Goal: Task Accomplishment & Management: Complete application form

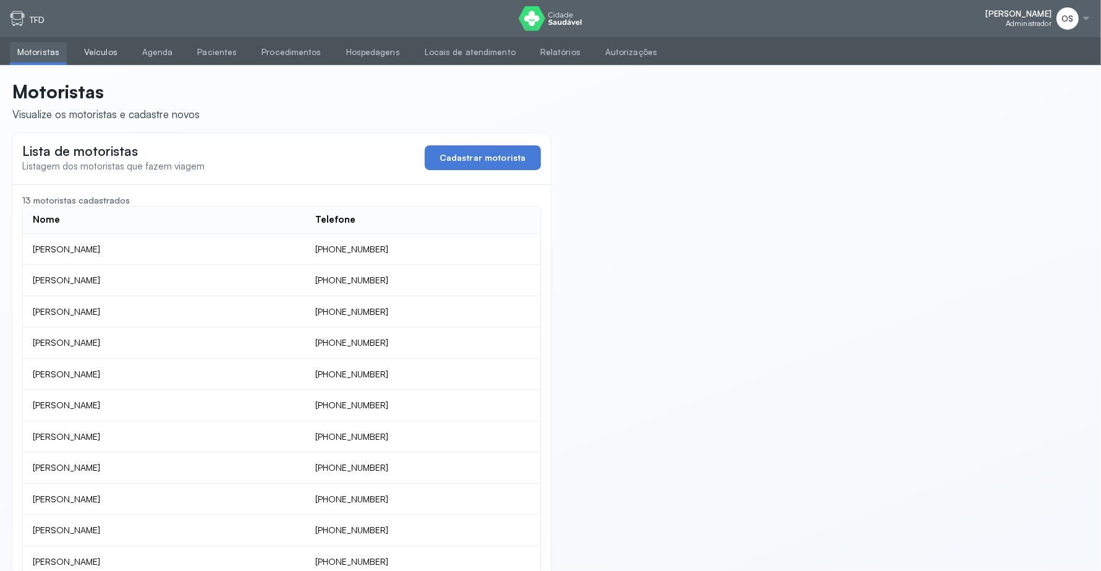
click at [107, 56] on link "Veículos" at bounding box center [101, 52] width 48 height 20
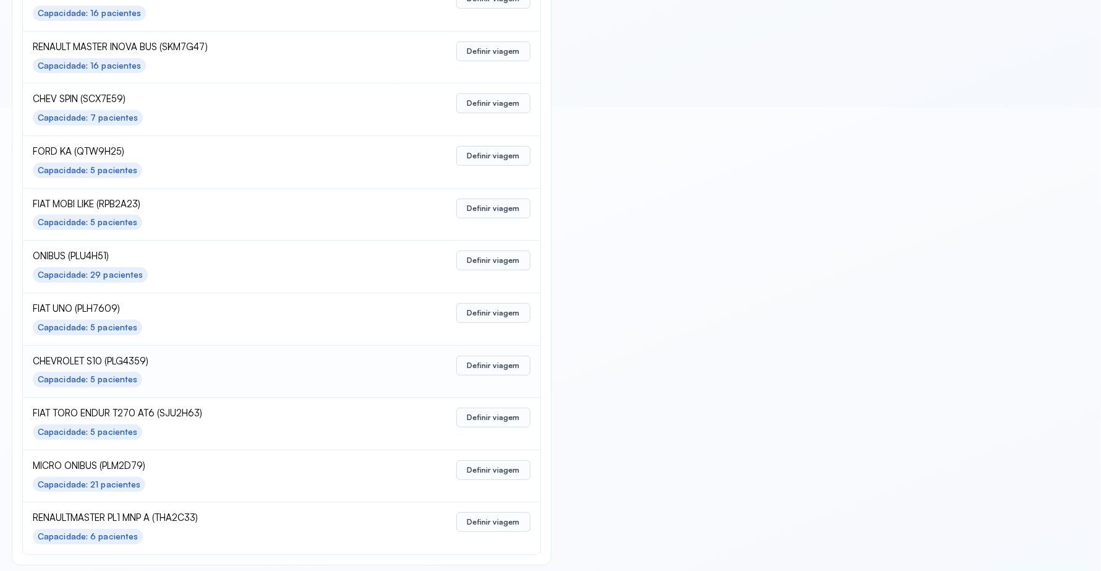
scroll to position [471, 0]
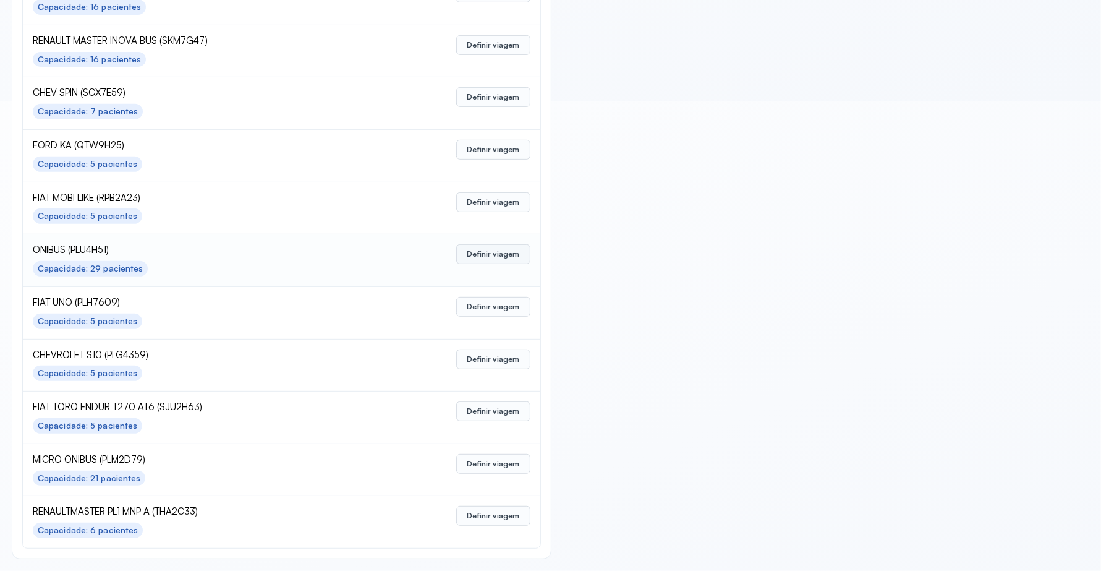
click at [496, 254] on button "Definir viagem" at bounding box center [493, 254] width 74 height 20
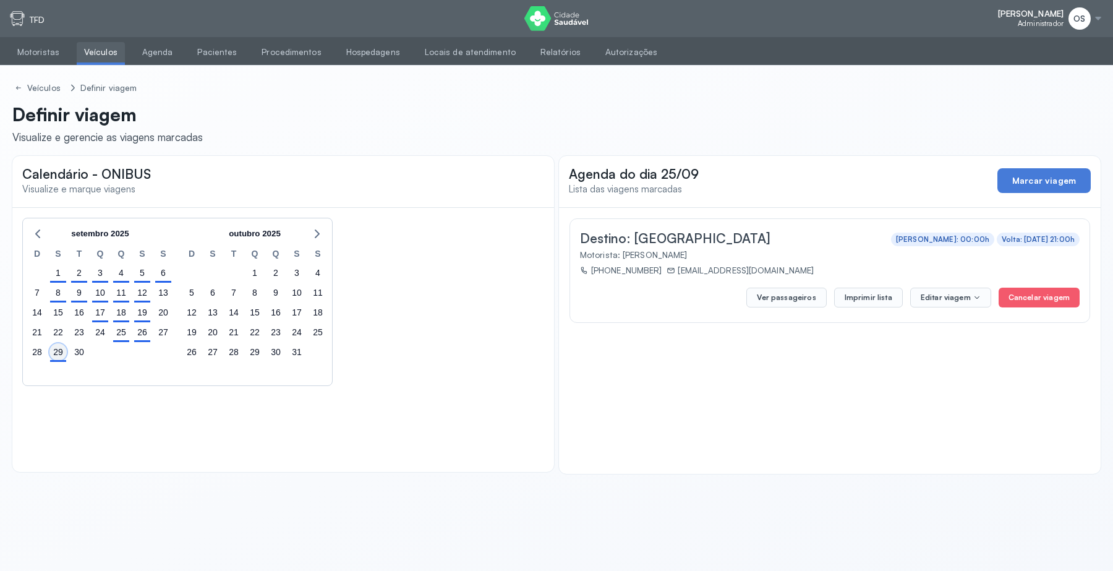
click at [57, 353] on div "29" at bounding box center [57, 351] width 17 height 17
click at [790, 296] on button "Ver passageiros" at bounding box center [786, 298] width 80 height 20
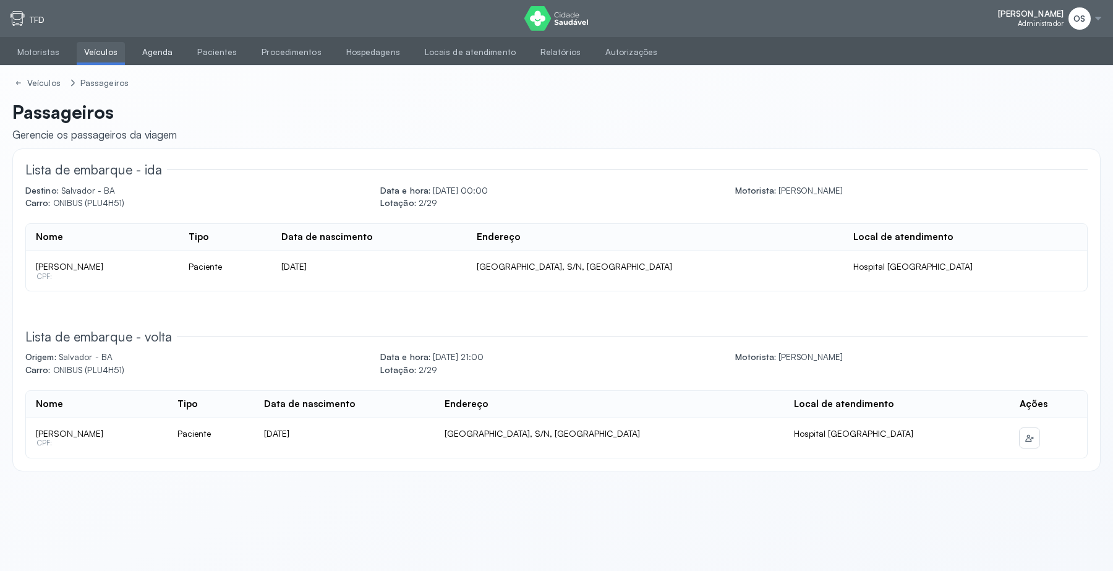
click at [147, 46] on link "Agenda" at bounding box center [158, 52] width 46 height 20
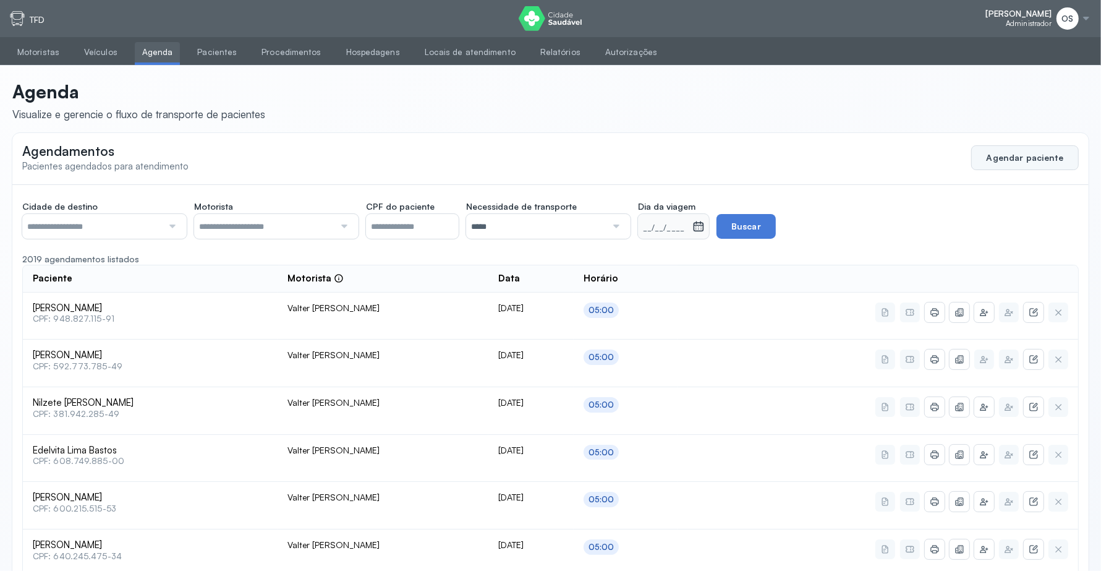
click at [1002, 150] on button "Agendar paciente" at bounding box center [1026, 157] width 108 height 25
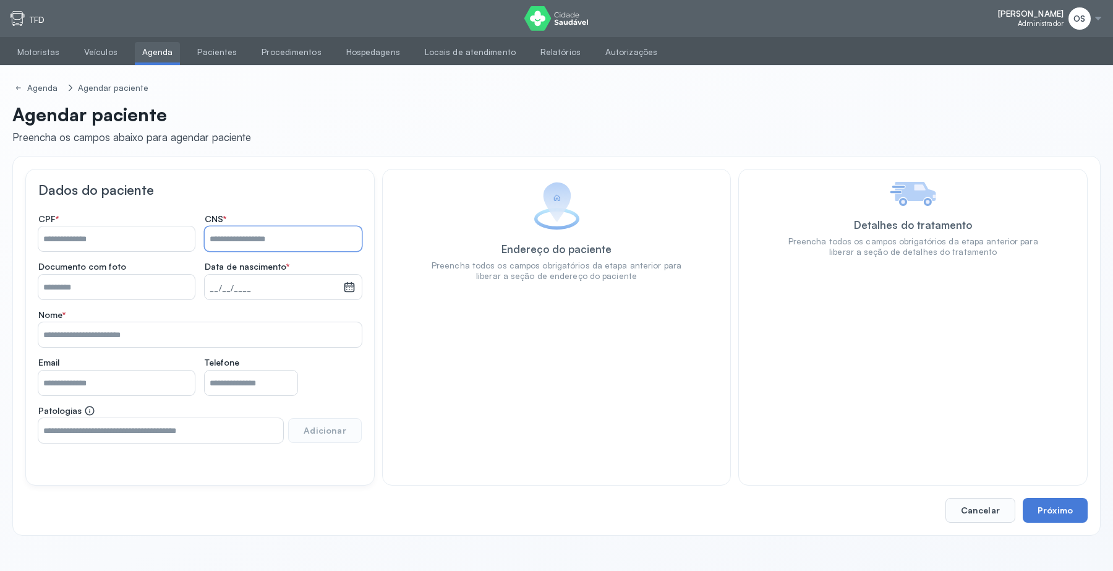
paste input "**********"
type input "**********"
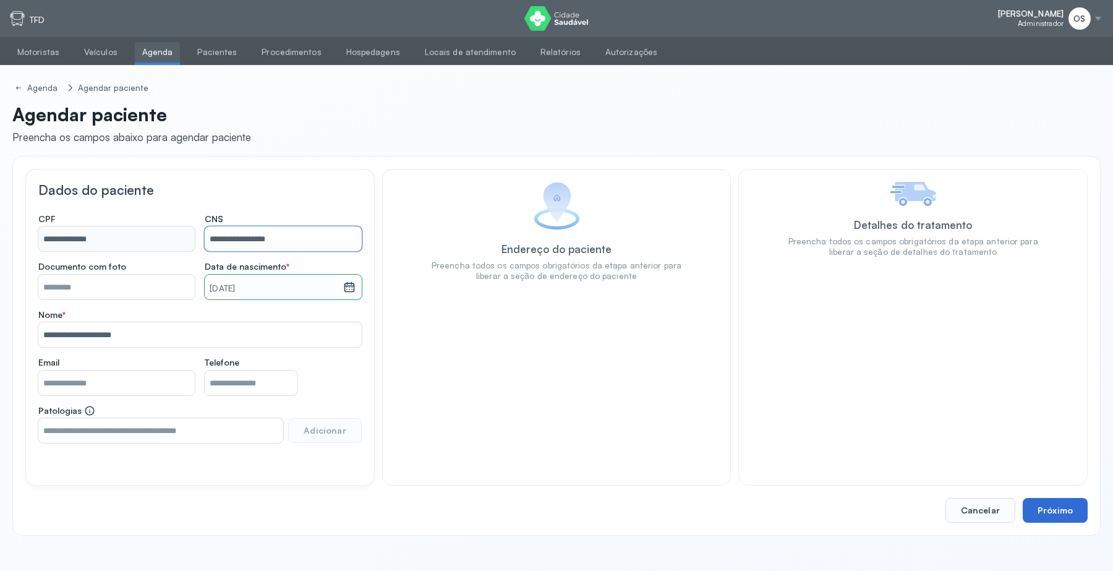
type input "**********"
click at [1068, 512] on button "Próximo" at bounding box center [1055, 510] width 65 height 25
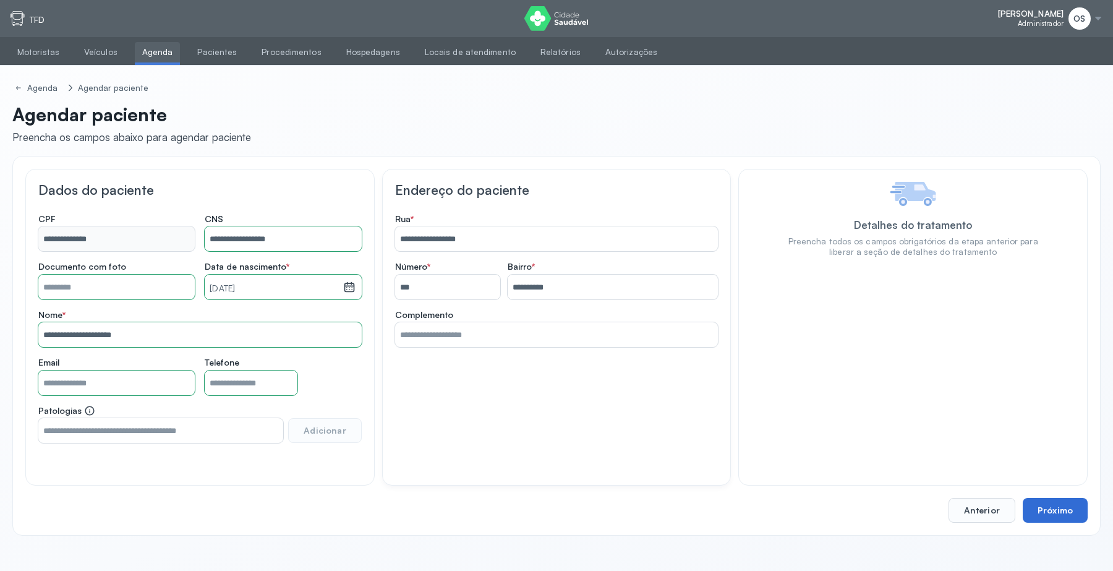
click at [1068, 512] on button "Próximo" at bounding box center [1055, 510] width 65 height 25
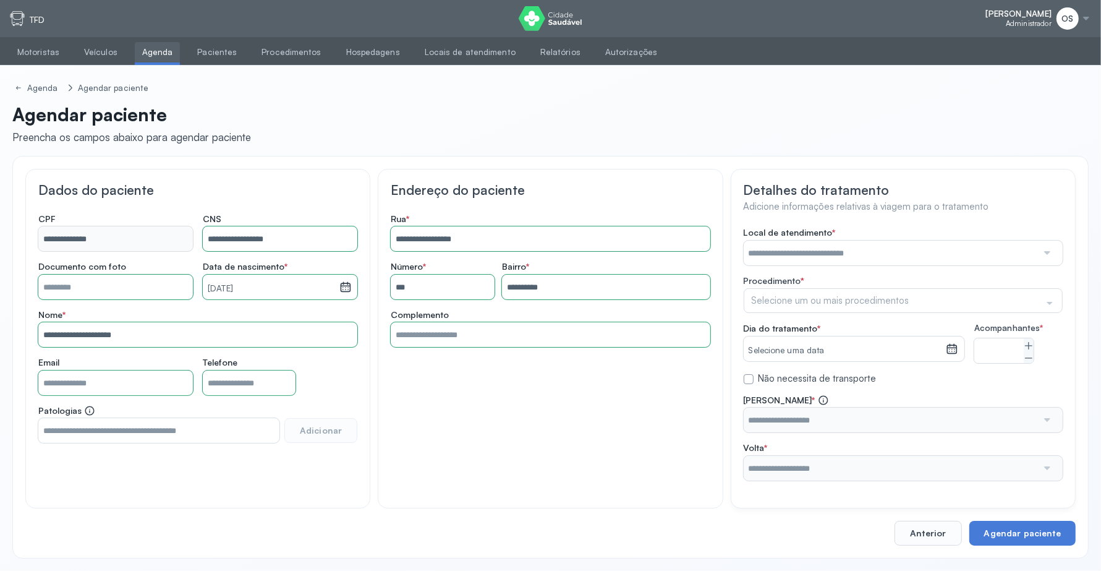
click at [854, 250] on input "text" at bounding box center [891, 253] width 294 height 25
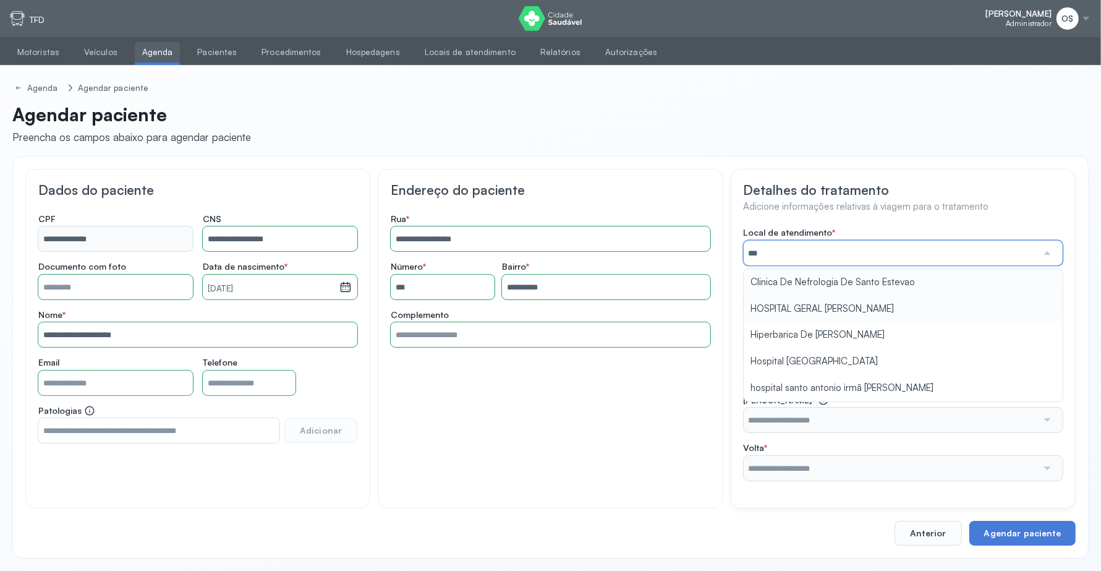
type input "****"
click at [823, 360] on div "**********" at bounding box center [903, 354] width 319 height 254
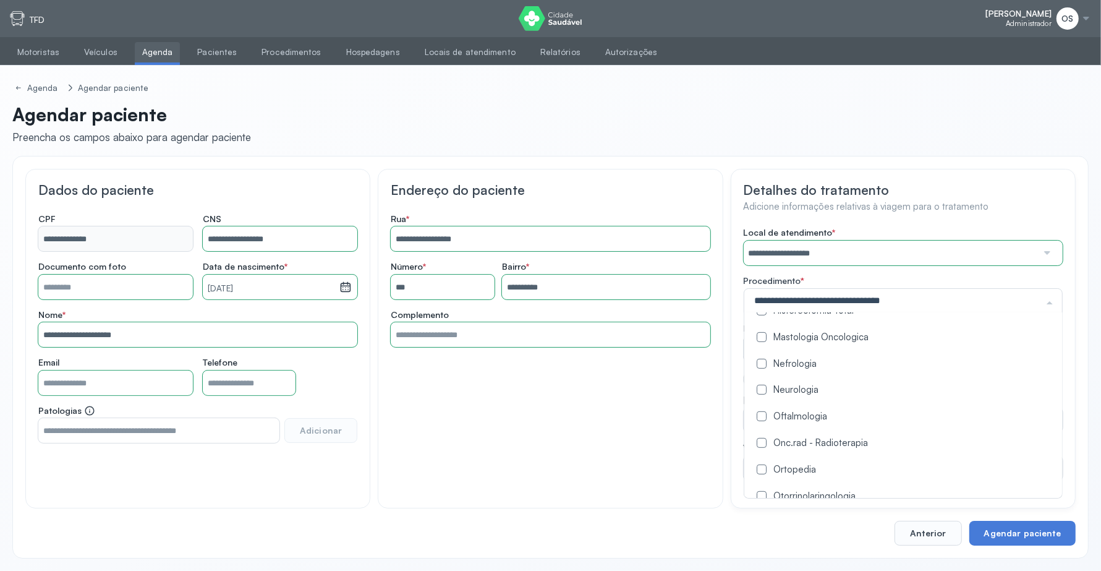
scroll to position [696, 0]
click at [763, 393] on label at bounding box center [762, 388] width 10 height 10
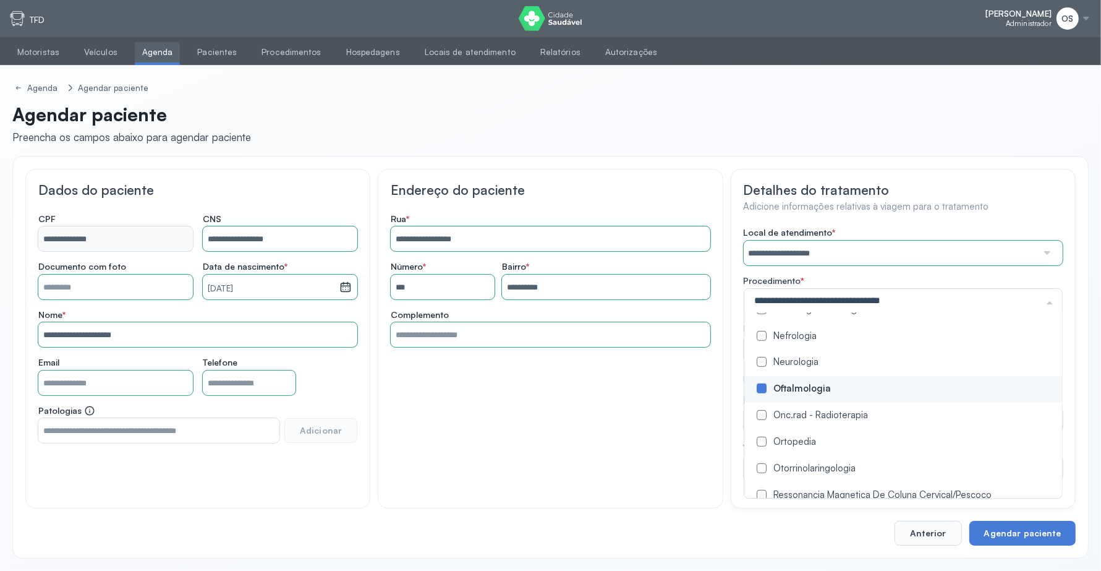
drag, startPoint x: 652, startPoint y: 430, endPoint x: 669, endPoint y: 416, distance: 21.5
click at [652, 428] on div "**********" at bounding box center [550, 339] width 345 height 340
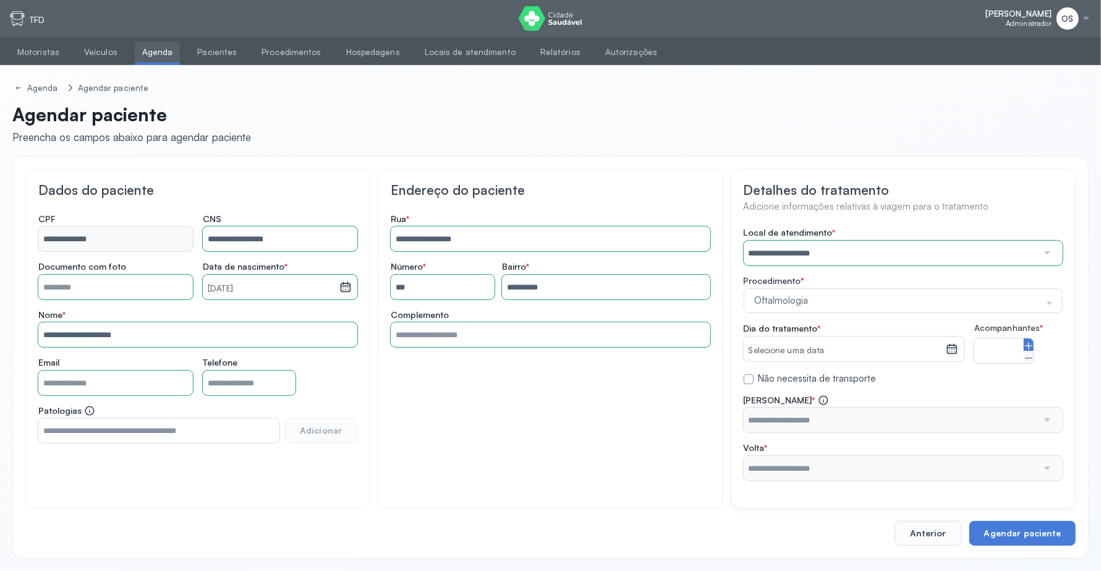
click at [1030, 345] on icon at bounding box center [1029, 346] width 10 height 10
type input "*"
click at [954, 353] on icon at bounding box center [952, 348] width 11 height 9
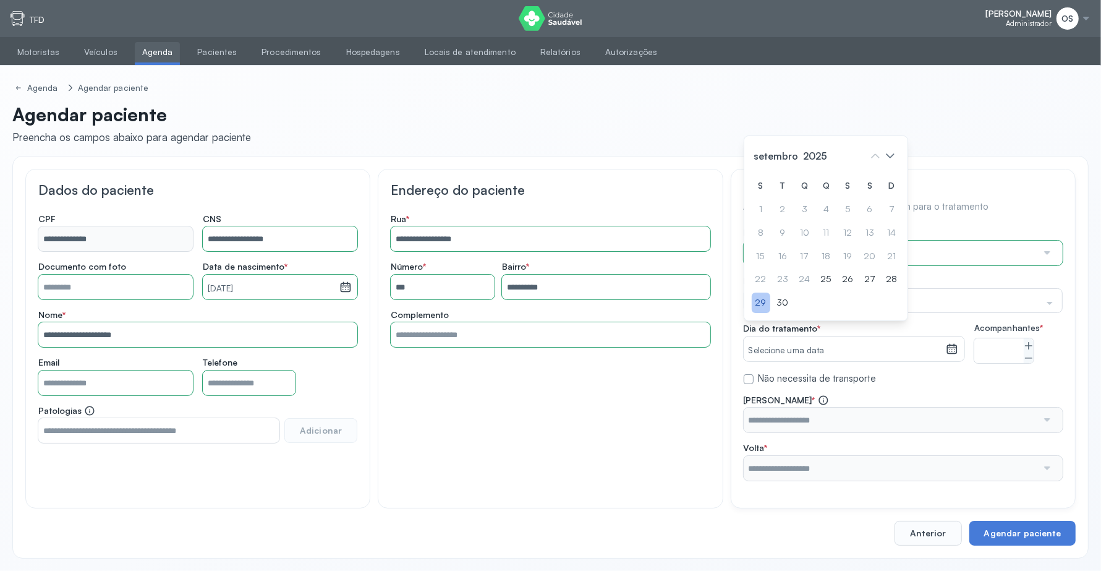
click at [762, 312] on div "29" at bounding box center [761, 303] width 19 height 20
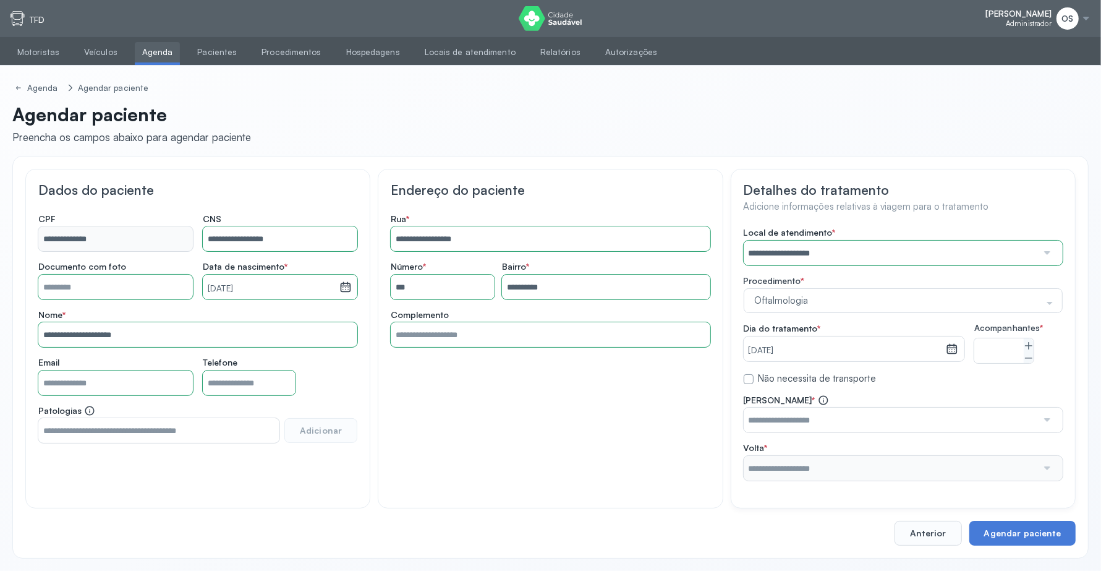
click at [972, 432] on input "text" at bounding box center [891, 420] width 294 height 25
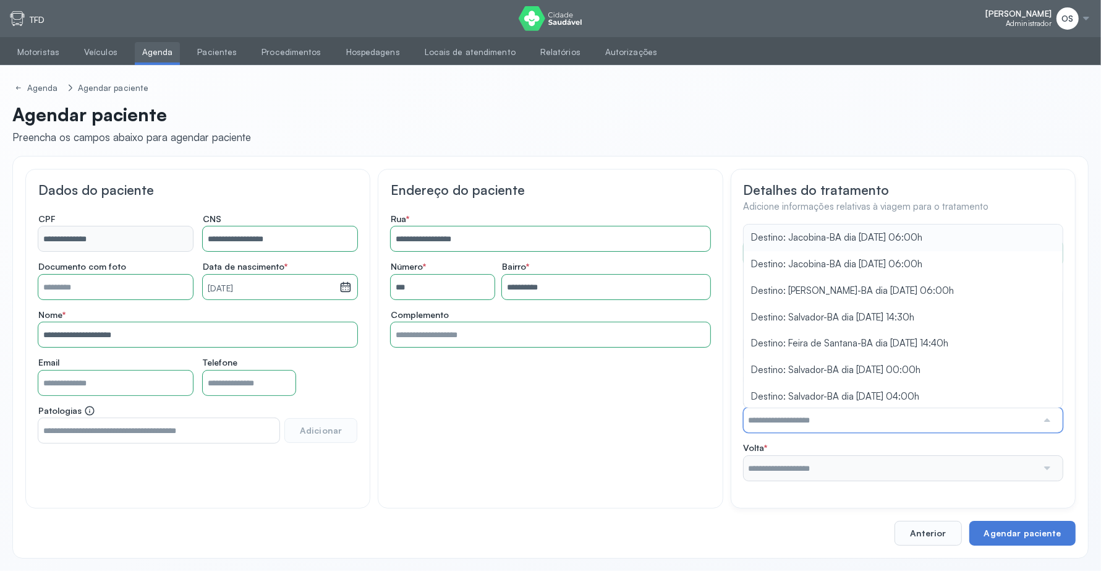
click at [972, 432] on input "text" at bounding box center [891, 420] width 294 height 25
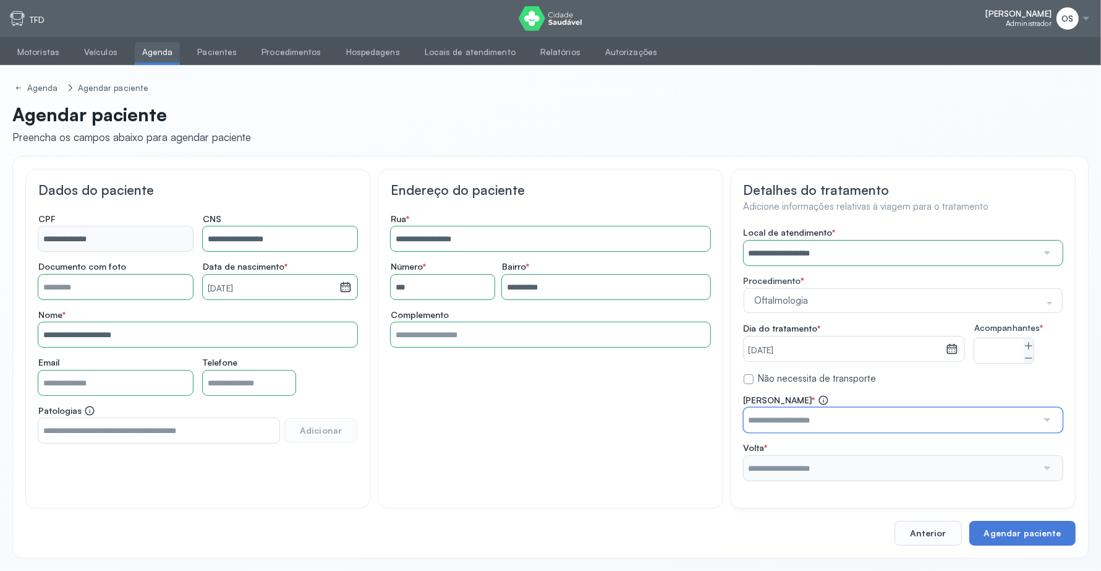
click at [787, 432] on input "text" at bounding box center [891, 420] width 294 height 25
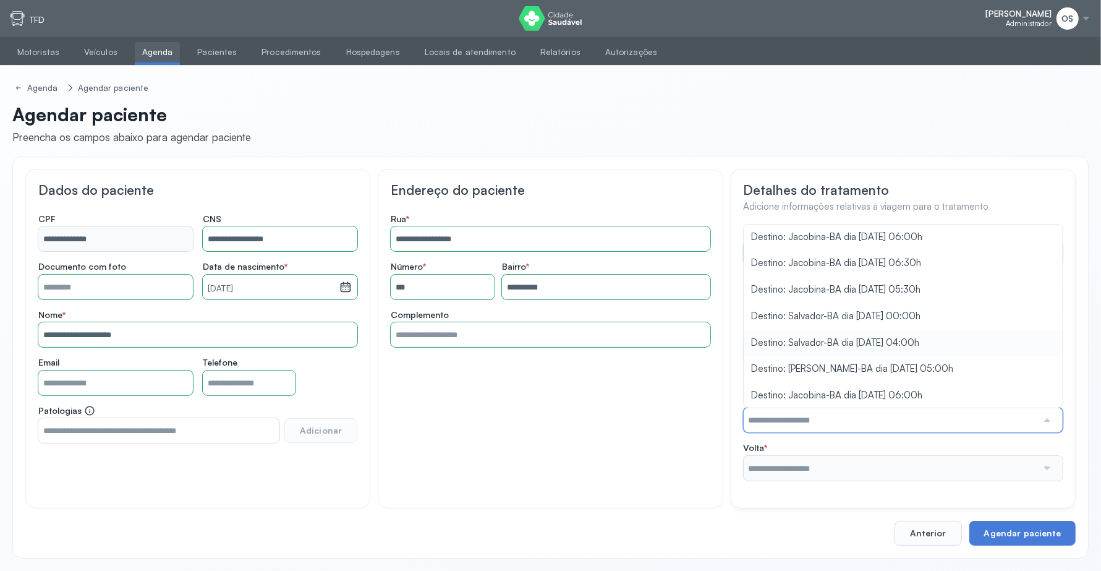
scroll to position [11, 0]
click at [887, 315] on div "**********" at bounding box center [903, 354] width 319 height 254
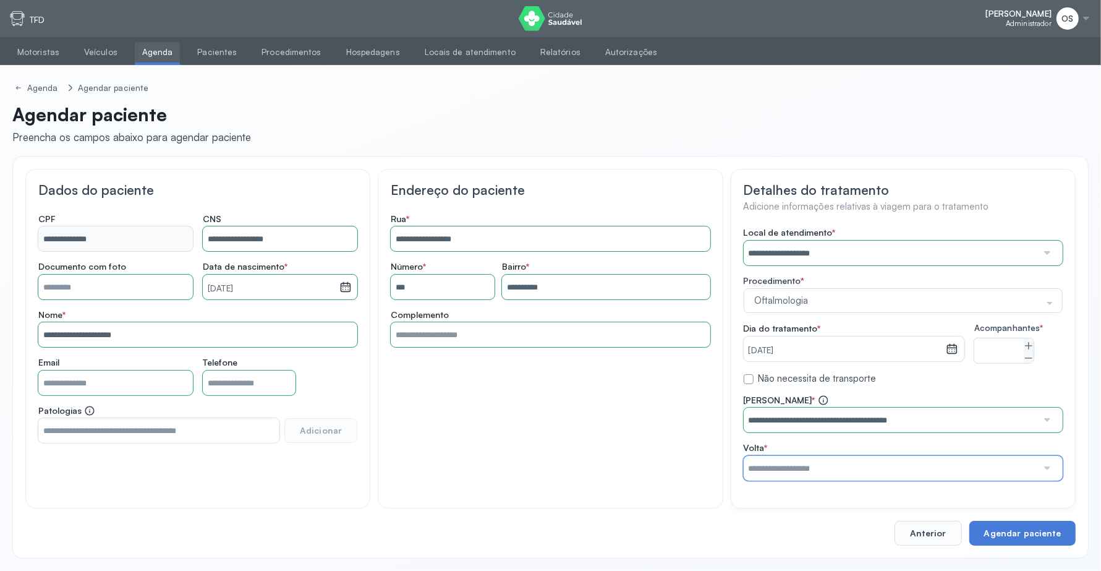
click at [883, 462] on input "text" at bounding box center [891, 468] width 294 height 25
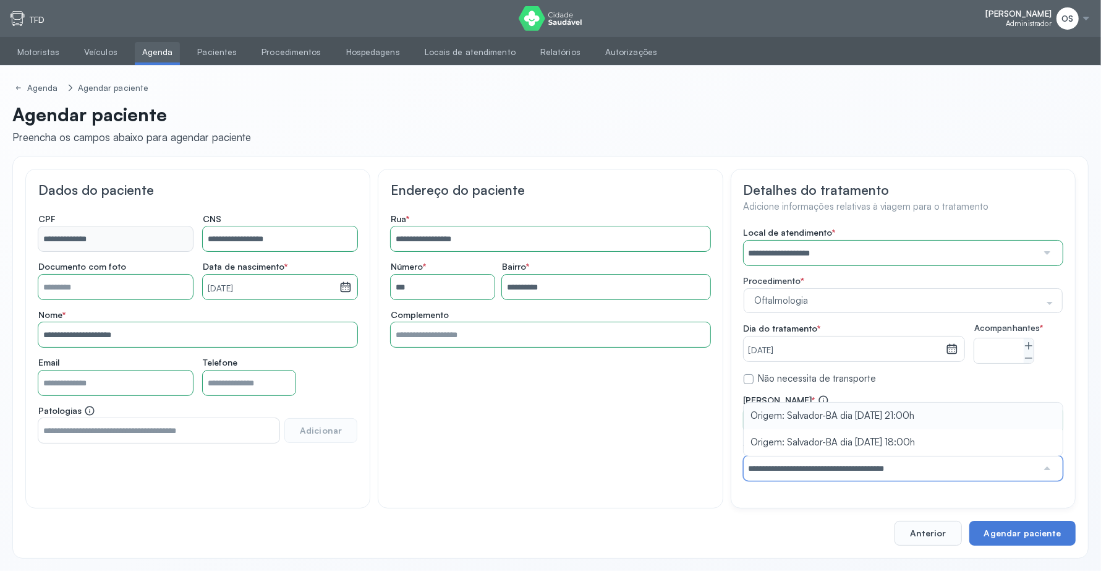
click at [912, 413] on div "**********" at bounding box center [903, 438] width 319 height 86
click at [1028, 534] on button "Agendar paciente" at bounding box center [1023, 533] width 106 height 25
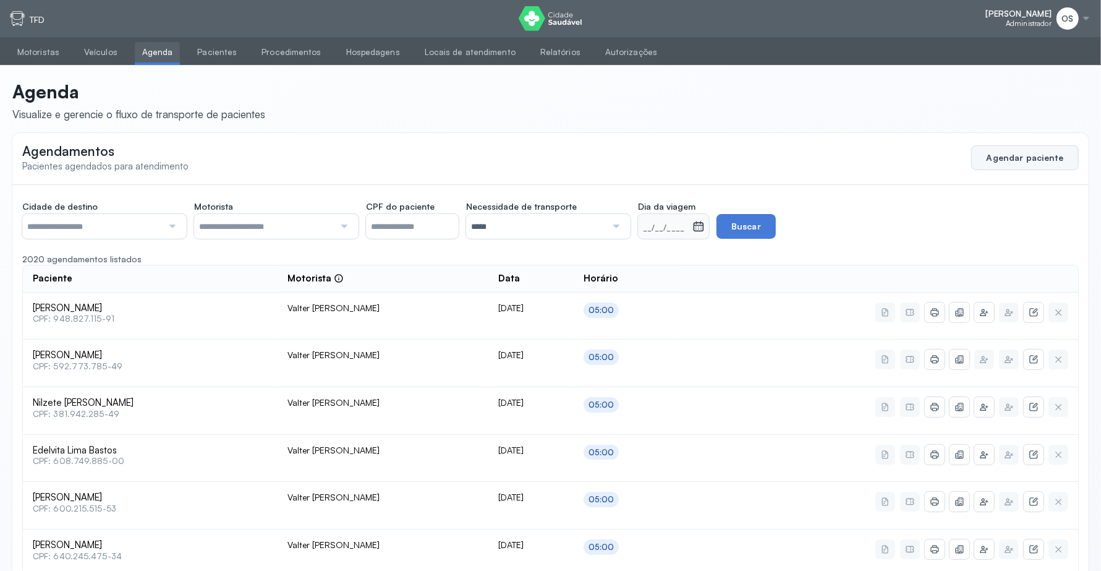
click at [1041, 159] on button "Agendar paciente" at bounding box center [1026, 157] width 108 height 25
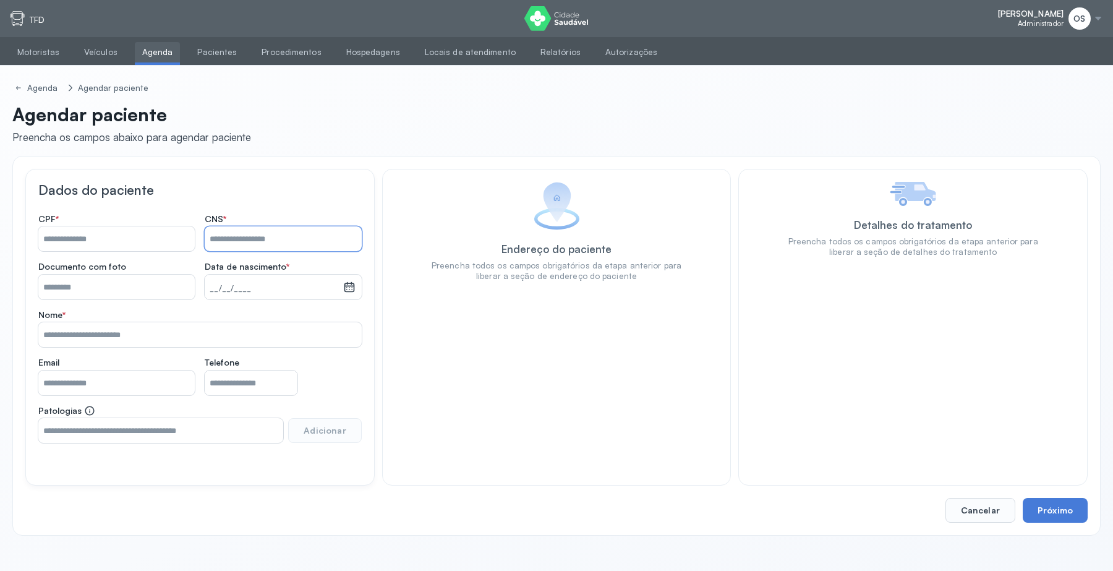
paste input "**********"
click at [283, 236] on input "**********" at bounding box center [283, 238] width 156 height 25
type input "*"
click at [283, 236] on input "*" at bounding box center [283, 238] width 156 height 25
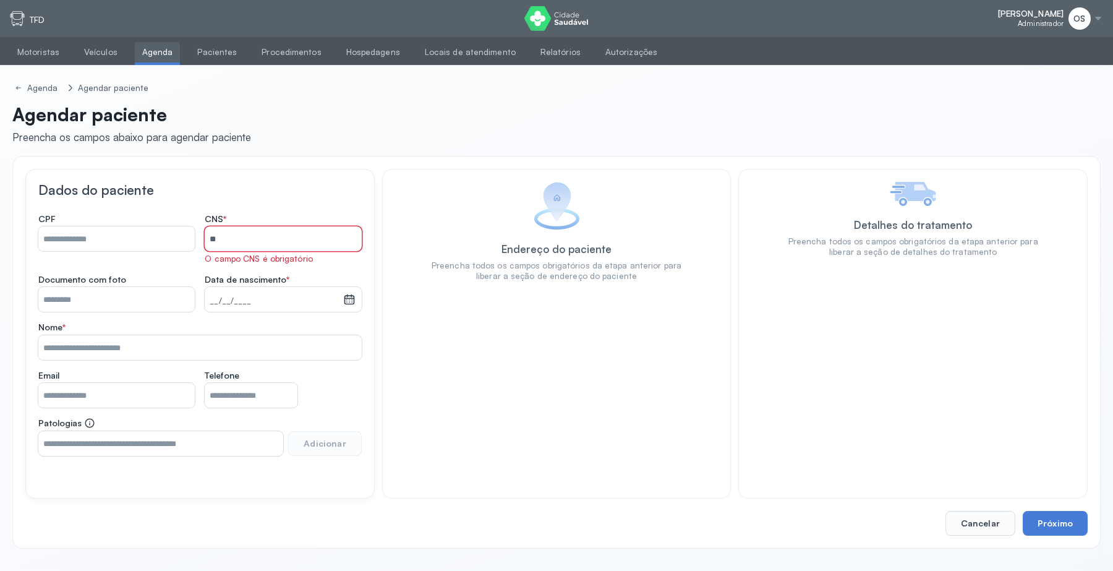
type input "*"
click at [78, 243] on input "Nome *" at bounding box center [116, 238] width 156 height 25
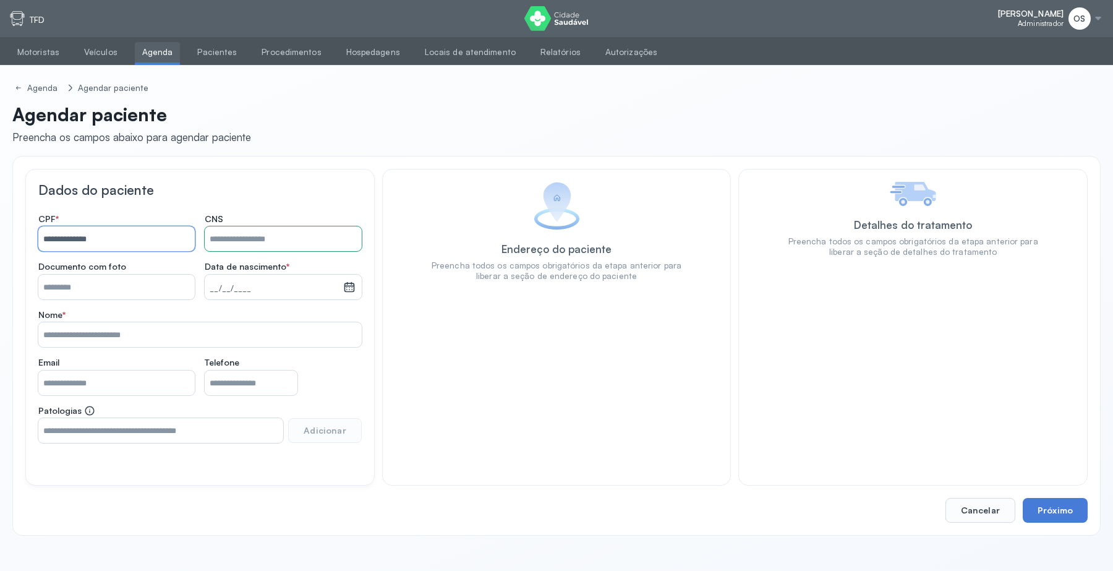
type input "**********"
click at [224, 236] on input "Nome *" at bounding box center [283, 238] width 156 height 25
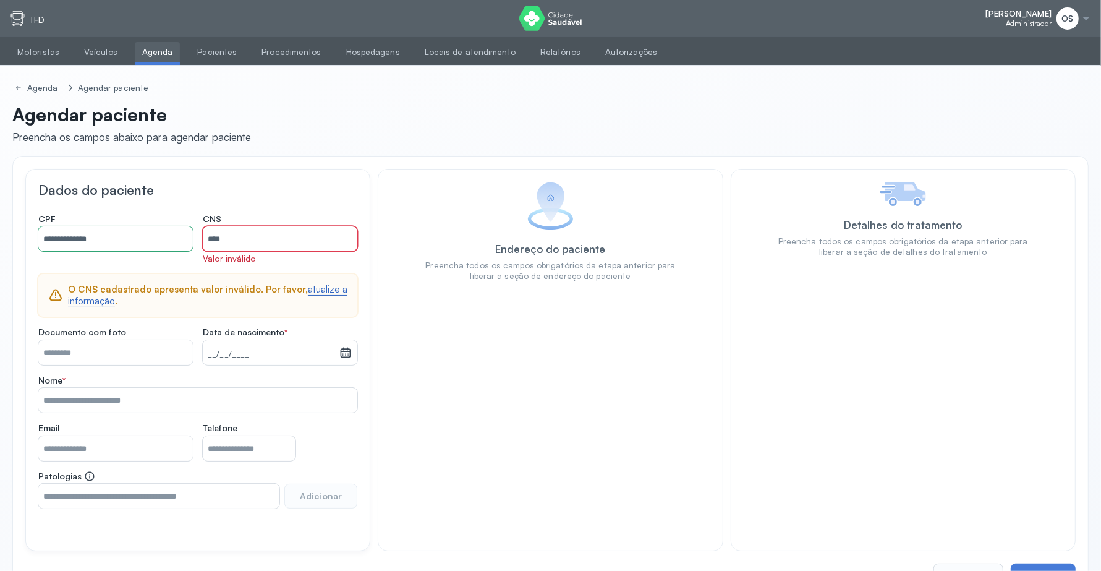
type input "***"
click at [79, 300] on link "atualize a informação" at bounding box center [208, 295] width 280 height 24
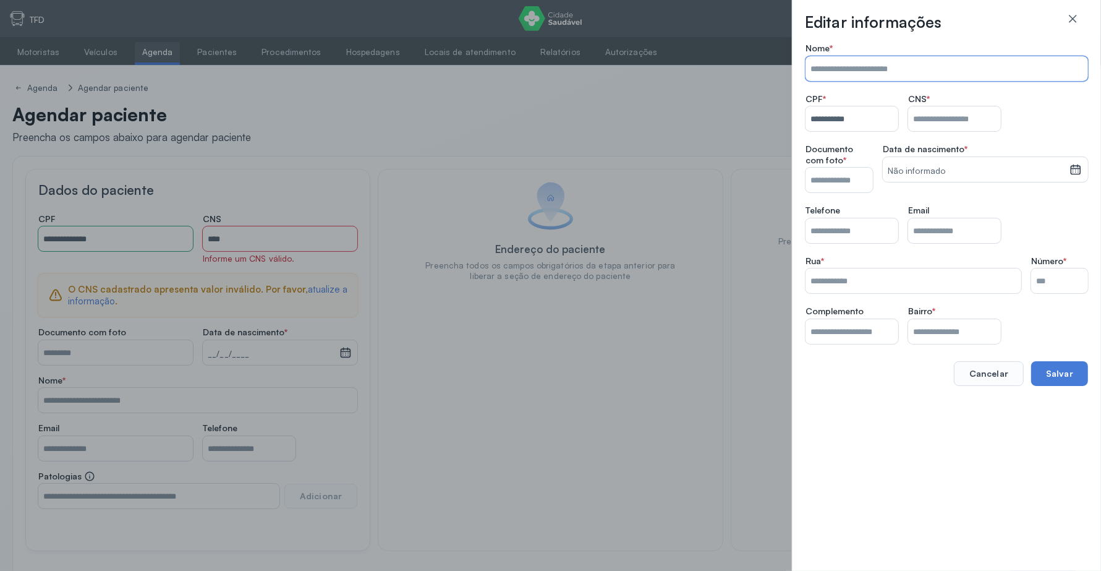
click at [838, 69] on input "Nome *" at bounding box center [947, 68] width 283 height 25
type input "*"
type input "**********"
click at [941, 109] on input "Nome *" at bounding box center [954, 118] width 93 height 25
type input "**********"
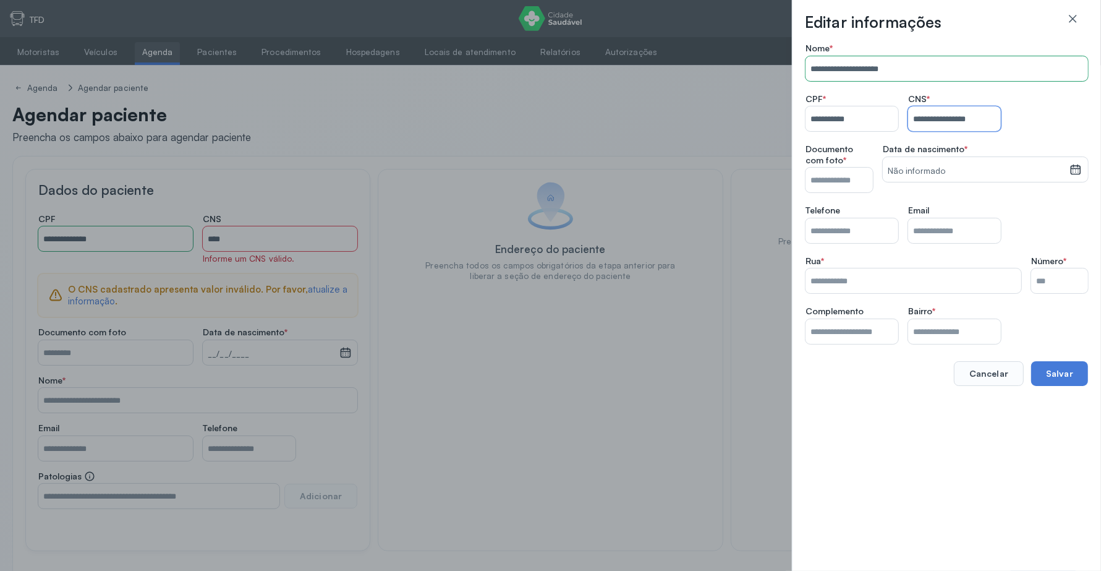
type input "**********"
click at [858, 190] on input "Nome *" at bounding box center [839, 180] width 67 height 25
type input "**********"
click at [912, 169] on small "Não informado" at bounding box center [976, 171] width 177 height 12
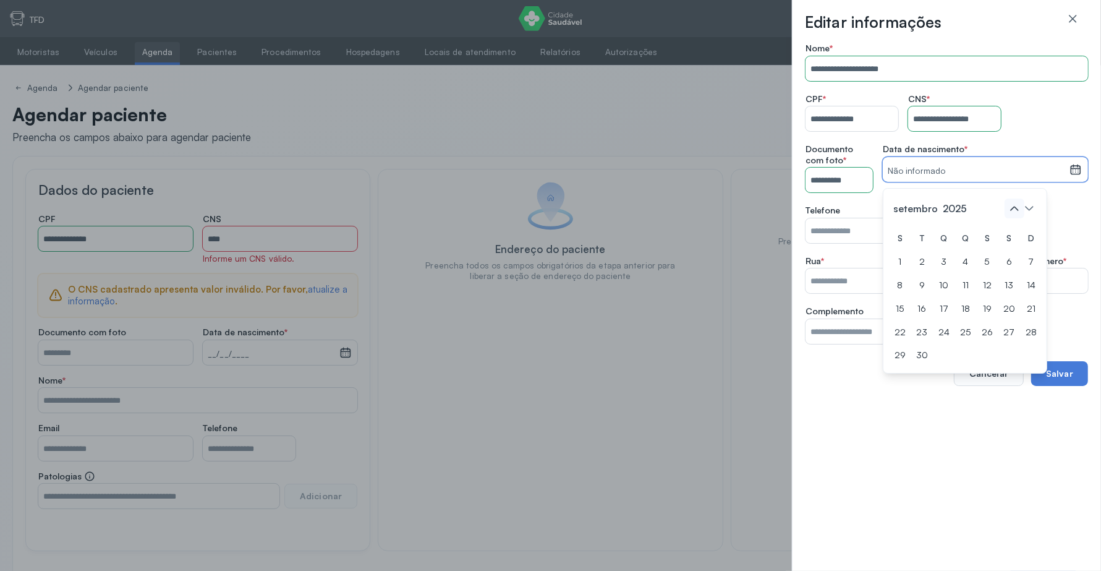
click at [1017, 210] on icon at bounding box center [1015, 209] width 20 height 20
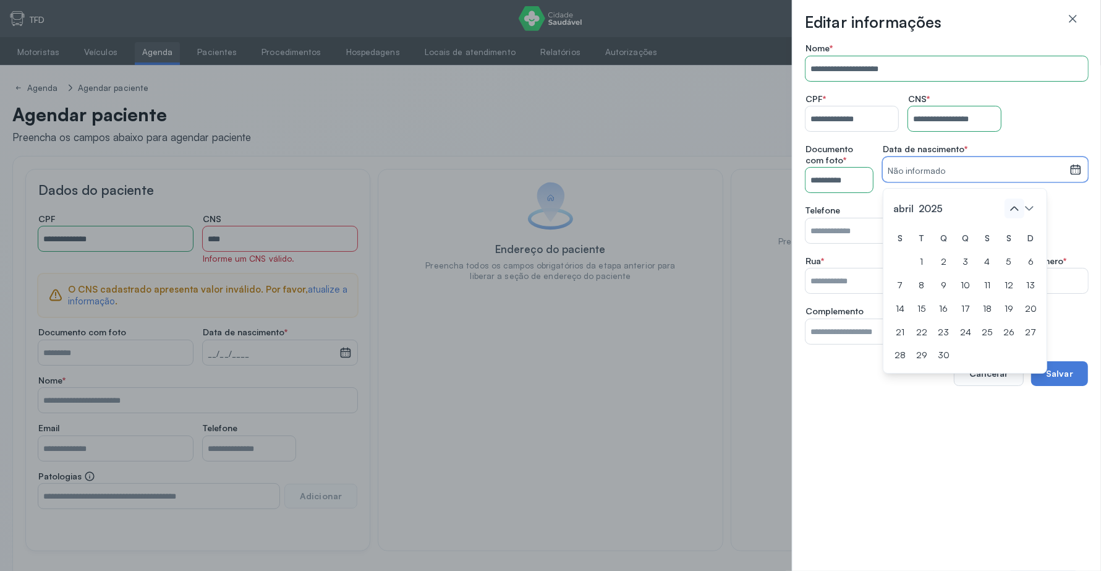
click at [1017, 210] on icon at bounding box center [1015, 209] width 20 height 20
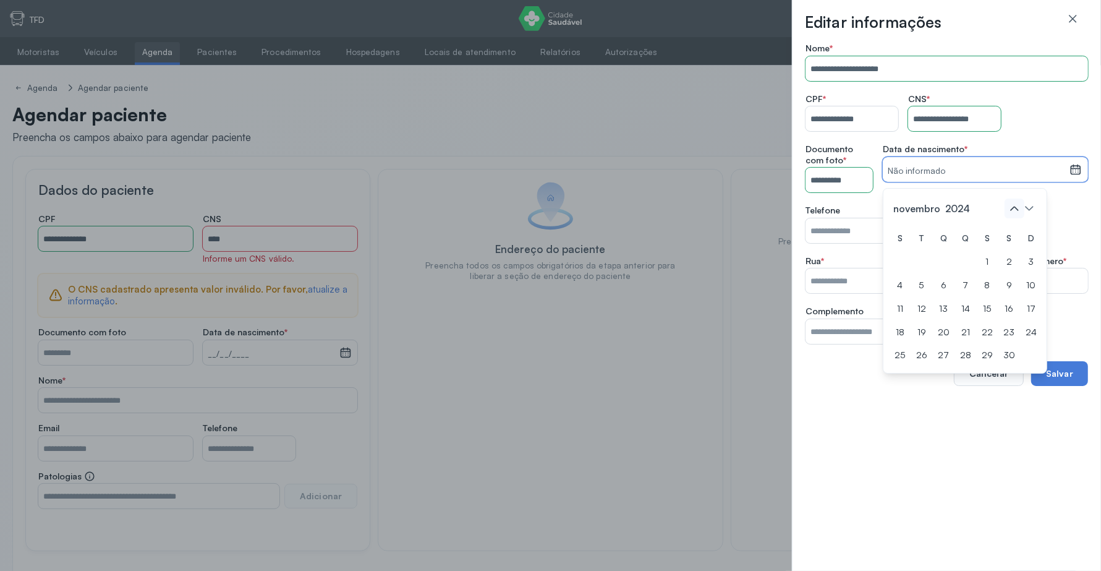
click at [1017, 210] on icon at bounding box center [1015, 209] width 20 height 20
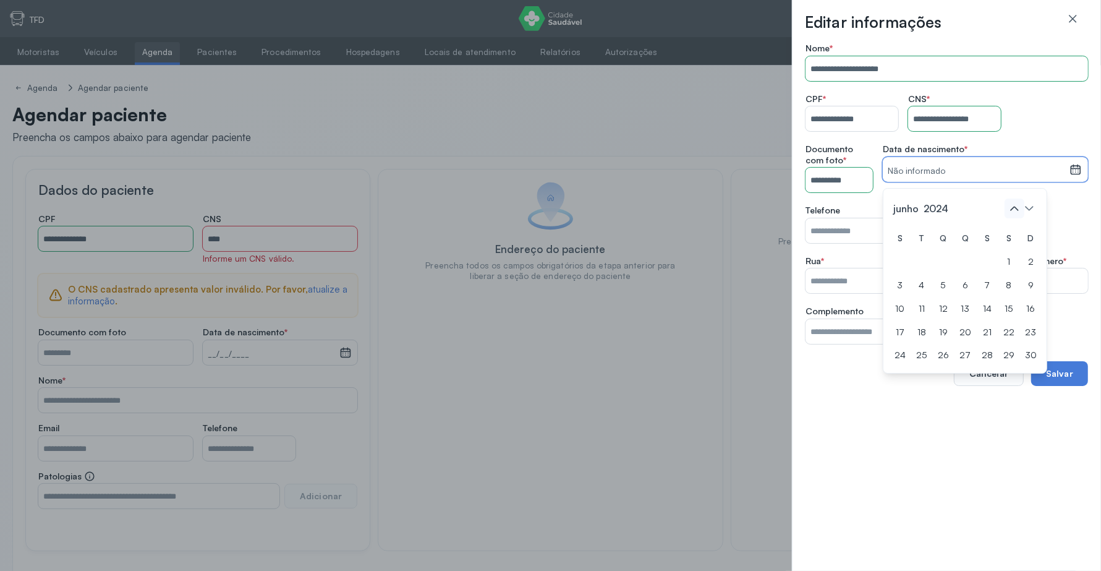
click at [1017, 210] on icon at bounding box center [1015, 209] width 20 height 20
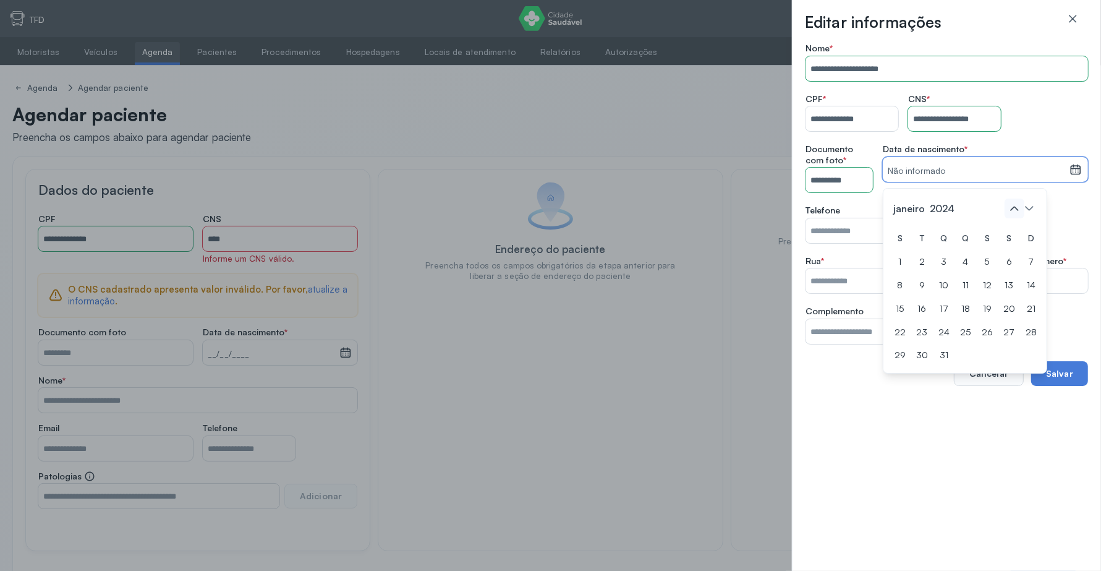
click at [1017, 210] on icon at bounding box center [1015, 209] width 20 height 20
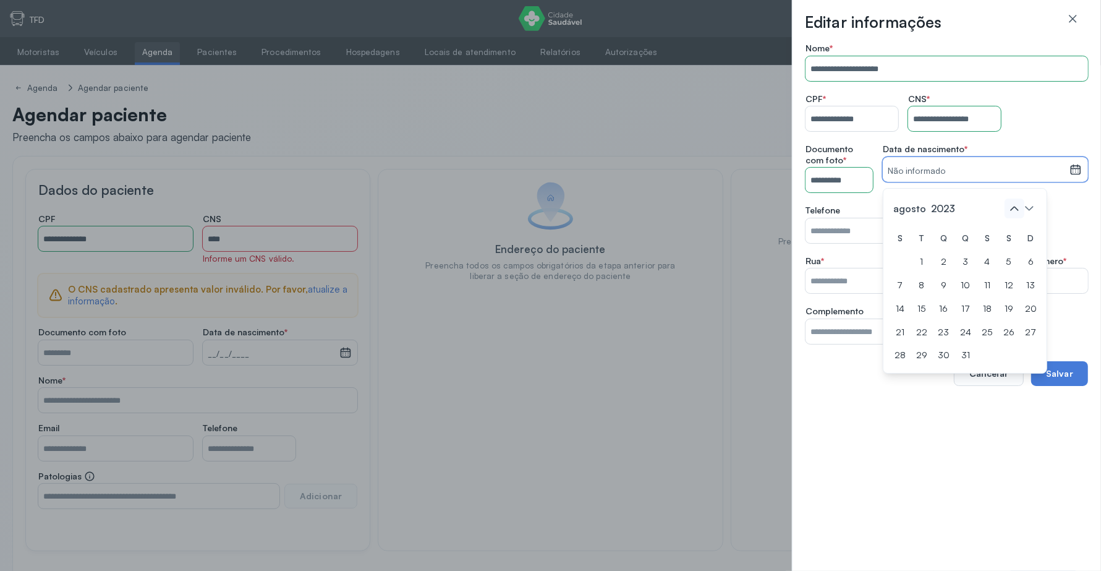
click at [1017, 210] on icon at bounding box center [1015, 209] width 20 height 20
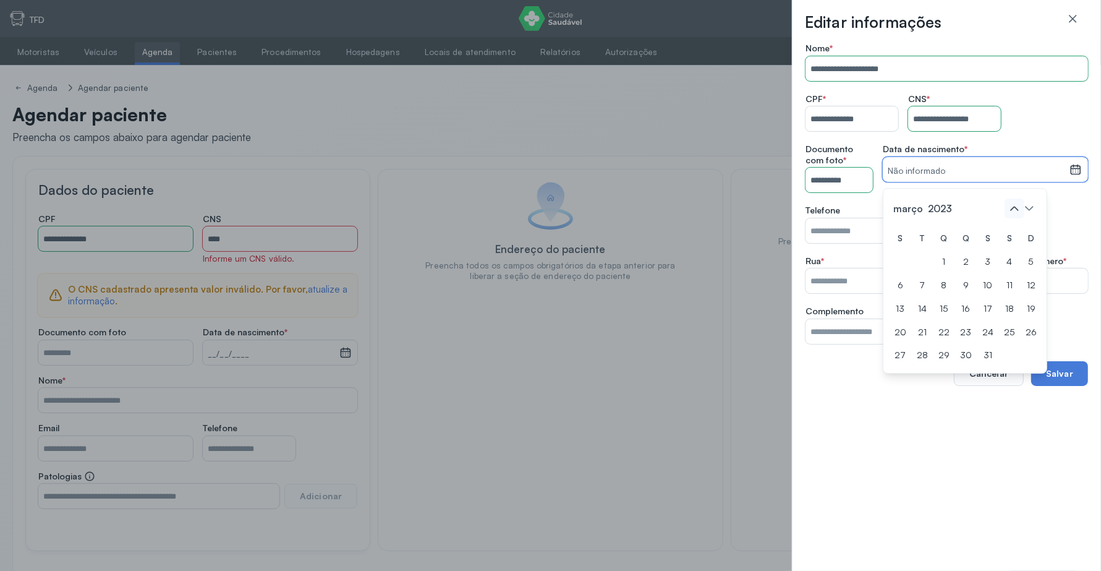
click at [1017, 210] on icon at bounding box center [1015, 209] width 20 height 20
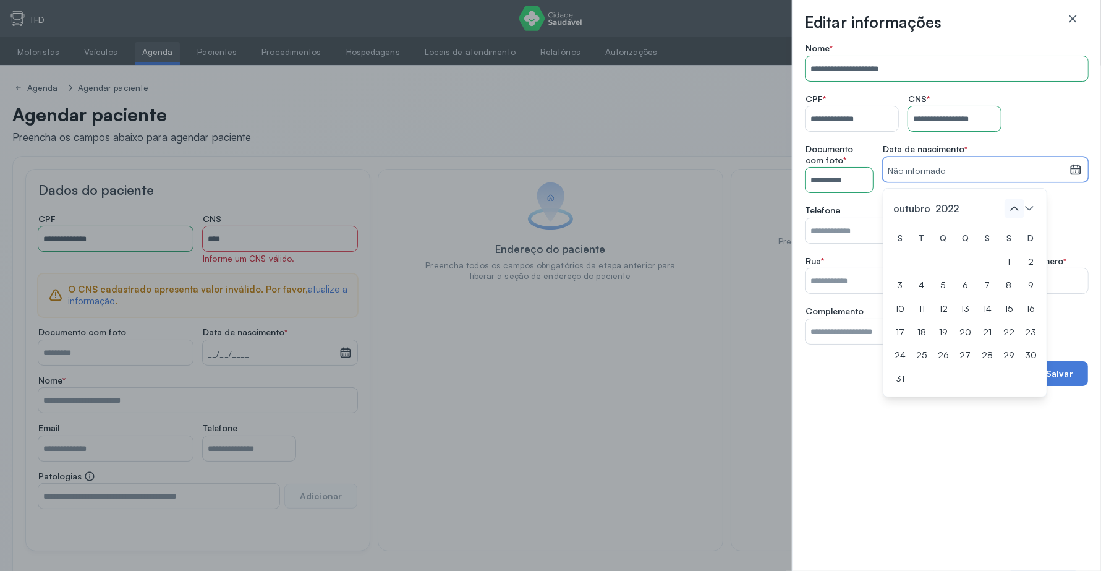
click at [1017, 210] on icon at bounding box center [1015, 209] width 20 height 20
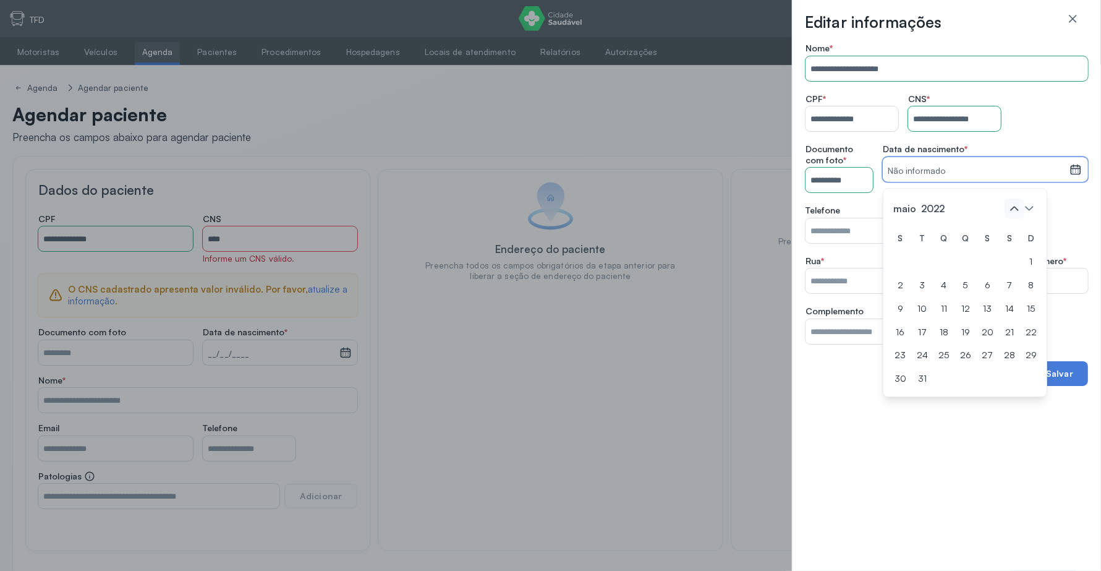
click at [1017, 210] on icon at bounding box center [1015, 209] width 20 height 20
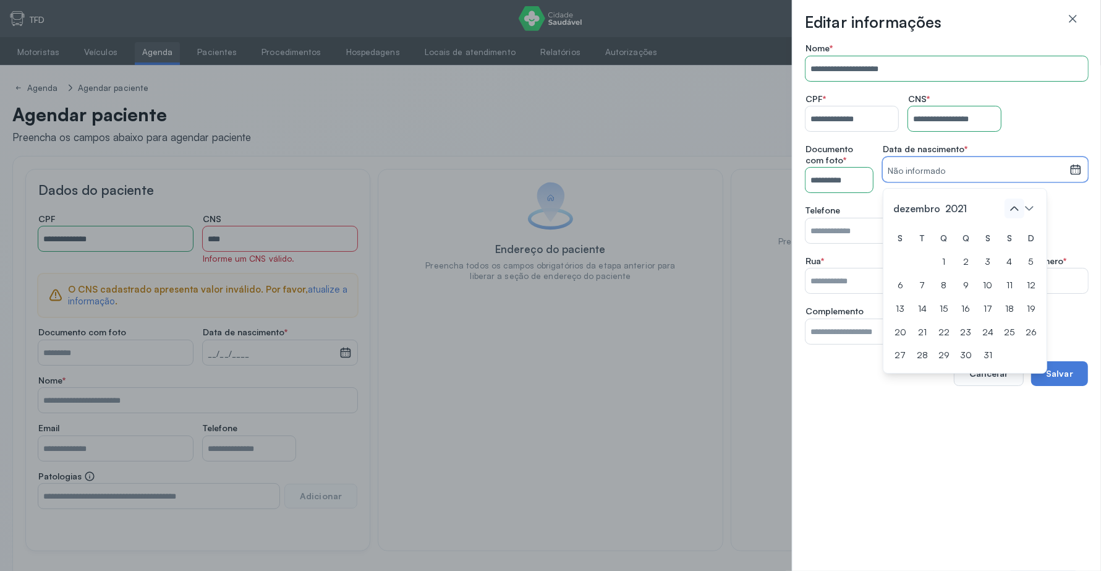
click at [1017, 210] on icon at bounding box center [1015, 209] width 20 height 20
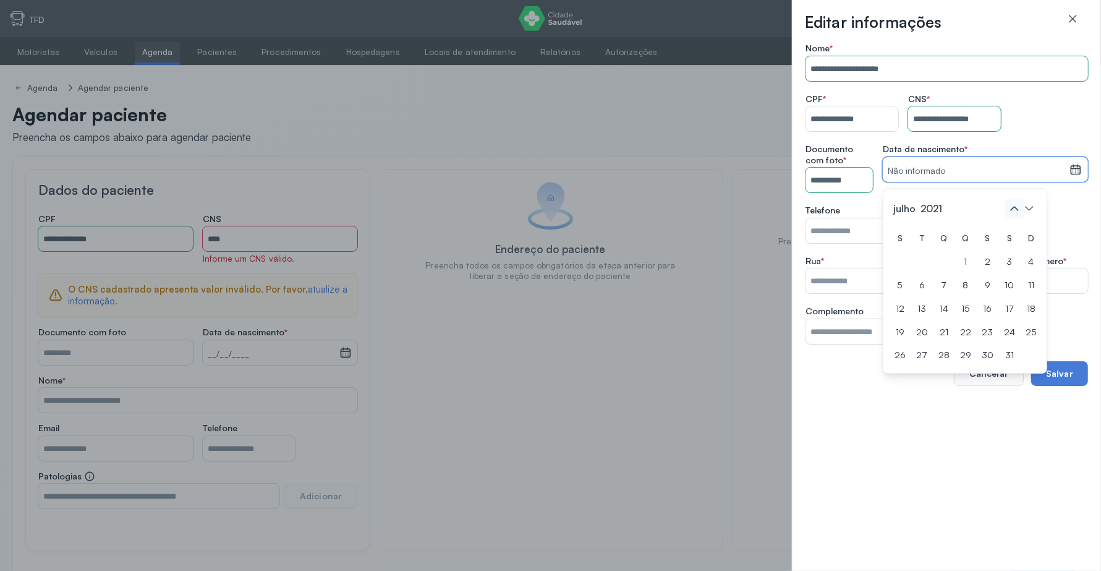
click at [1017, 210] on icon at bounding box center [1015, 209] width 20 height 20
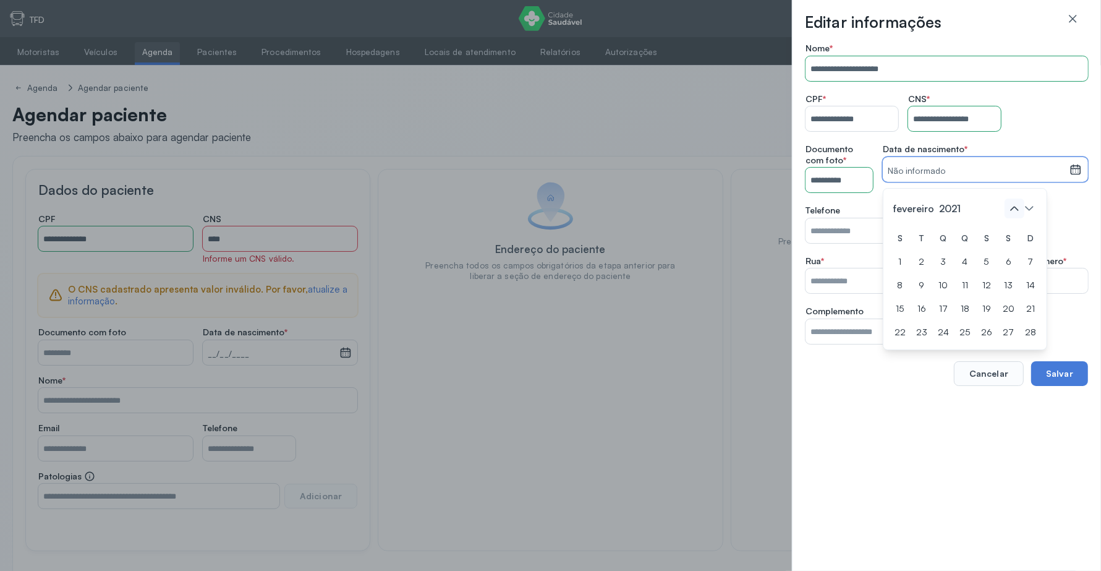
click at [1017, 210] on icon at bounding box center [1015, 209] width 20 height 20
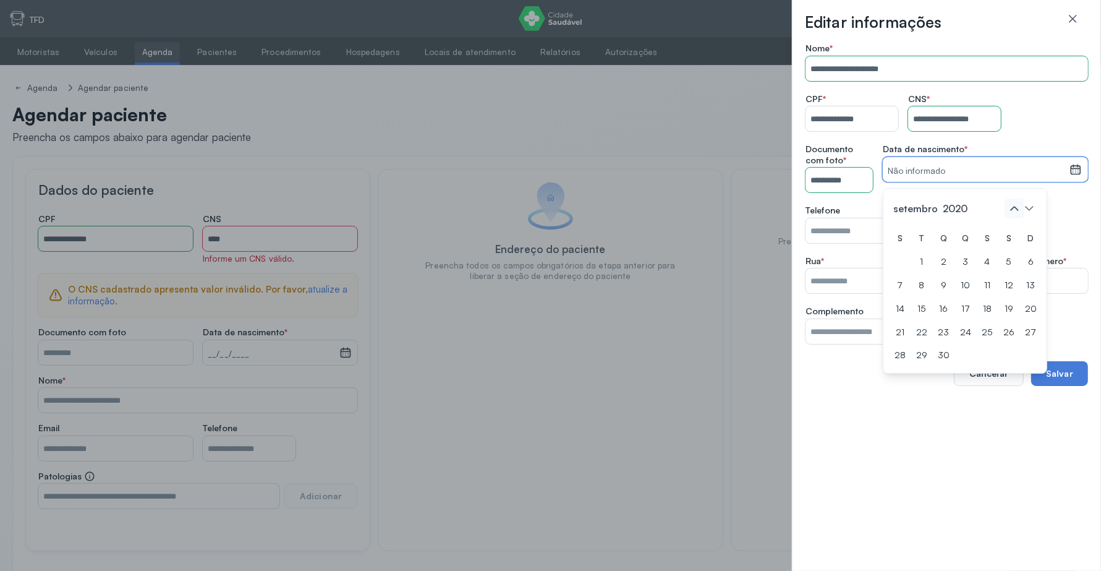
click at [1017, 210] on icon at bounding box center [1015, 209] width 20 height 20
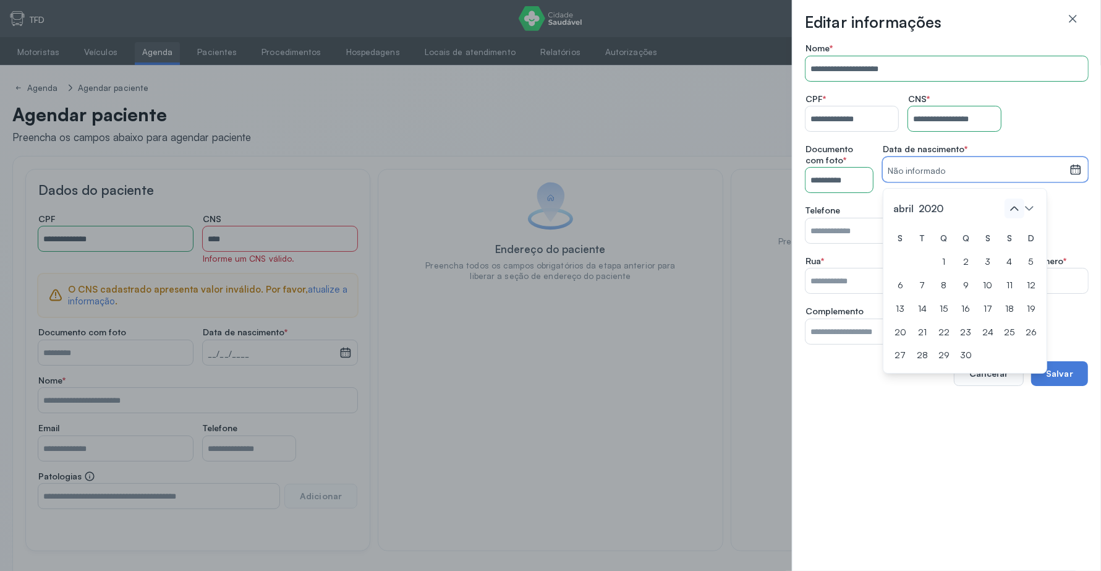
click at [1017, 210] on icon at bounding box center [1015, 209] width 20 height 20
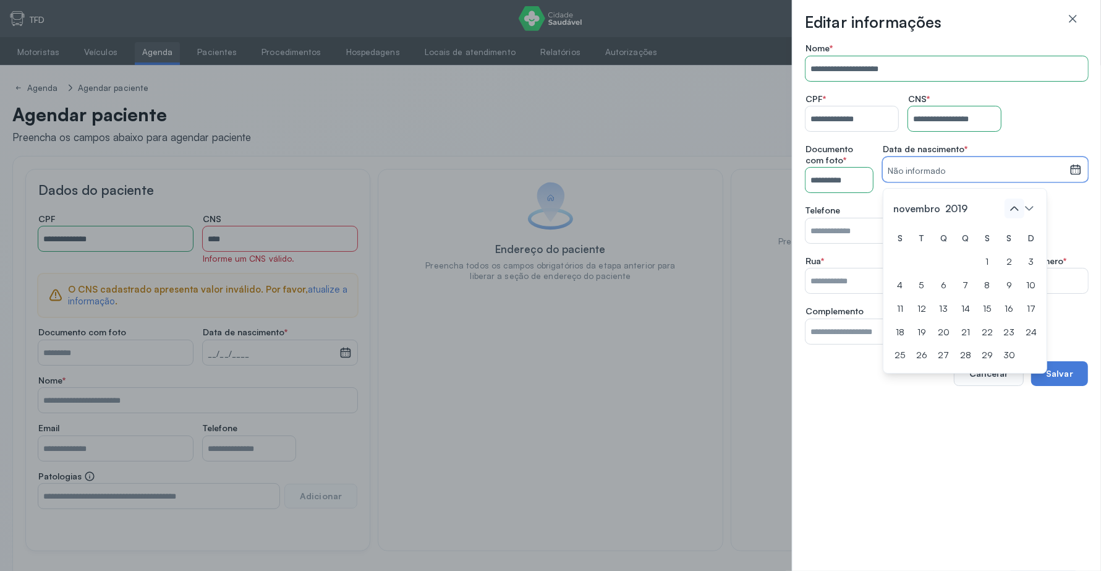
click at [1017, 210] on icon at bounding box center [1015, 209] width 20 height 20
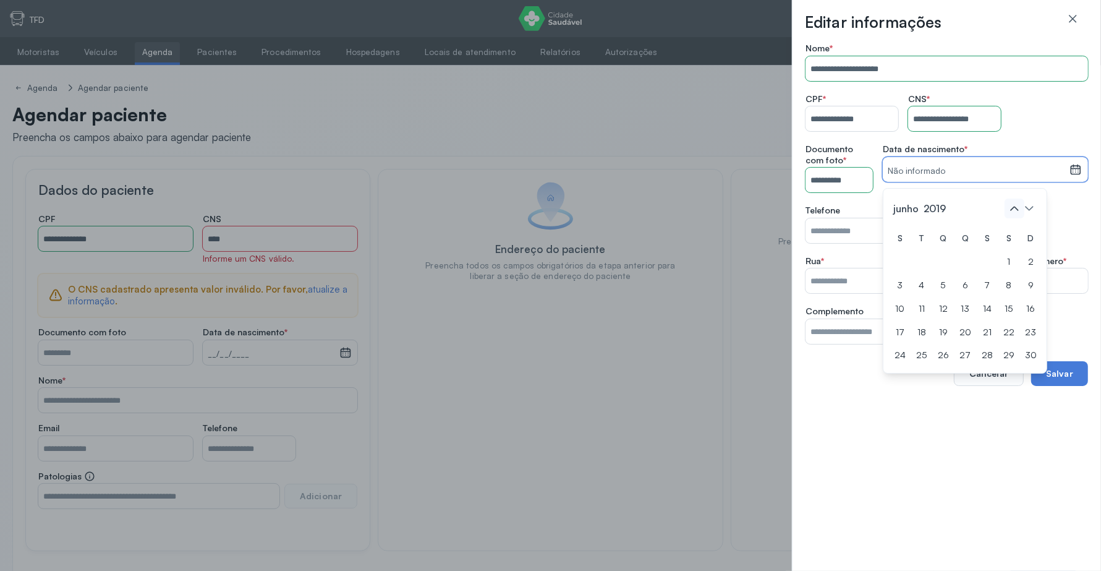
click at [1017, 210] on icon at bounding box center [1015, 209] width 20 height 20
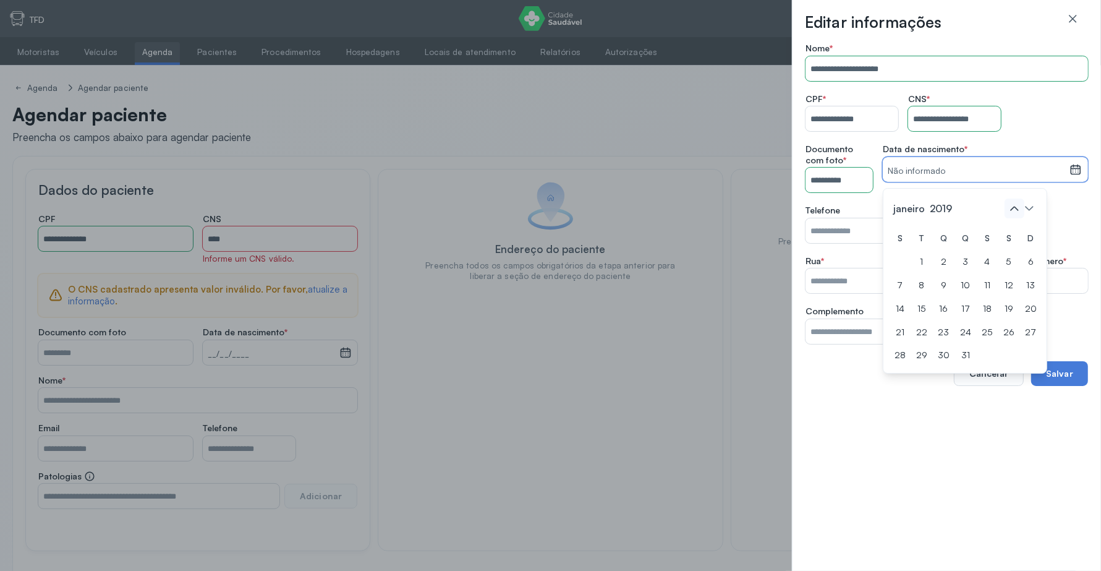
click at [1017, 210] on icon at bounding box center [1015, 209] width 20 height 20
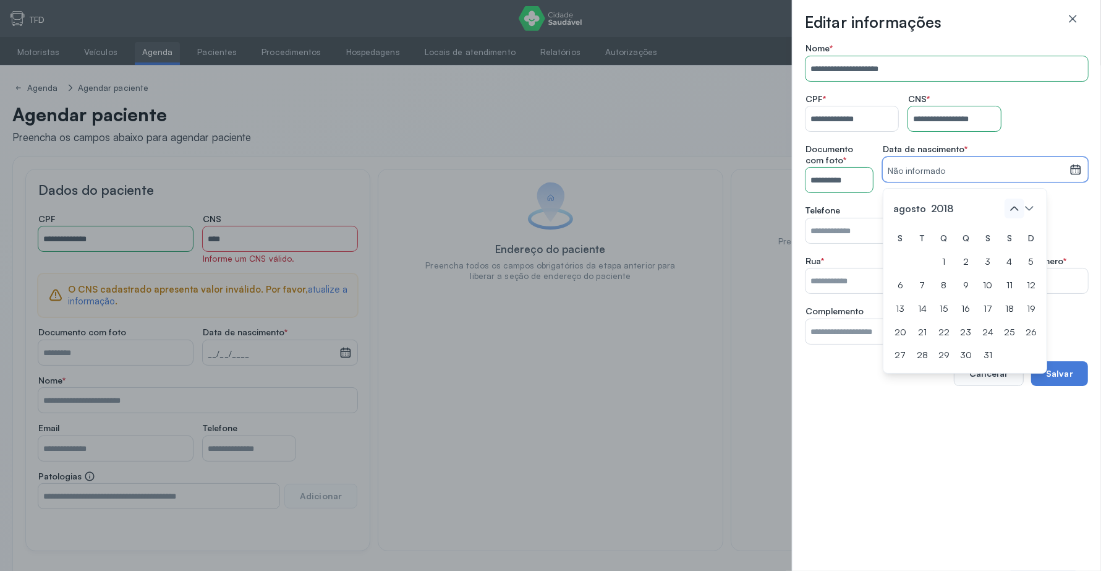
click at [1017, 210] on icon at bounding box center [1015, 209] width 20 height 20
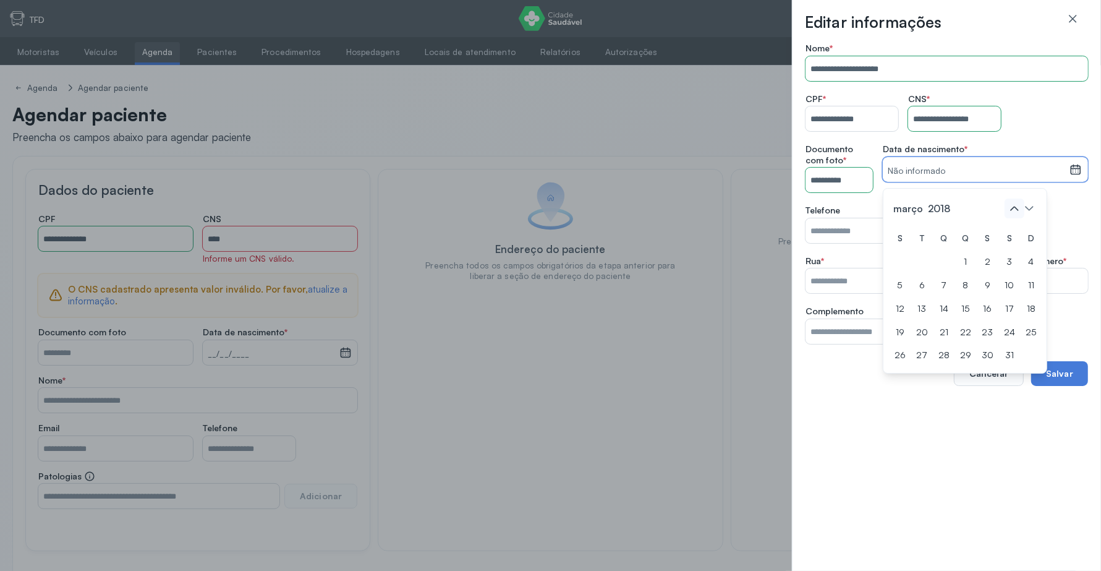
click at [1017, 210] on icon at bounding box center [1015, 209] width 20 height 20
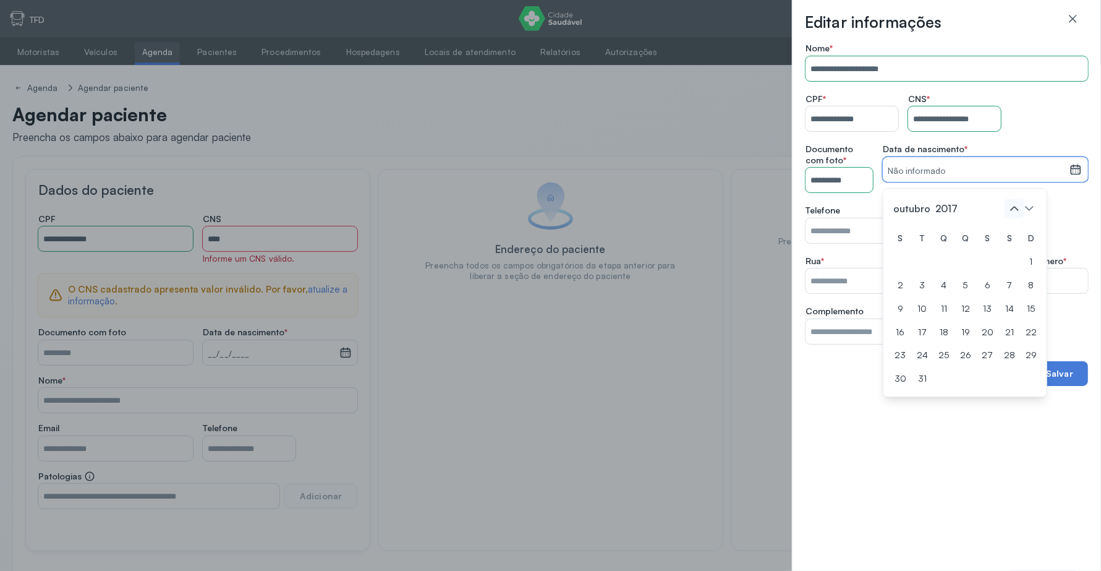
click at [1017, 210] on icon at bounding box center [1015, 209] width 20 height 20
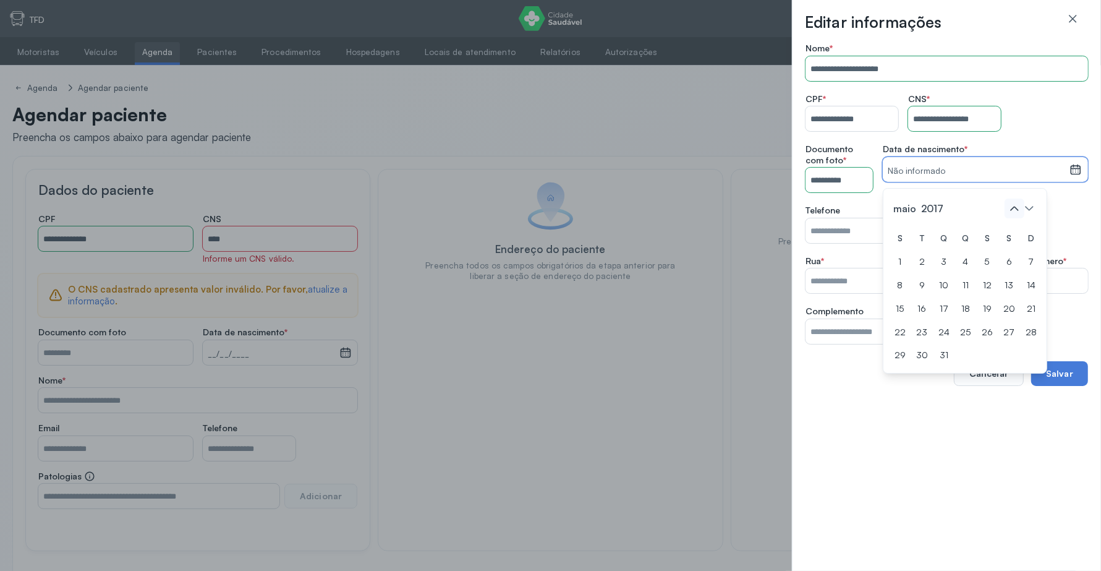
click at [1017, 210] on icon at bounding box center [1015, 209] width 20 height 20
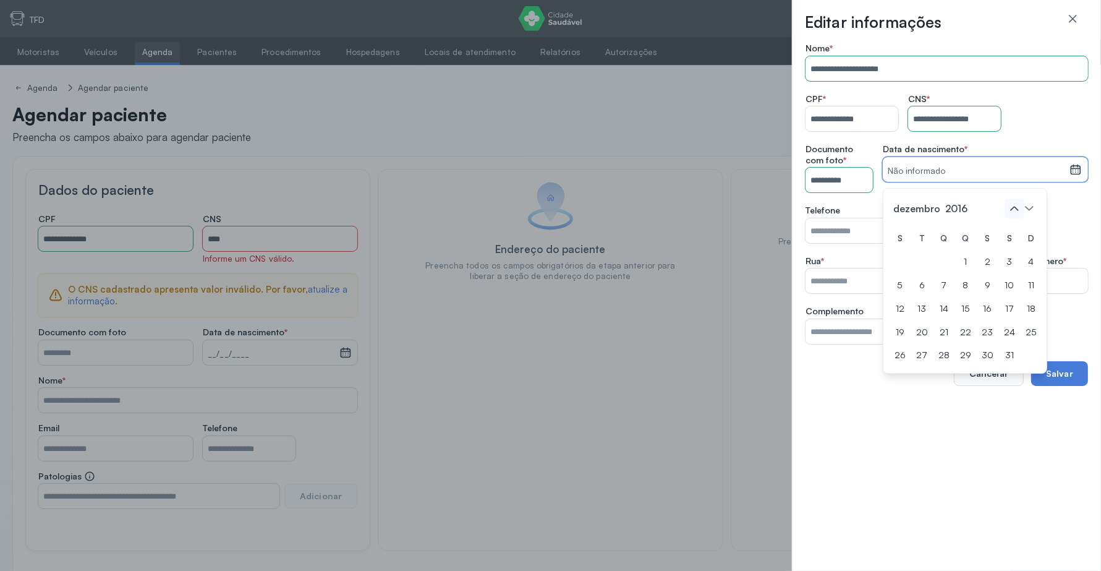
click at [1017, 210] on icon at bounding box center [1015, 209] width 20 height 20
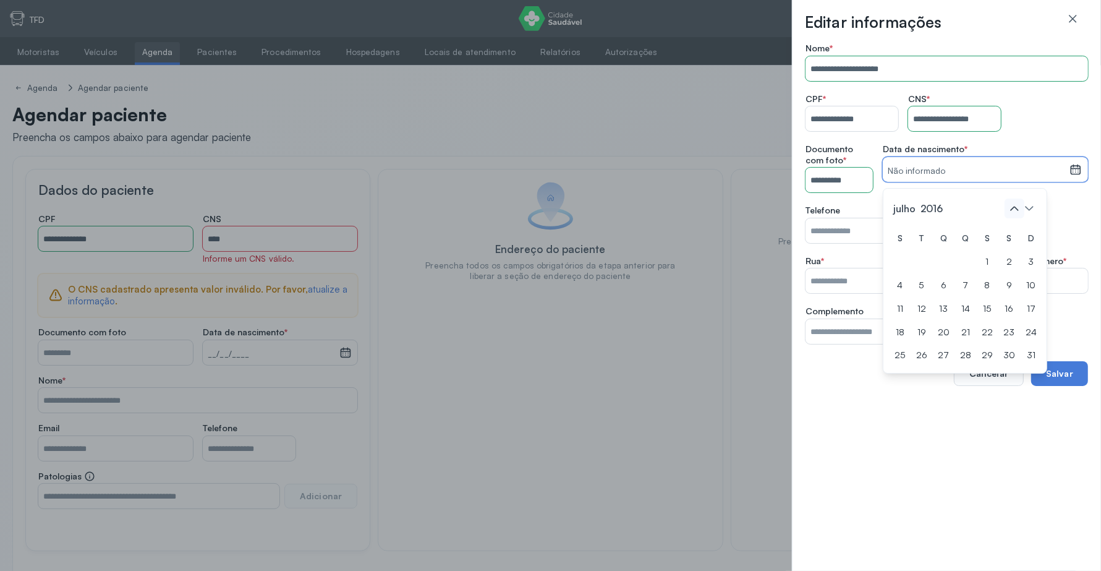
click at [1017, 210] on icon at bounding box center [1015, 209] width 20 height 20
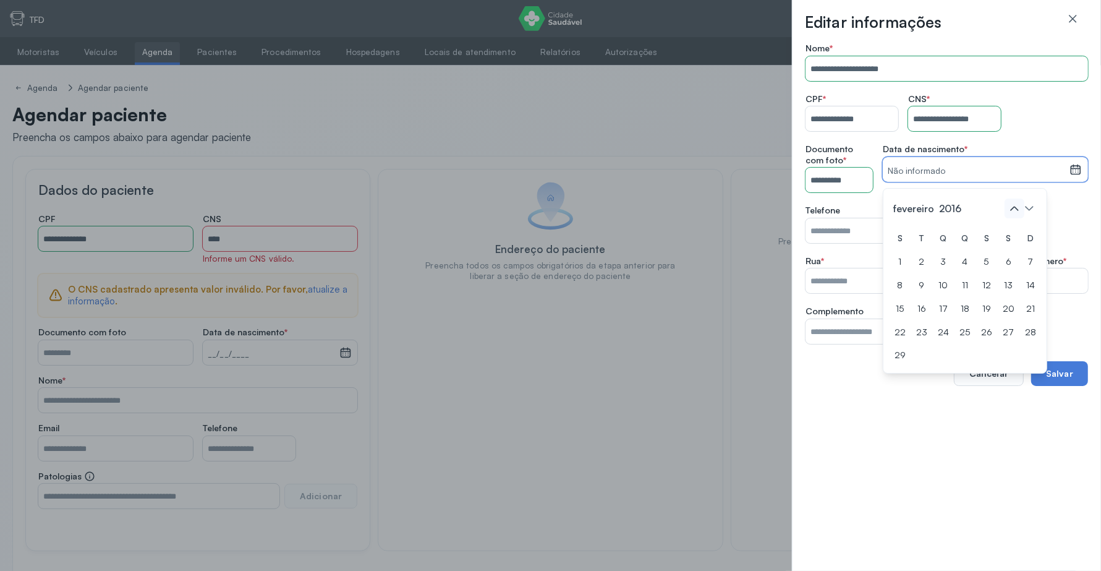
click at [1017, 210] on icon at bounding box center [1015, 209] width 20 height 20
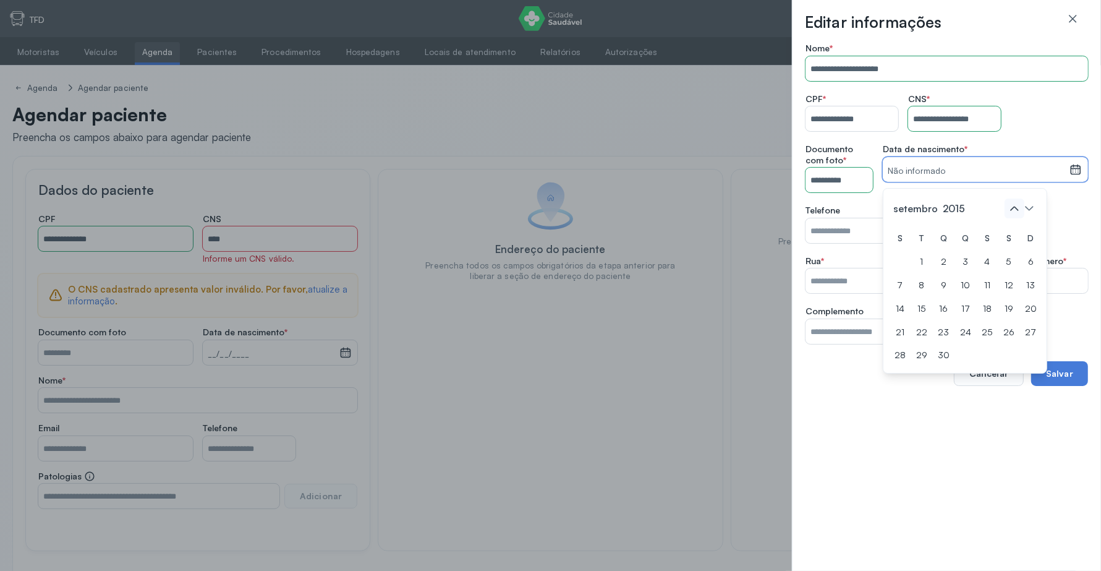
click at [1017, 210] on icon at bounding box center [1015, 209] width 20 height 20
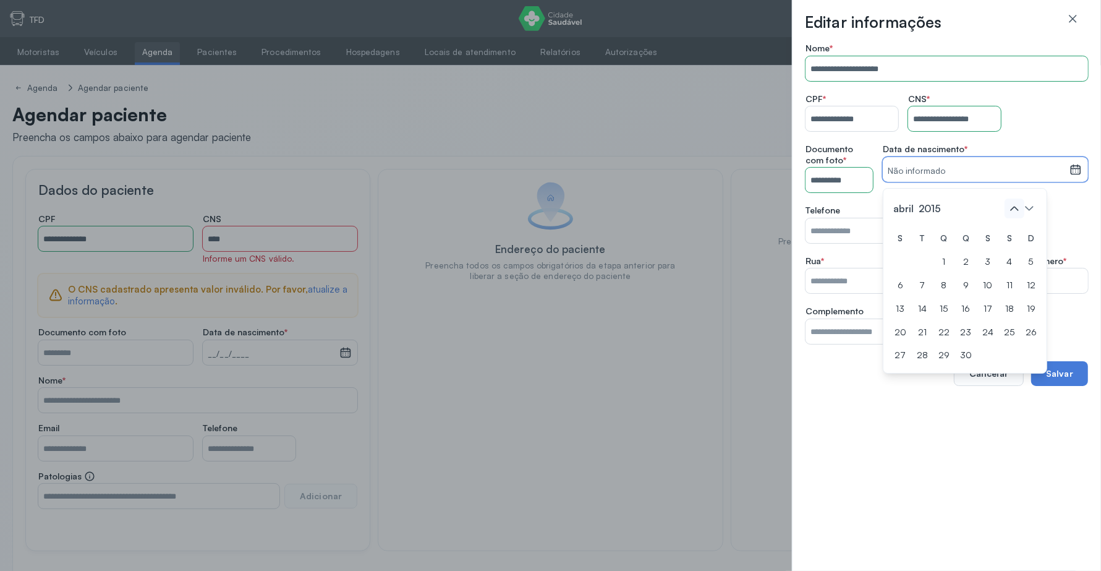
click at [1017, 210] on icon at bounding box center [1015, 209] width 20 height 20
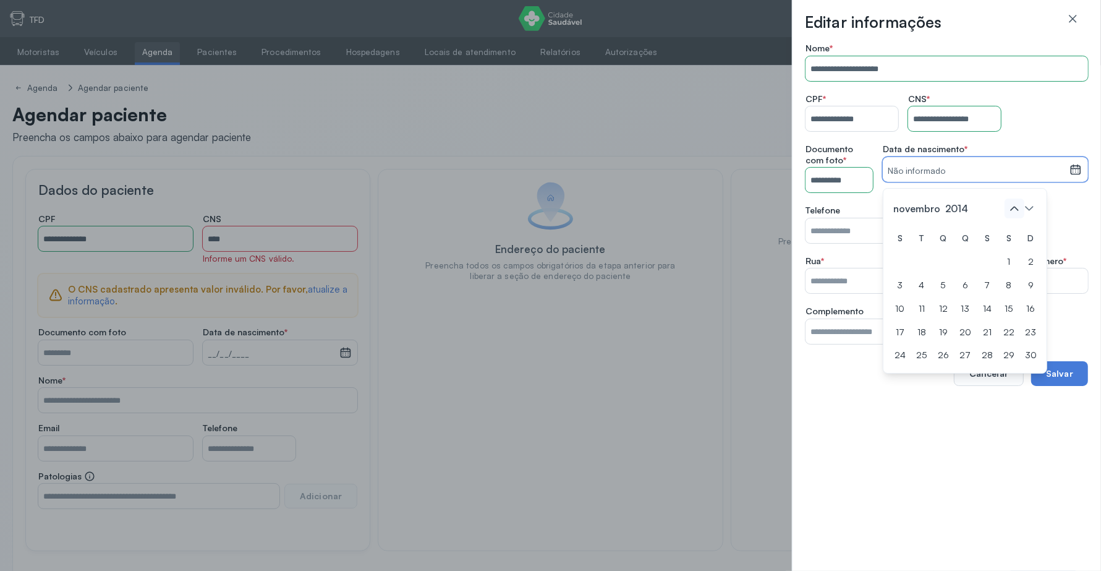
click at [1017, 210] on icon at bounding box center [1015, 209] width 20 height 20
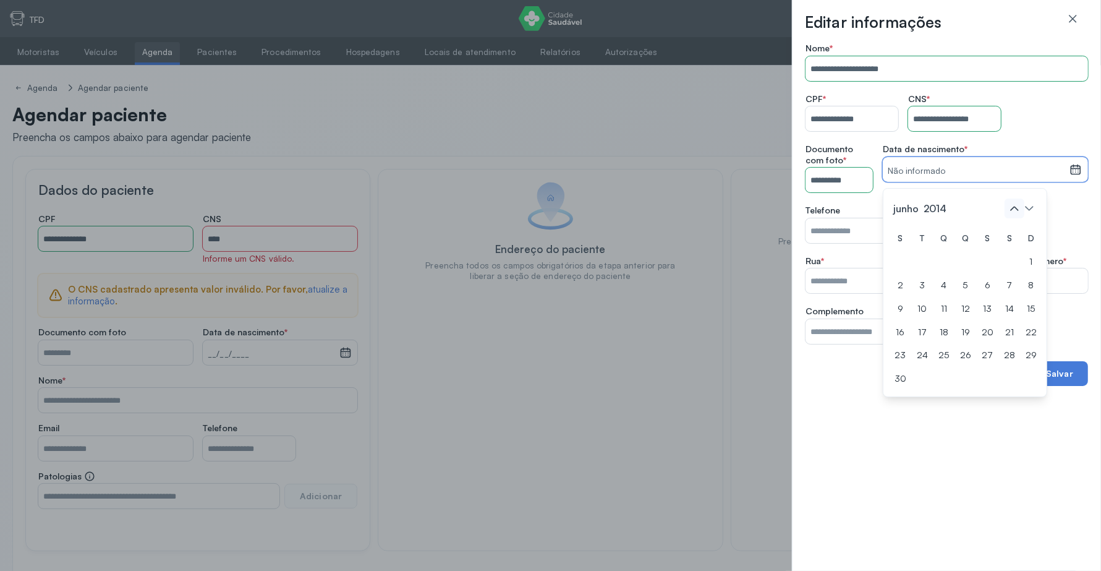
click at [1017, 210] on icon at bounding box center [1015, 209] width 20 height 20
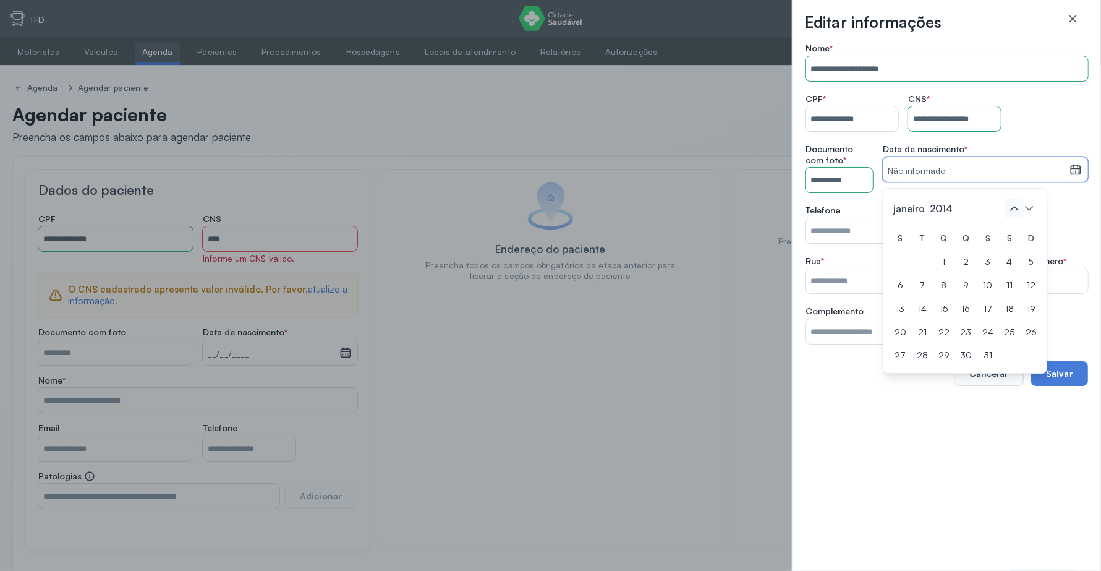
click at [1017, 210] on icon at bounding box center [1015, 209] width 20 height 20
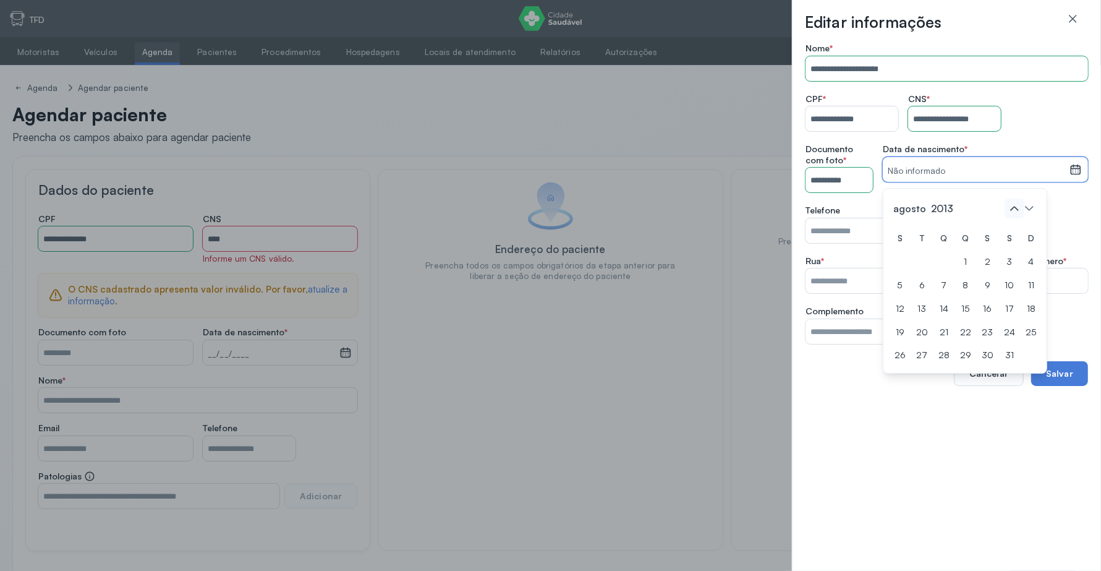
click at [1017, 210] on icon at bounding box center [1015, 209] width 20 height 20
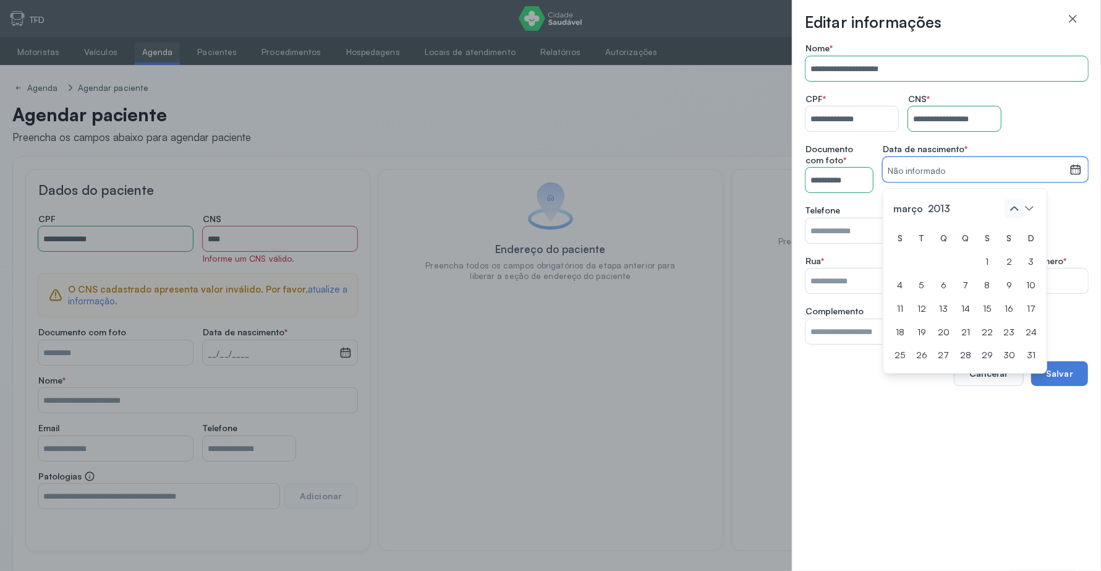
click at [1017, 210] on icon at bounding box center [1015, 209] width 20 height 20
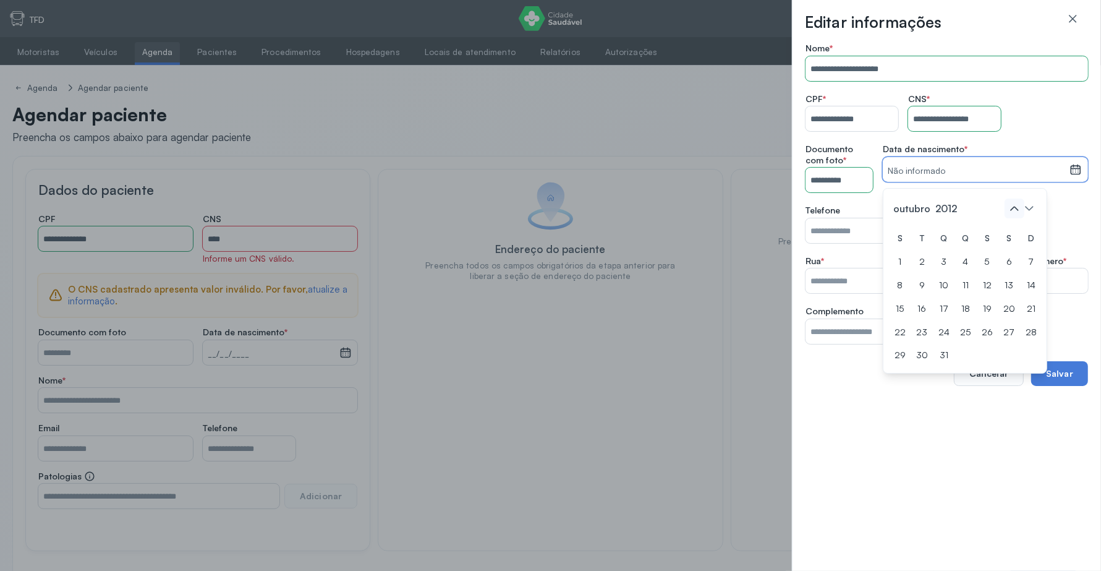
click at [1017, 210] on icon at bounding box center [1015, 209] width 20 height 20
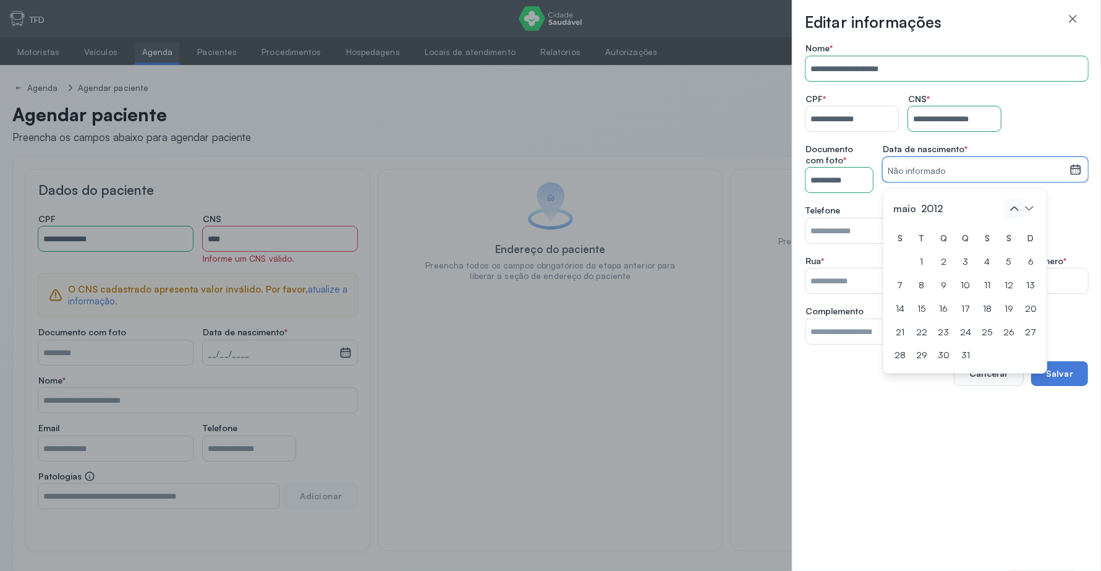
click at [1017, 210] on icon at bounding box center [1015, 209] width 20 height 20
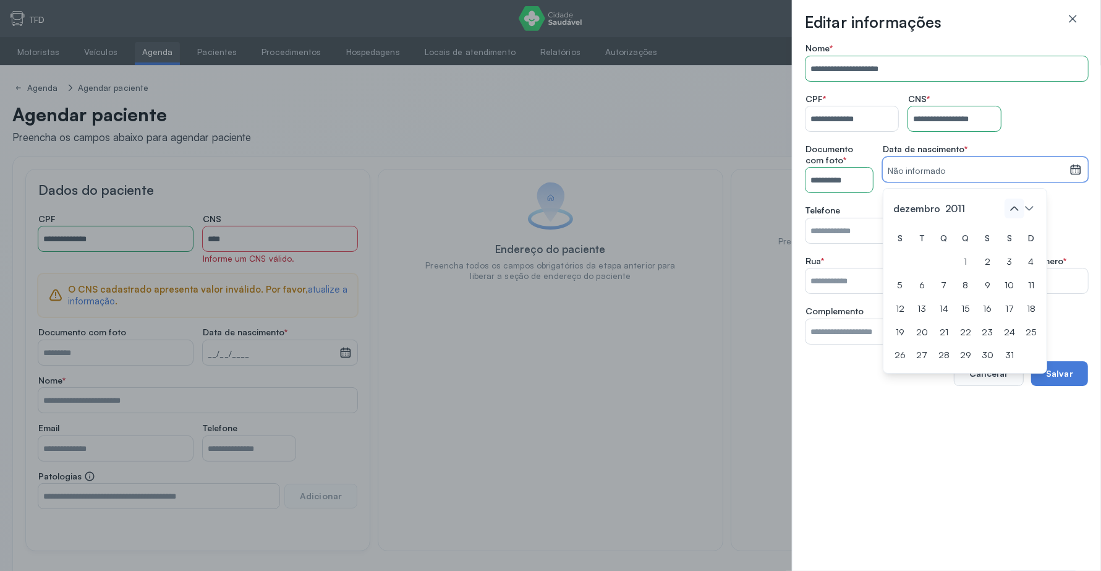
click at [1017, 210] on icon at bounding box center [1015, 209] width 20 height 20
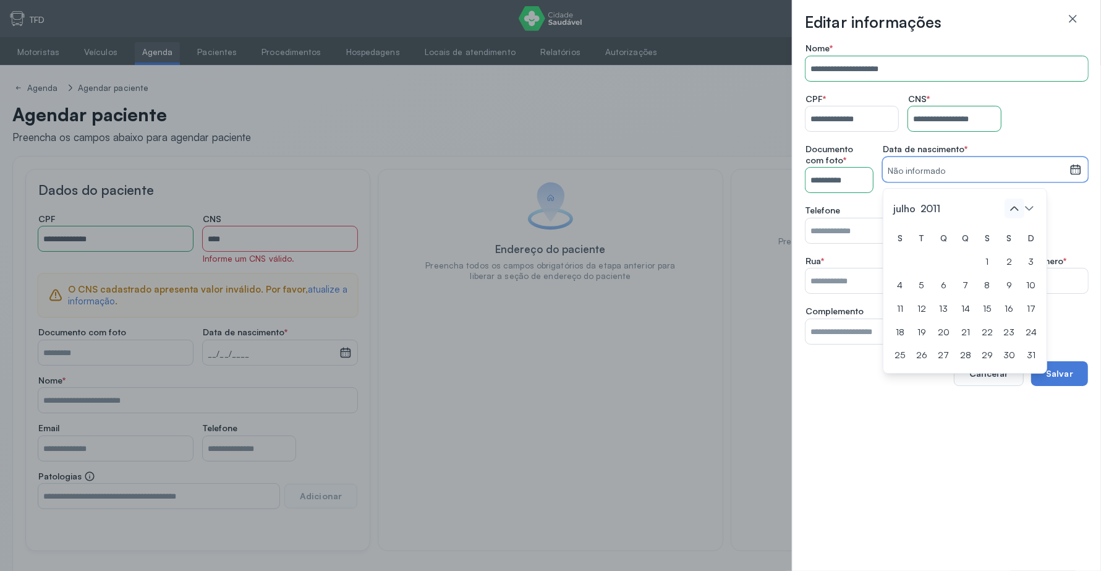
click at [1017, 210] on icon at bounding box center [1015, 209] width 20 height 20
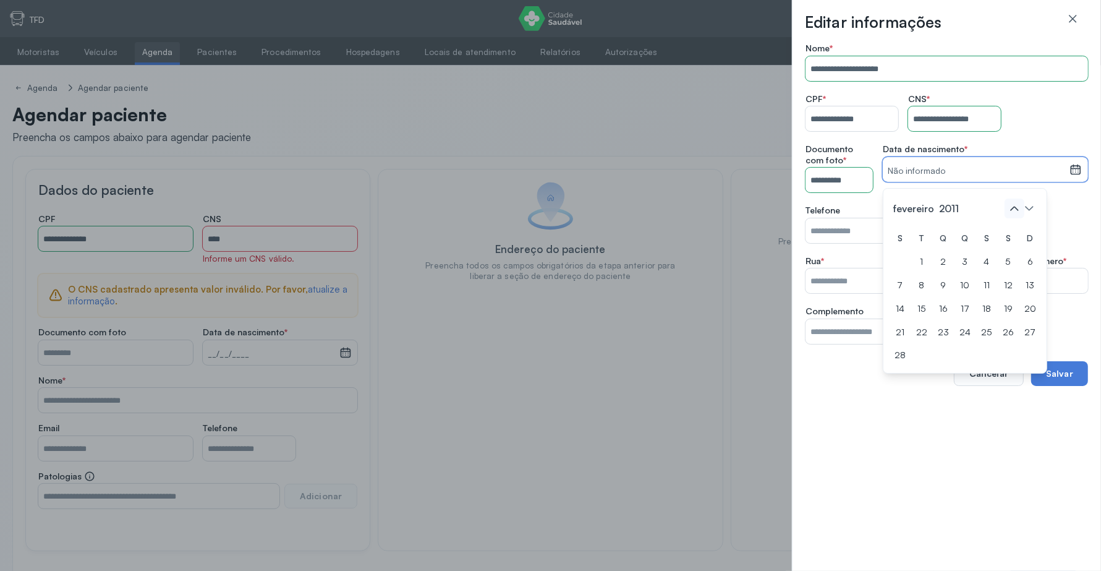
click at [1017, 210] on icon at bounding box center [1015, 209] width 20 height 20
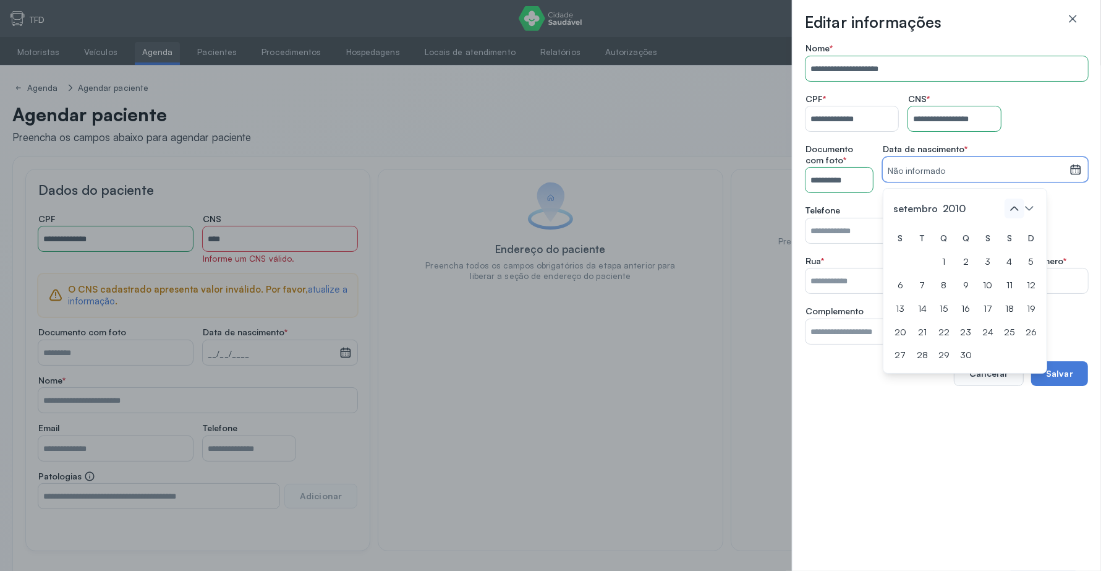
click at [1017, 210] on icon at bounding box center [1015, 209] width 20 height 20
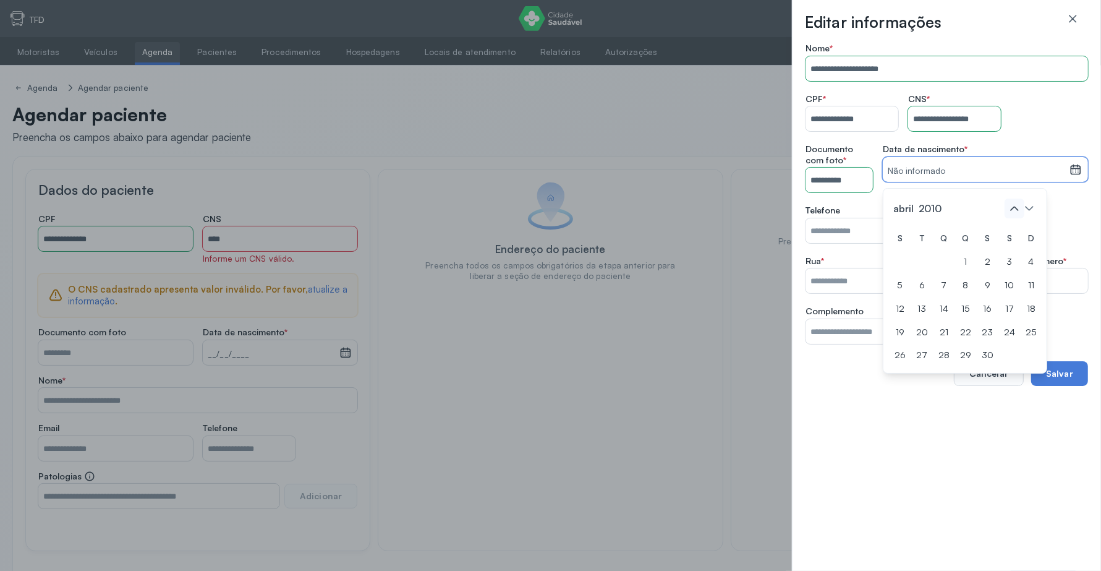
click at [1017, 210] on icon at bounding box center [1015, 209] width 20 height 20
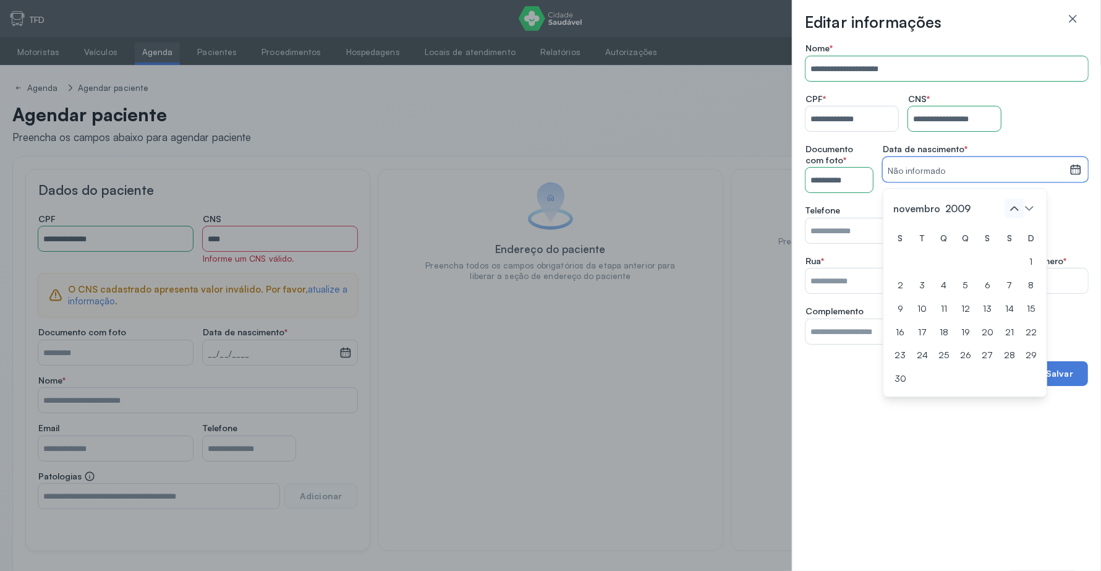
click at [1017, 210] on icon at bounding box center [1015, 209] width 20 height 20
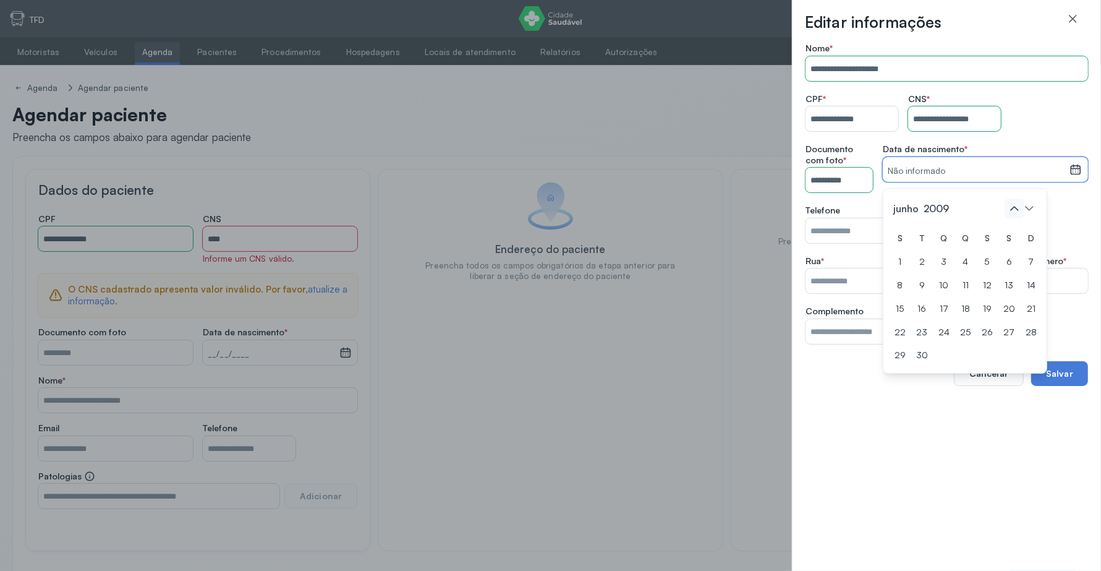
click at [1017, 210] on icon at bounding box center [1015, 209] width 20 height 20
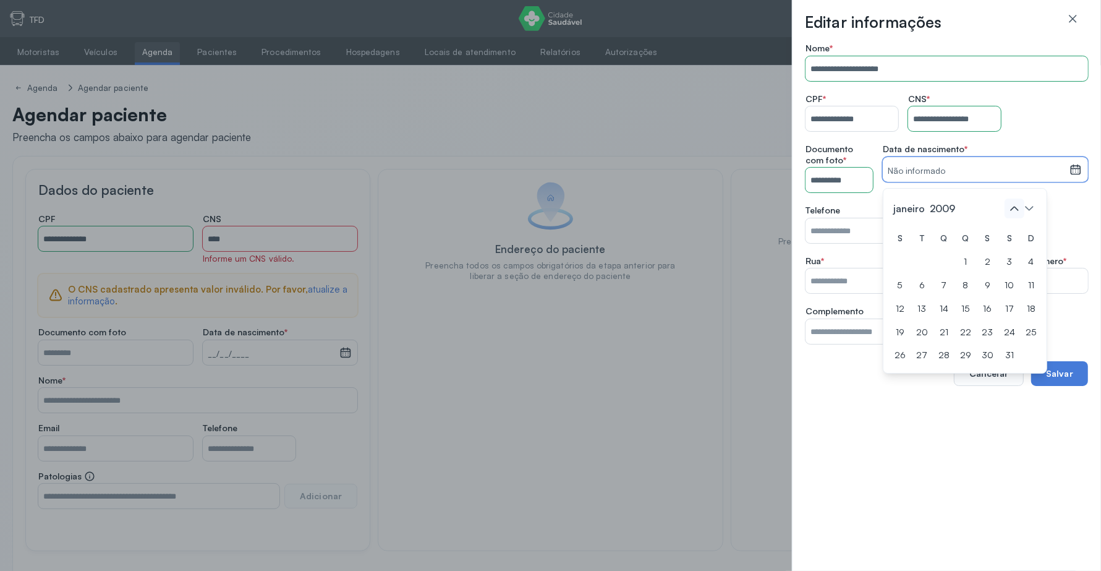
click at [1017, 210] on icon at bounding box center [1015, 209] width 20 height 20
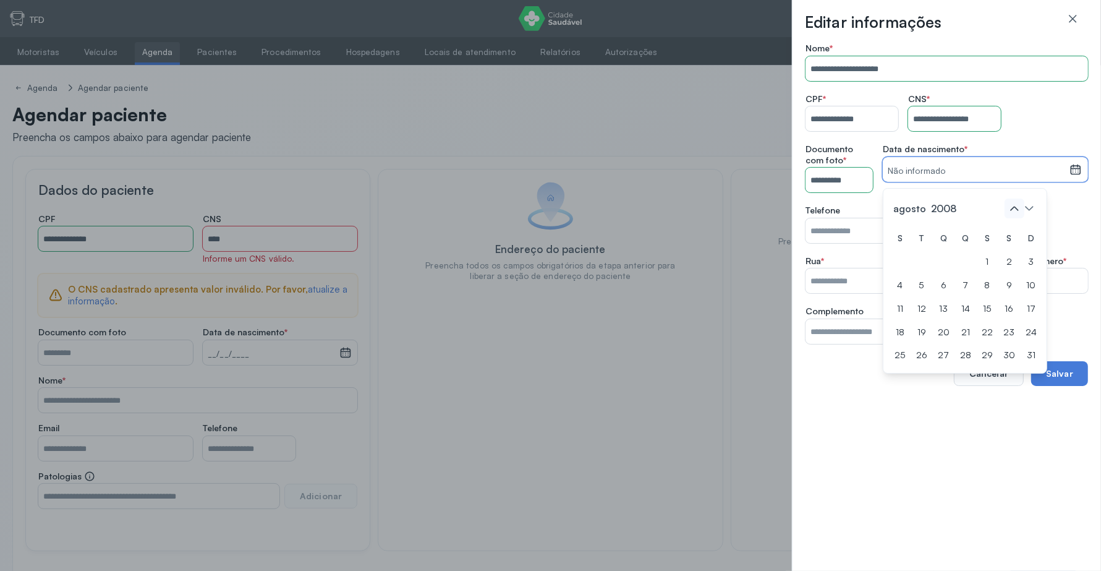
click at [1017, 210] on icon at bounding box center [1015, 209] width 20 height 20
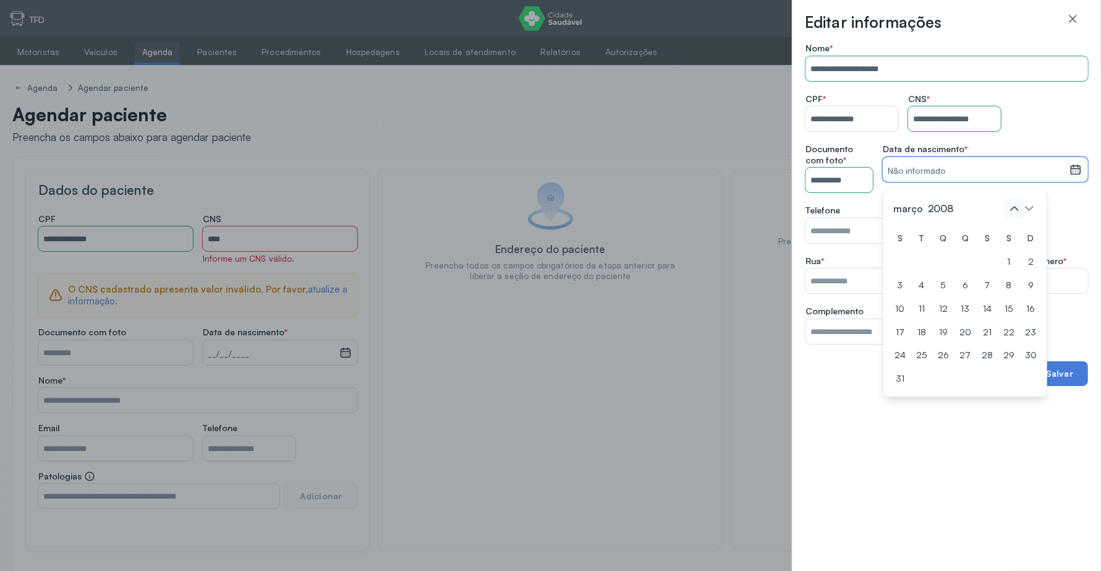
click at [1017, 210] on icon at bounding box center [1015, 209] width 20 height 20
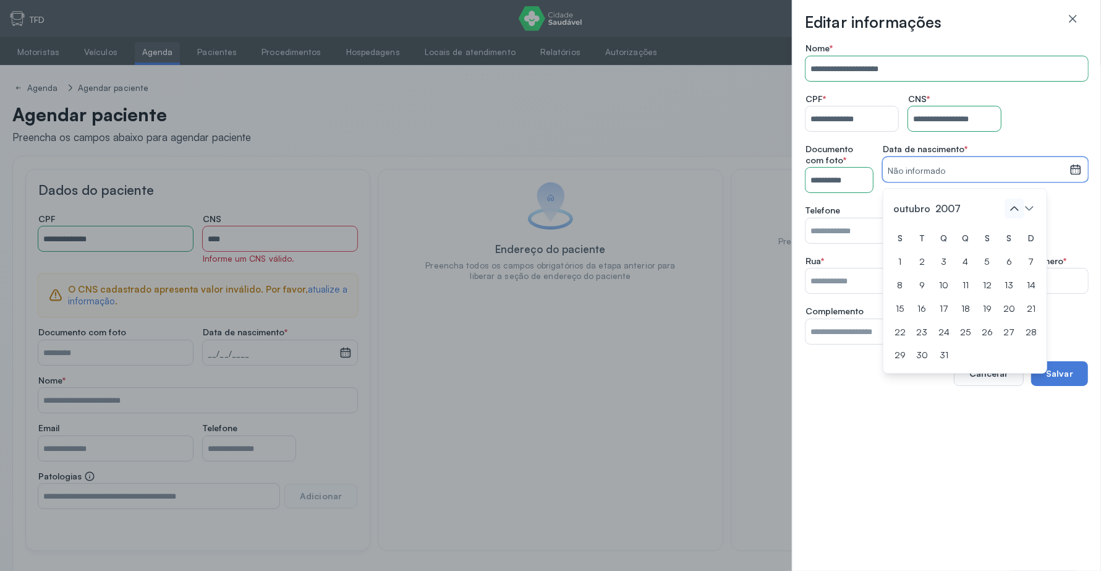
click at [1017, 210] on icon at bounding box center [1015, 209] width 20 height 20
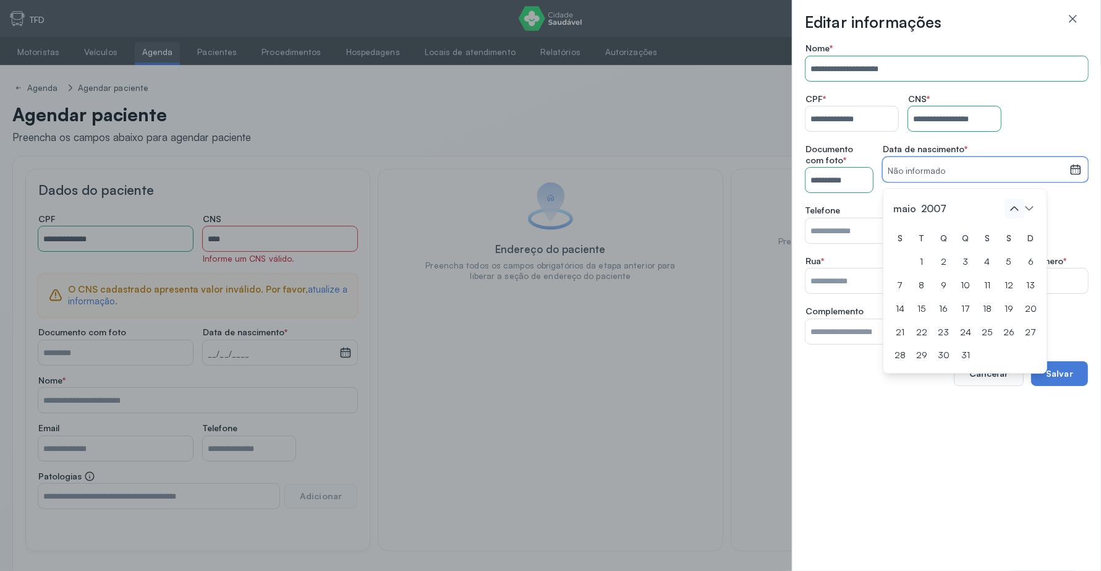
click at [1017, 210] on icon at bounding box center [1015, 209] width 20 height 20
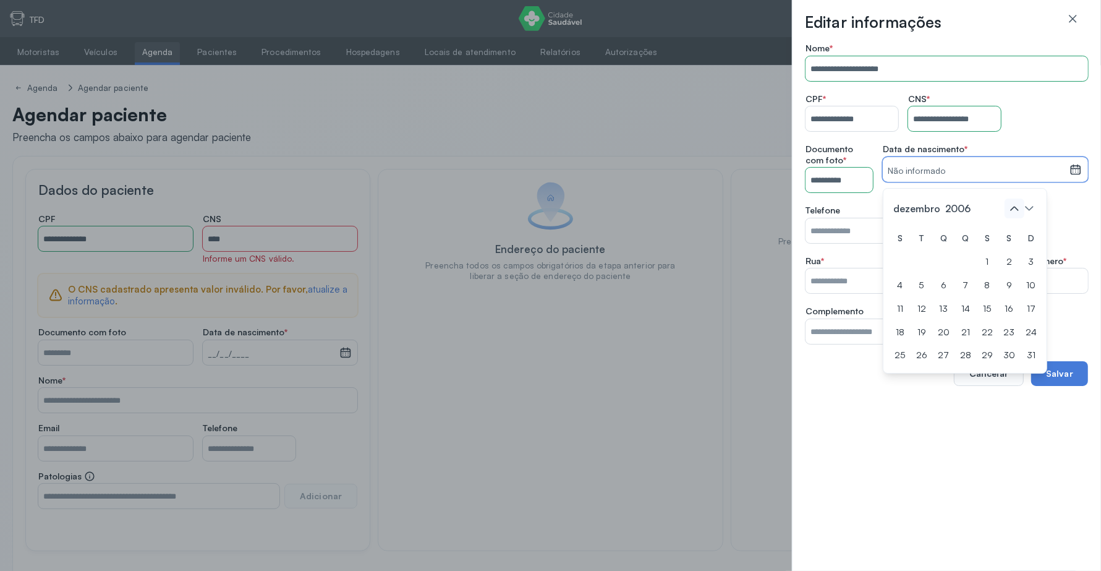
click at [1017, 210] on icon at bounding box center [1015, 209] width 20 height 20
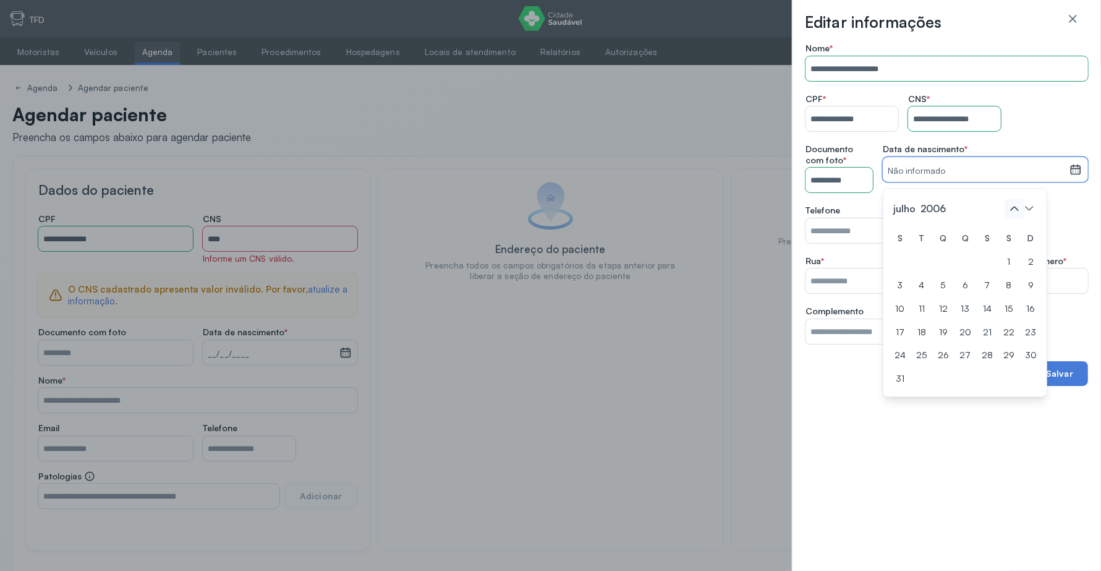
click at [1017, 210] on icon at bounding box center [1015, 209] width 20 height 20
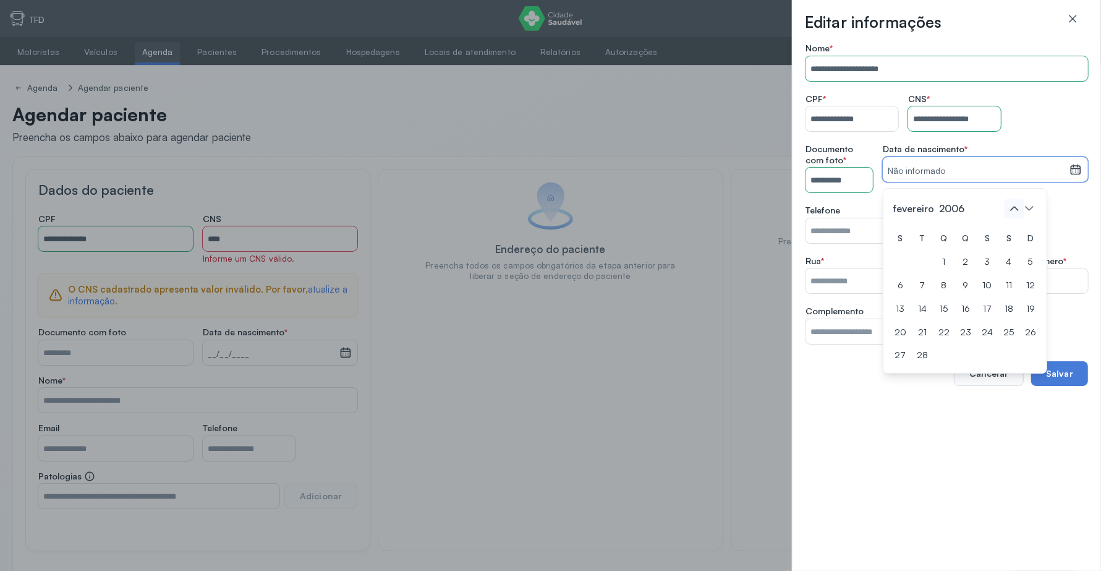
click at [1017, 210] on icon at bounding box center [1015, 209] width 20 height 20
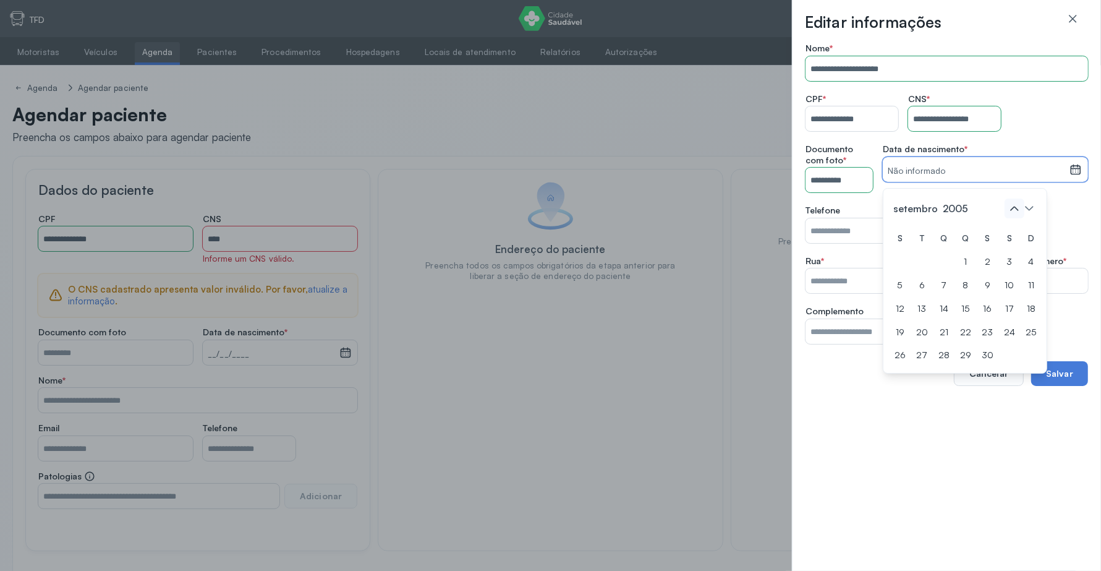
click at [1017, 210] on icon at bounding box center [1015, 209] width 20 height 20
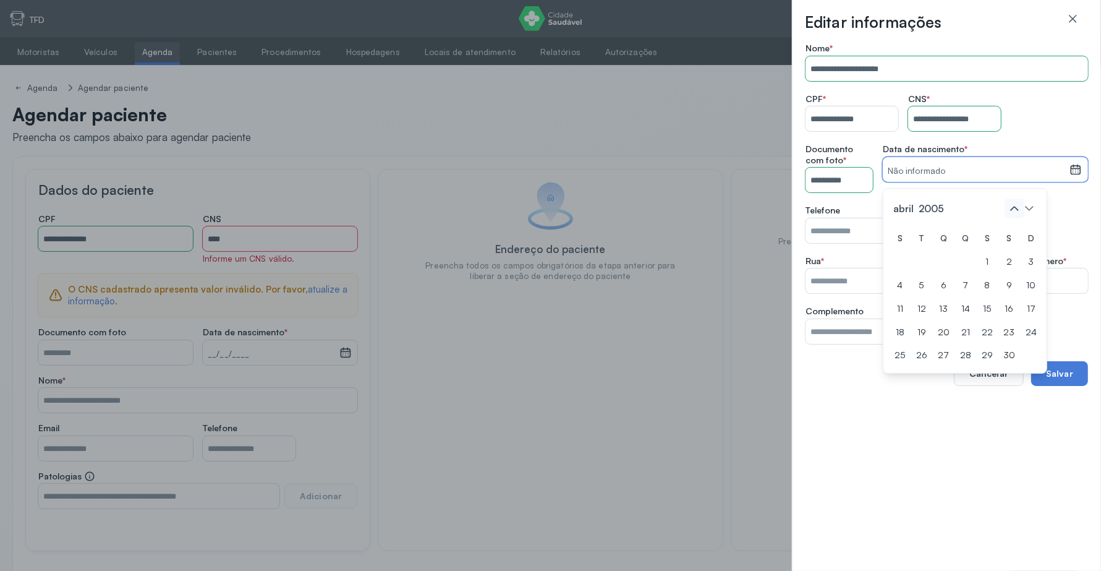
click at [1017, 210] on icon at bounding box center [1015, 209] width 20 height 20
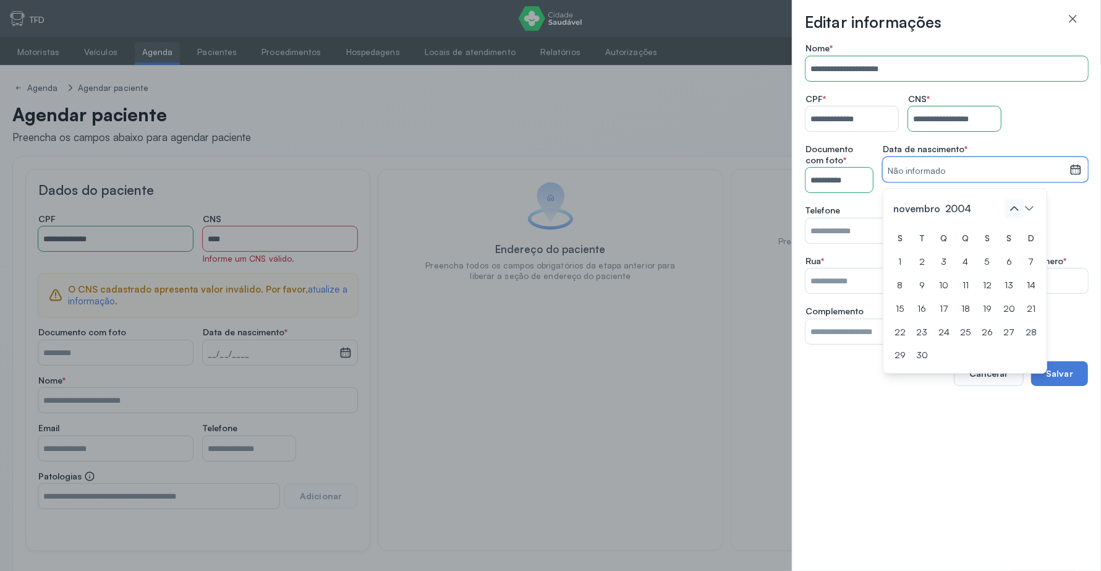
click at [1017, 210] on icon at bounding box center [1015, 209] width 20 height 20
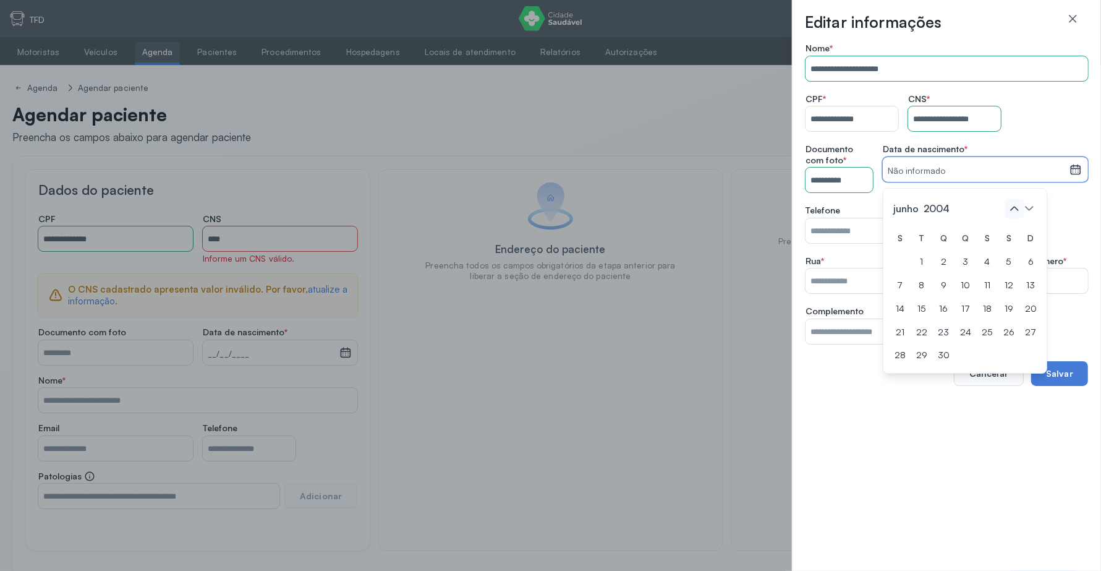
click at [1017, 210] on icon at bounding box center [1015, 209] width 20 height 20
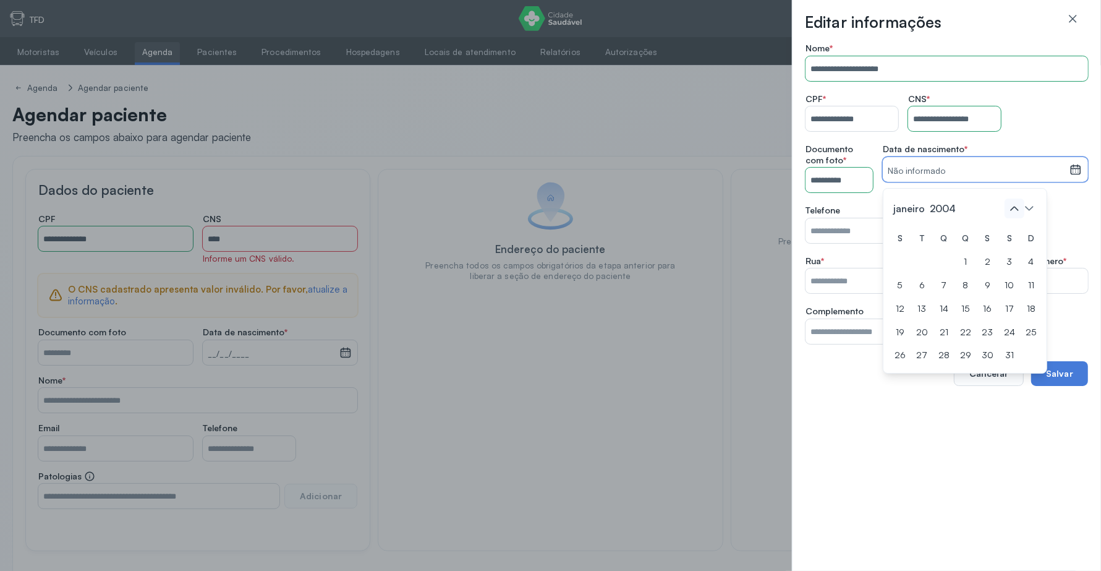
click at [1017, 210] on icon at bounding box center [1015, 209] width 20 height 20
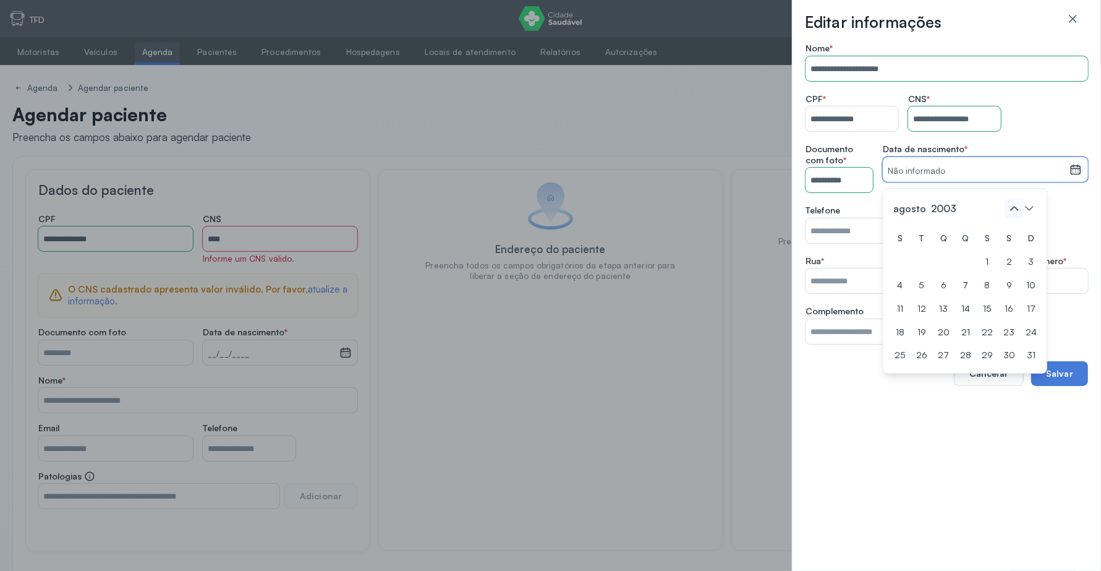
click at [1017, 210] on icon at bounding box center [1015, 209] width 20 height 20
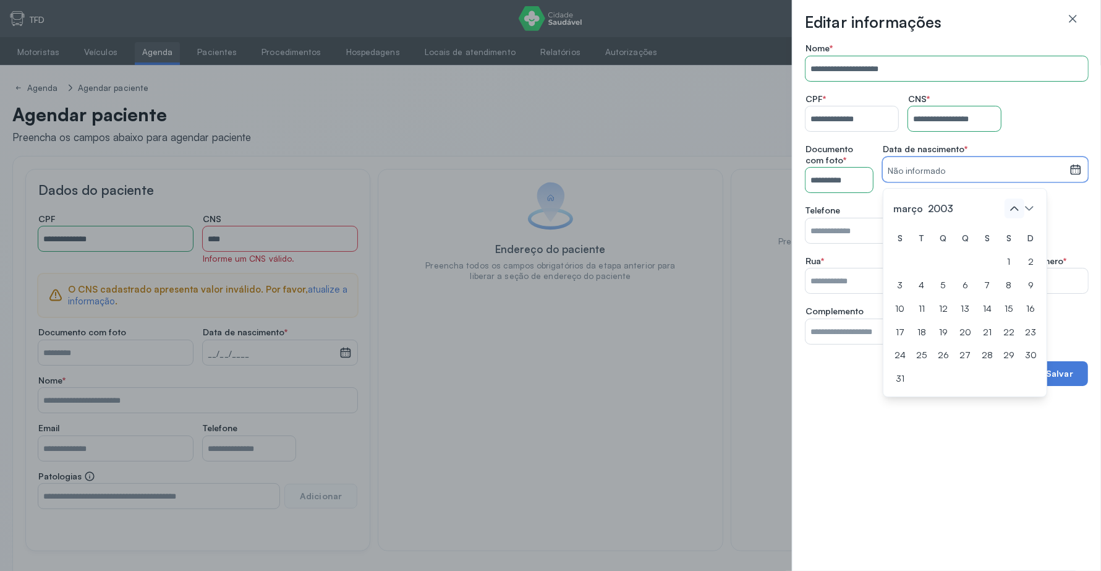
click at [1017, 210] on icon at bounding box center [1015, 209] width 20 height 20
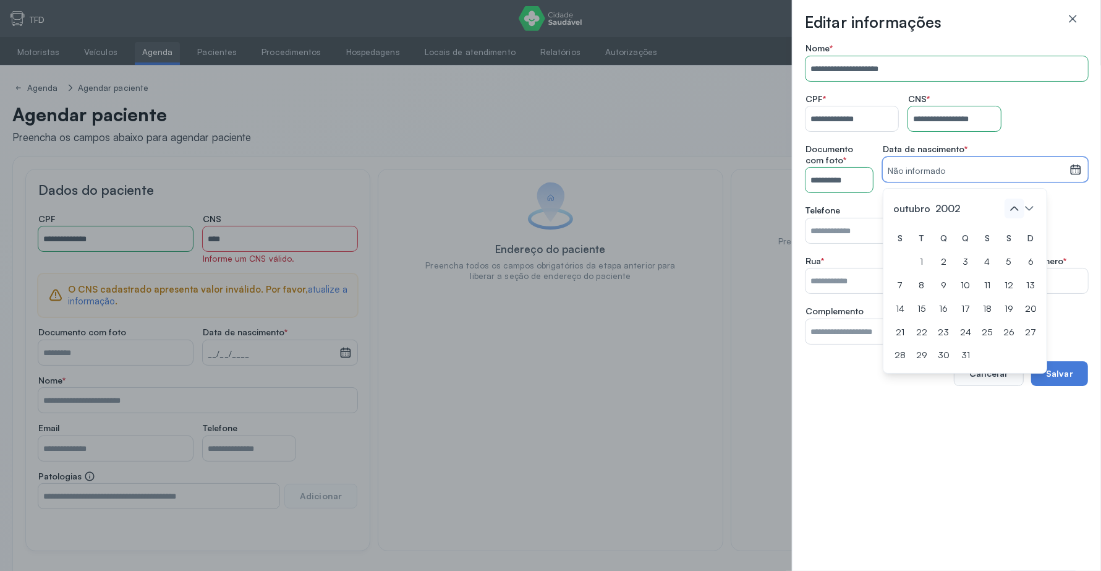
click at [1017, 210] on icon at bounding box center [1015, 209] width 20 height 20
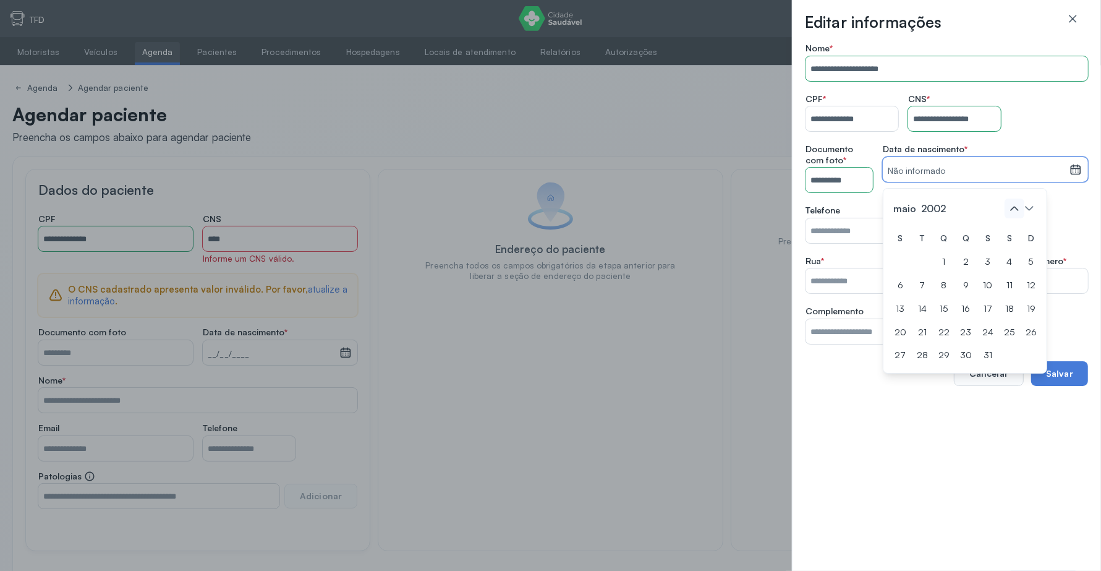
click at [1017, 210] on icon at bounding box center [1015, 209] width 20 height 20
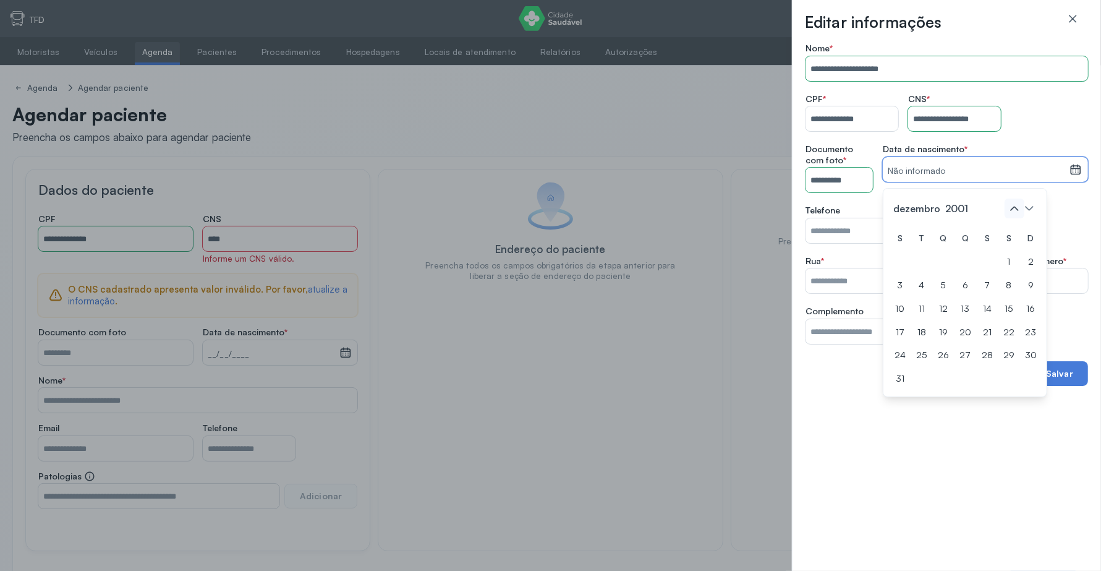
click at [1017, 210] on icon at bounding box center [1015, 209] width 20 height 20
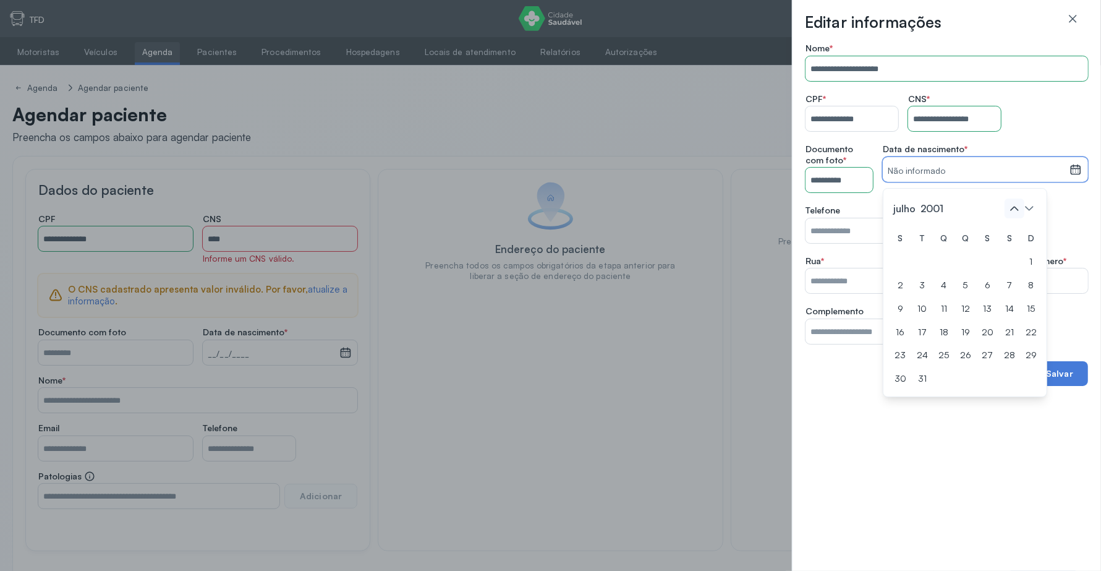
click at [1017, 210] on icon at bounding box center [1015, 209] width 20 height 20
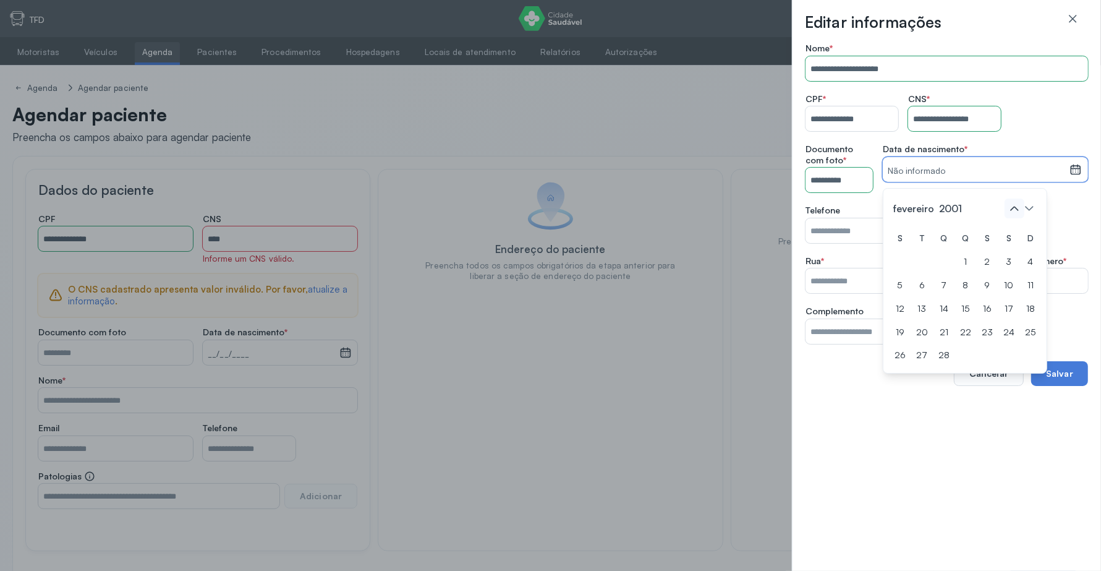
click at [1017, 210] on icon at bounding box center [1015, 209] width 20 height 20
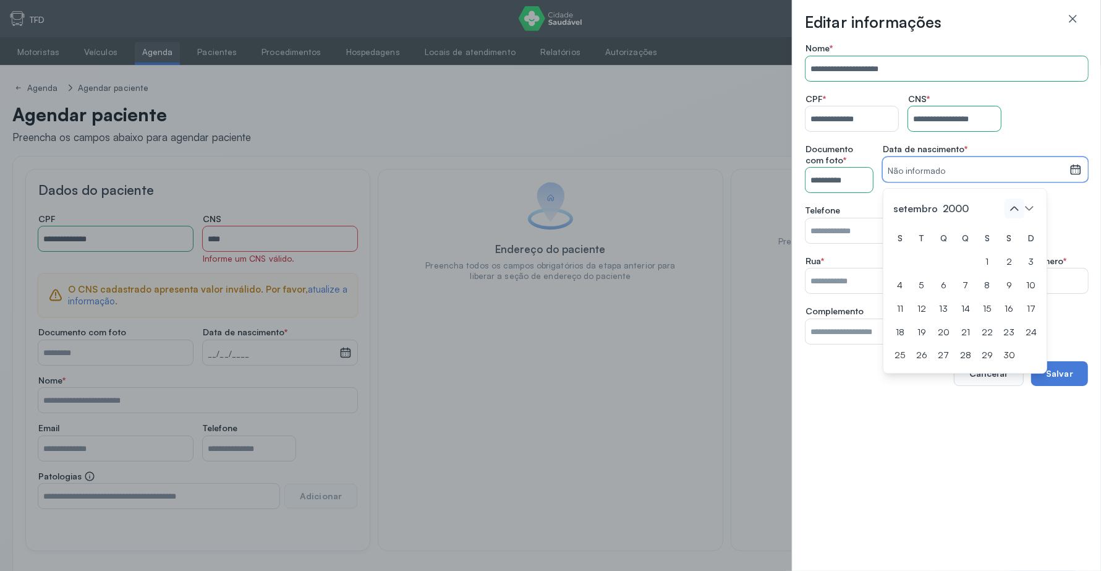
click at [1017, 210] on icon at bounding box center [1015, 209] width 20 height 20
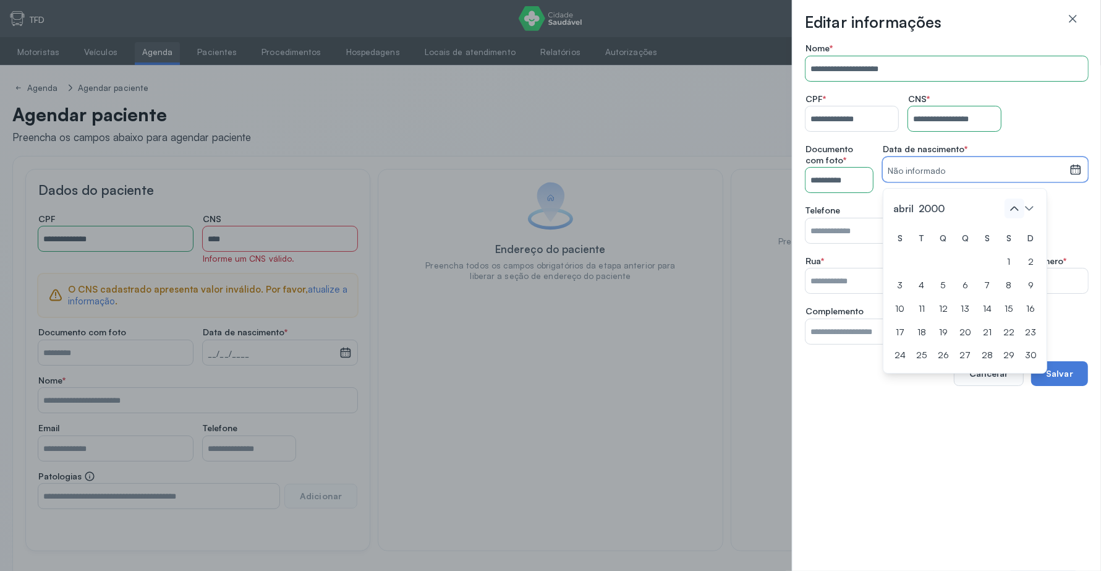
click at [1017, 210] on icon at bounding box center [1015, 209] width 20 height 20
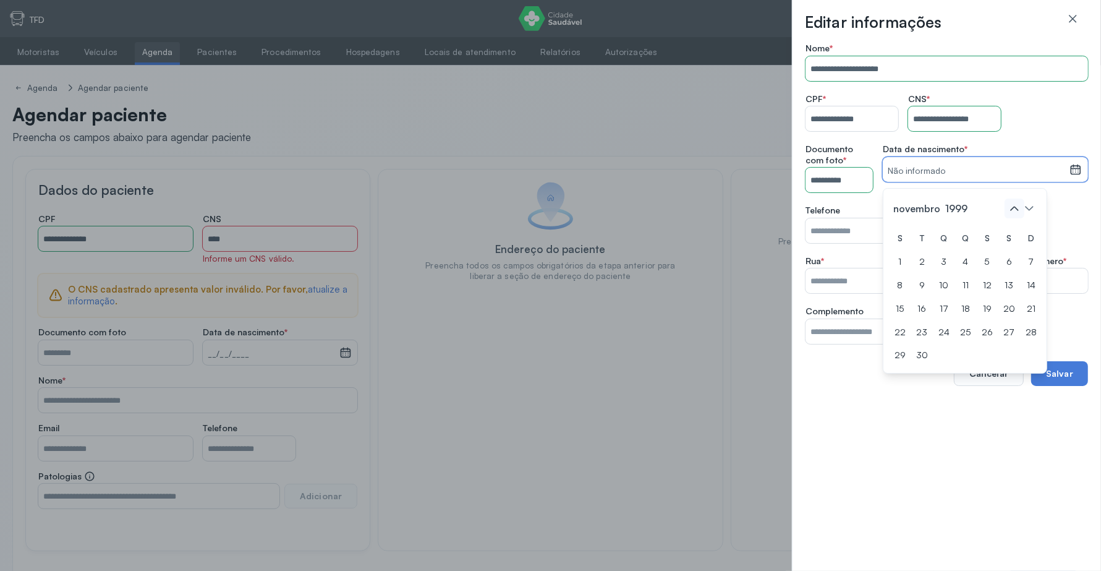
click at [1017, 210] on icon at bounding box center [1015, 209] width 20 height 20
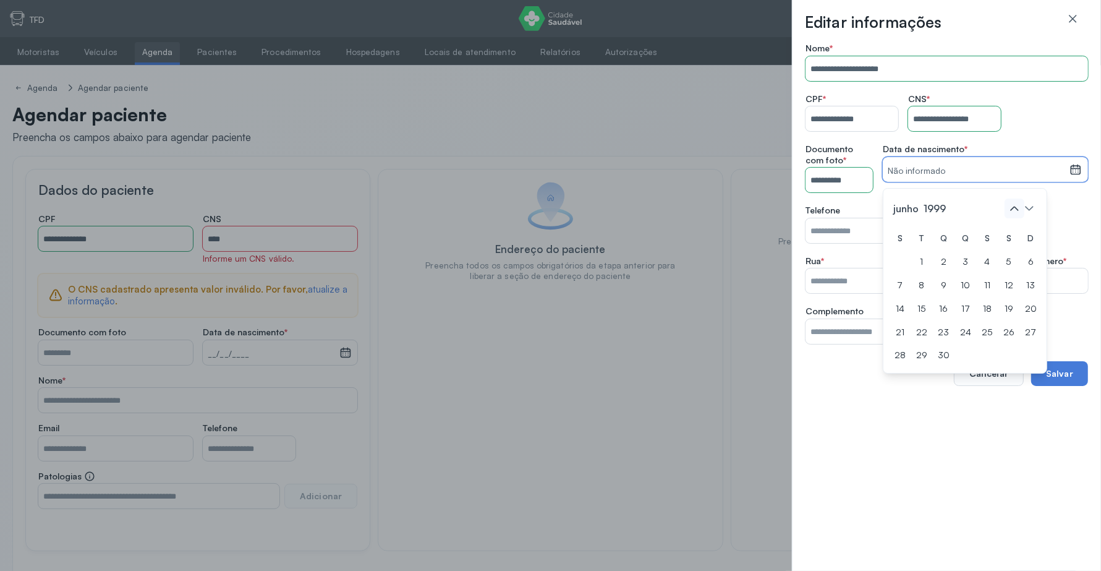
click at [1017, 210] on icon at bounding box center [1015, 209] width 20 height 20
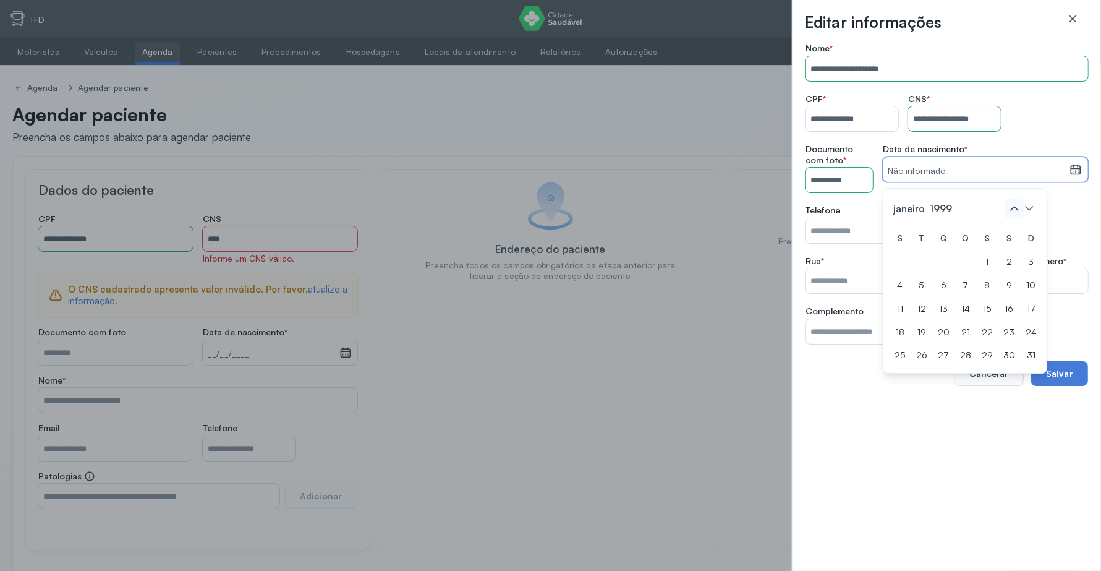
click at [1017, 210] on icon at bounding box center [1015, 209] width 20 height 20
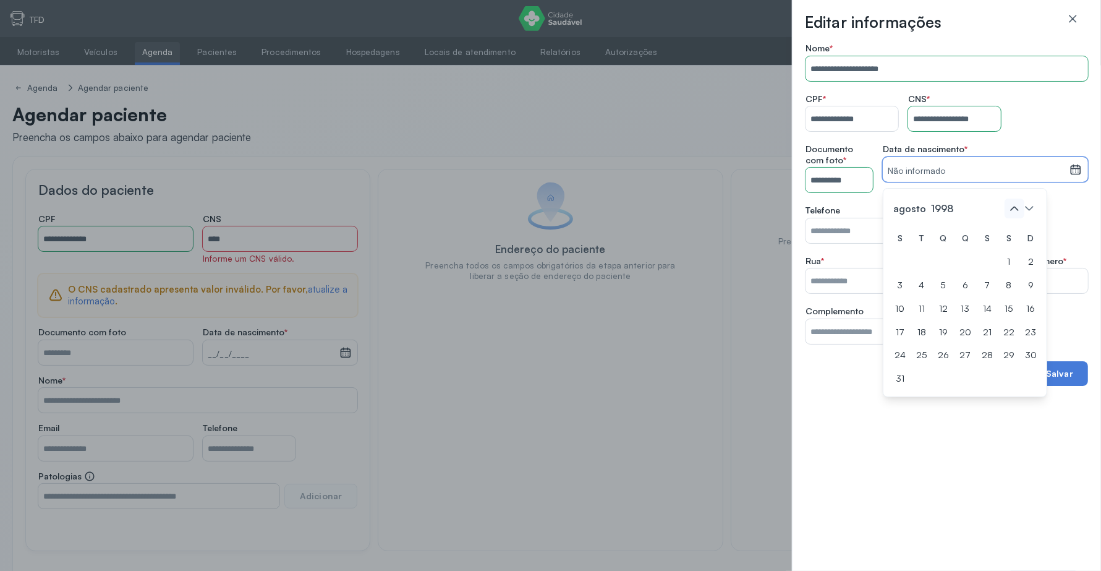
click at [1017, 210] on icon at bounding box center [1015, 209] width 20 height 20
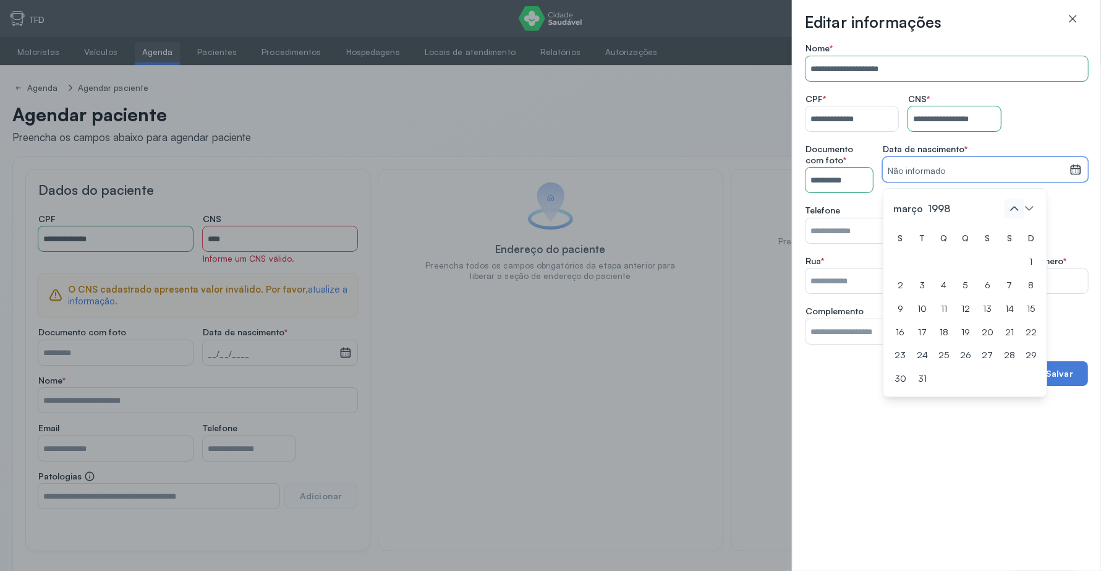
click at [1017, 210] on icon at bounding box center [1015, 209] width 20 height 20
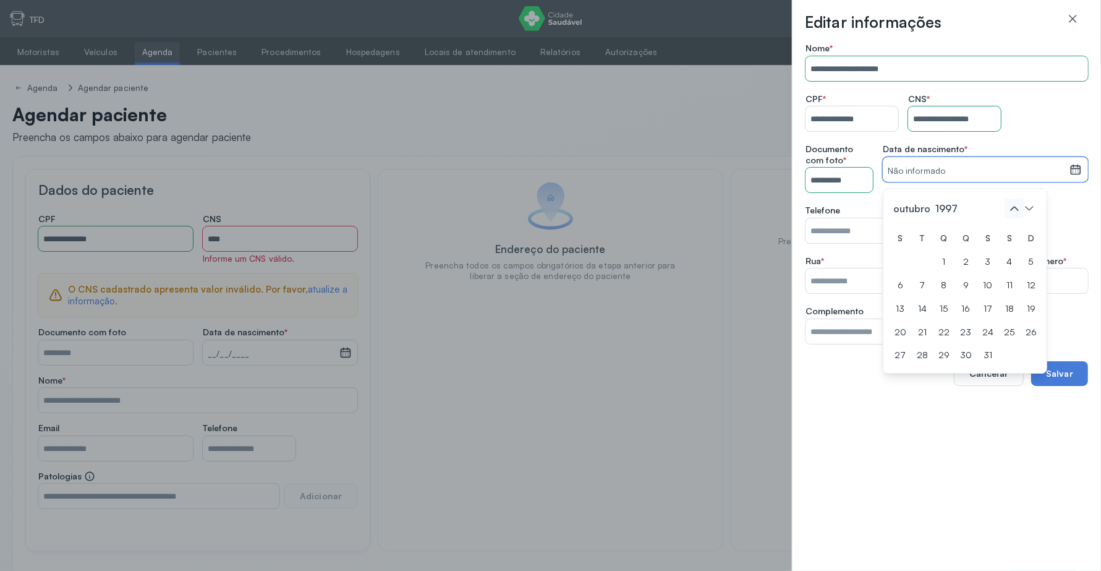
click at [1017, 210] on icon at bounding box center [1015, 209] width 20 height 20
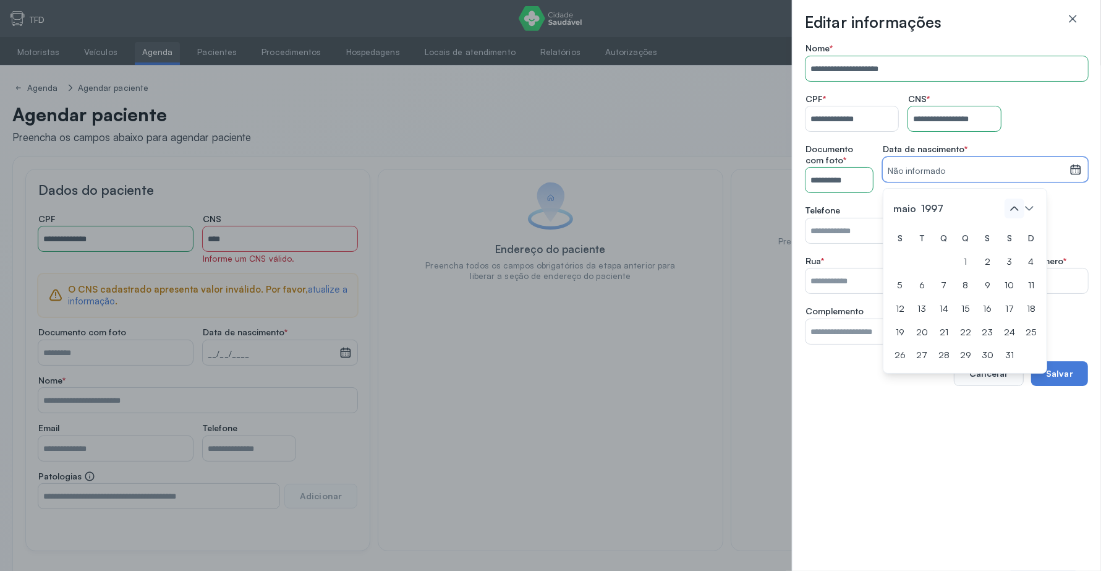
click at [1017, 210] on icon at bounding box center [1015, 209] width 20 height 20
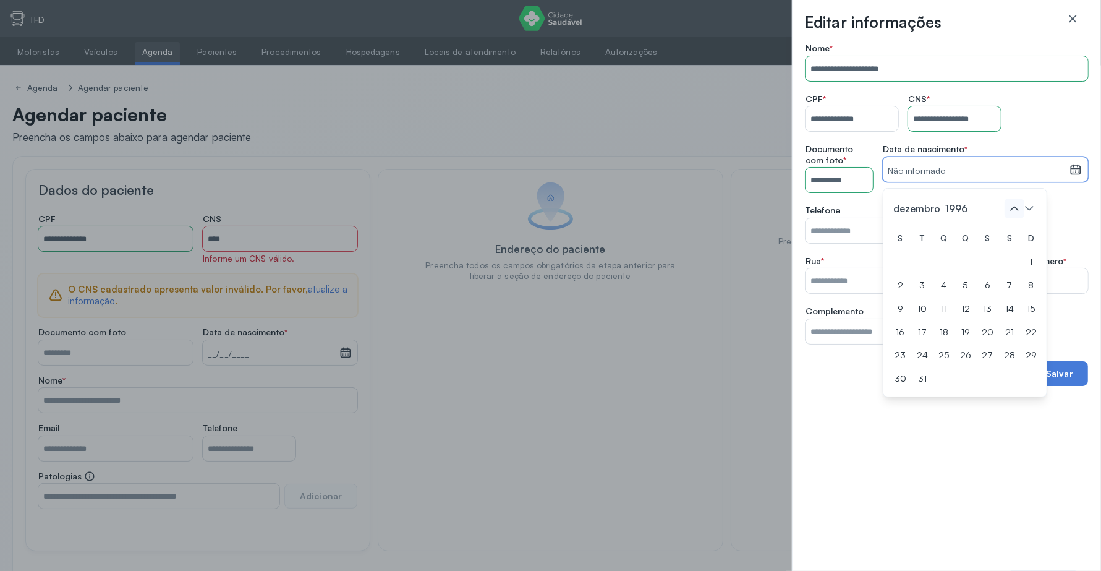
click at [1017, 210] on icon at bounding box center [1015, 209] width 20 height 20
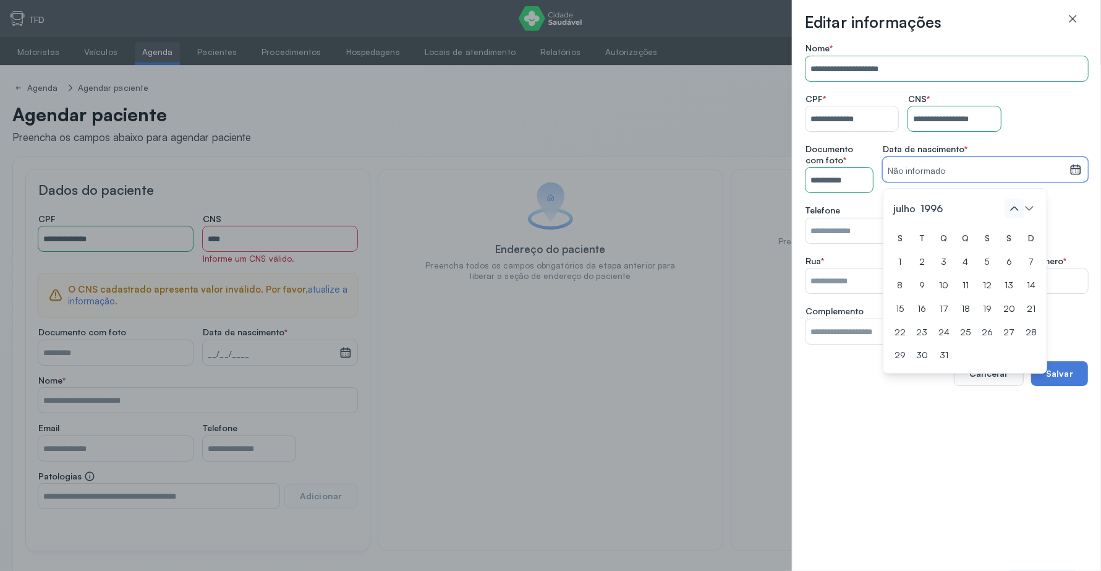
click at [1017, 210] on icon at bounding box center [1015, 209] width 20 height 20
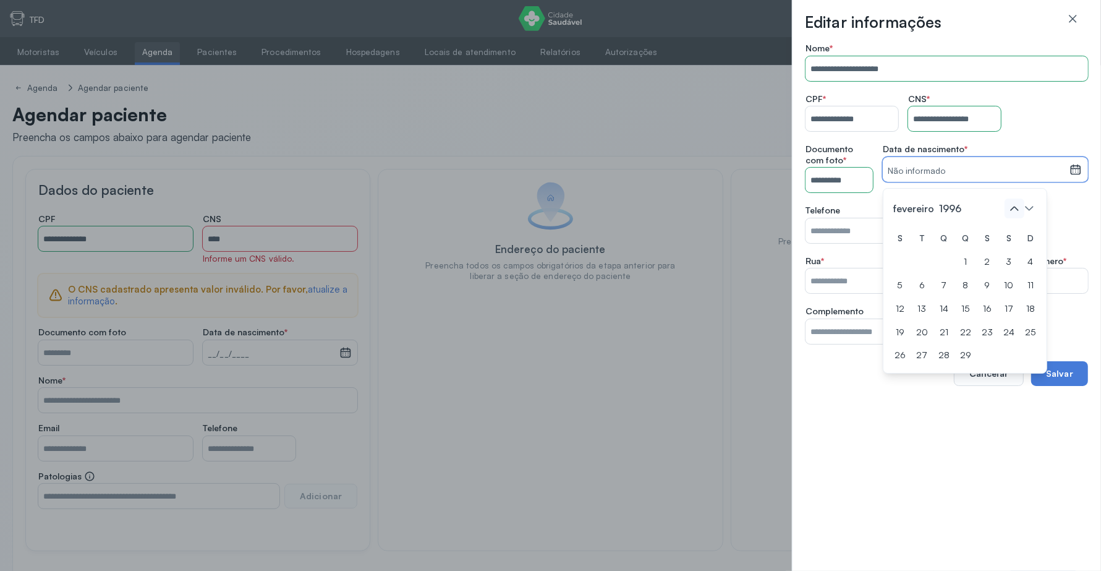
click at [1017, 210] on icon at bounding box center [1015, 209] width 20 height 20
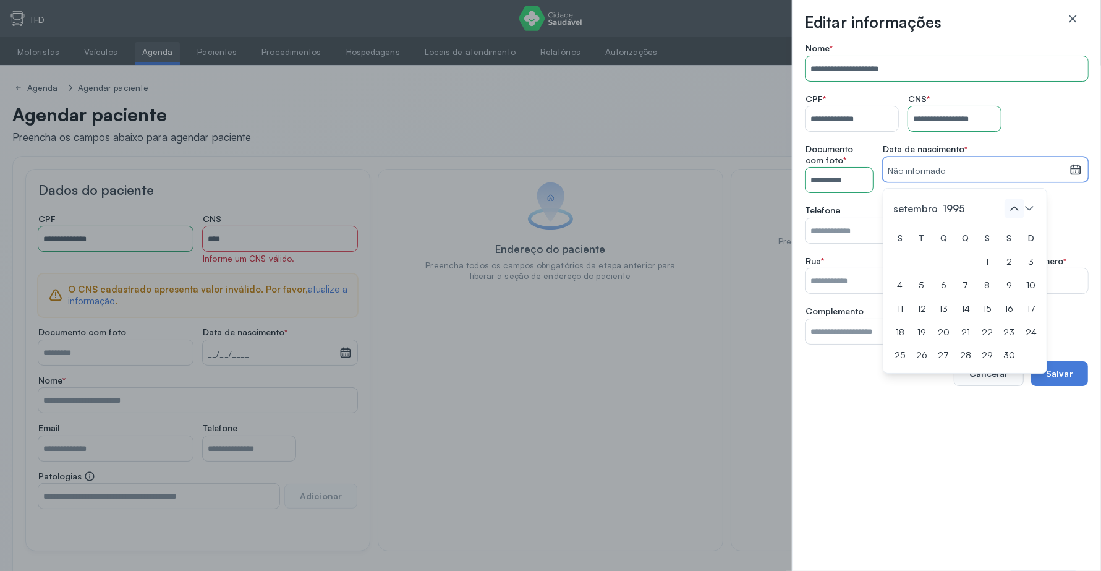
click at [1017, 210] on icon at bounding box center [1015, 209] width 20 height 20
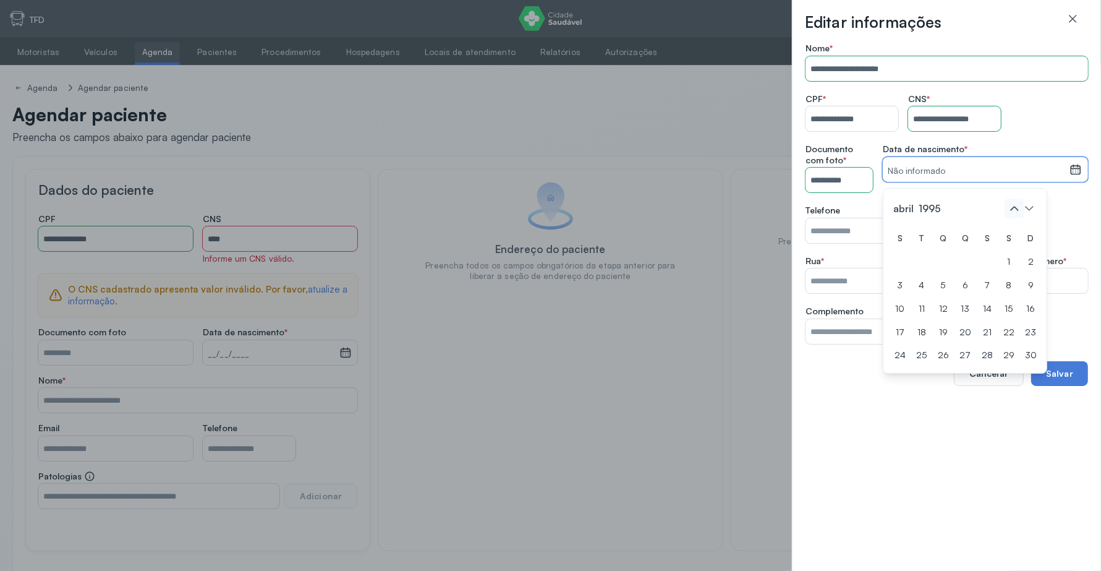
click at [1017, 210] on icon at bounding box center [1015, 209] width 20 height 20
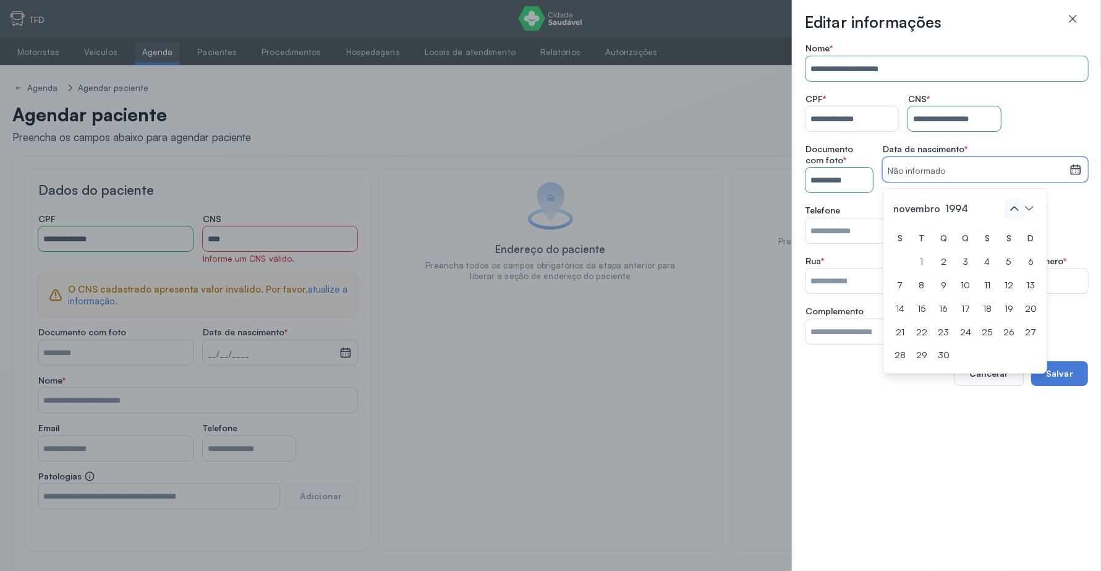
click at [1017, 210] on icon at bounding box center [1015, 209] width 20 height 20
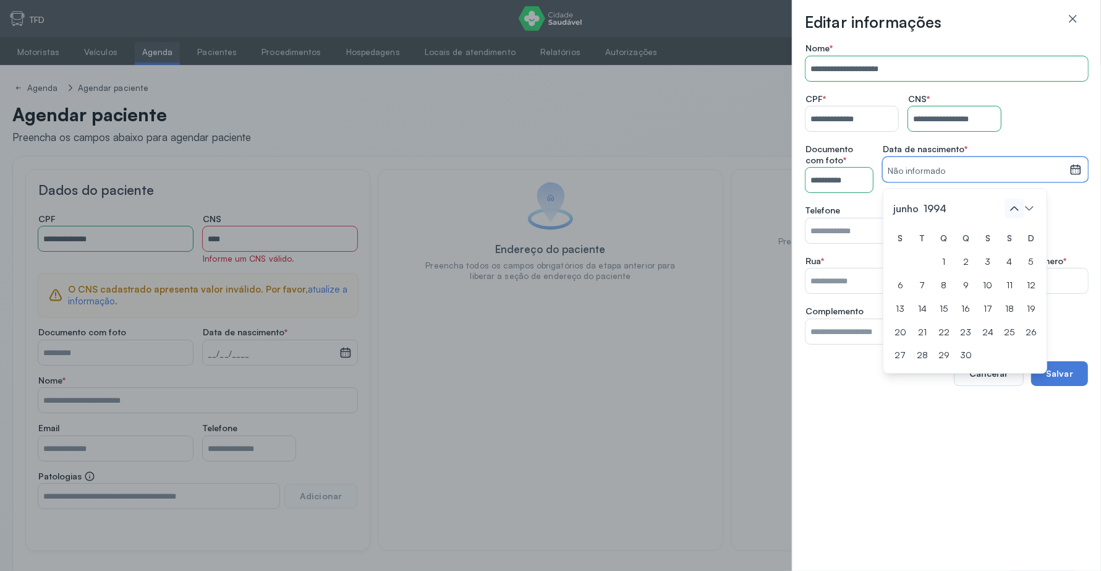
click at [1017, 210] on icon at bounding box center [1015, 209] width 20 height 20
click at [1019, 211] on icon at bounding box center [1015, 209] width 20 height 20
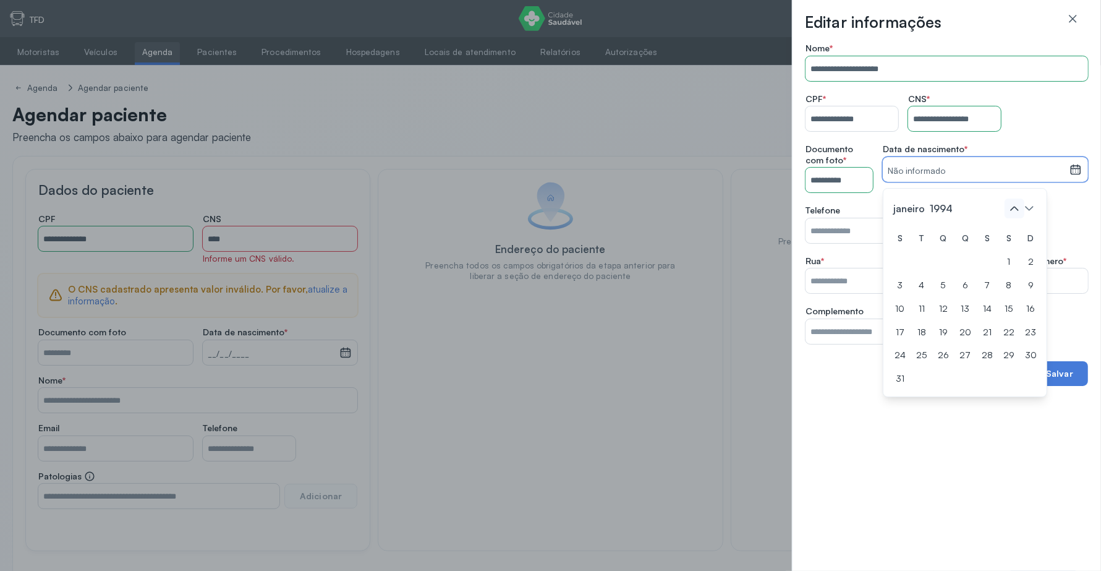
click at [1019, 211] on icon at bounding box center [1015, 209] width 20 height 20
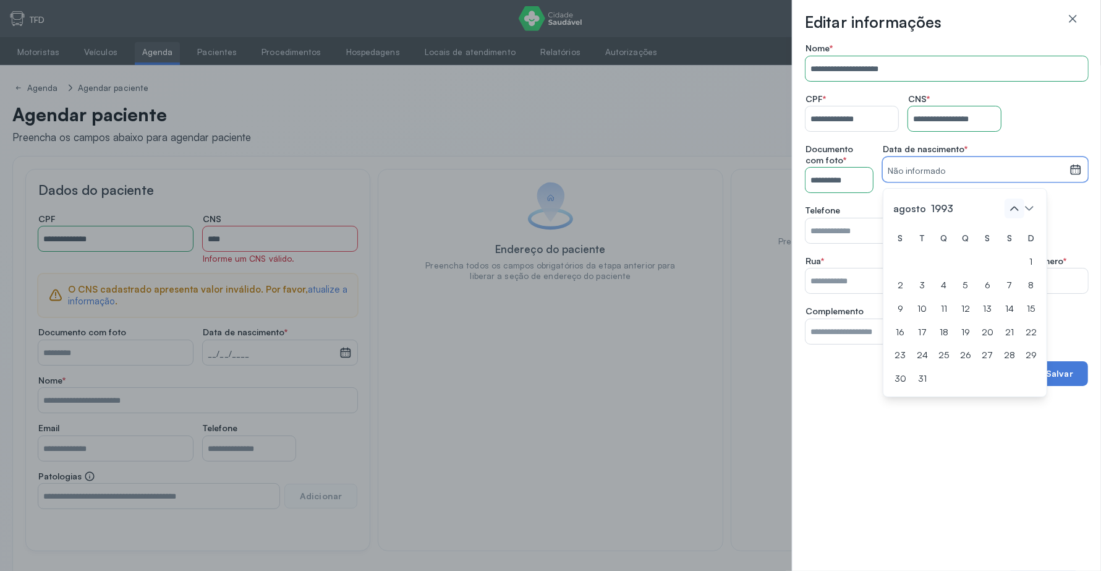
click at [1019, 211] on icon at bounding box center [1015, 209] width 20 height 20
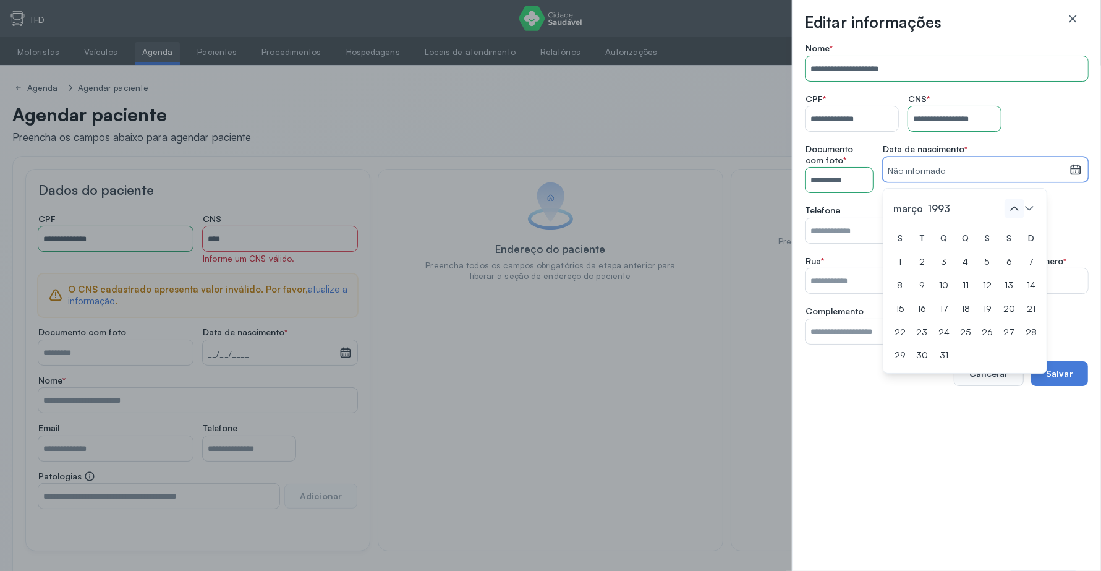
click at [1019, 211] on icon at bounding box center [1015, 209] width 20 height 20
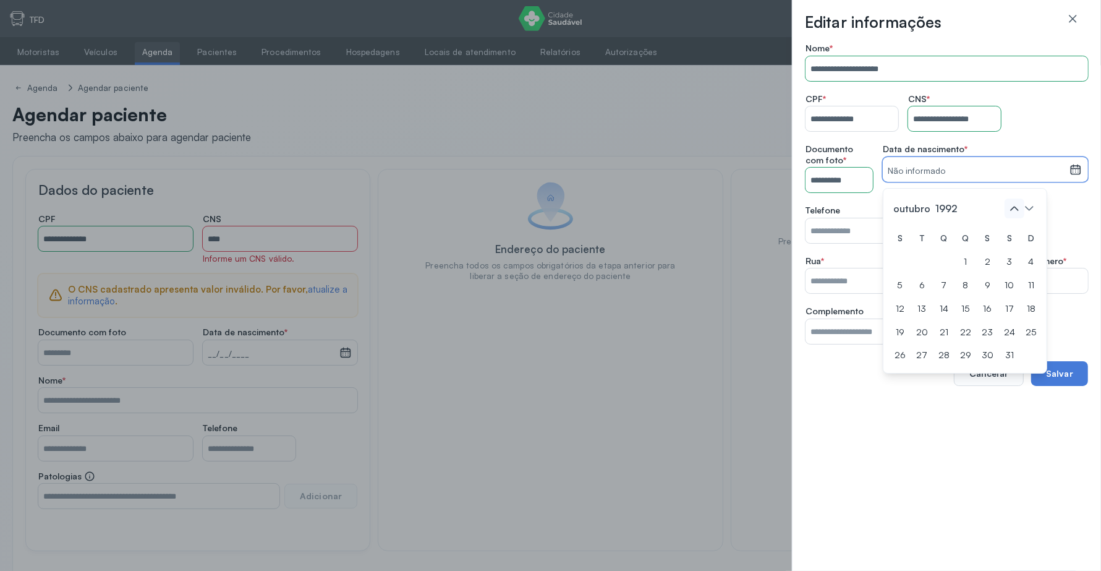
click at [1019, 211] on icon at bounding box center [1015, 209] width 20 height 20
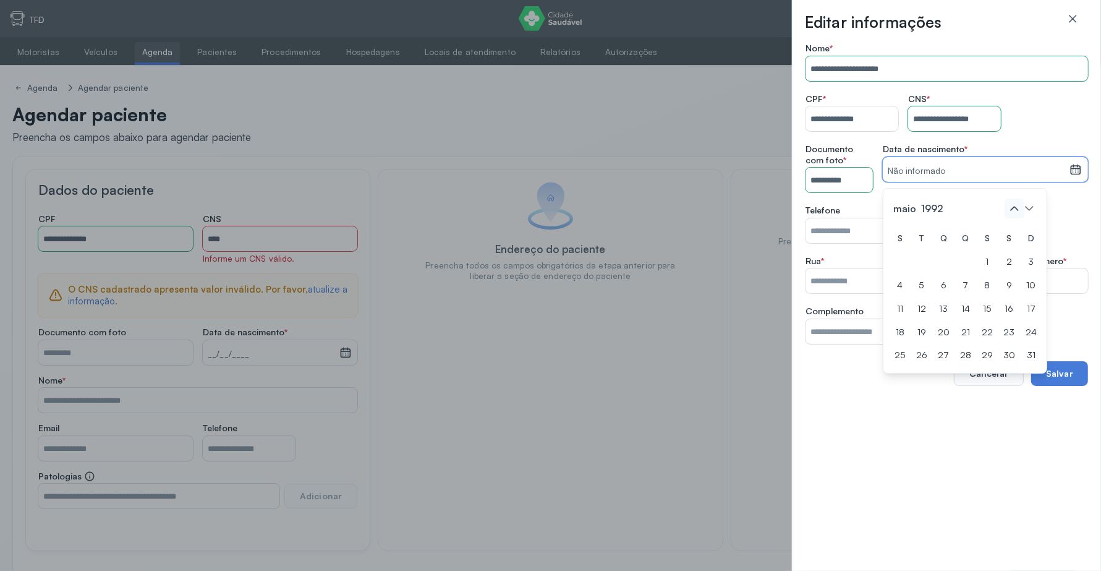
click at [1019, 211] on icon at bounding box center [1015, 209] width 20 height 20
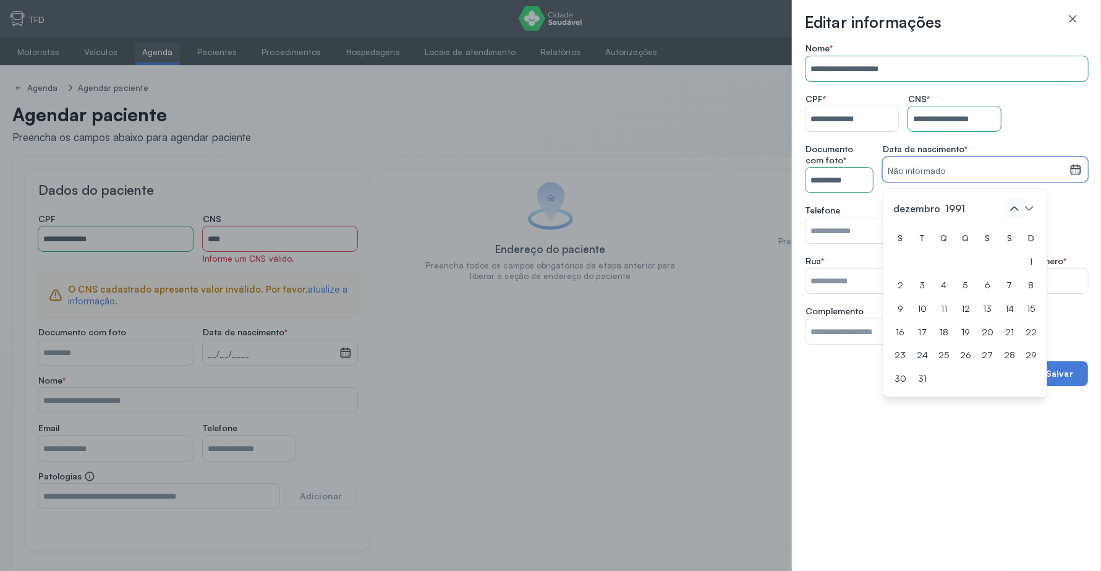
click at [1019, 211] on icon at bounding box center [1015, 209] width 20 height 20
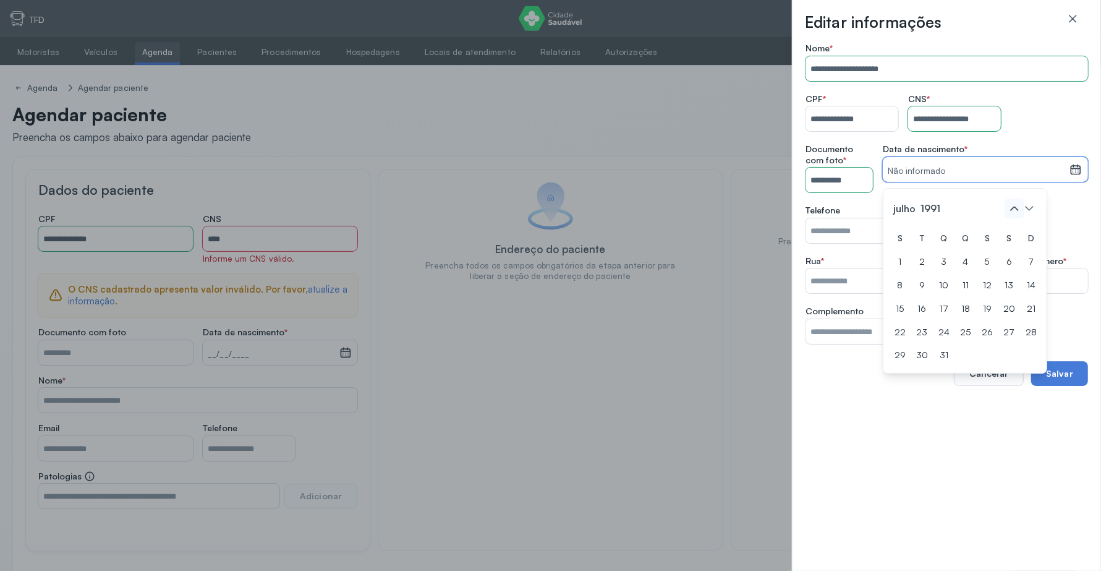
click at [1019, 211] on icon at bounding box center [1015, 209] width 20 height 20
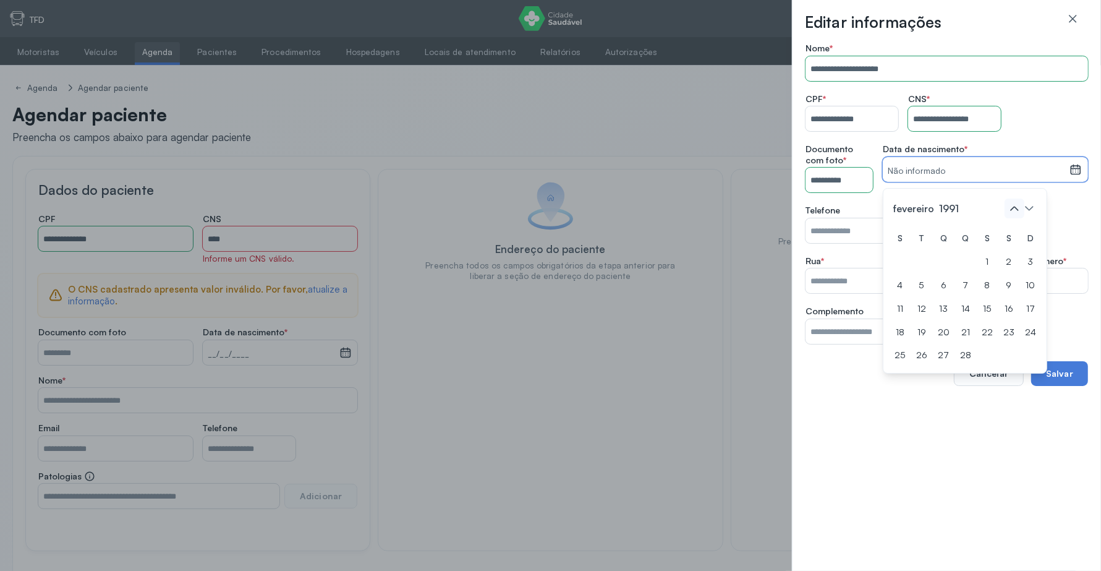
click at [1019, 211] on icon at bounding box center [1015, 209] width 20 height 20
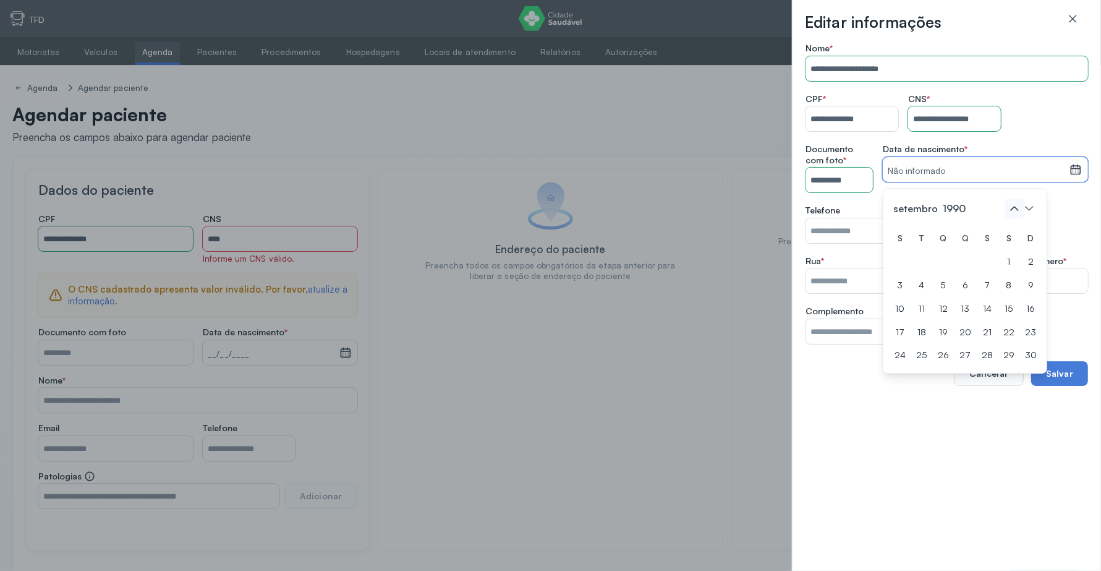
click at [1019, 211] on icon at bounding box center [1015, 209] width 20 height 20
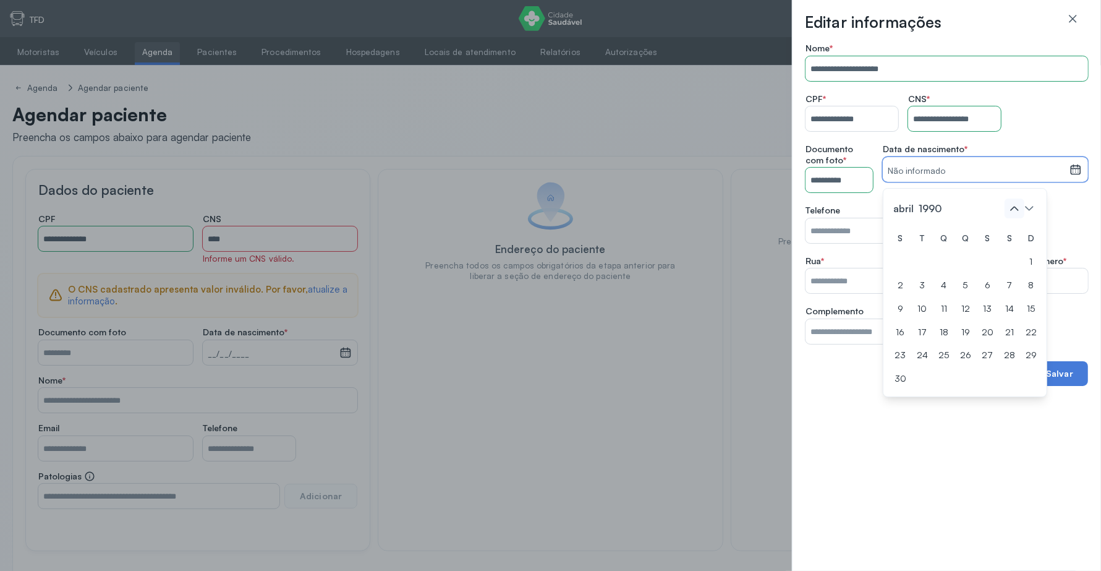
click at [1019, 211] on icon at bounding box center [1015, 209] width 20 height 20
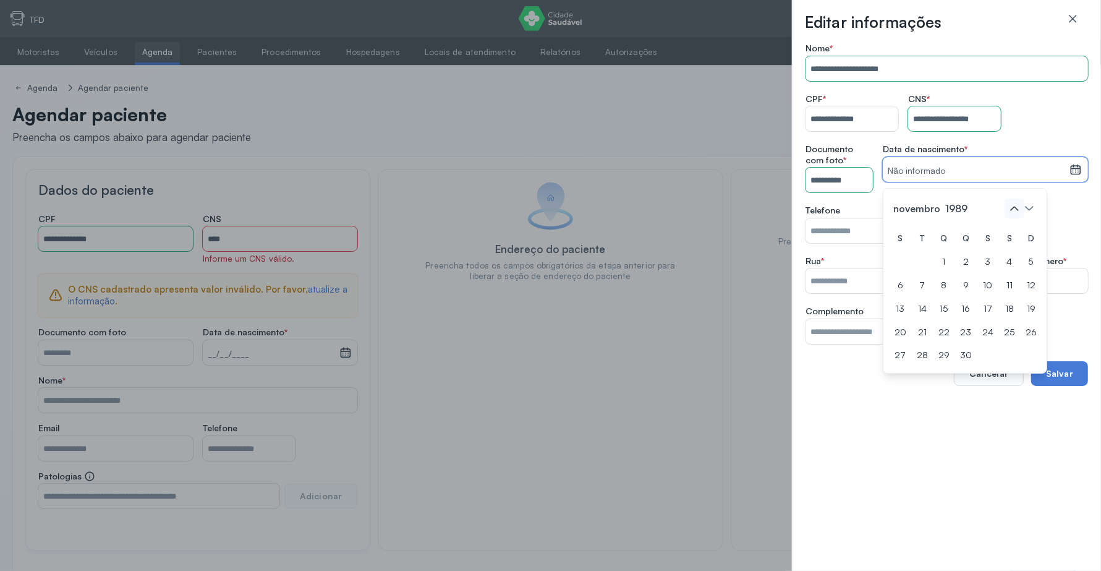
click at [1019, 211] on icon at bounding box center [1015, 209] width 20 height 20
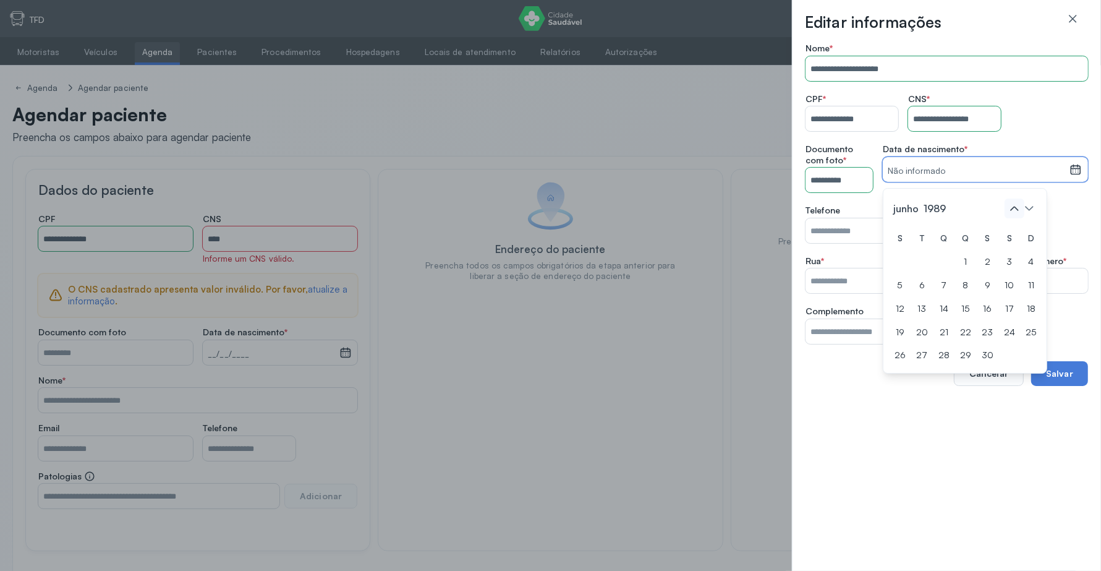
click at [1019, 211] on icon at bounding box center [1015, 209] width 20 height 20
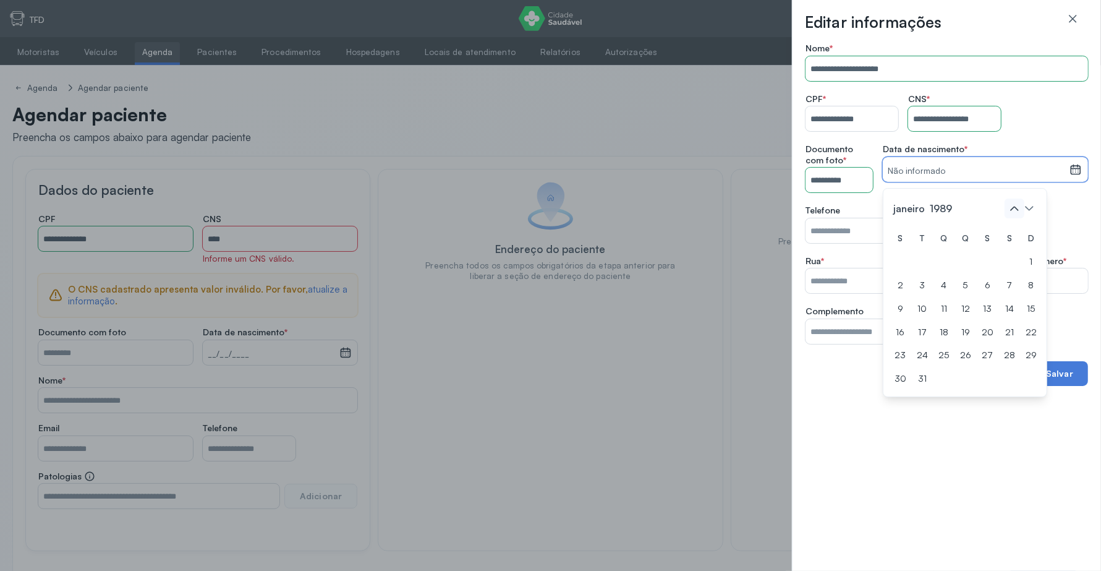
click at [1019, 211] on icon at bounding box center [1015, 209] width 20 height 20
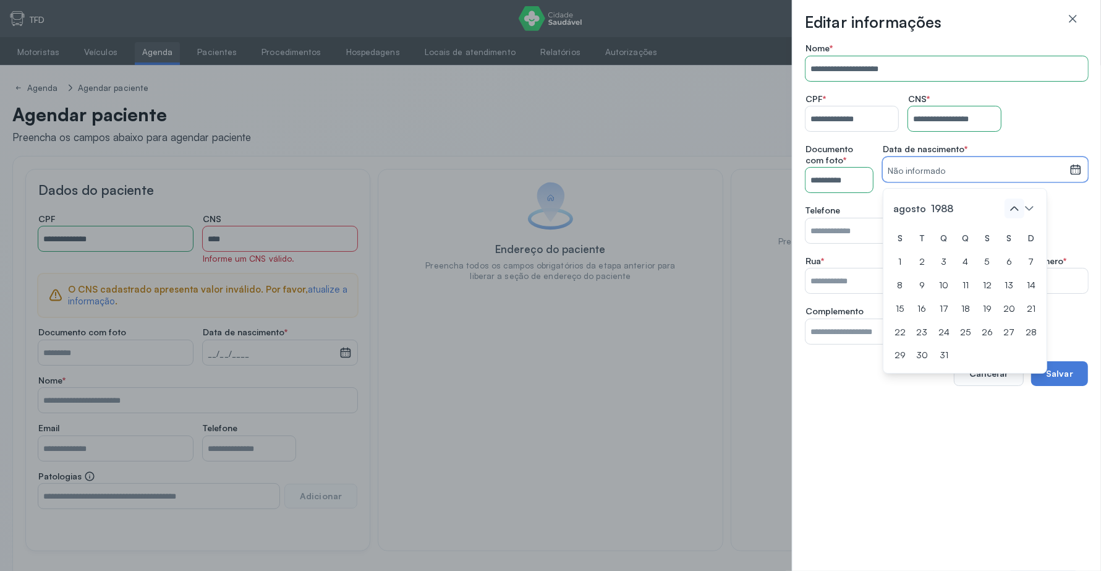
click at [1019, 211] on icon at bounding box center [1015, 209] width 20 height 20
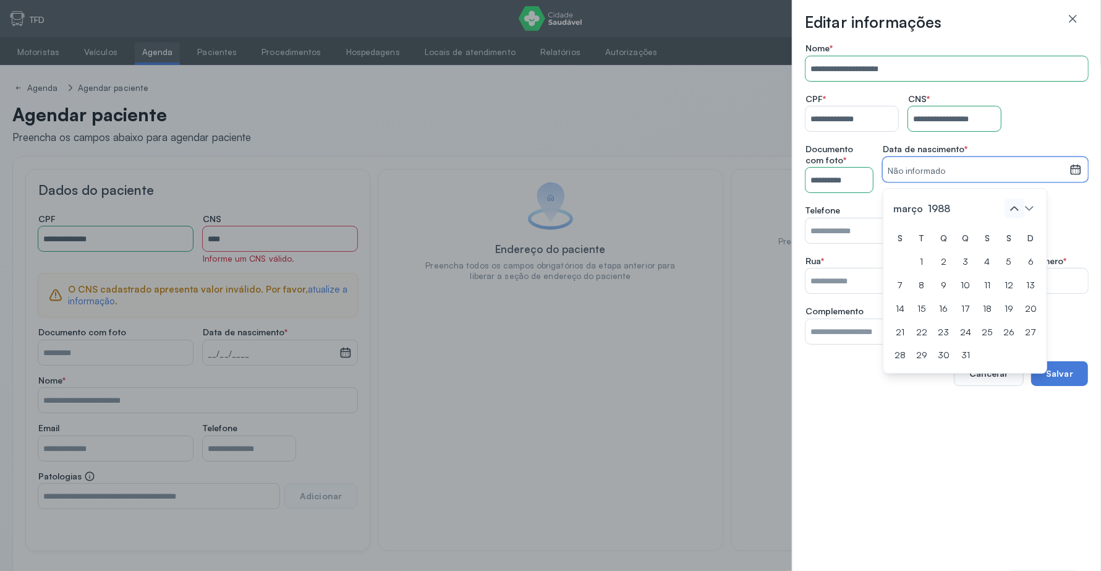
click at [1019, 211] on icon at bounding box center [1015, 209] width 20 height 20
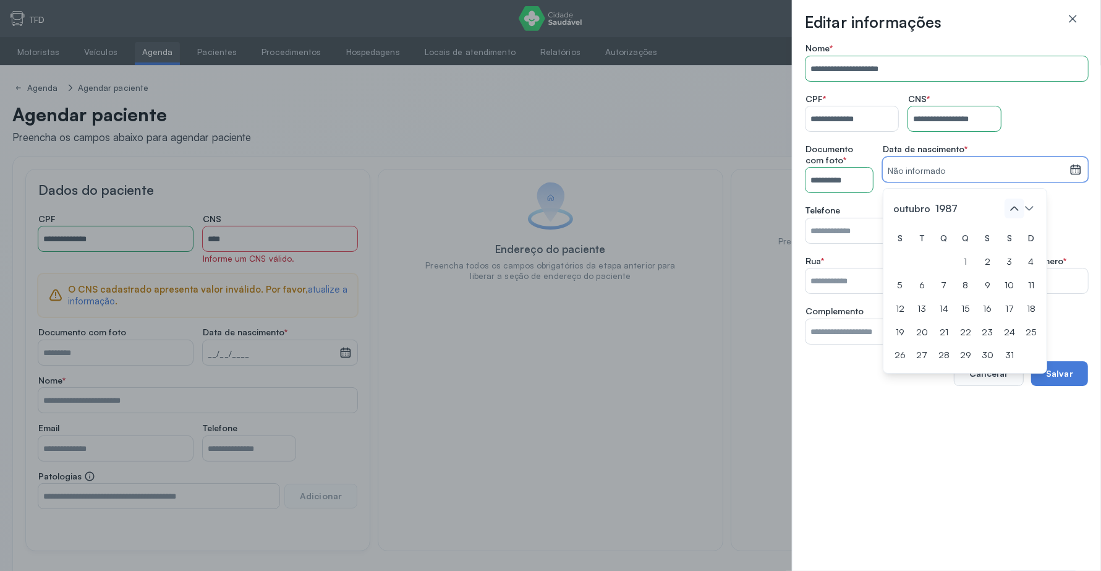
click at [1019, 211] on icon at bounding box center [1015, 209] width 20 height 20
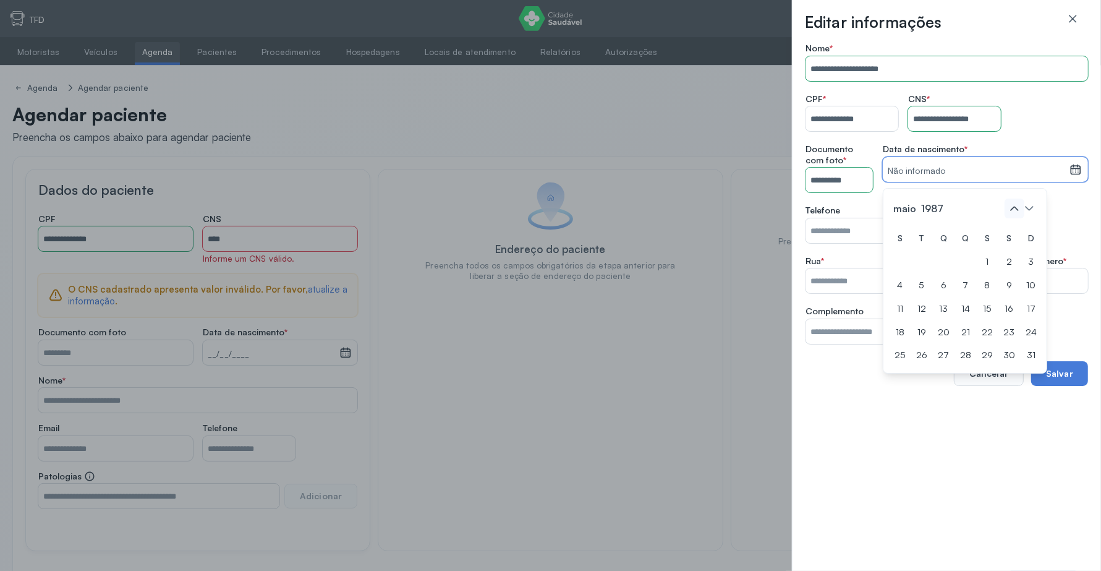
click at [1019, 211] on icon at bounding box center [1015, 209] width 20 height 20
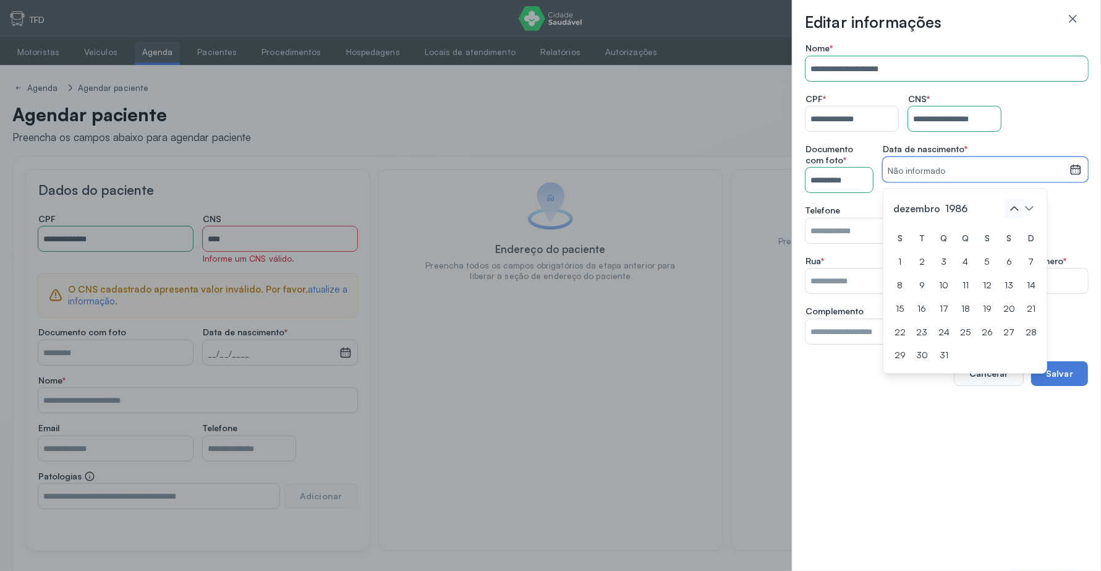
click at [1019, 211] on icon at bounding box center [1015, 209] width 20 height 20
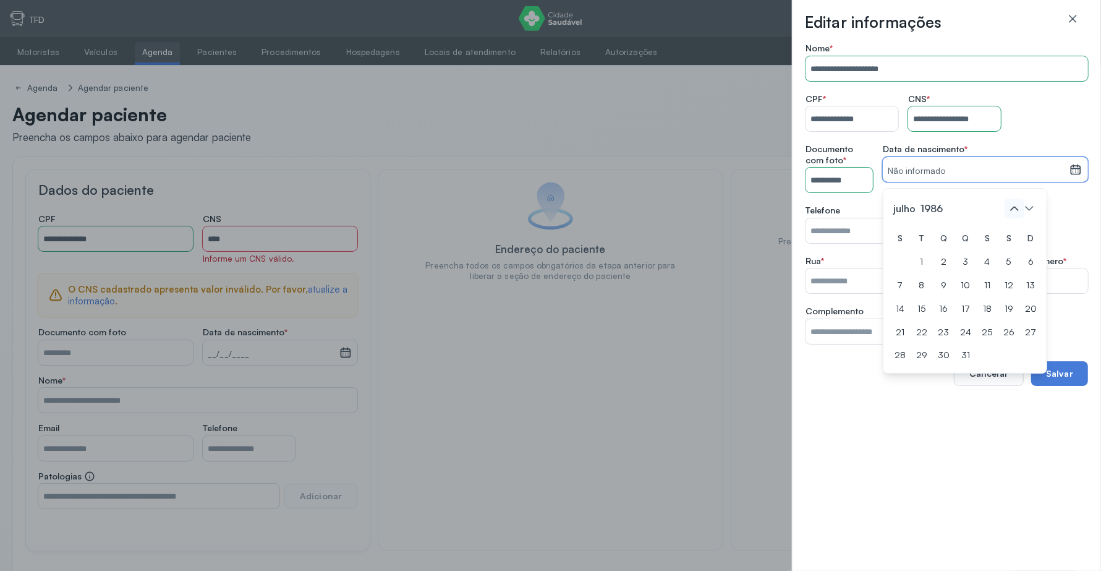
click at [1019, 211] on icon at bounding box center [1015, 209] width 20 height 20
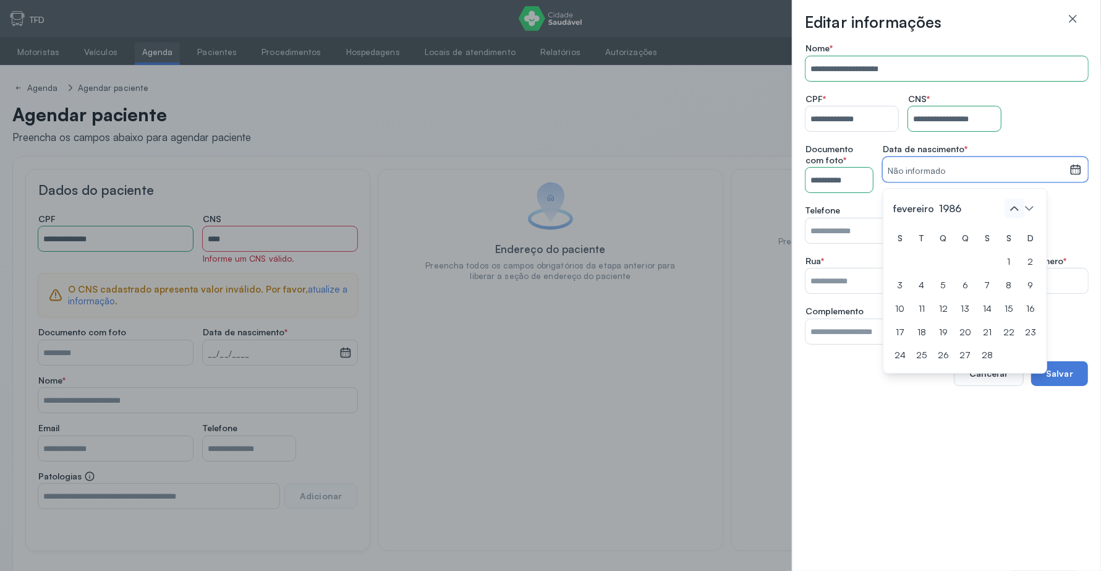
click at [1019, 211] on icon at bounding box center [1015, 209] width 20 height 20
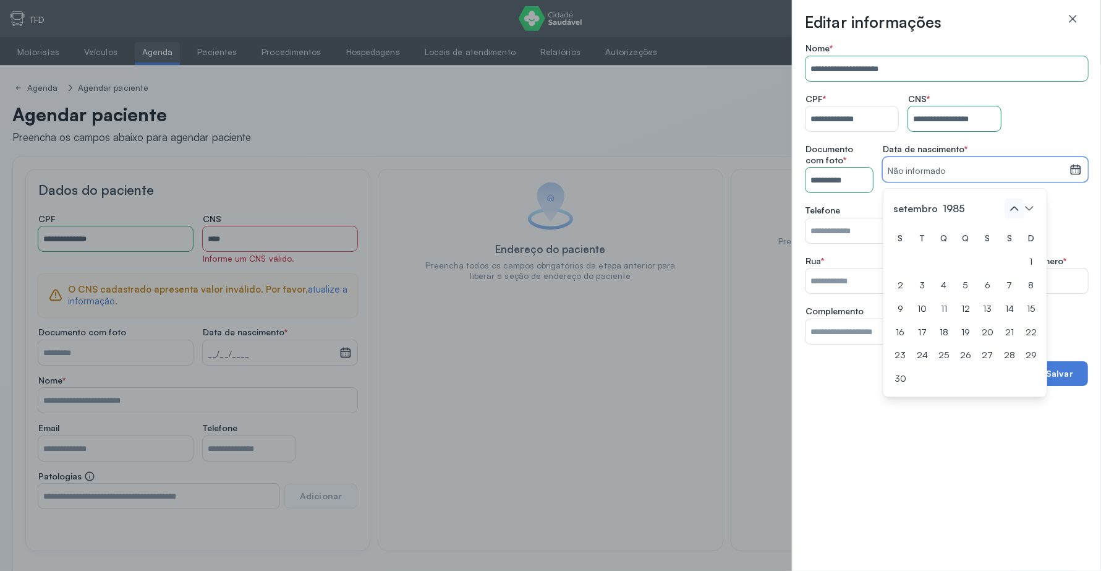
click at [1019, 211] on icon at bounding box center [1015, 209] width 20 height 20
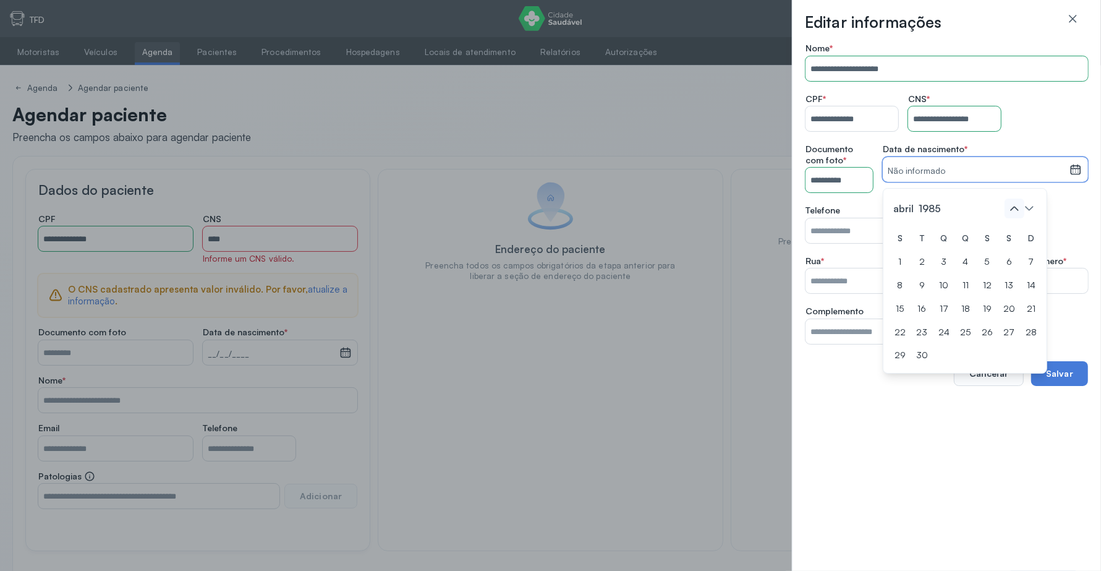
click at [1019, 211] on icon at bounding box center [1015, 209] width 20 height 20
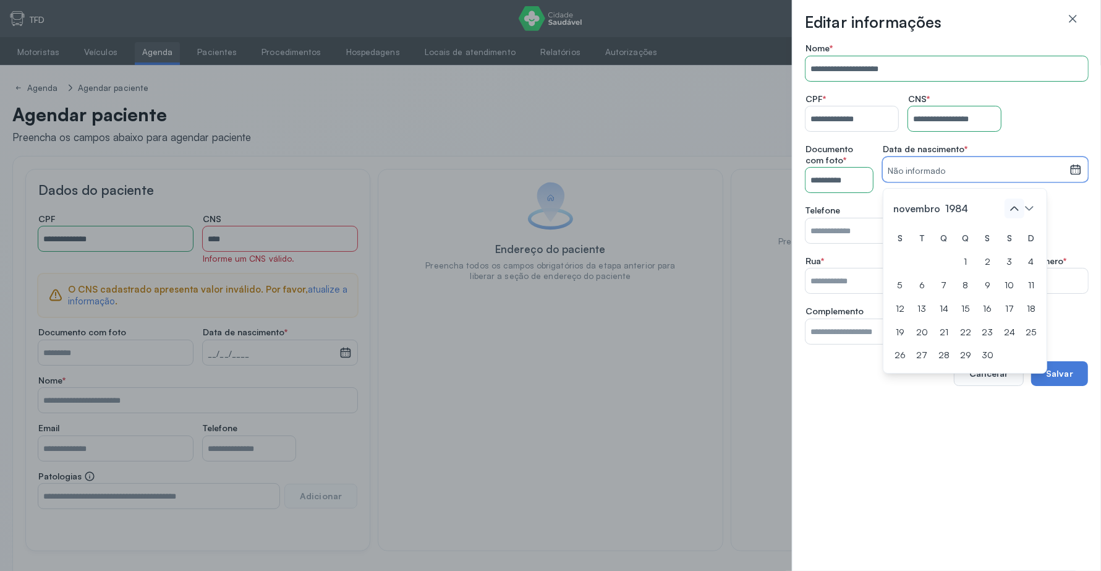
click at [1019, 211] on icon at bounding box center [1015, 209] width 20 height 20
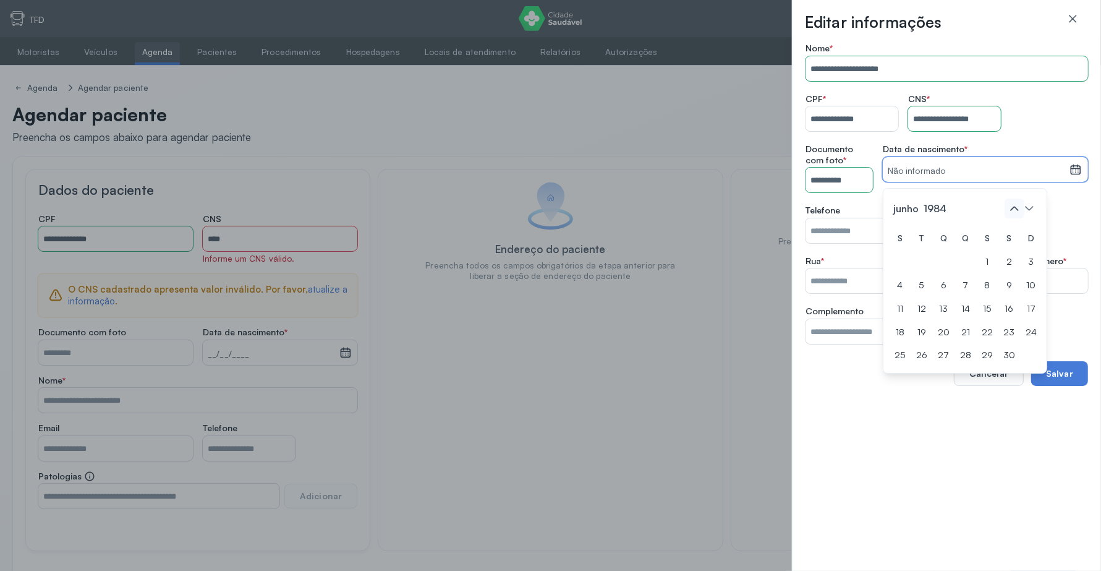
click at [1019, 211] on icon at bounding box center [1015, 209] width 20 height 20
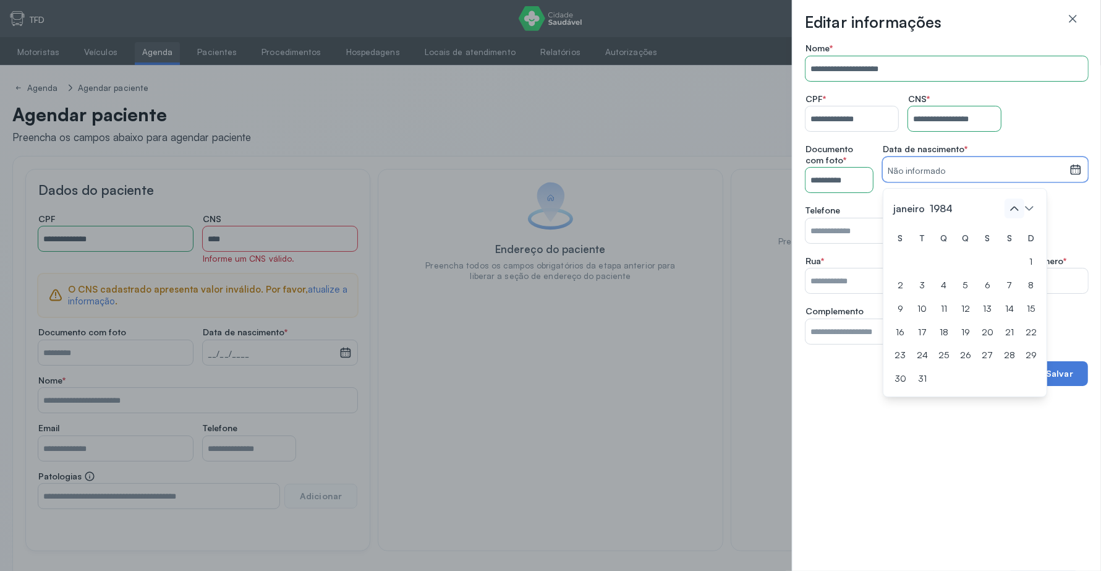
click at [1019, 211] on icon at bounding box center [1015, 209] width 20 height 20
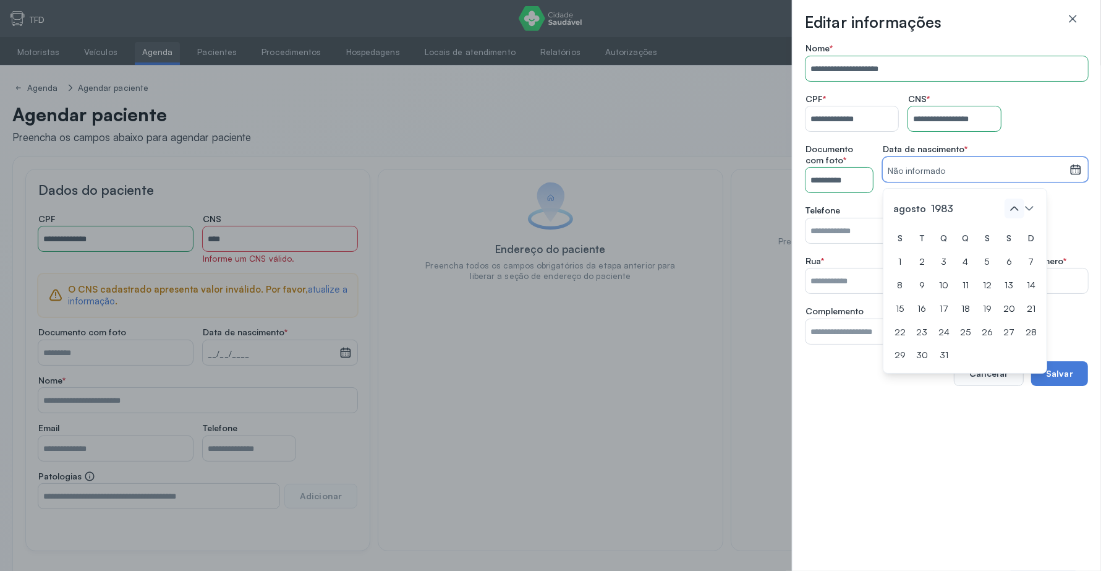
click at [1019, 211] on icon at bounding box center [1015, 209] width 20 height 20
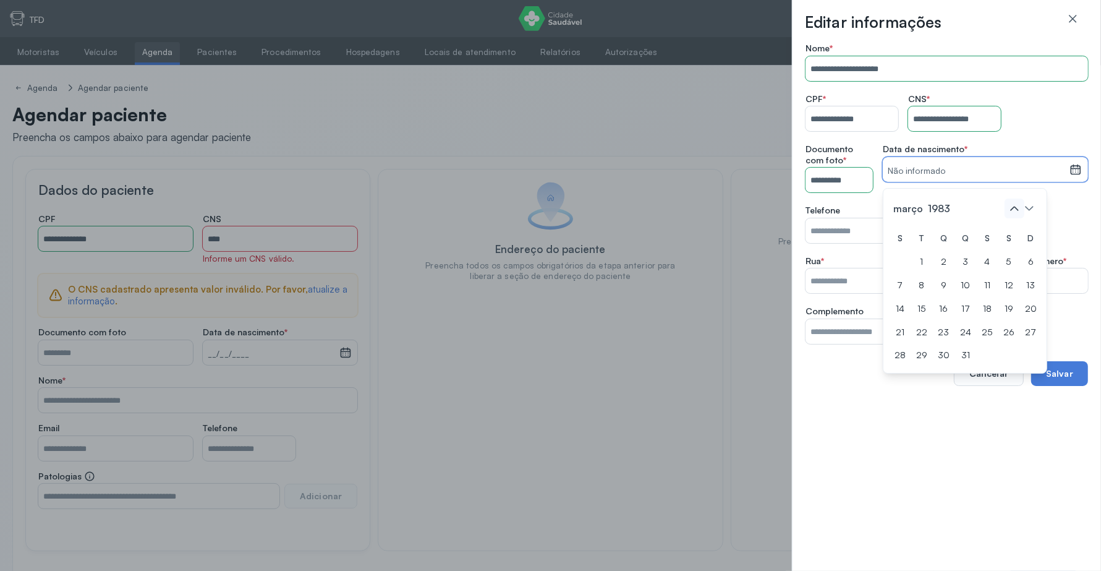
click at [1019, 211] on icon at bounding box center [1015, 209] width 20 height 20
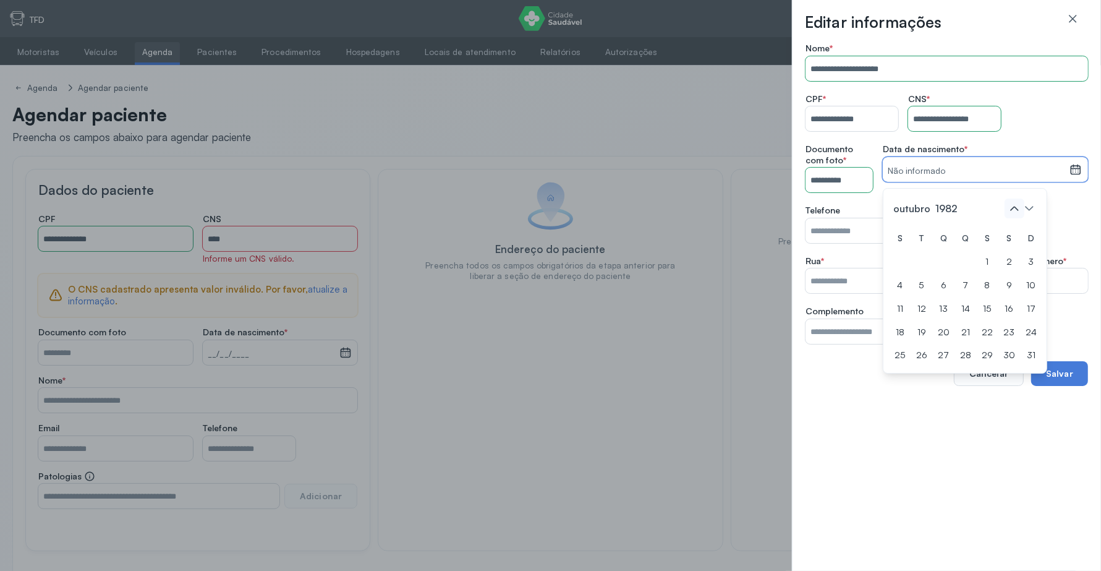
click at [1019, 211] on icon at bounding box center [1015, 209] width 20 height 20
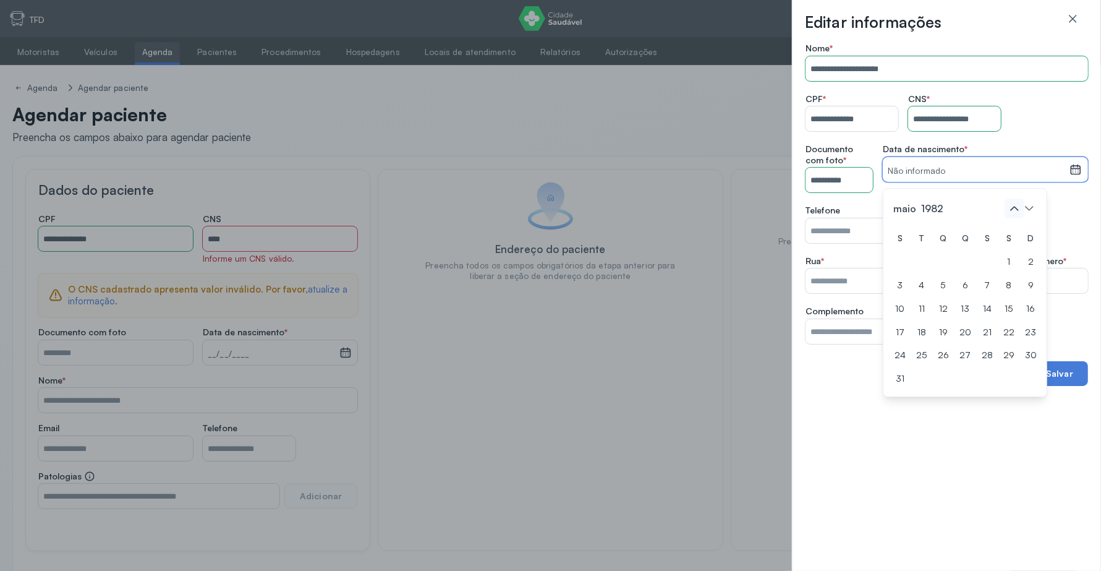
click at [1019, 211] on icon at bounding box center [1015, 209] width 20 height 20
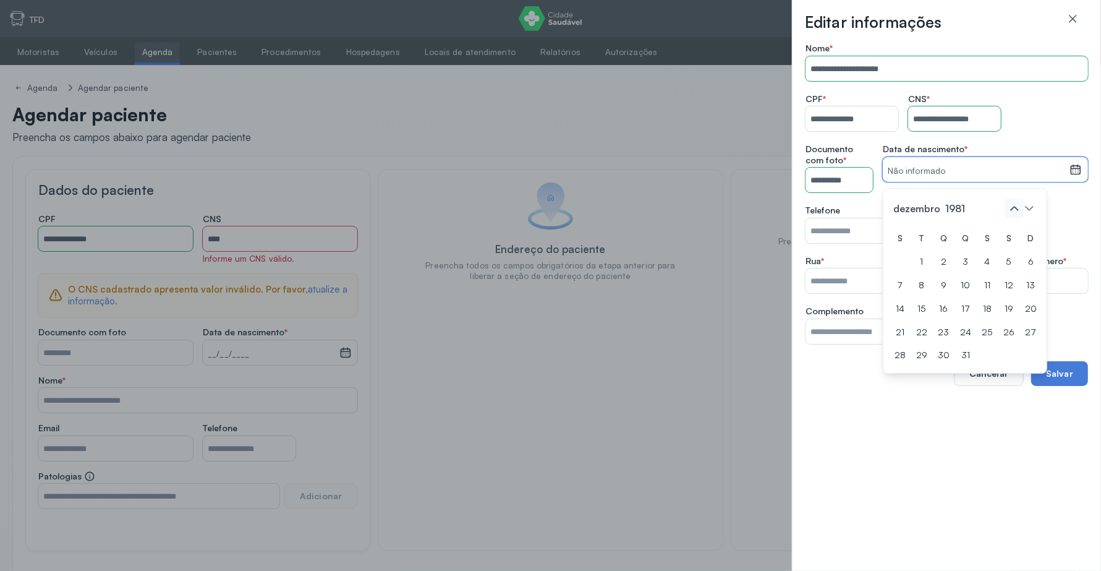
click at [1019, 211] on icon at bounding box center [1015, 209] width 20 height 20
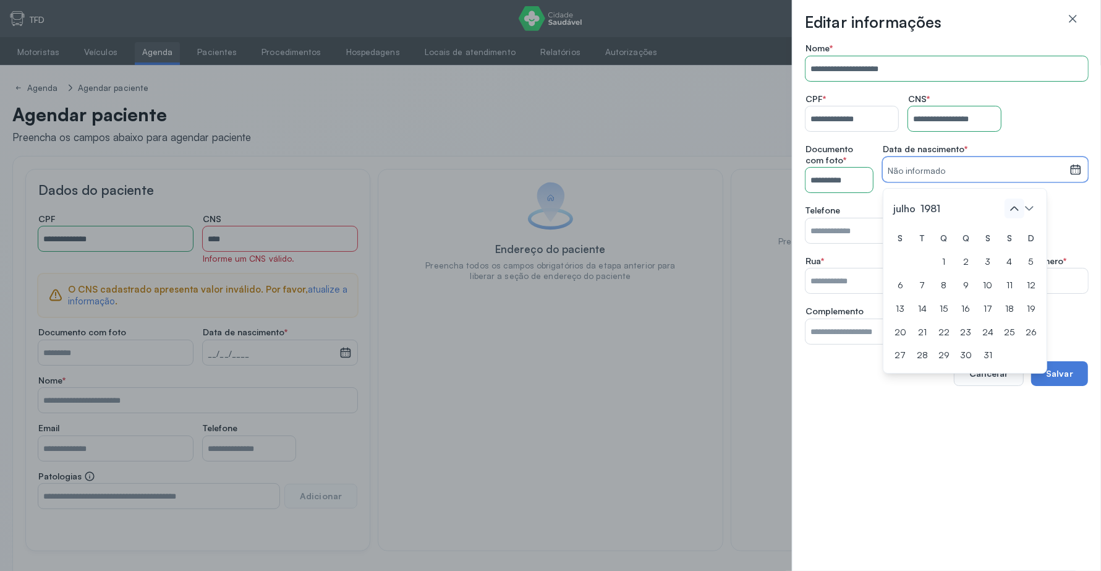
click at [1019, 211] on icon at bounding box center [1015, 209] width 20 height 20
click at [1038, 211] on icon at bounding box center [1030, 209] width 20 height 20
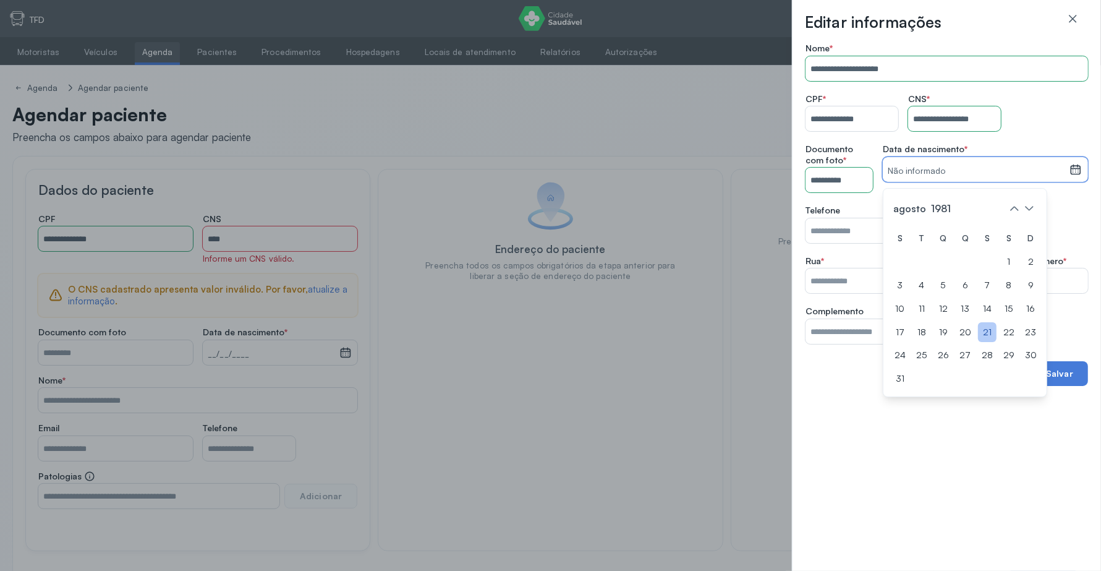
click at [985, 328] on div "21" at bounding box center [987, 332] width 19 height 20
click at [844, 236] on input "Nome *" at bounding box center [852, 230] width 93 height 25
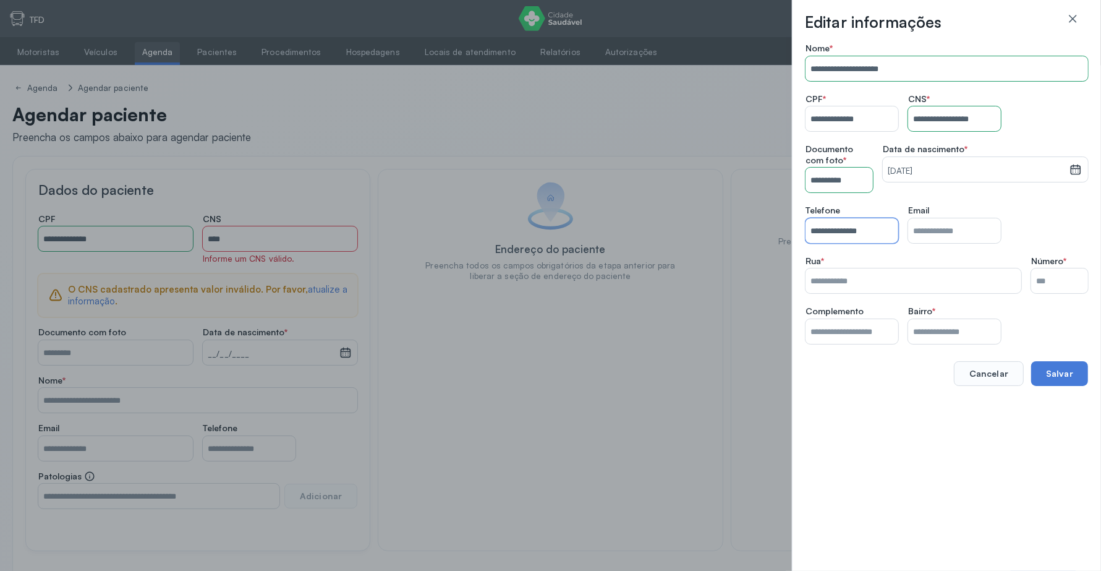
type input "**********"
click at [864, 283] on input "Nome *" at bounding box center [914, 280] width 216 height 25
type input "**********"
click at [1045, 276] on input "Nome *" at bounding box center [1060, 280] width 57 height 25
type input "***"
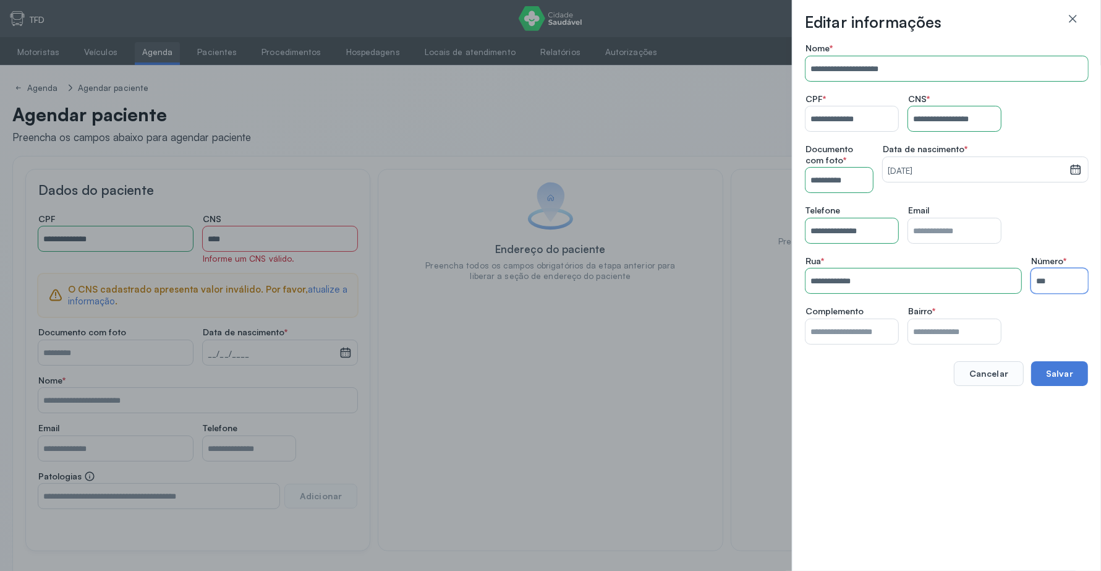
click at [861, 331] on input "Nome *" at bounding box center [852, 331] width 93 height 25
type input "****"
click at [935, 323] on input "Nome *" at bounding box center [954, 331] width 93 height 25
type input "*"
type input "**********"
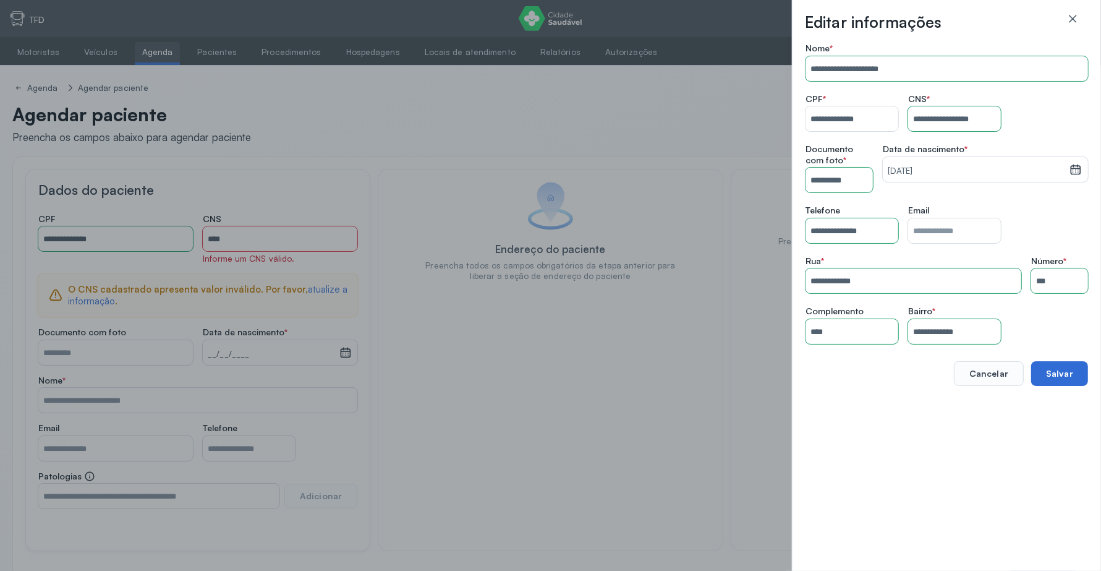
click at [1064, 367] on button "Salvar" at bounding box center [1060, 373] width 57 height 25
type input "**********"
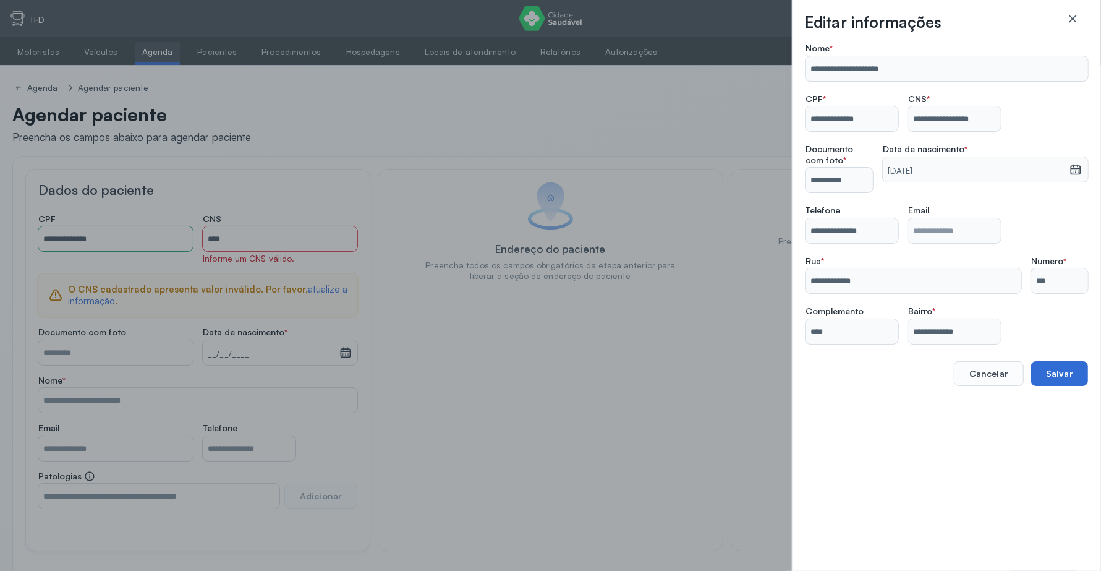
type input "**********"
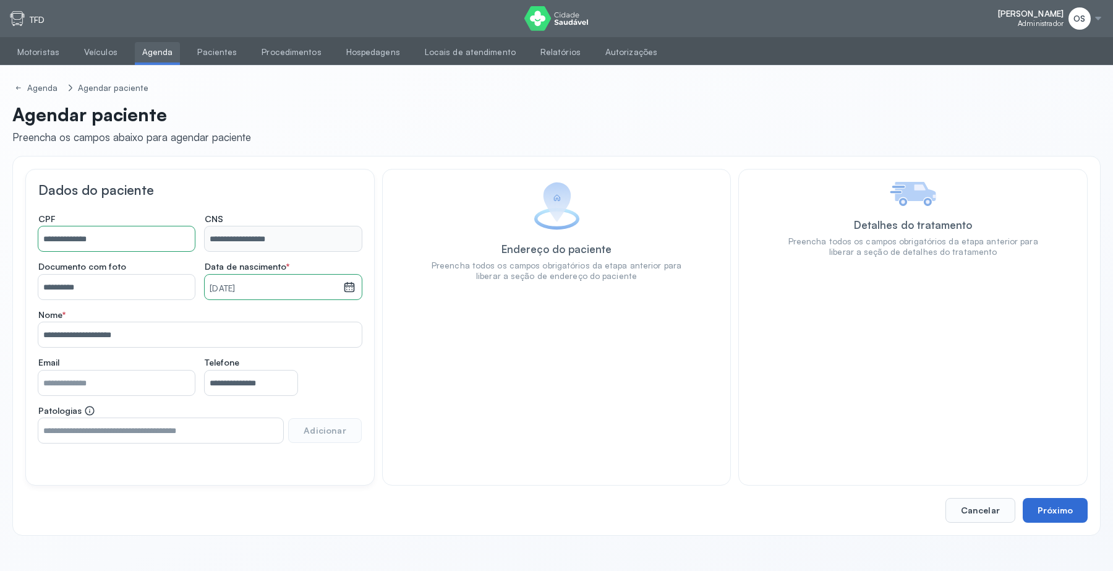
click at [1047, 508] on button "Próximo" at bounding box center [1055, 510] width 65 height 25
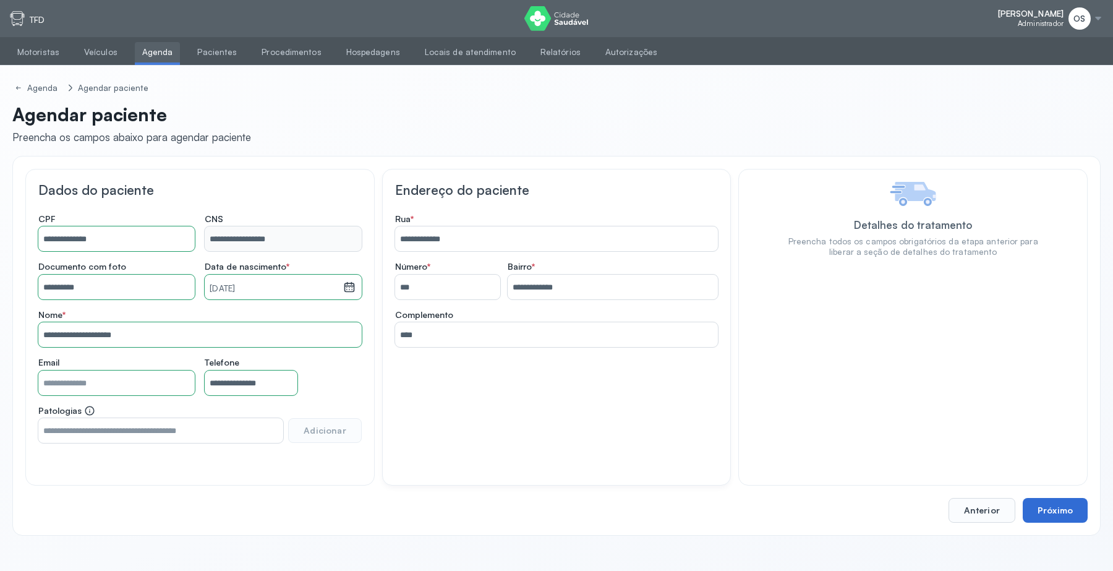
click at [1047, 508] on button "Próximo" at bounding box center [1055, 510] width 65 height 25
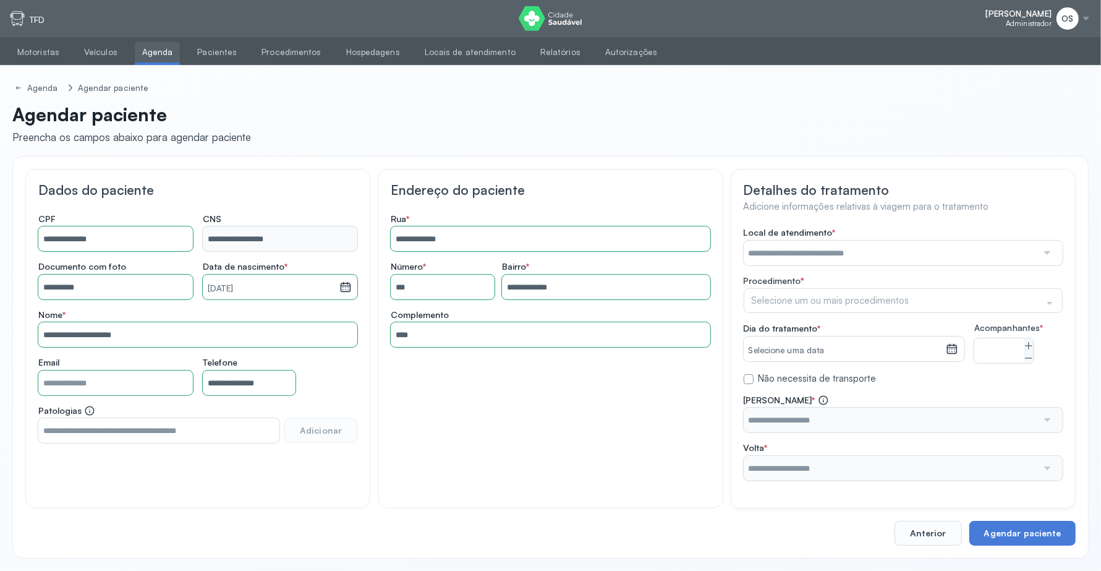
click at [894, 255] on input "text" at bounding box center [891, 253] width 294 height 25
type input "****"
click at [852, 276] on div "**********" at bounding box center [903, 354] width 319 height 254
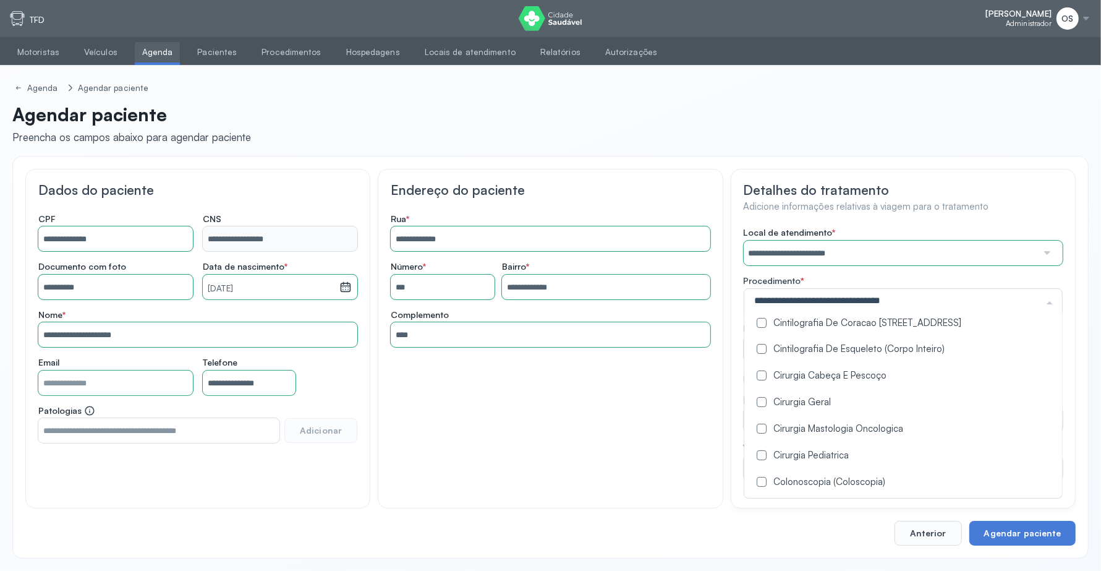
scroll to position [232, 0]
click at [758, 377] on Geral at bounding box center [762, 375] width 10 height 10
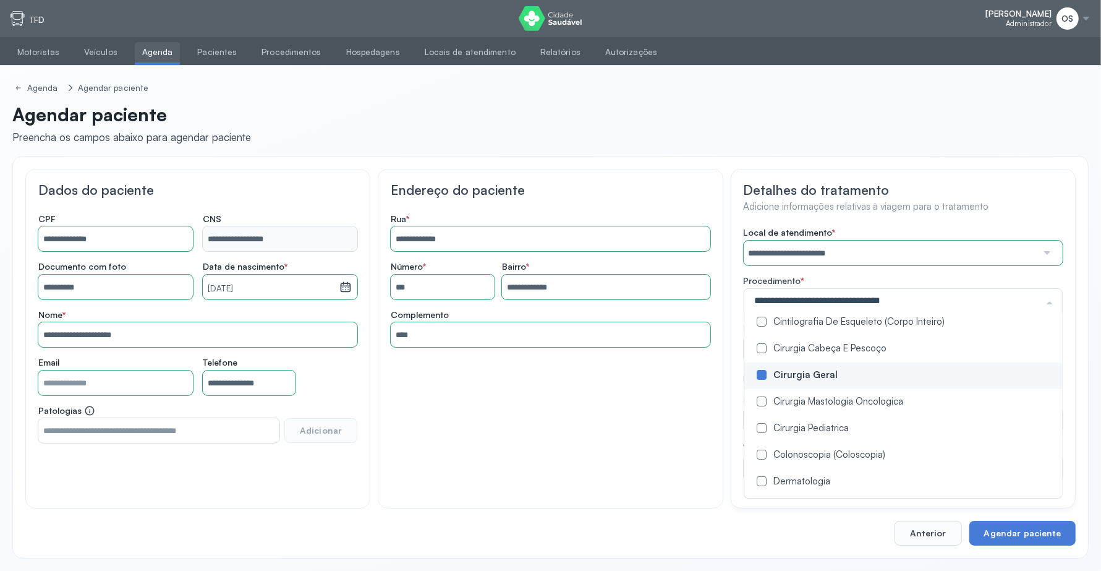
click at [675, 409] on div "**********" at bounding box center [550, 339] width 345 height 340
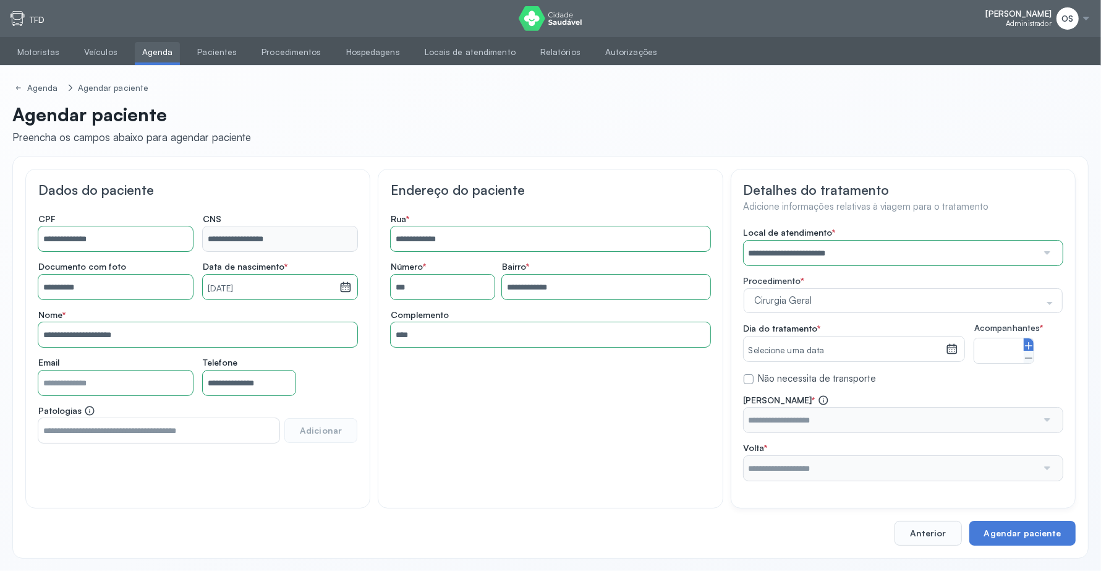
click at [1033, 341] on icon at bounding box center [1029, 346] width 10 height 10
type input "*"
click at [951, 345] on icon at bounding box center [952, 348] width 11 height 9
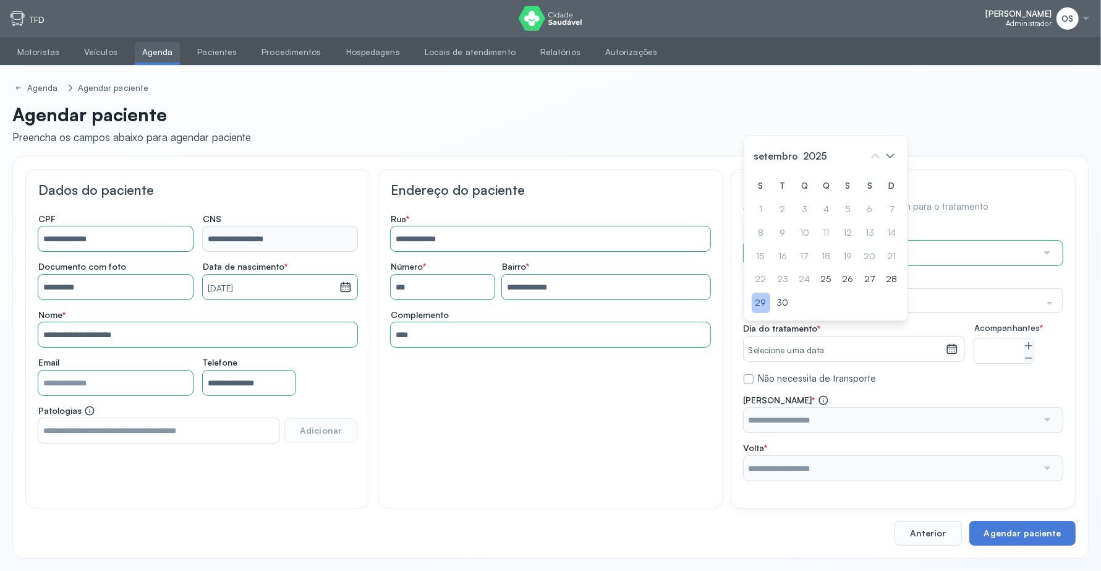
drag, startPoint x: 762, startPoint y: 313, endPoint x: 891, endPoint y: 363, distance: 138.6
click at [762, 313] on div "29" at bounding box center [761, 303] width 19 height 20
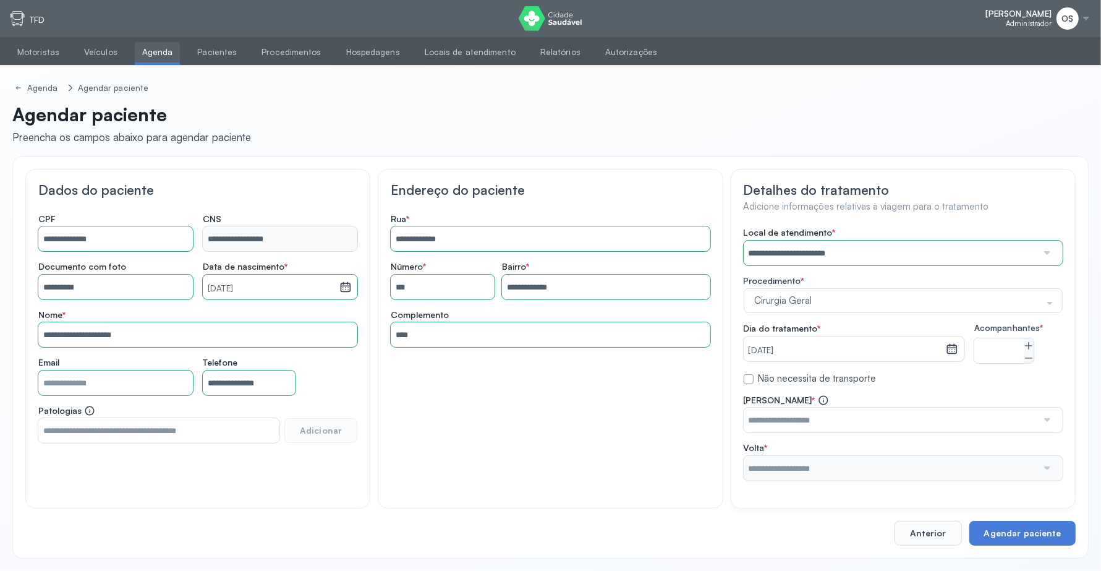
click at [926, 432] on input "text" at bounding box center [891, 420] width 294 height 25
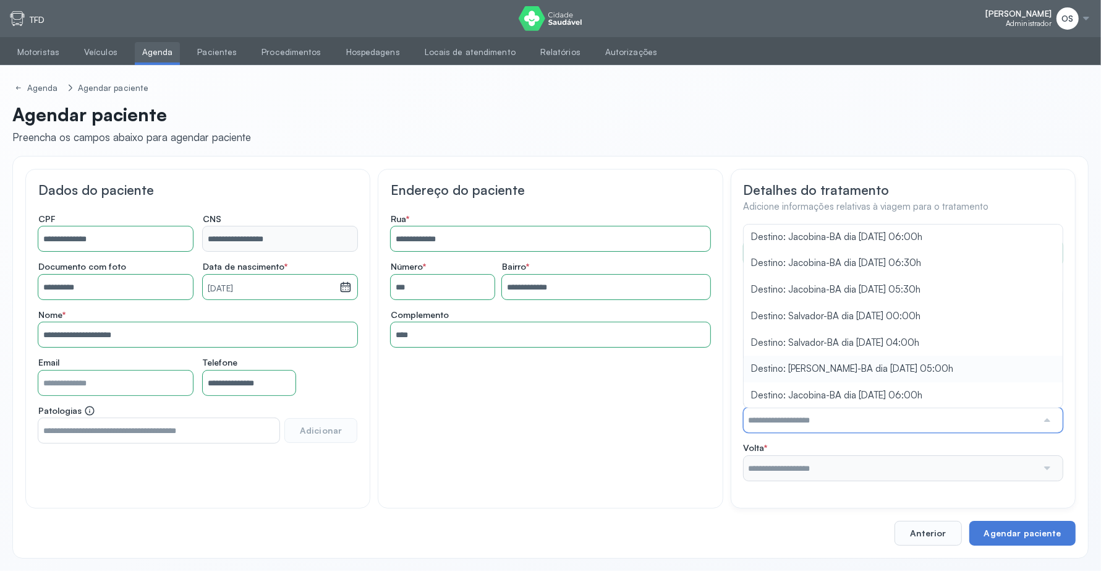
scroll to position [11, 0]
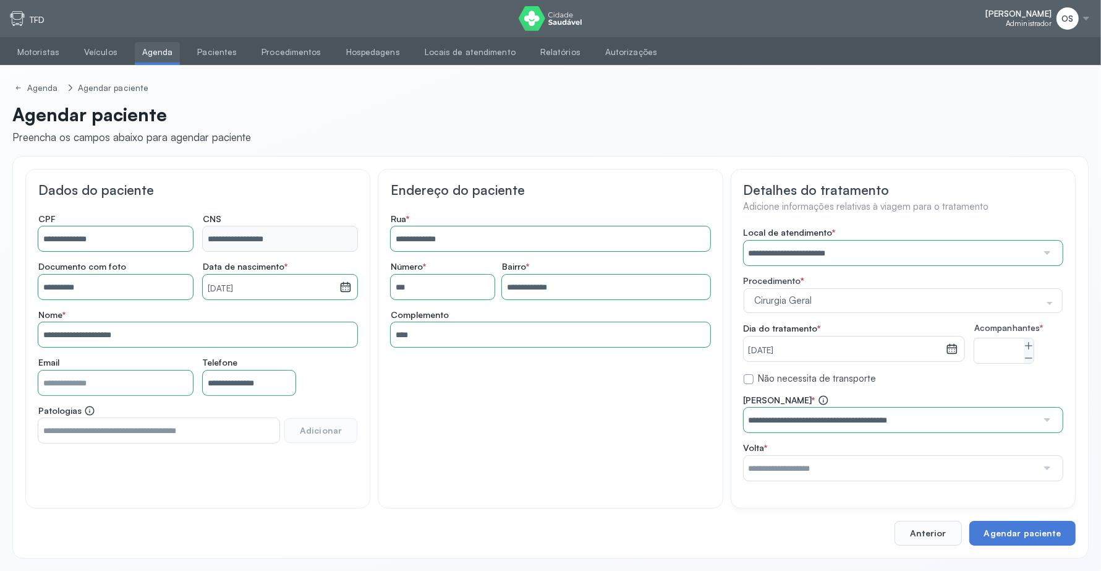
click at [934, 315] on div "**********" at bounding box center [903, 354] width 319 height 254
click at [942, 466] on input "text" at bounding box center [891, 468] width 294 height 25
click at [941, 414] on div "**********" at bounding box center [903, 438] width 319 height 86
click at [1009, 537] on button "Agendar paciente" at bounding box center [1023, 533] width 106 height 25
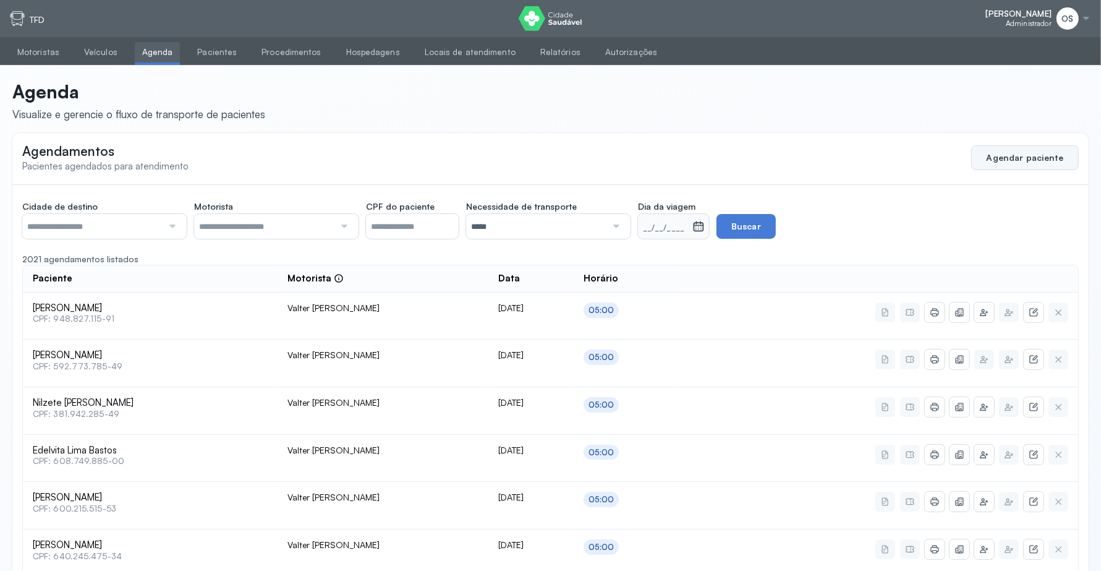
click at [1022, 163] on button "Agendar paciente" at bounding box center [1026, 157] width 108 height 25
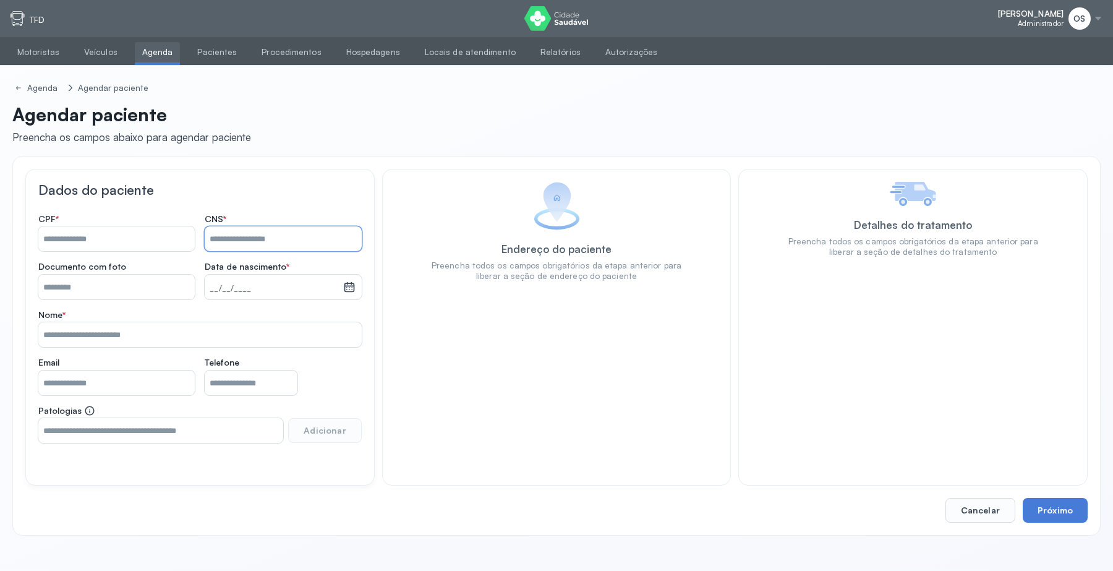
paste input "**********"
type input "**********"
click at [1056, 507] on button "Próximo" at bounding box center [1055, 510] width 65 height 25
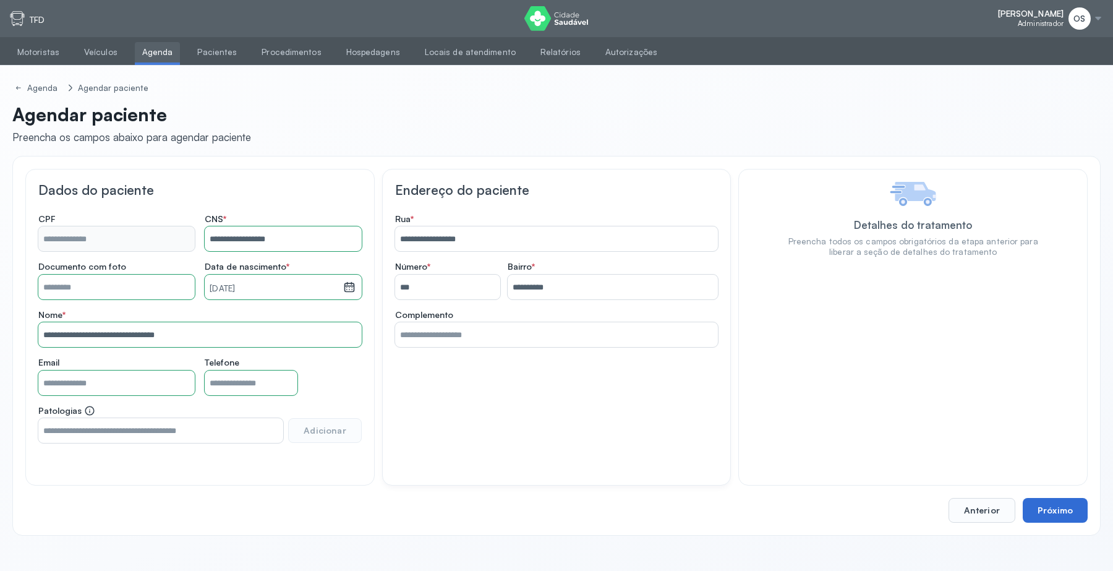
click at [1056, 507] on button "Próximo" at bounding box center [1055, 510] width 65 height 25
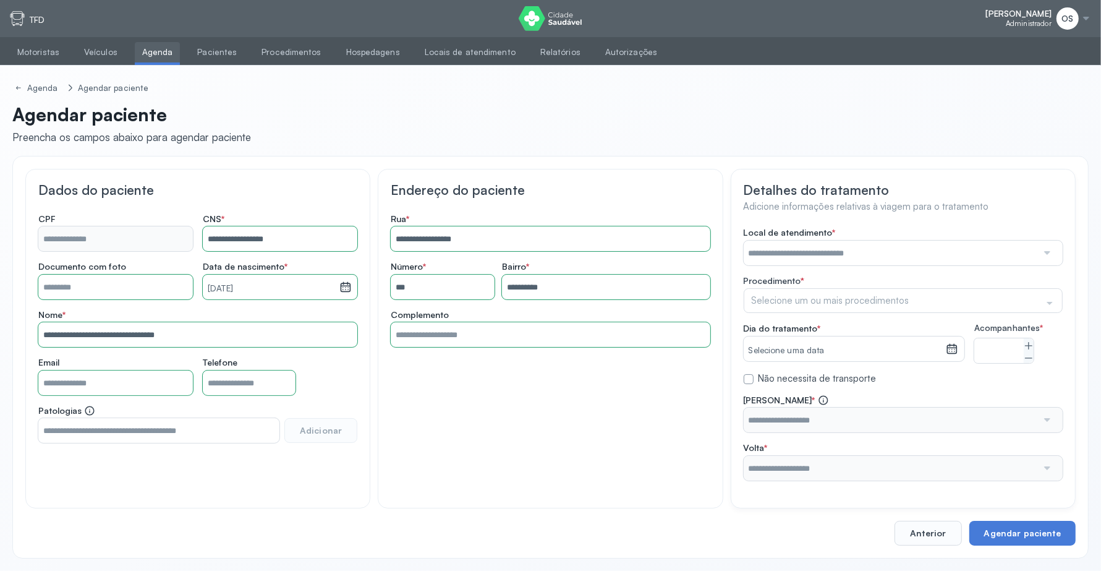
click at [819, 249] on input "text" at bounding box center [891, 253] width 294 height 25
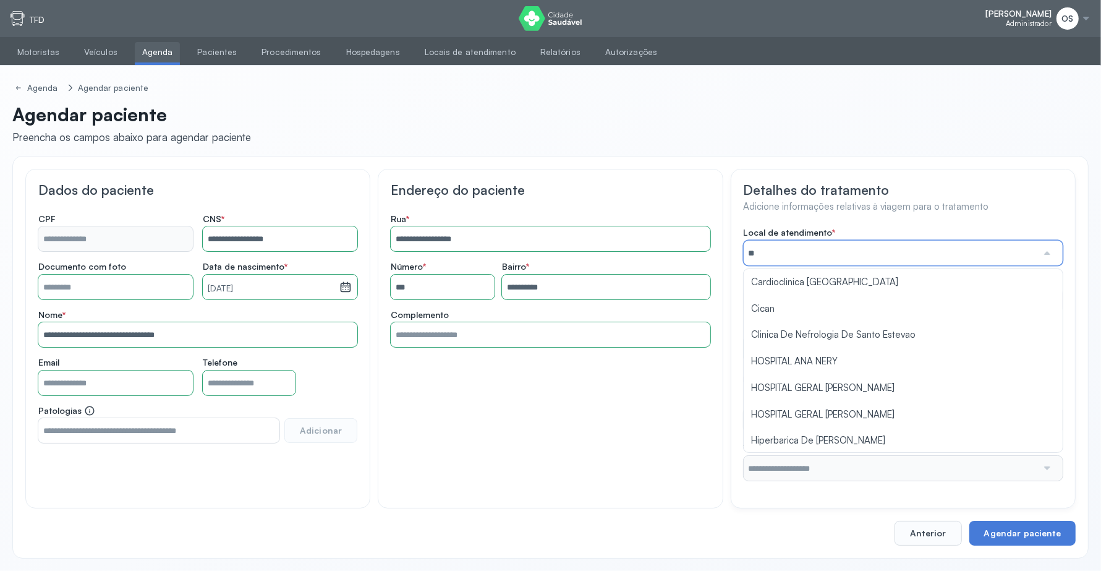
type input "***"
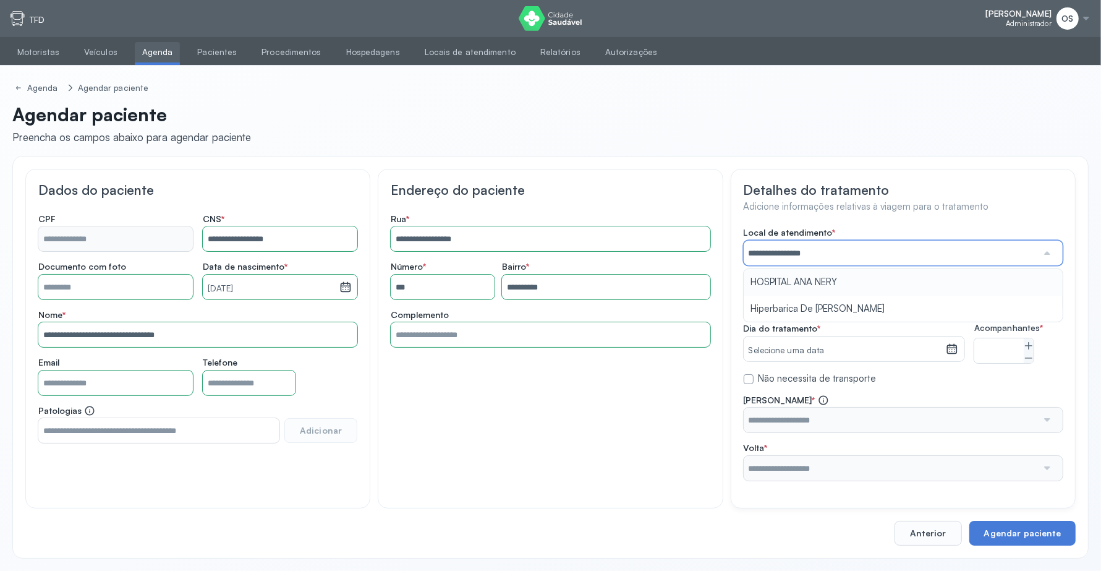
click at [782, 278] on div "**********" at bounding box center [903, 354] width 319 height 254
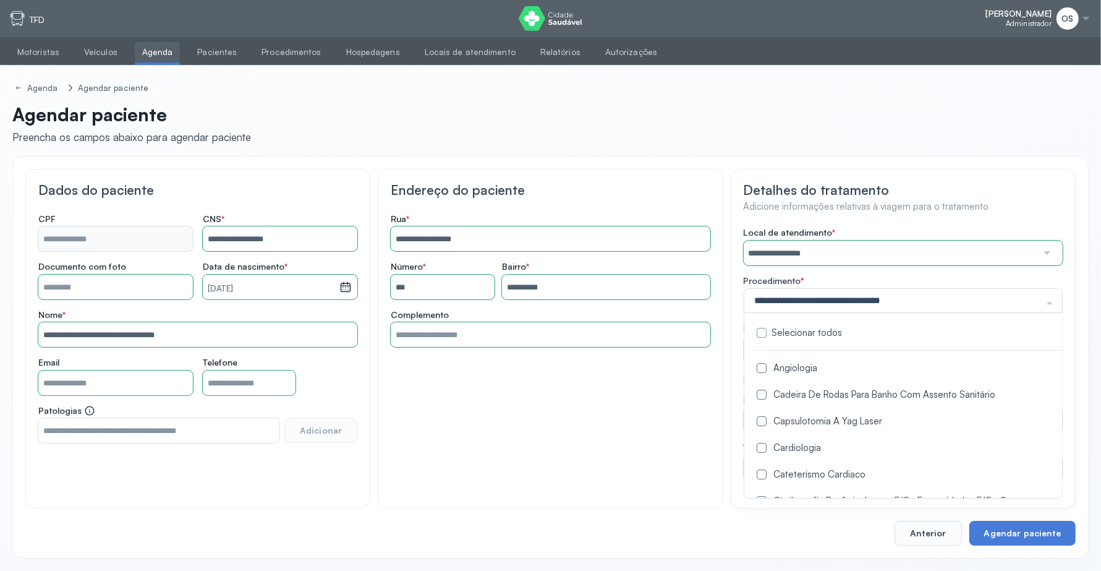
click at [761, 364] on label at bounding box center [762, 368] width 10 height 10
click at [676, 431] on div "**********" at bounding box center [550, 339] width 345 height 340
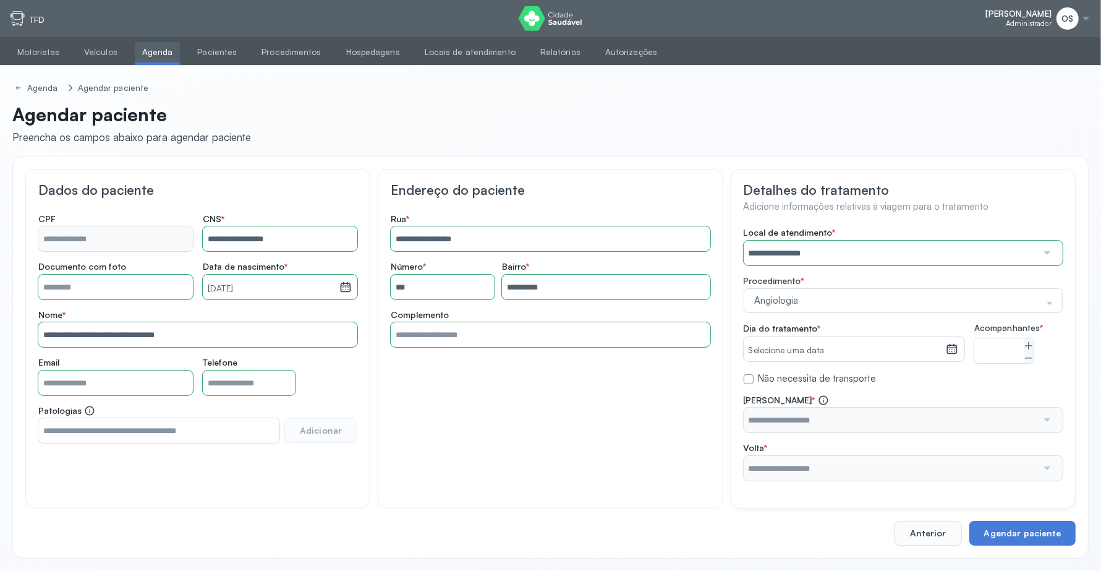
click at [955, 351] on icon at bounding box center [952, 349] width 12 height 12
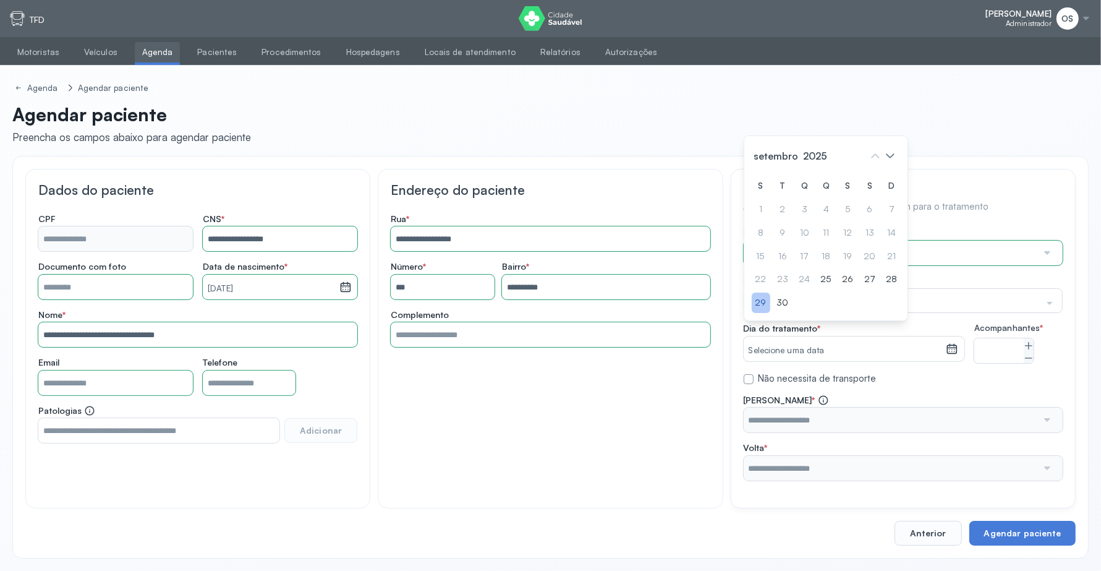
click at [759, 310] on div "29" at bounding box center [761, 303] width 19 height 20
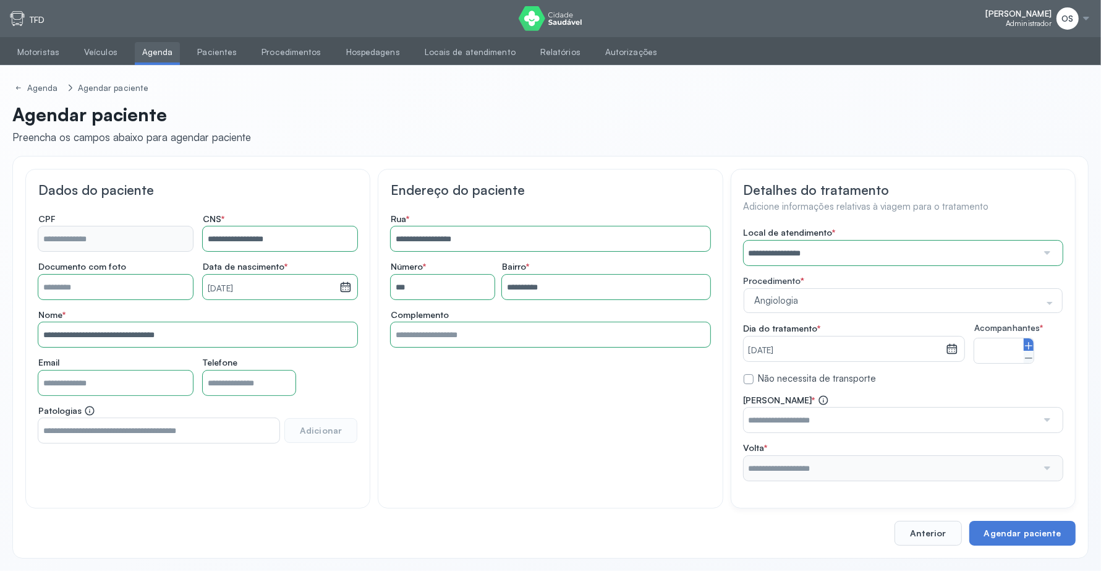
click at [1027, 348] on icon at bounding box center [1029, 346] width 10 height 10
type input "*"
click at [900, 430] on input "text" at bounding box center [891, 420] width 294 height 25
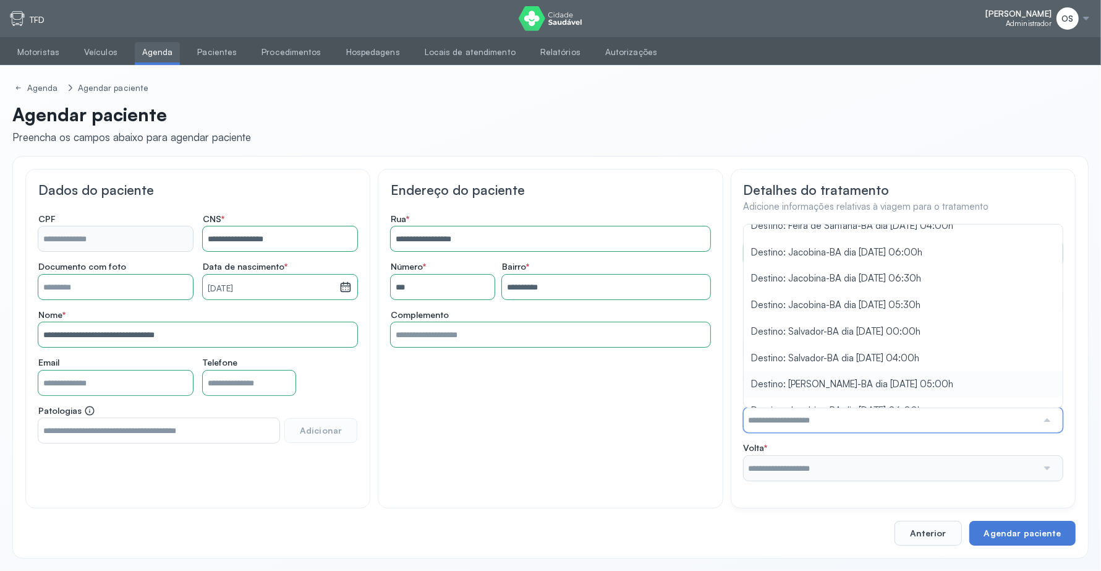
scroll to position [292, 0]
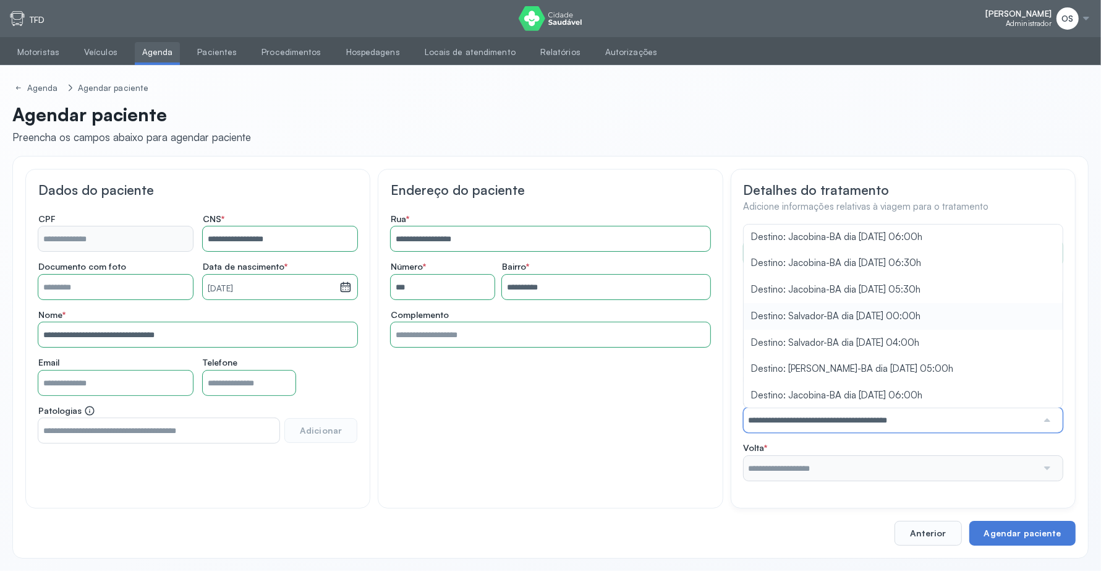
click at [923, 327] on div "**********" at bounding box center [903, 354] width 319 height 254
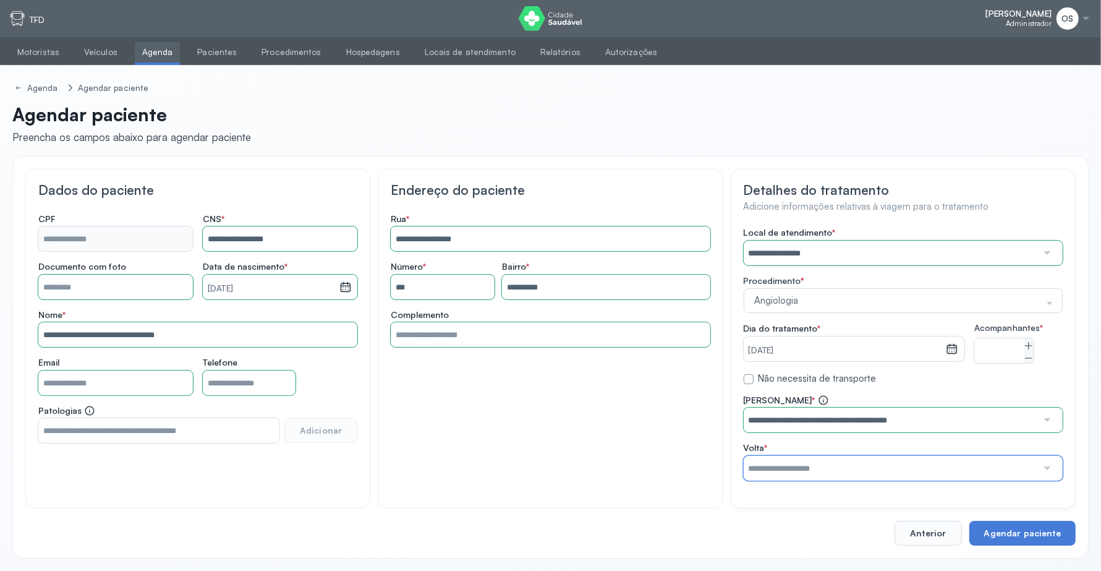
click at [904, 481] on input "text" at bounding box center [891, 468] width 294 height 25
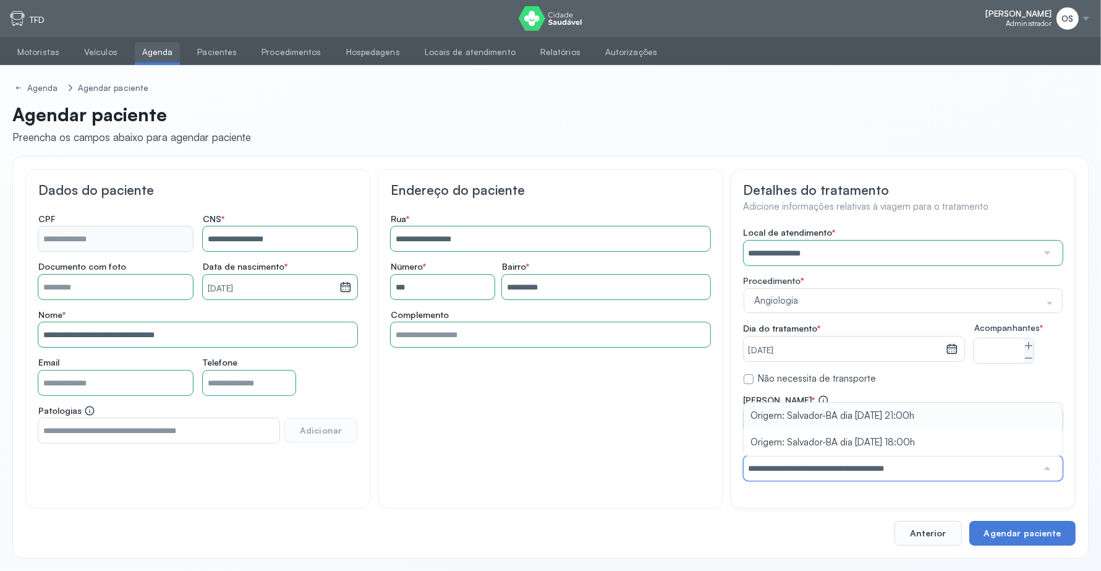
click at [931, 427] on div "**********" at bounding box center [903, 438] width 319 height 86
click at [996, 545] on button "Agendar paciente" at bounding box center [1023, 533] width 106 height 25
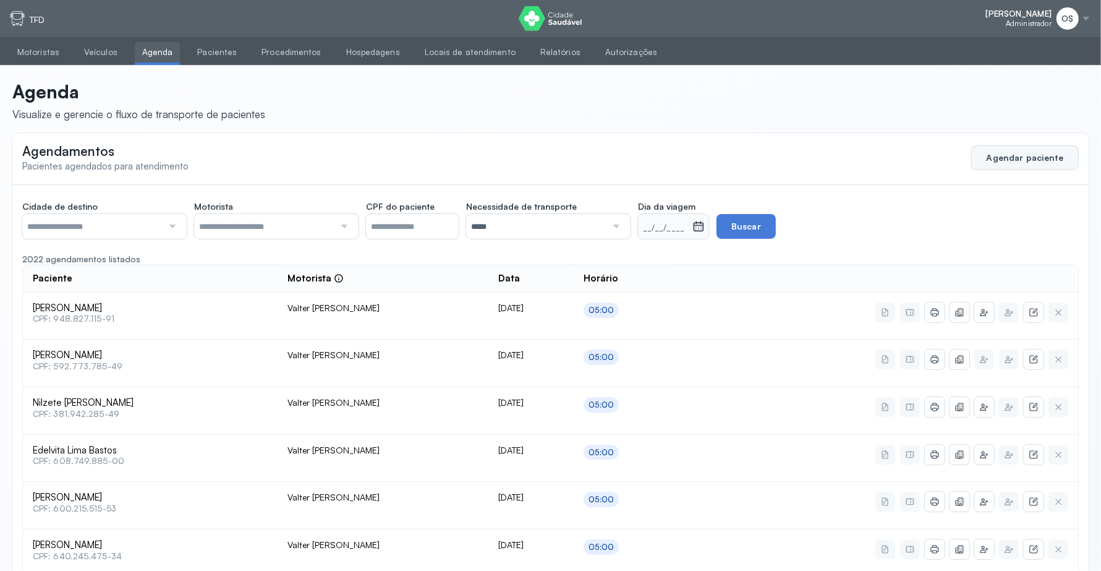
click at [1028, 152] on button "Agendar paciente" at bounding box center [1026, 157] width 108 height 25
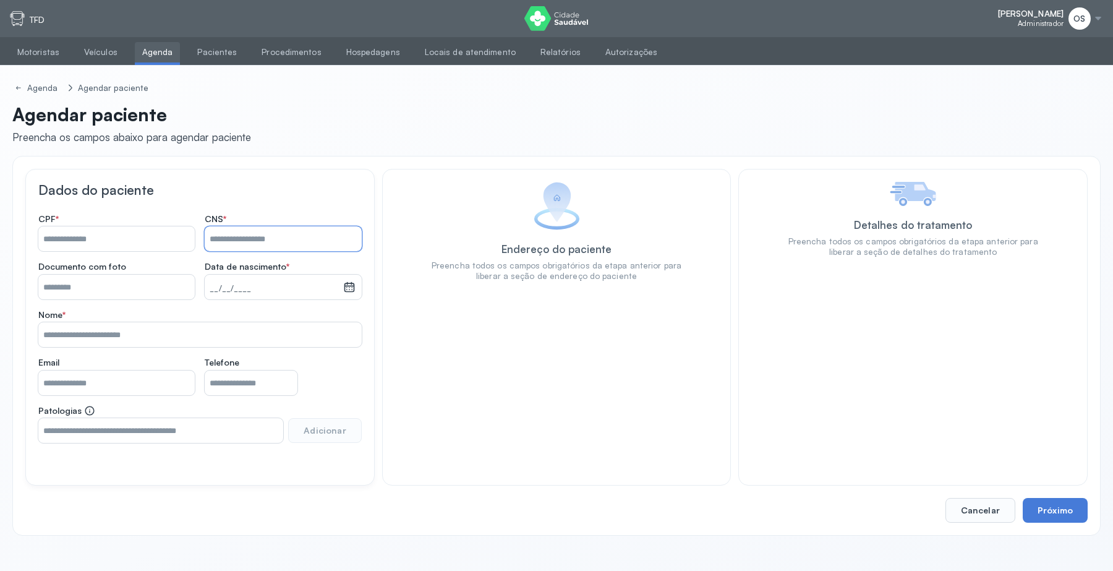
paste input "**********"
type input "**********"
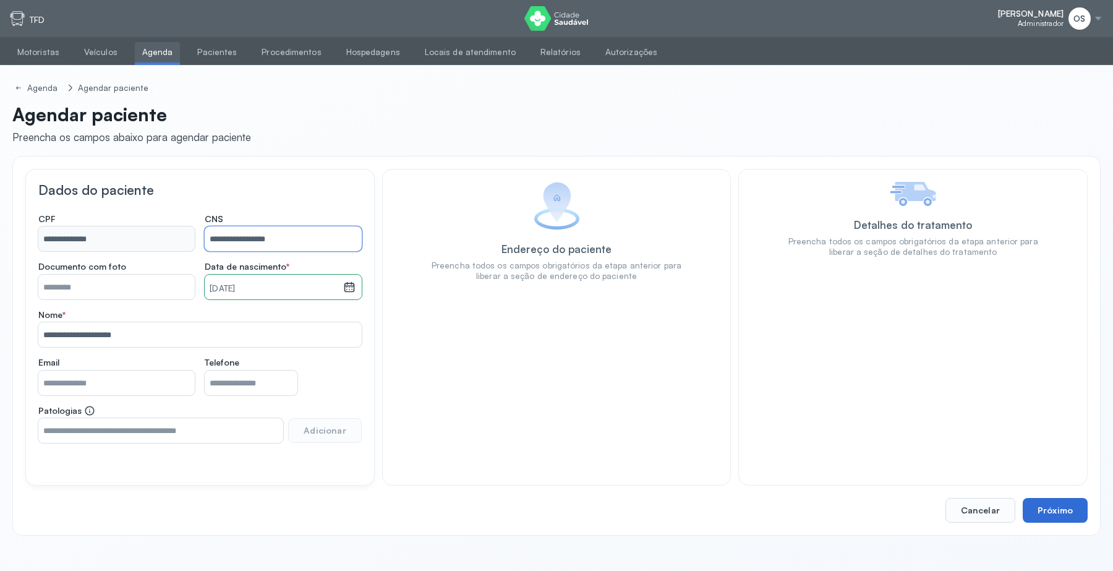
type input "**********"
click at [1037, 504] on button "Próximo" at bounding box center [1055, 510] width 65 height 25
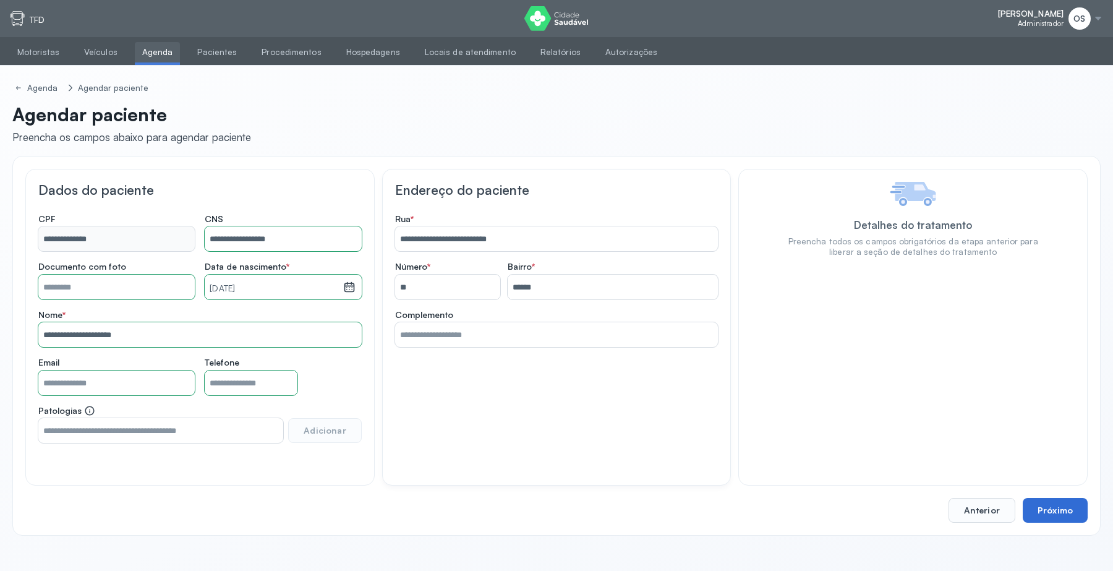
click at [1048, 514] on button "Próximo" at bounding box center [1055, 510] width 65 height 25
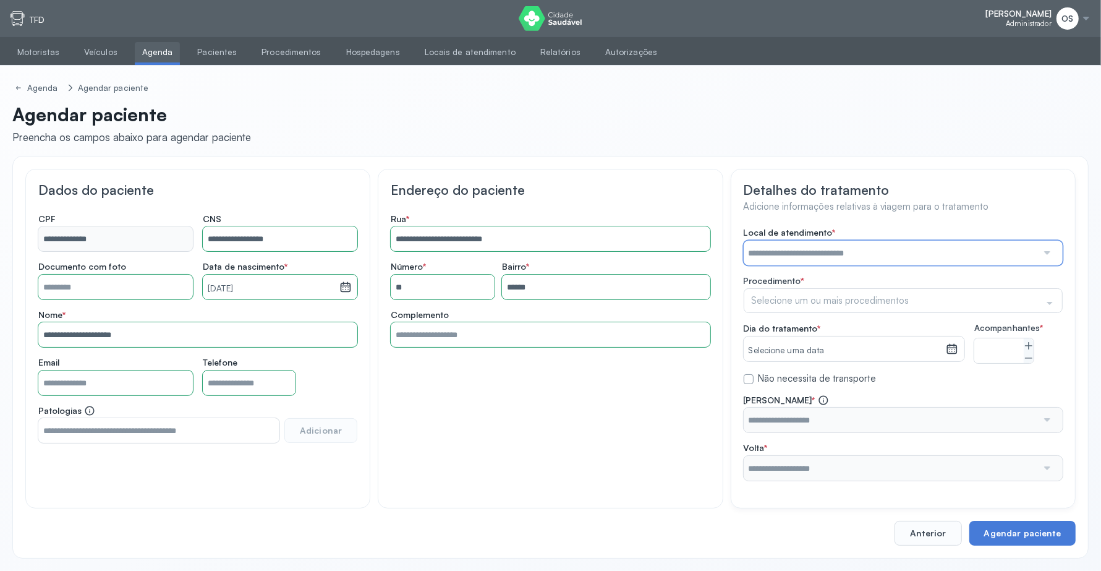
click at [842, 255] on input "text" at bounding box center [891, 253] width 294 height 25
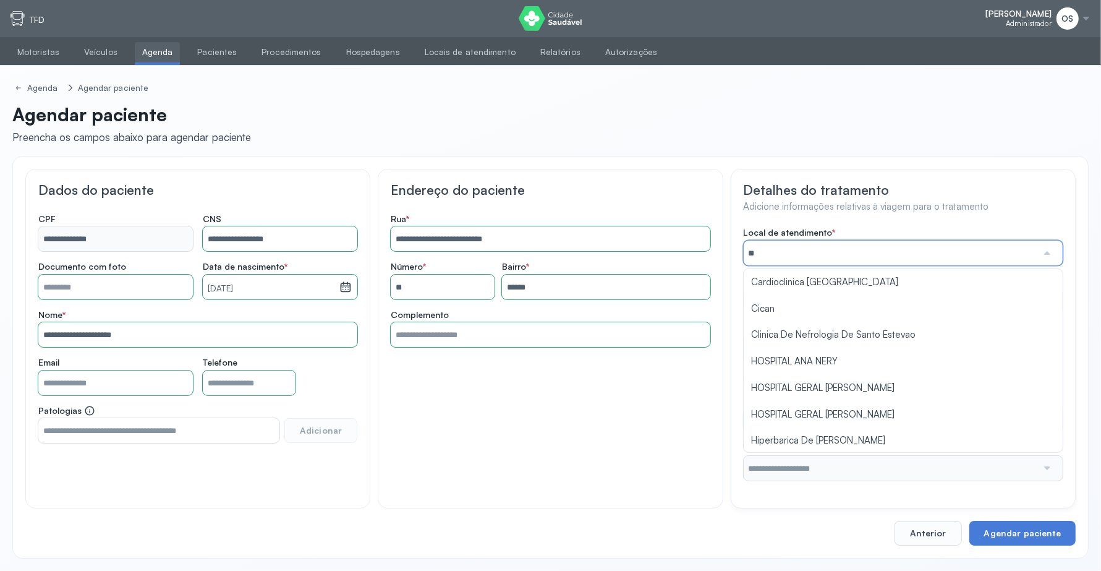
type input "***"
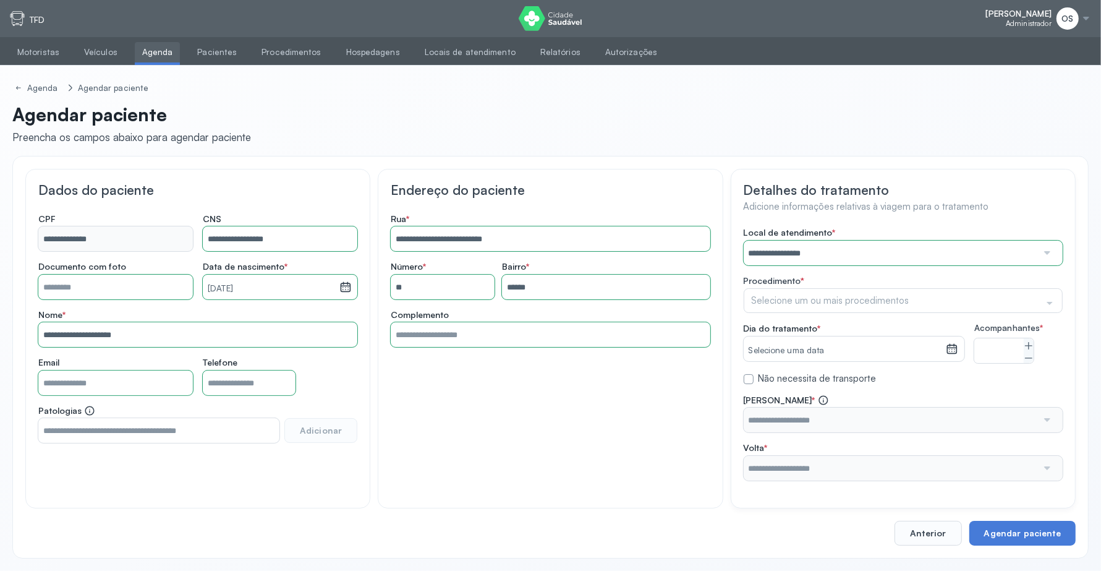
click at [829, 275] on div "**********" at bounding box center [903, 354] width 319 height 254
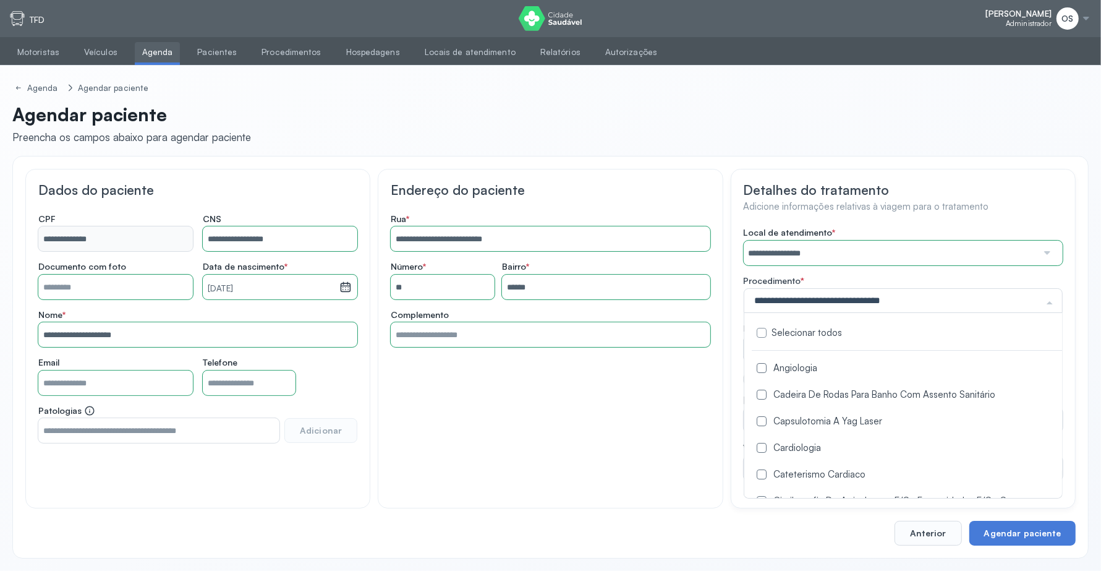
click at [759, 367] on label at bounding box center [762, 368] width 10 height 10
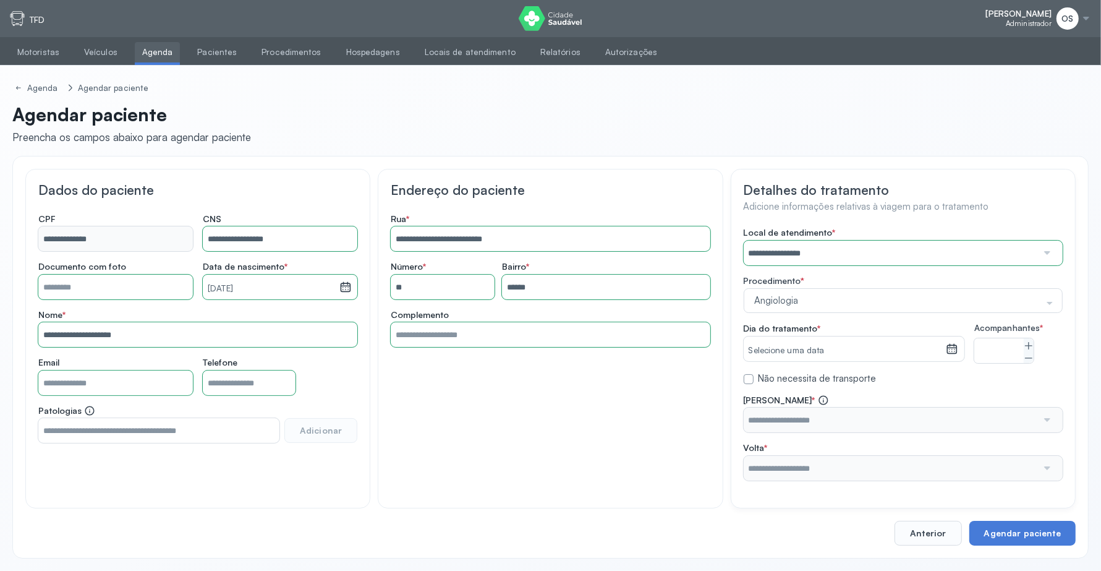
click at [610, 422] on div "**********" at bounding box center [550, 339] width 345 height 340
click at [1024, 344] on icon at bounding box center [1029, 346] width 10 height 10
type input "*"
click at [951, 350] on icon at bounding box center [952, 349] width 12 height 12
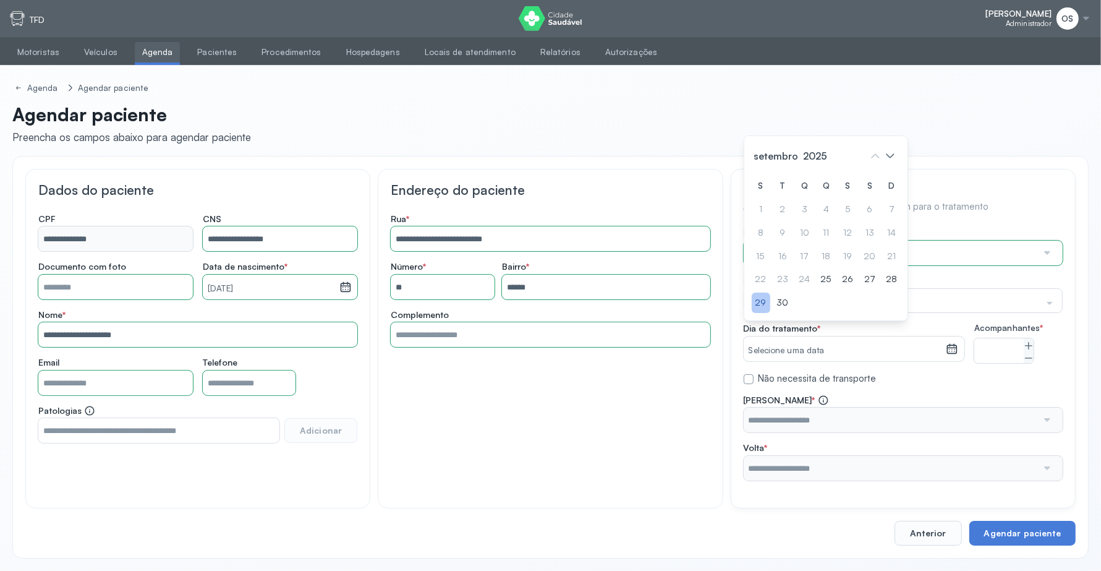
click at [758, 304] on div "29" at bounding box center [761, 303] width 19 height 20
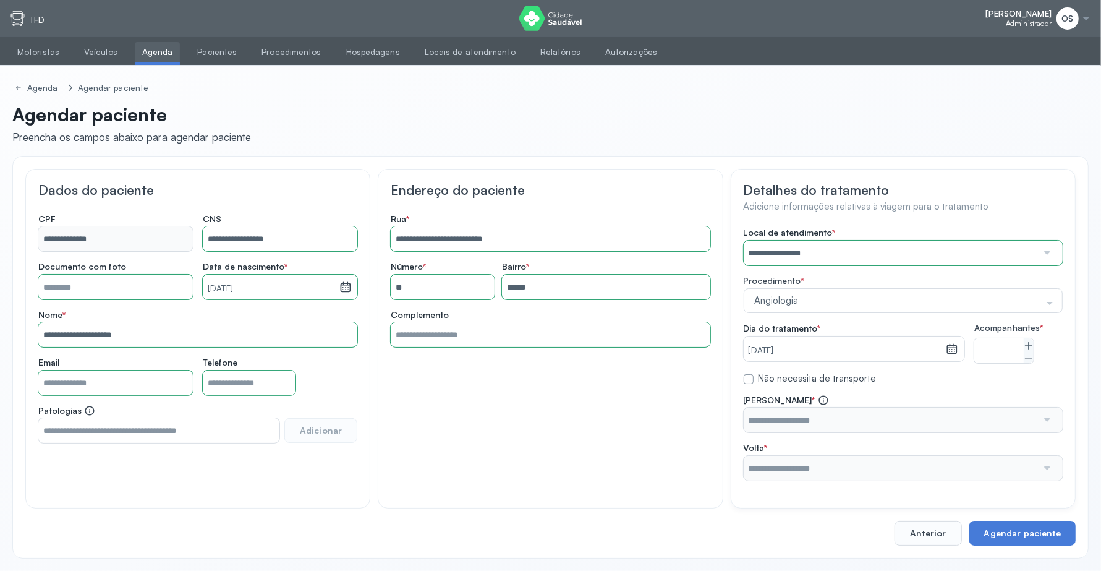
scroll to position [11, 0]
click at [918, 419] on input "text" at bounding box center [891, 420] width 294 height 25
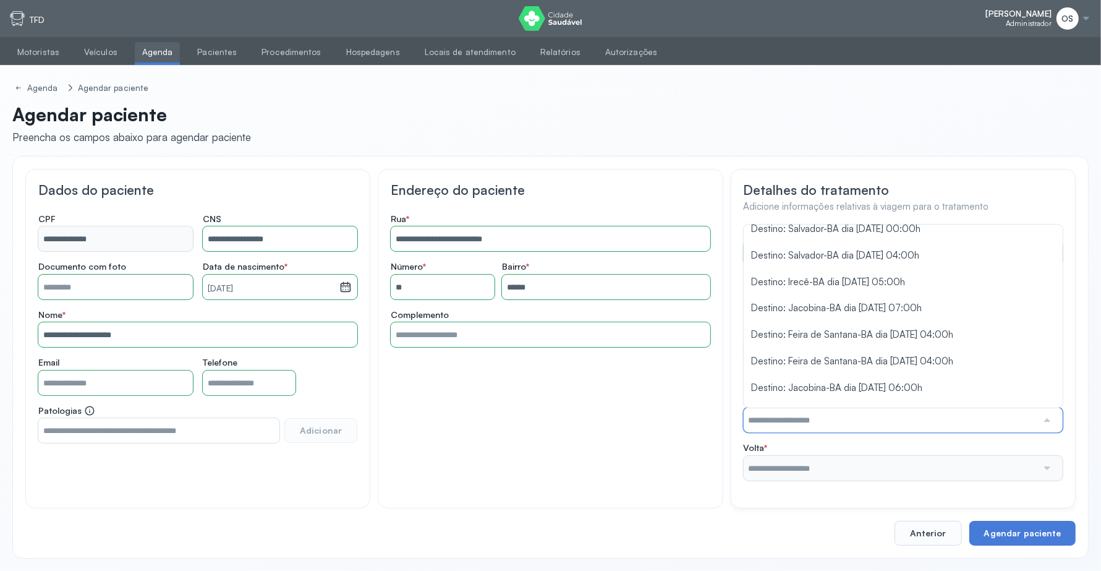
scroll to position [292, 0]
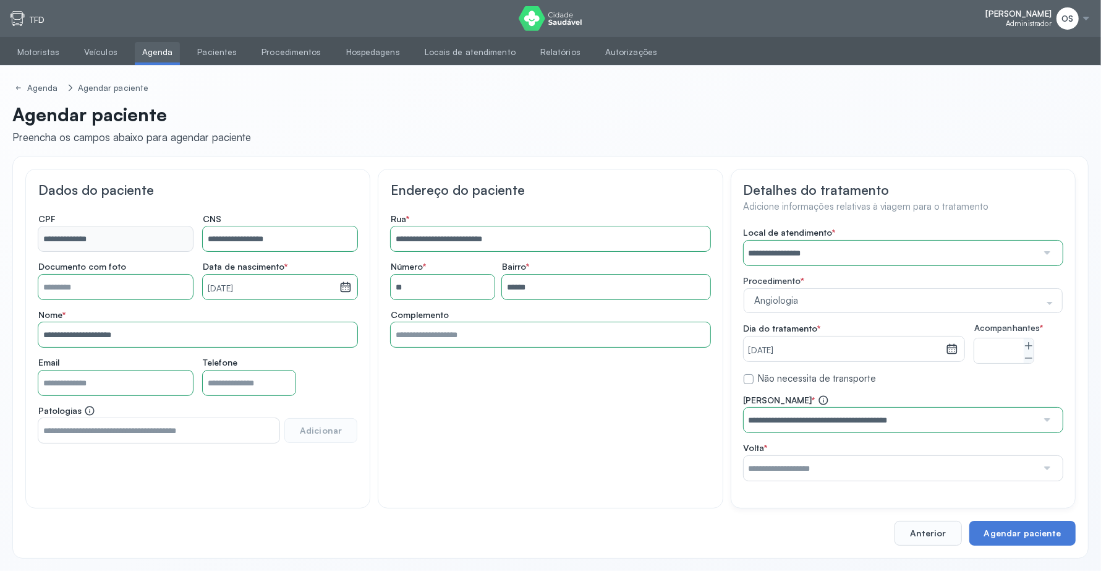
click at [931, 317] on div "**********" at bounding box center [903, 354] width 319 height 254
click at [938, 467] on input "text" at bounding box center [891, 468] width 294 height 25
click at [931, 409] on div "**********" at bounding box center [903, 438] width 319 height 86
click at [1046, 531] on button "Agendar paciente" at bounding box center [1023, 533] width 106 height 25
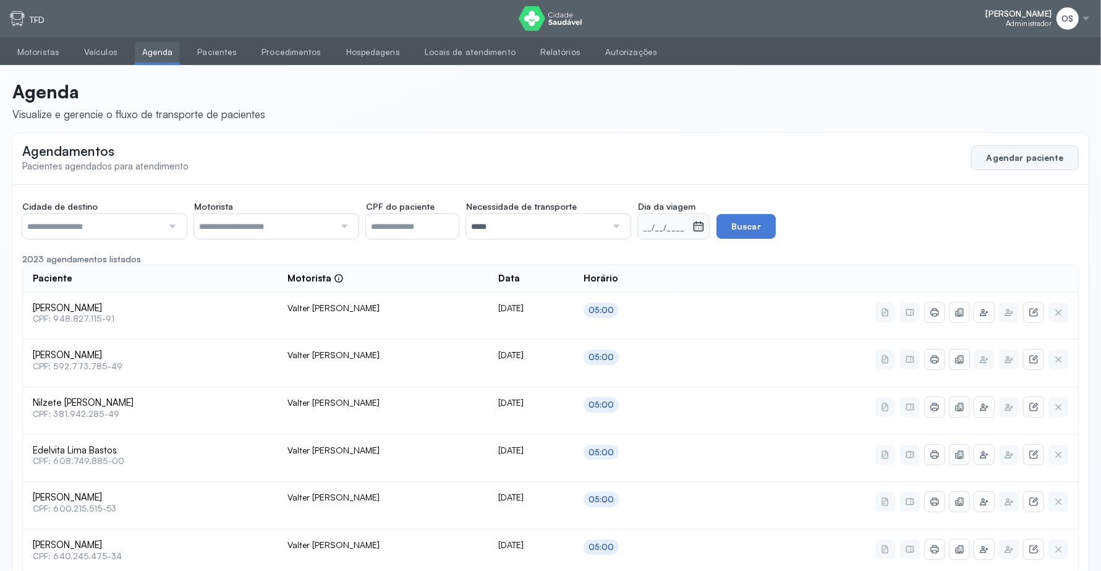
click at [1021, 165] on button "Agendar paciente" at bounding box center [1026, 157] width 108 height 25
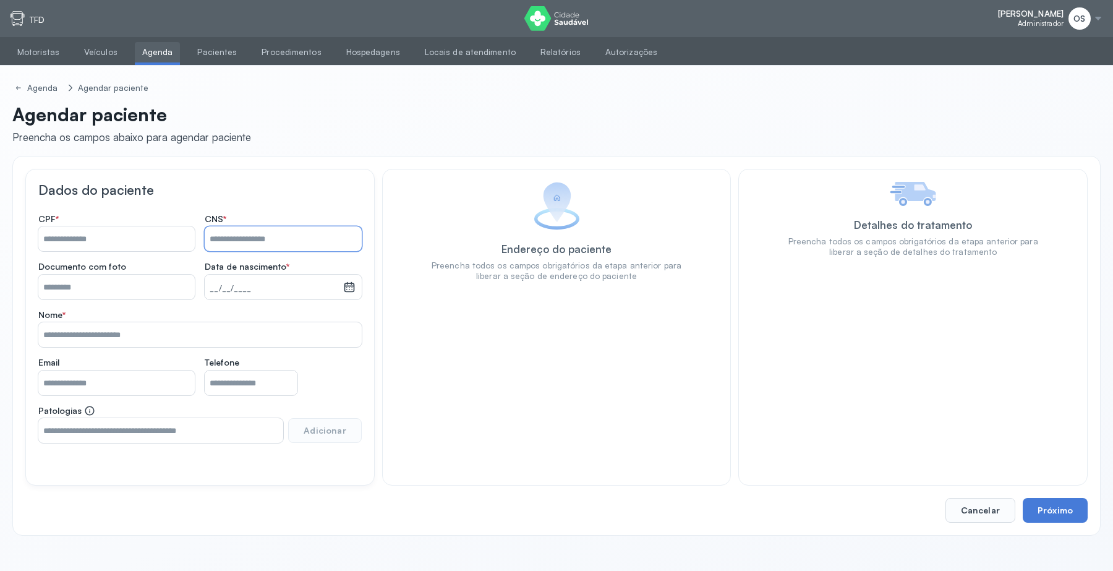
paste input "**********"
type input "**********"
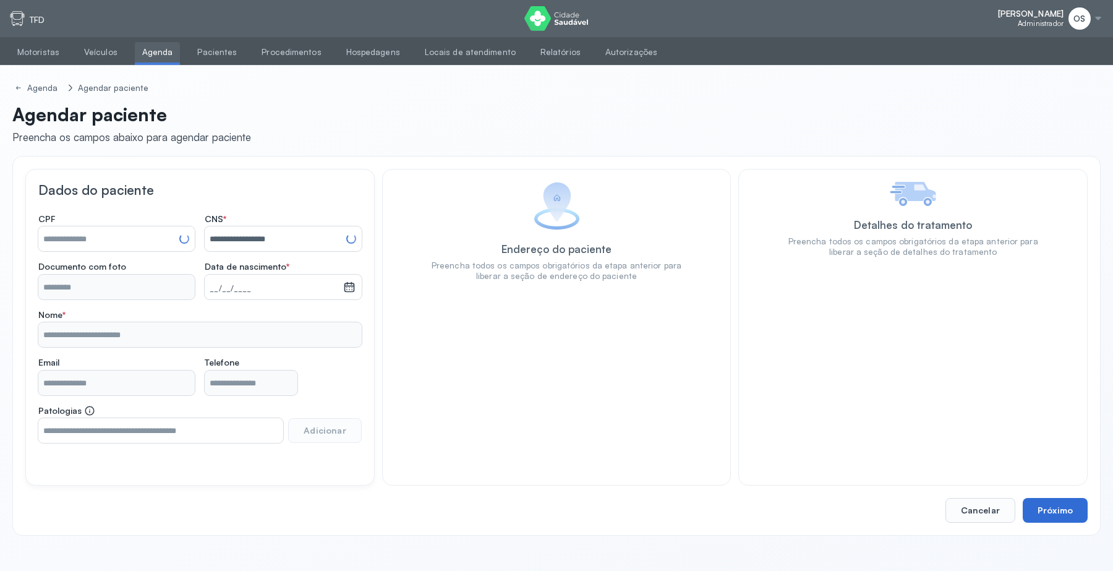
type input "**********"
click at [1058, 511] on button "Próximo" at bounding box center [1055, 510] width 65 height 25
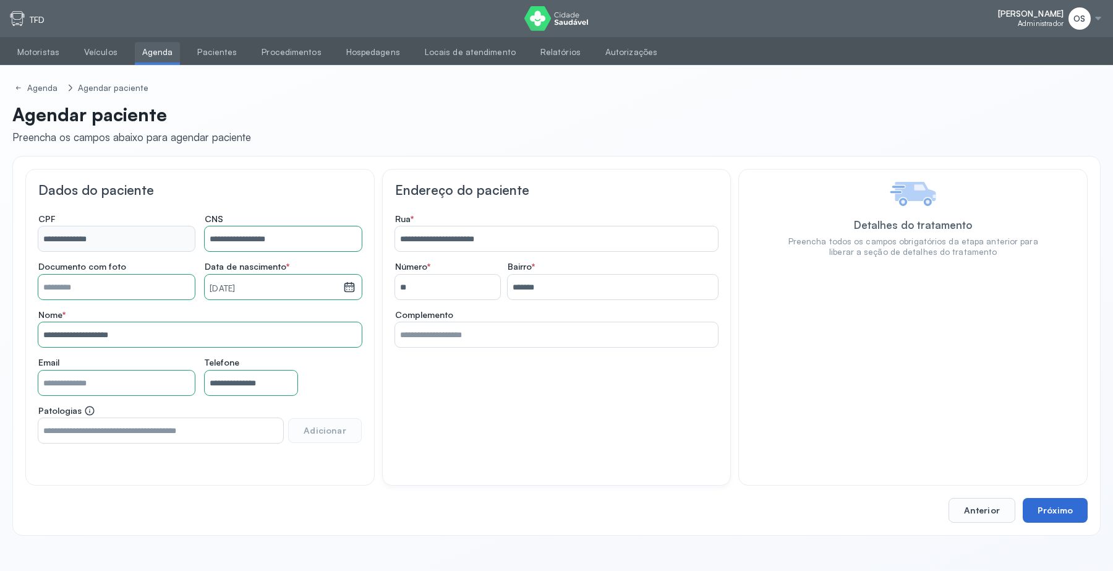
click at [1058, 511] on button "Próximo" at bounding box center [1055, 510] width 65 height 25
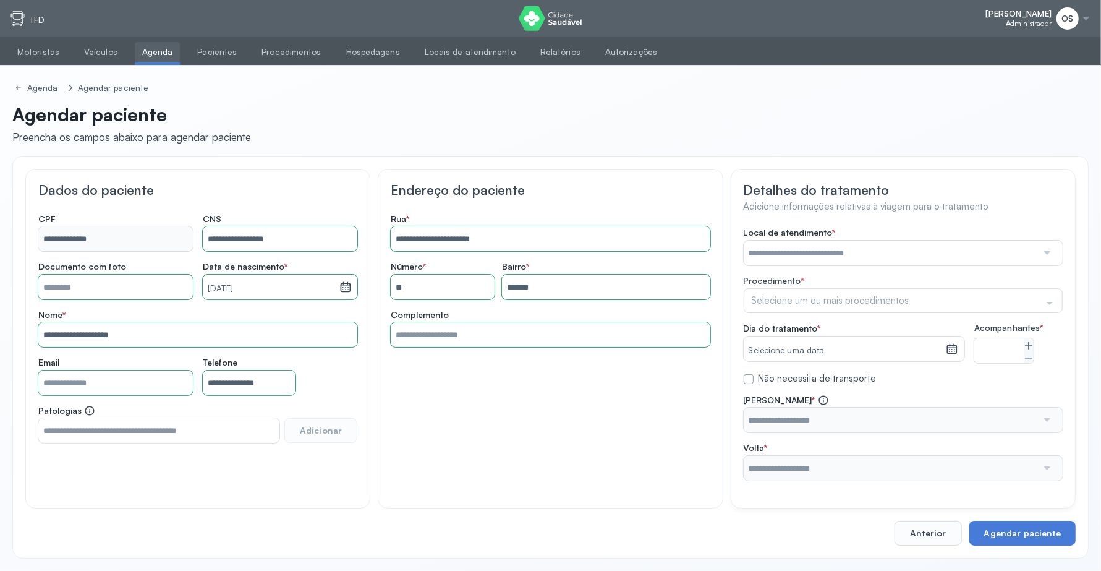
click at [860, 255] on input "text" at bounding box center [891, 253] width 294 height 25
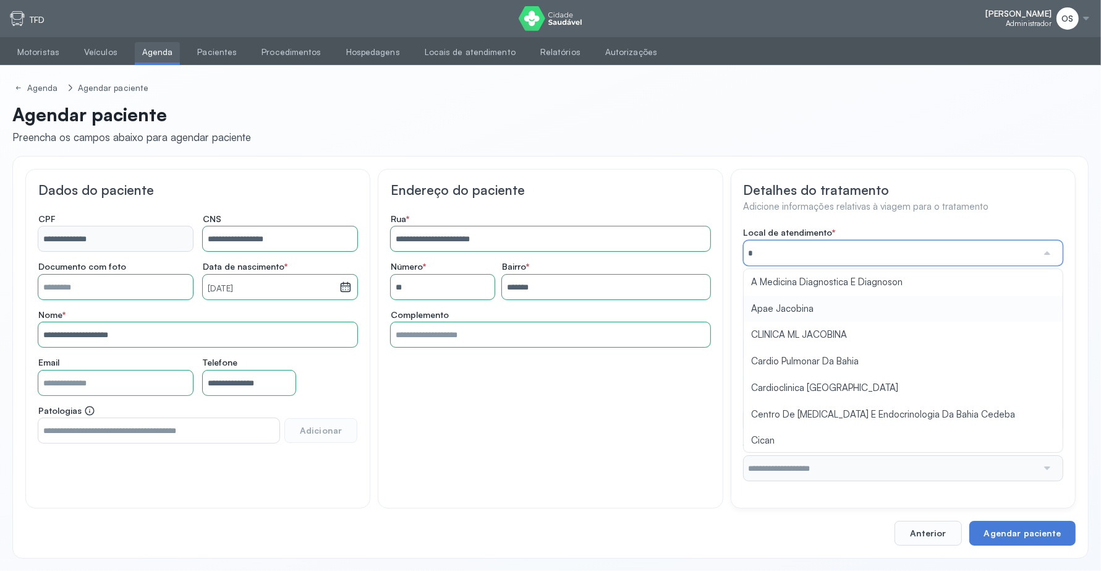
type input "**"
click at [782, 334] on div "Local de atendimento * ***** A Medicina Diagnostica E Diagnoson Cardioclinica […" at bounding box center [903, 354] width 319 height 254
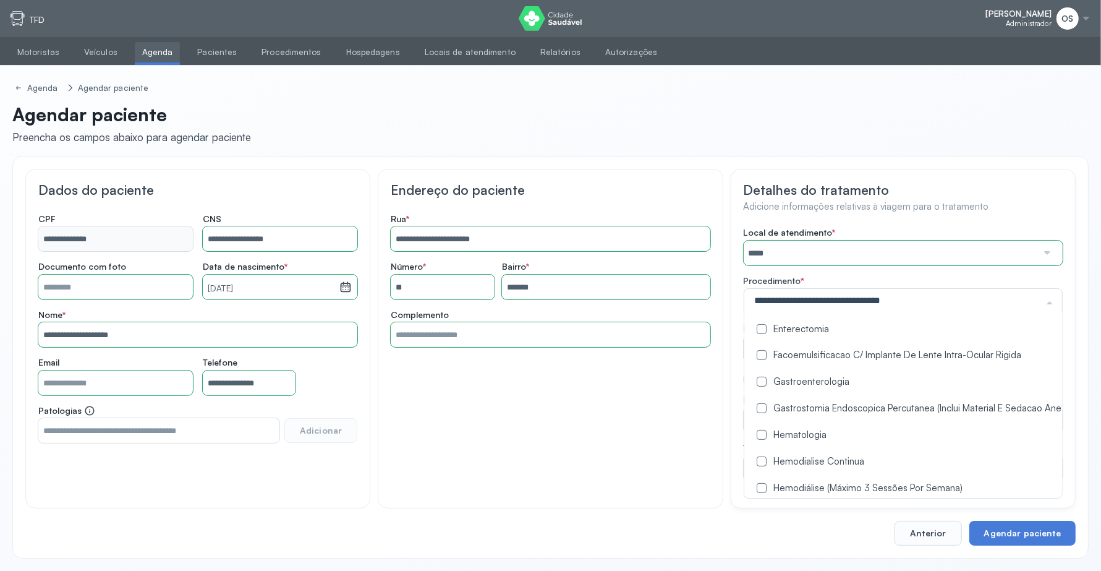
scroll to position [387, 0]
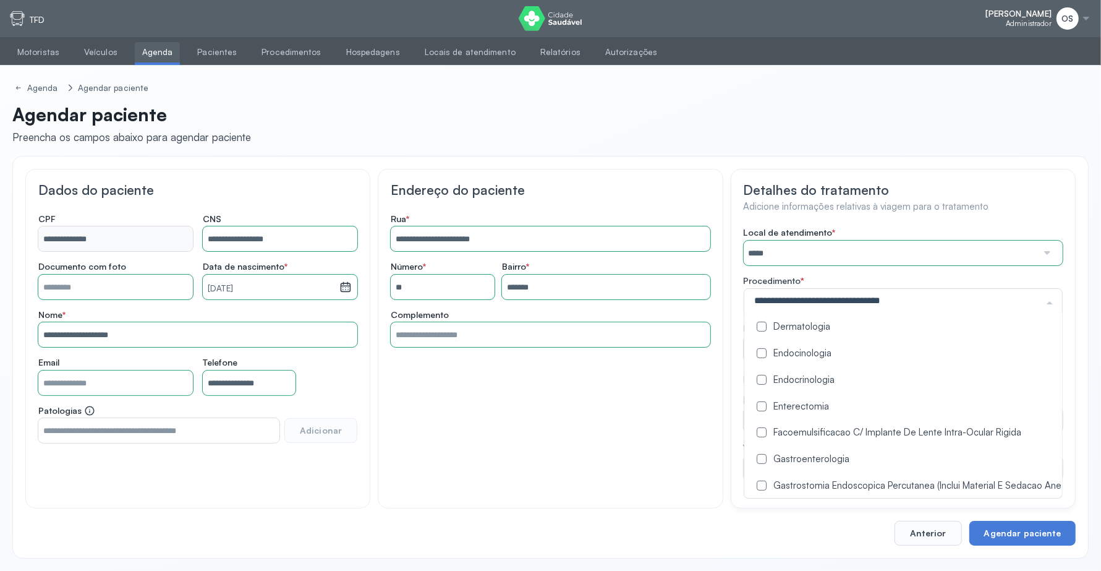
click at [762, 329] on label at bounding box center [762, 327] width 10 height 10
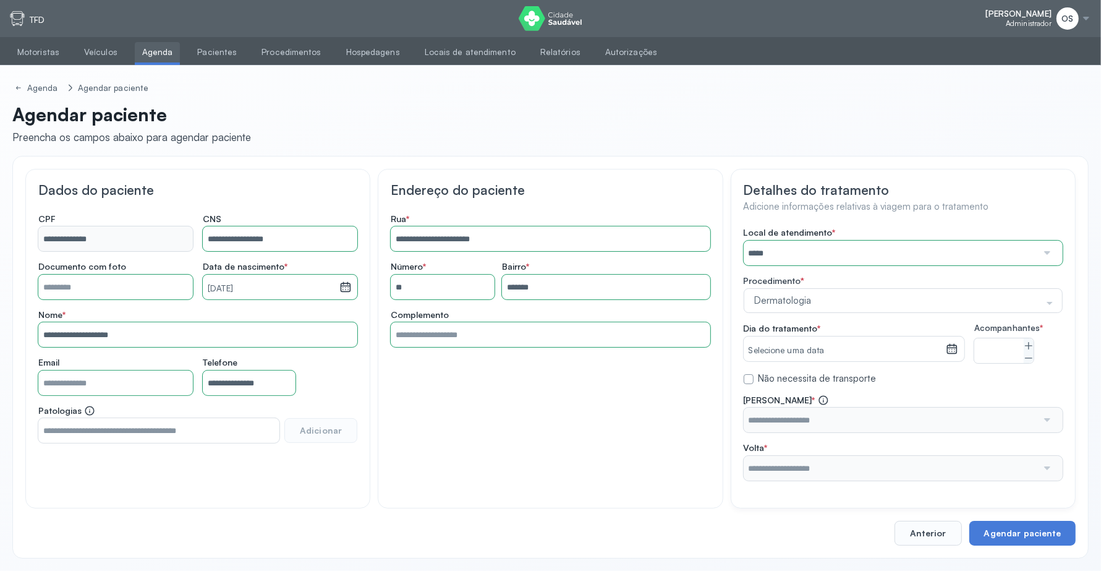
click at [686, 436] on div "**********" at bounding box center [550, 339] width 345 height 340
click at [1033, 345] on icon at bounding box center [1029, 346] width 10 height 10
type input "*"
click at [951, 344] on icon at bounding box center [952, 349] width 12 height 12
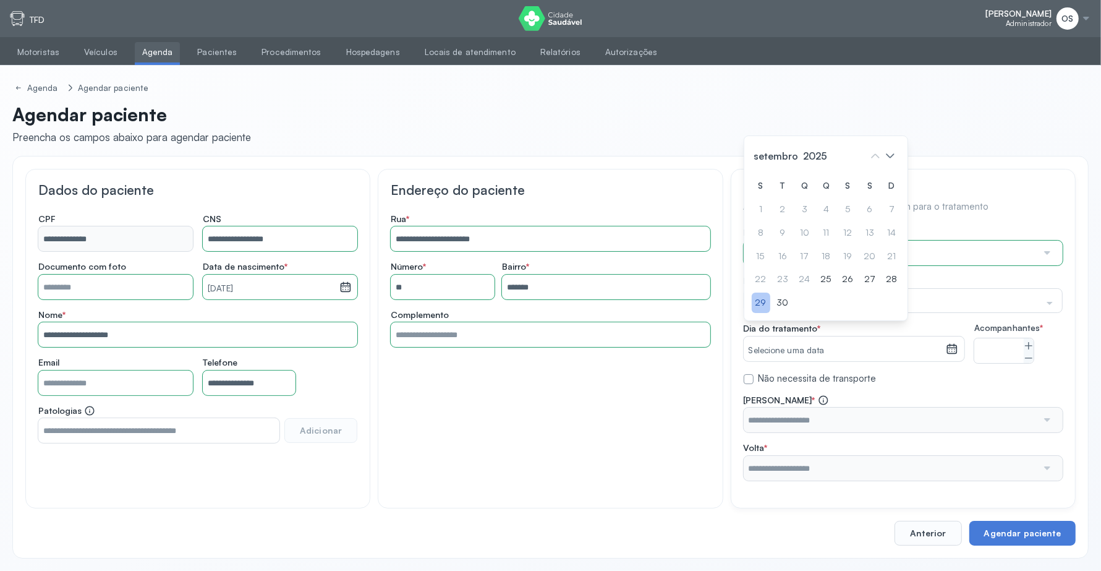
click at [764, 313] on div "29" at bounding box center [761, 303] width 19 height 20
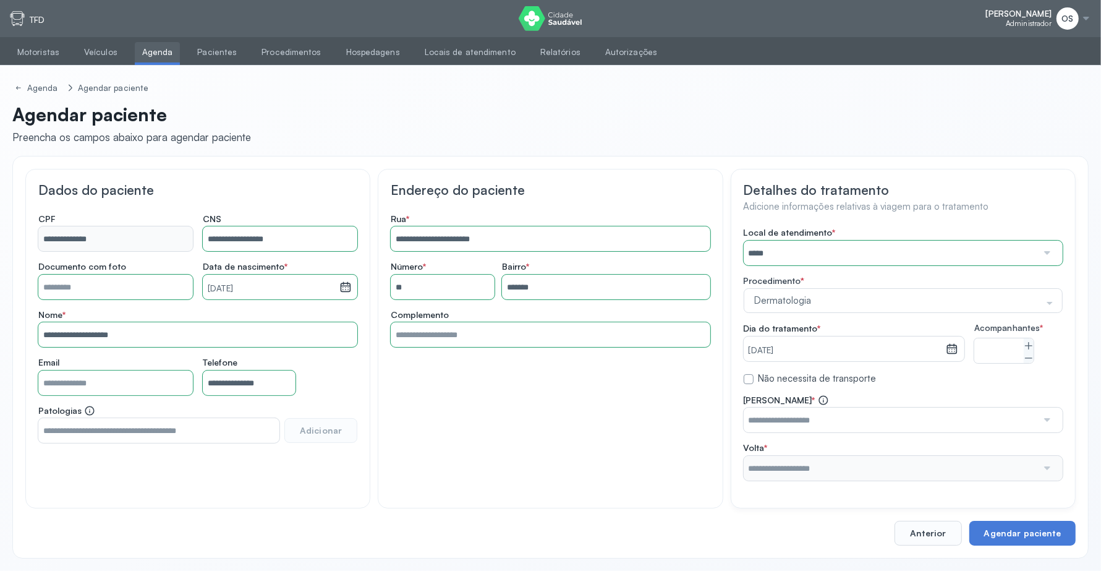
click at [1007, 432] on input "text" at bounding box center [891, 420] width 294 height 25
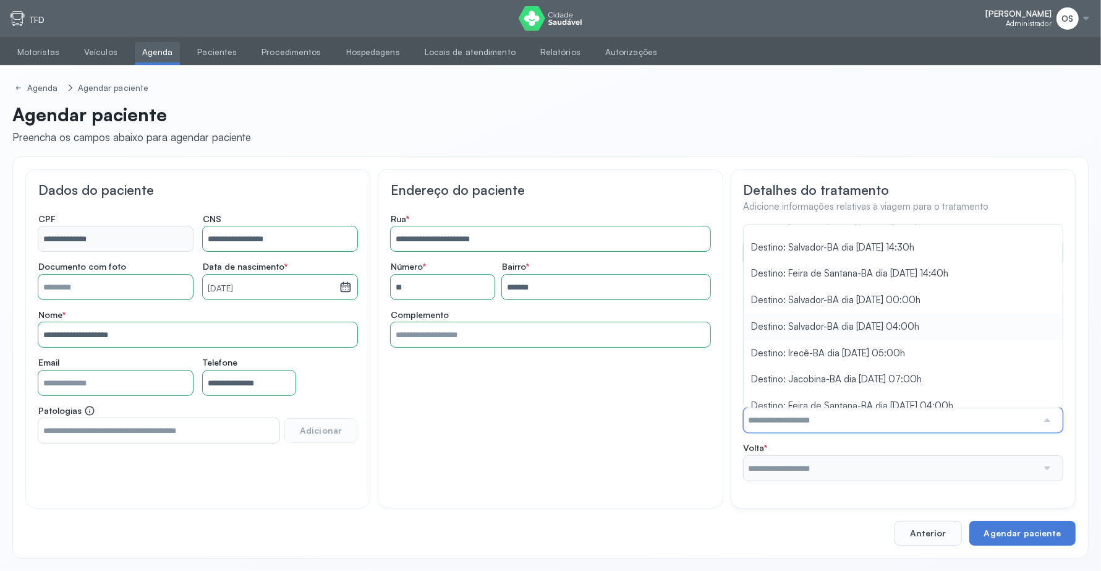
scroll to position [292, 0]
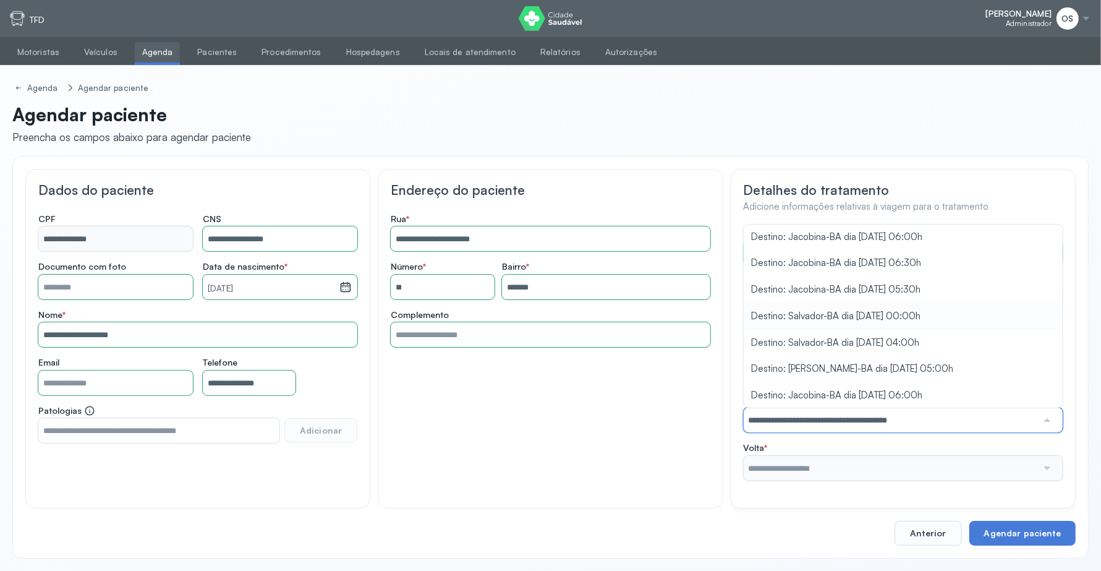
click at [942, 322] on div "Local de atendimento * ***** A Medicina Diagnostica E Diagnoson Apae Jacobina C…" at bounding box center [903, 354] width 319 height 254
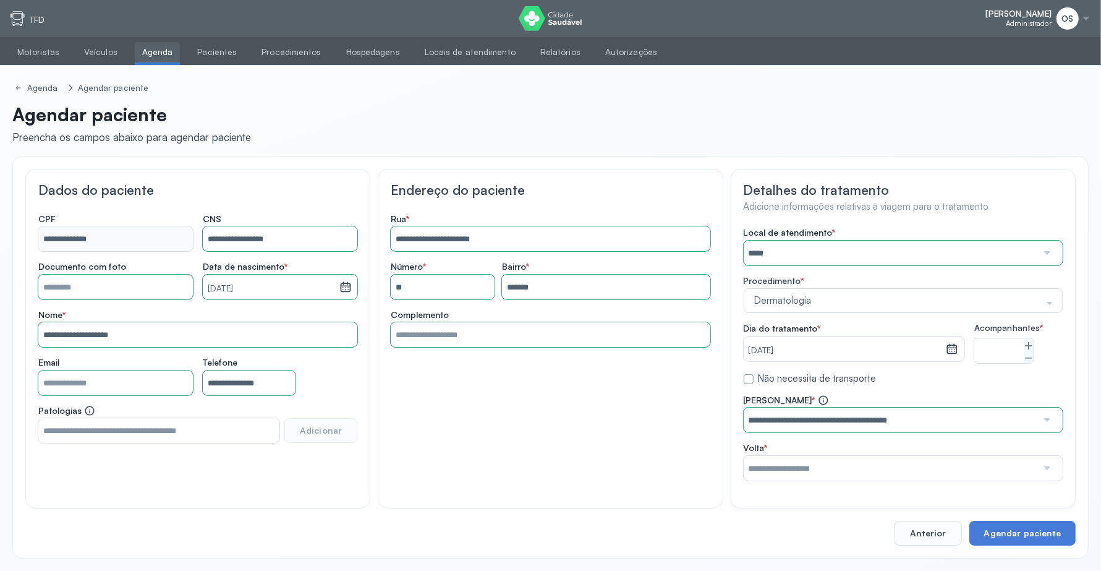
click at [928, 481] on input "text" at bounding box center [891, 468] width 294 height 25
click at [939, 425] on div "**********" at bounding box center [903, 438] width 319 height 86
click at [1011, 539] on button "Agendar paciente" at bounding box center [1023, 533] width 106 height 25
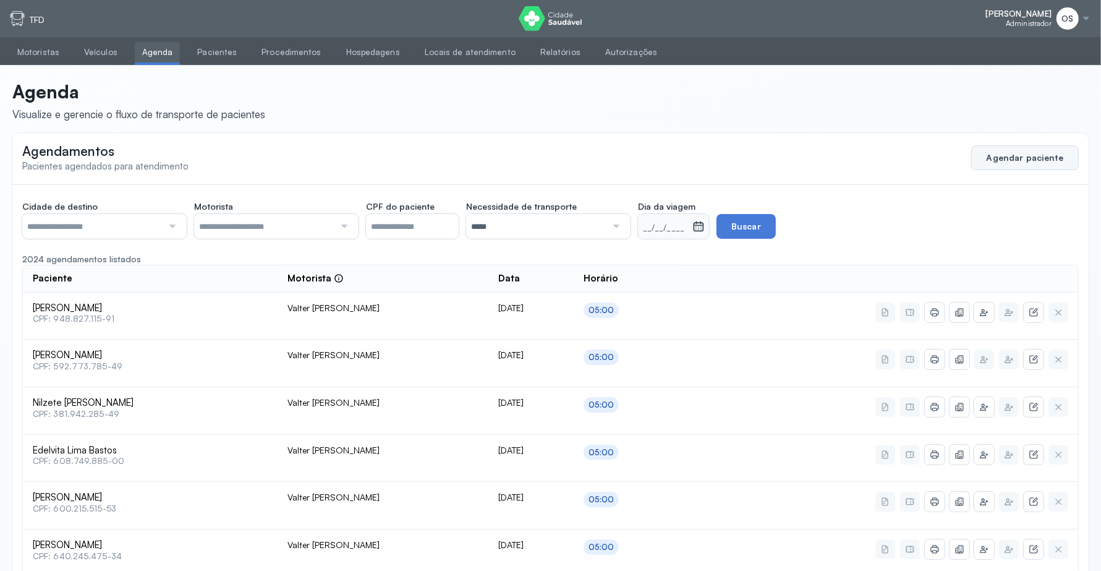
click at [1021, 160] on button "Agendar paciente" at bounding box center [1026, 157] width 108 height 25
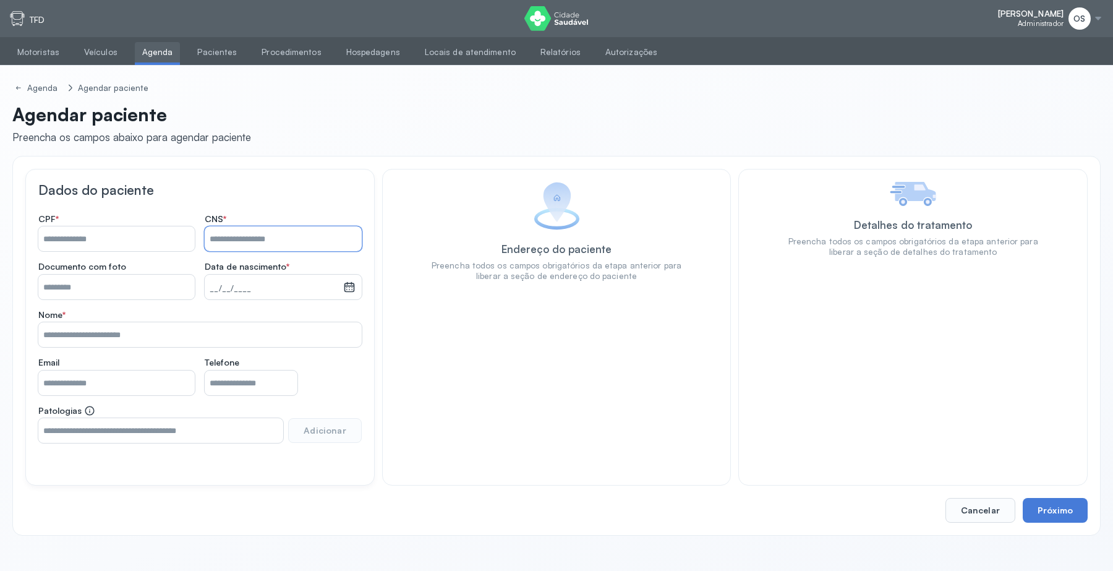
paste input "**********"
type input "**********"
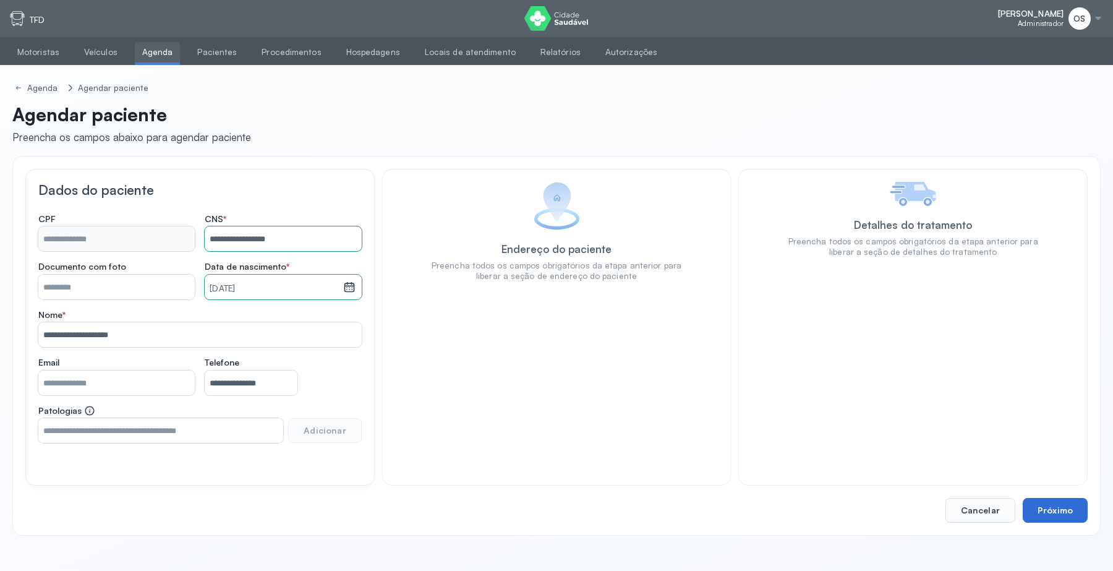
click at [1058, 508] on button "Próximo" at bounding box center [1055, 510] width 65 height 25
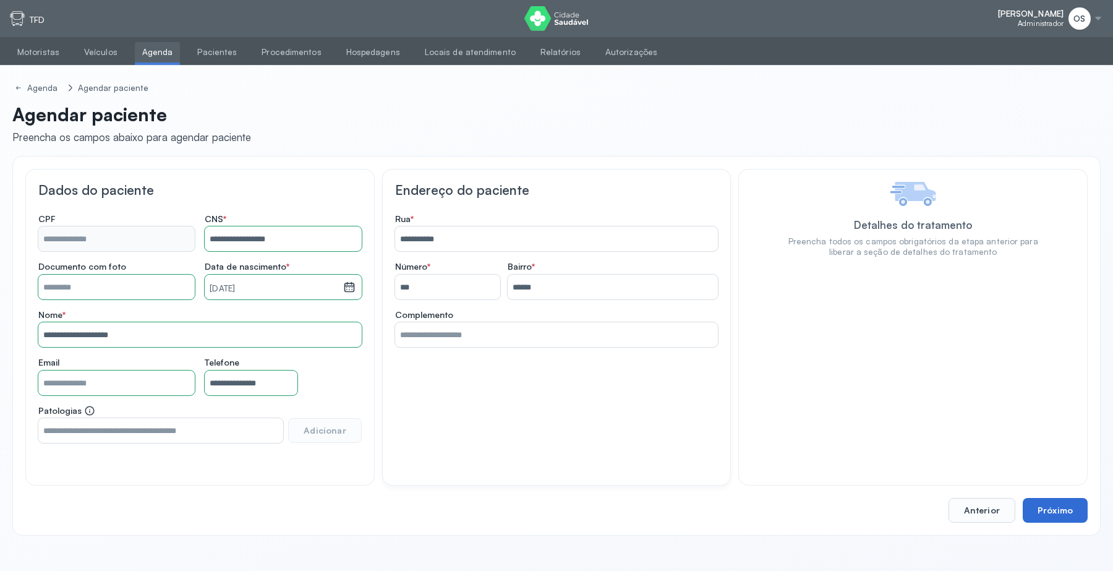
click at [1058, 506] on button "Próximo" at bounding box center [1055, 510] width 65 height 25
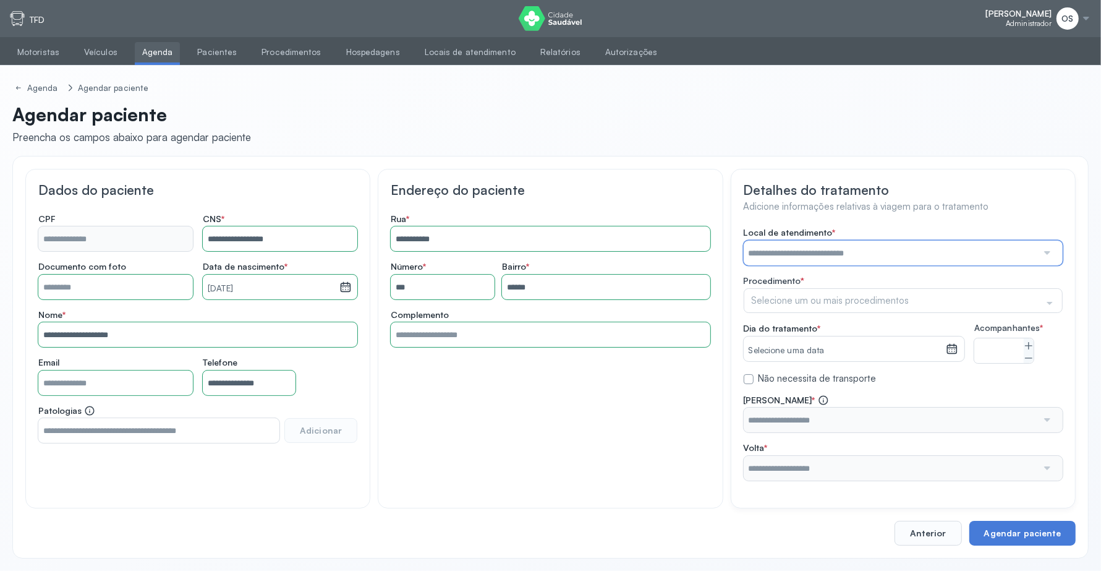
click at [904, 247] on input "text" at bounding box center [891, 253] width 294 height 25
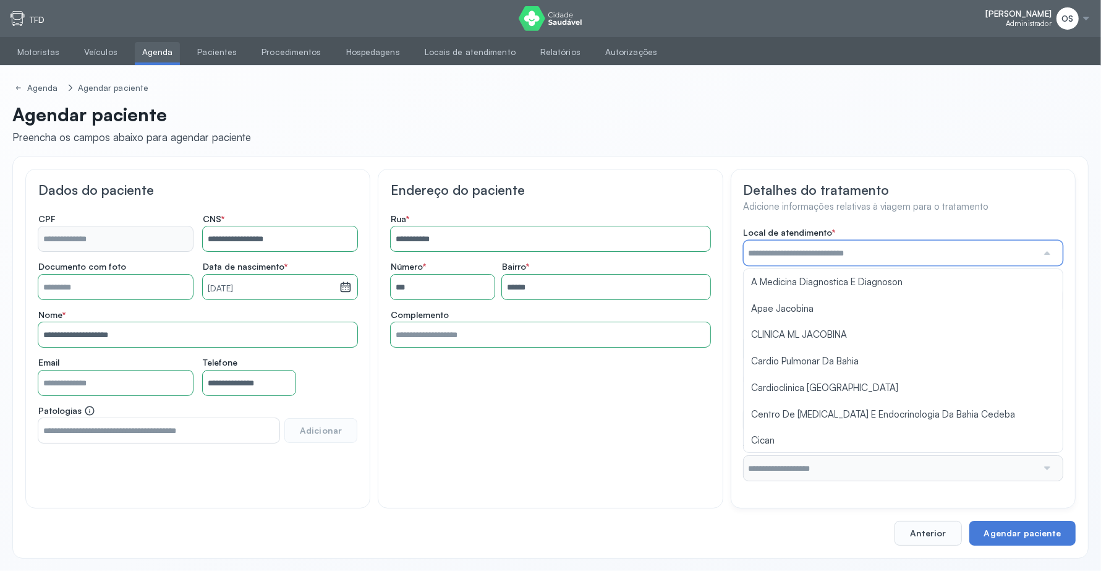
click at [903, 247] on input "text" at bounding box center [891, 253] width 294 height 25
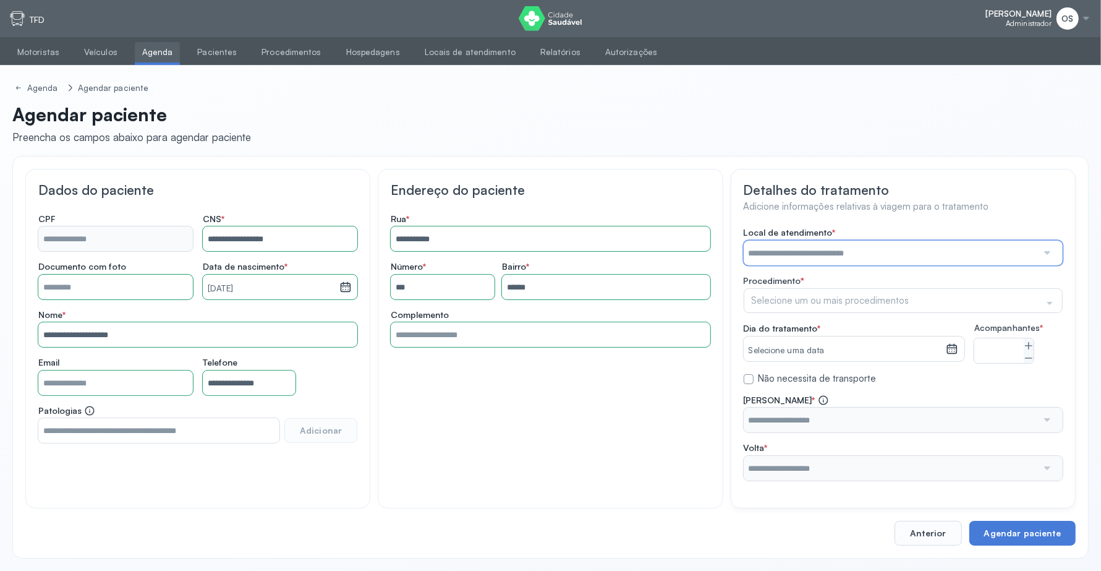
click at [903, 247] on input "text" at bounding box center [891, 253] width 294 height 25
type input "*****"
click at [823, 278] on div "Local de atendimento * ***** A Medicina Diagnostica E Diagnoson Apae Jacobina C…" at bounding box center [903, 354] width 319 height 254
click at [973, 302] on div "Selecione um ou mais procedimentos" at bounding box center [903, 300] width 319 height 25
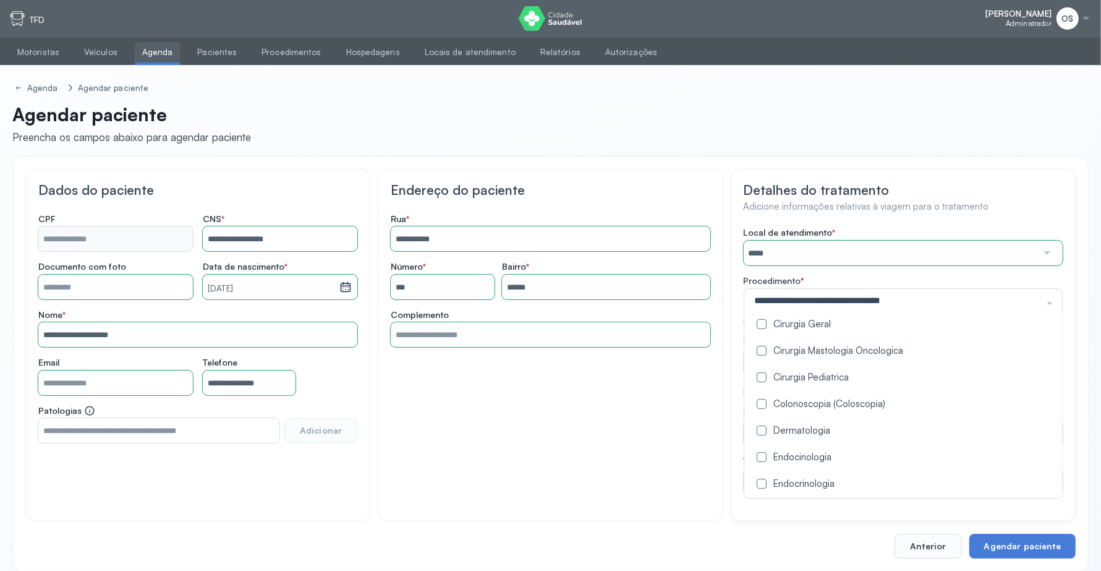
scroll to position [309, 0]
drag, startPoint x: 765, startPoint y: 408, endPoint x: 702, endPoint y: 436, distance: 68.9
click at [764, 407] on label at bounding box center [762, 404] width 10 height 10
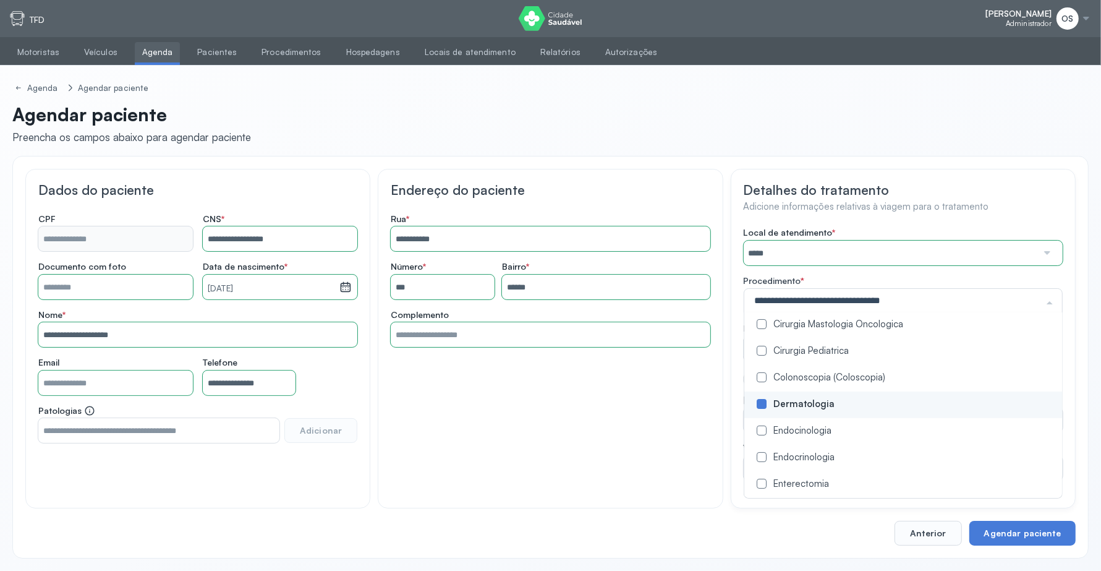
scroll to position [0, 0]
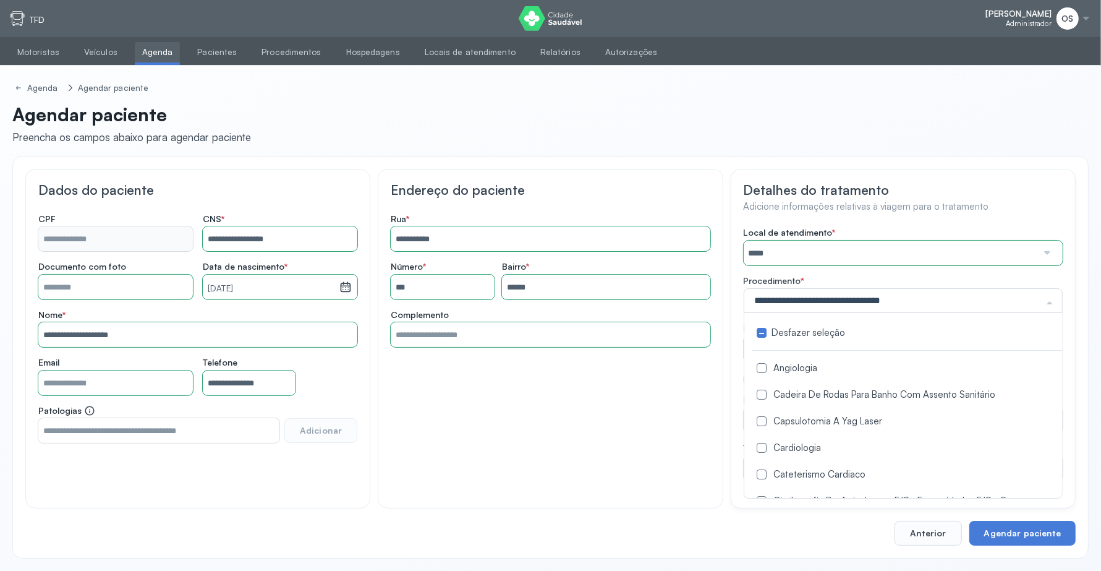
drag, startPoint x: 702, startPoint y: 436, endPoint x: 724, endPoint y: 425, distance: 24.9
click at [703, 435] on div "**********" at bounding box center [550, 339] width 345 height 340
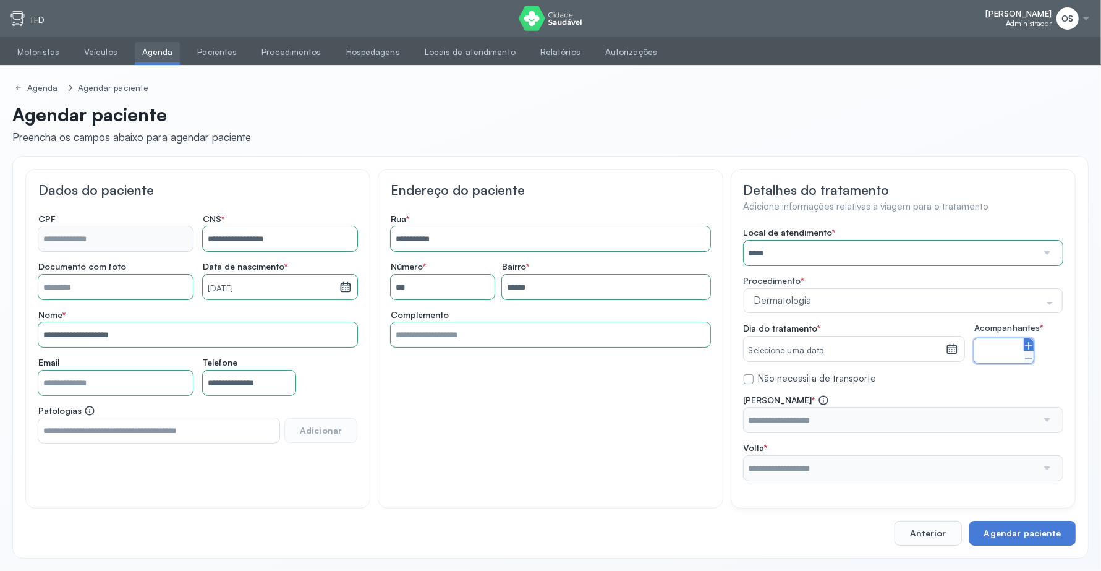
click at [1032, 345] on icon at bounding box center [1029, 346] width 10 height 10
type input "*"
click at [866, 338] on div "Selecione uma data" at bounding box center [845, 348] width 202 height 25
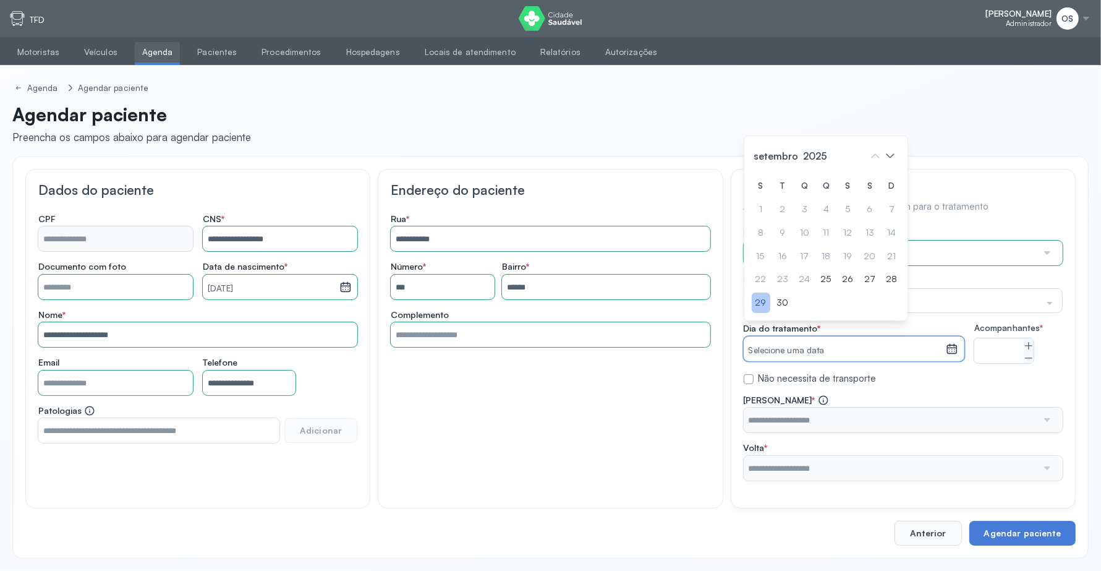
click at [756, 313] on div "29" at bounding box center [761, 303] width 19 height 20
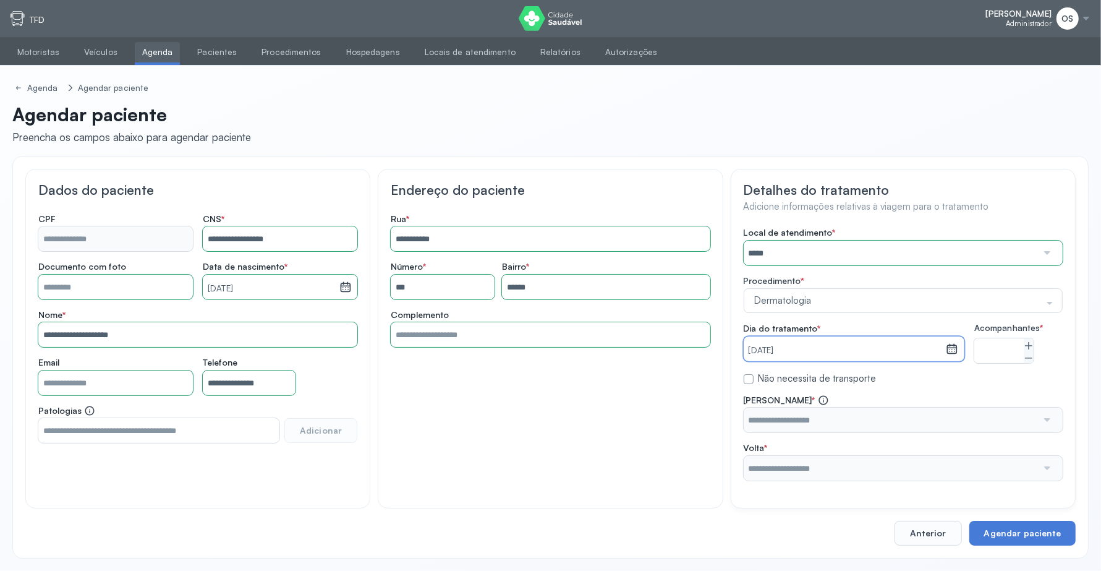
scroll to position [11, 0]
click at [949, 421] on input "text" at bounding box center [891, 420] width 294 height 25
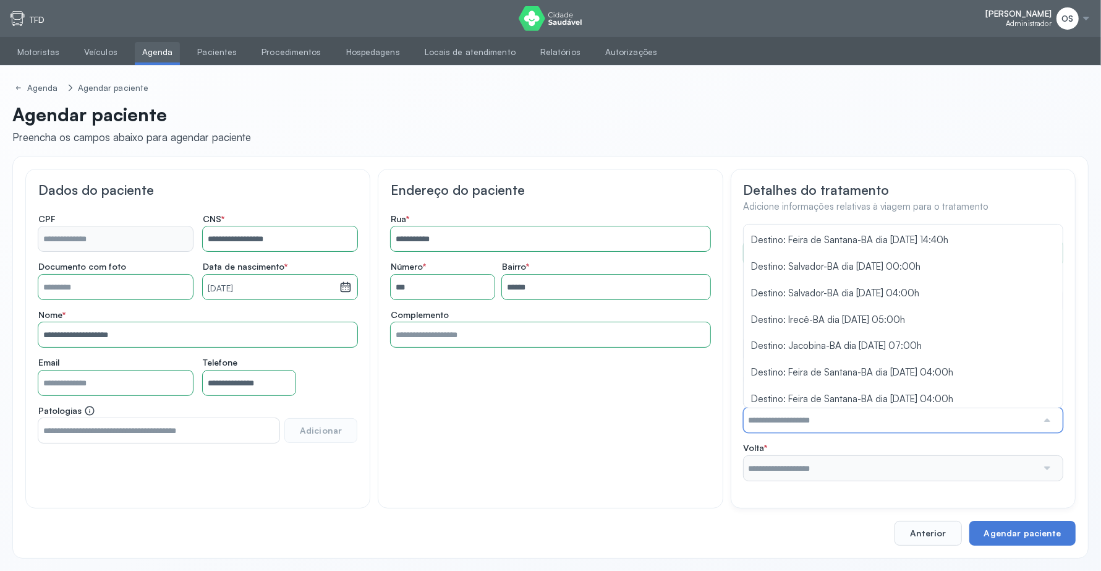
scroll to position [292, 0]
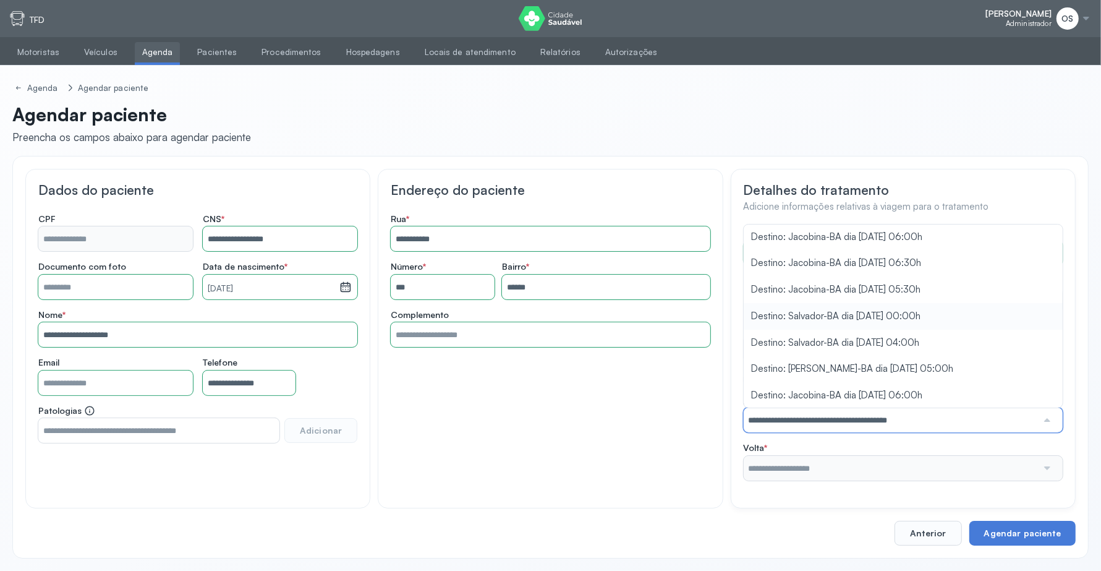
click at [900, 317] on div "Local de atendimento * ***** A Medicina Diagnostica E Diagnoson Apae Jacobina C…" at bounding box center [903, 354] width 319 height 254
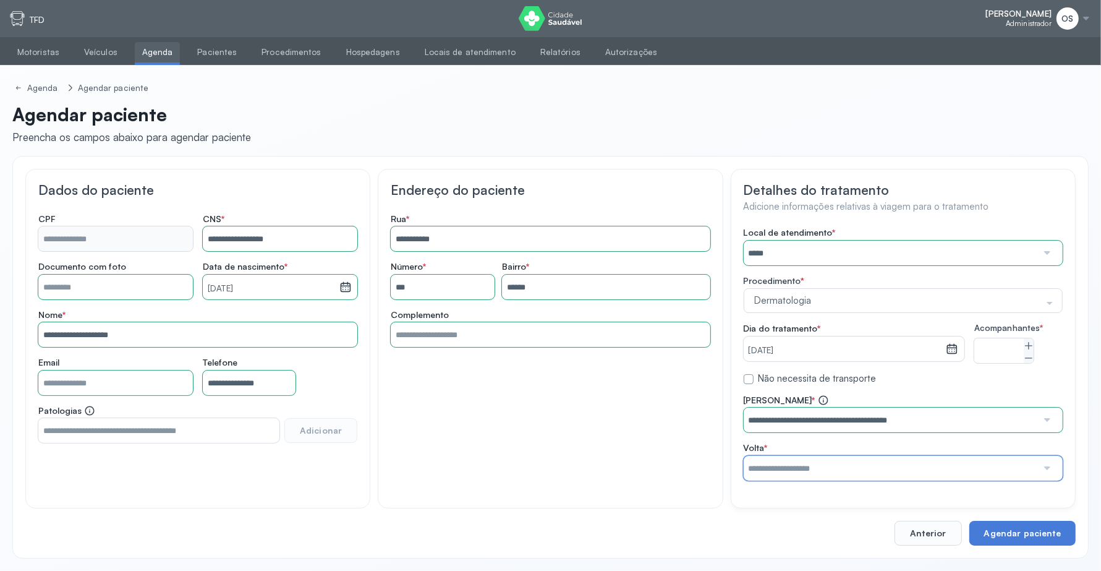
click at [934, 477] on input "text" at bounding box center [891, 468] width 294 height 25
click at [919, 412] on div "**********" at bounding box center [903, 438] width 319 height 86
click at [1059, 536] on button "Agendar paciente" at bounding box center [1023, 533] width 106 height 25
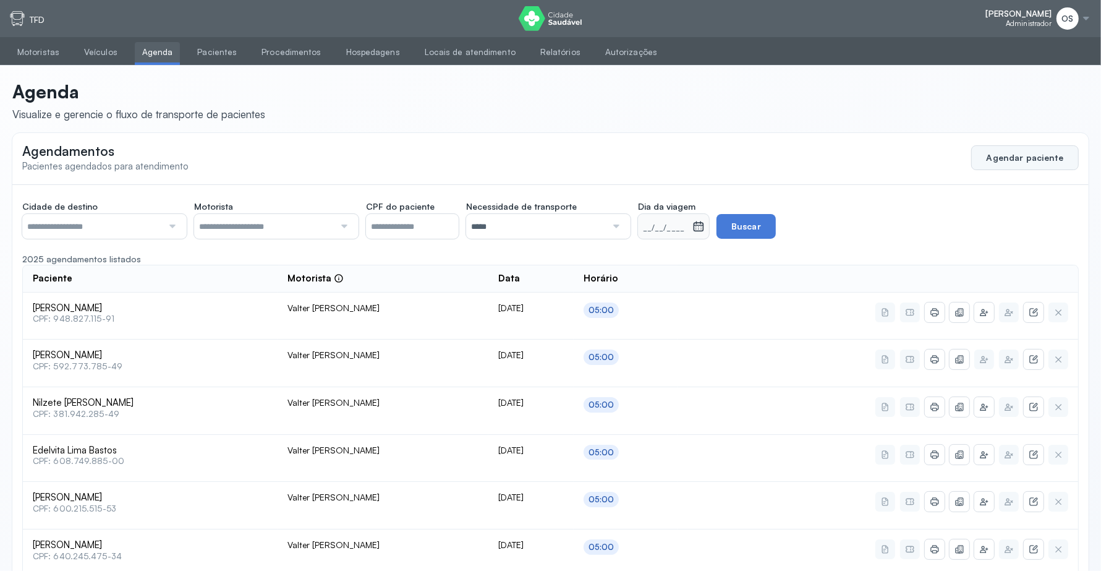
click at [1024, 153] on button "Agendar paciente" at bounding box center [1026, 157] width 108 height 25
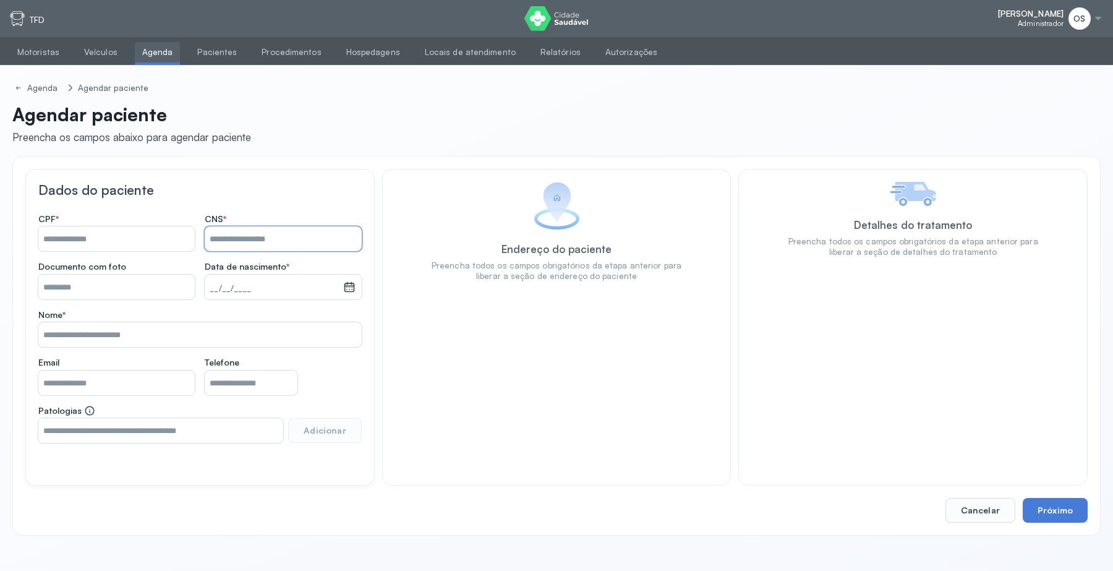
paste input "**********"
type input "**********"
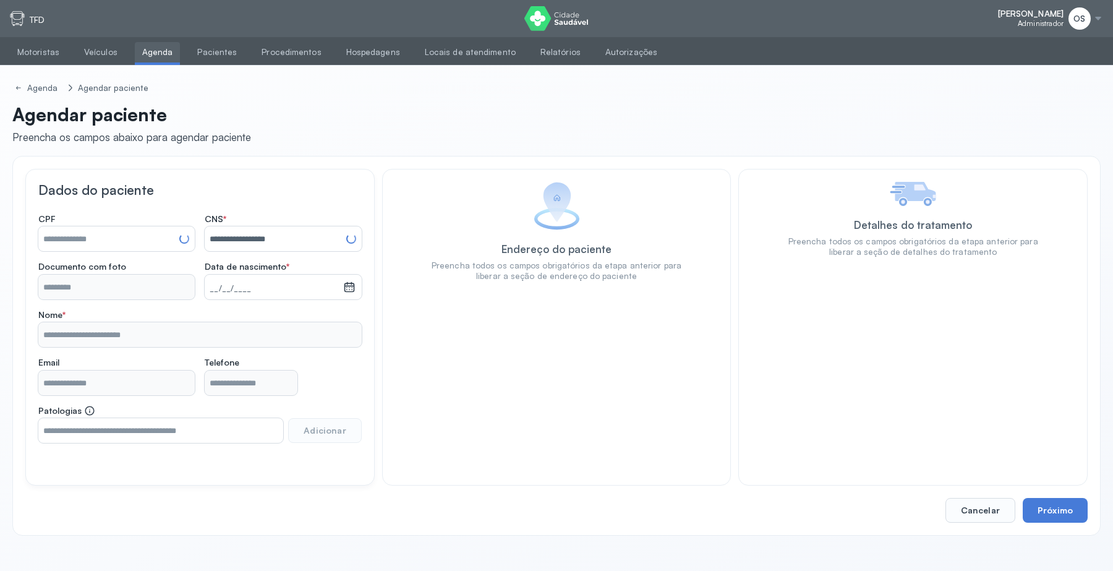
type input "**********"
click at [1061, 517] on button "Próximo" at bounding box center [1055, 510] width 65 height 25
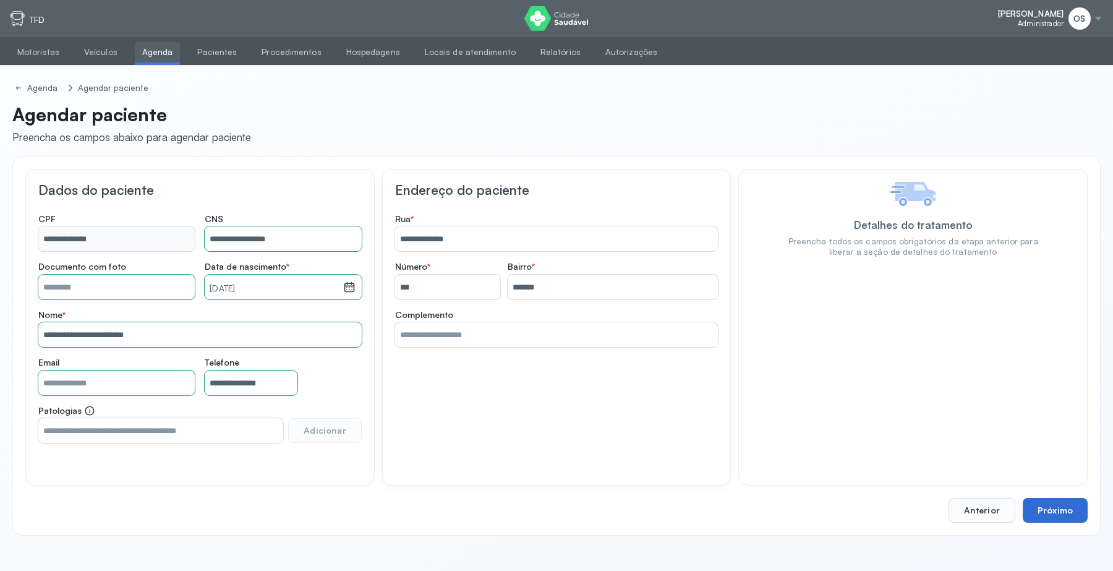
click at [1061, 517] on button "Próximo" at bounding box center [1055, 510] width 65 height 25
click at [1056, 511] on button "Próximo" at bounding box center [1055, 510] width 65 height 25
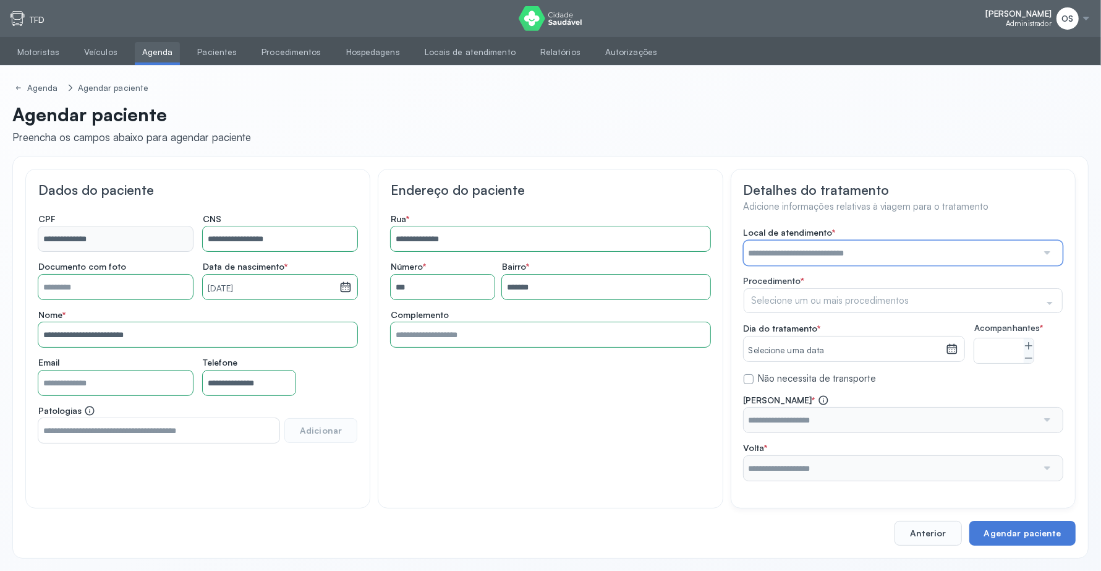
click at [806, 255] on input "text" at bounding box center [891, 253] width 294 height 25
type input "****"
click at [792, 278] on div "Local de atendimento * ***** A Medicina Diagnostica E Diagnoson Apae Jacobina C…" at bounding box center [903, 354] width 319 height 254
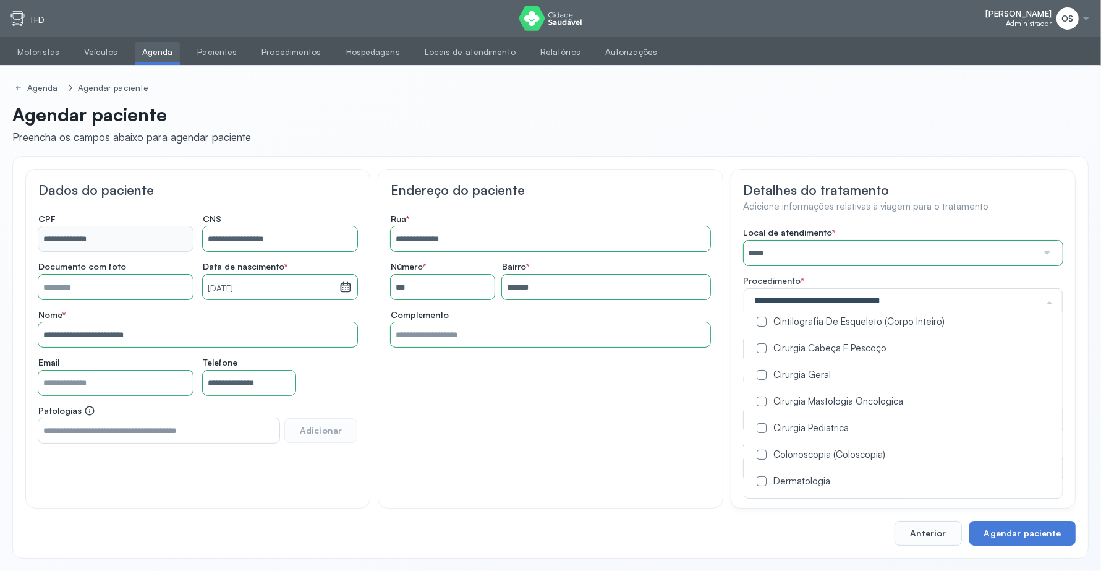
scroll to position [309, 0]
click at [758, 406] on label at bounding box center [762, 404] width 10 height 10
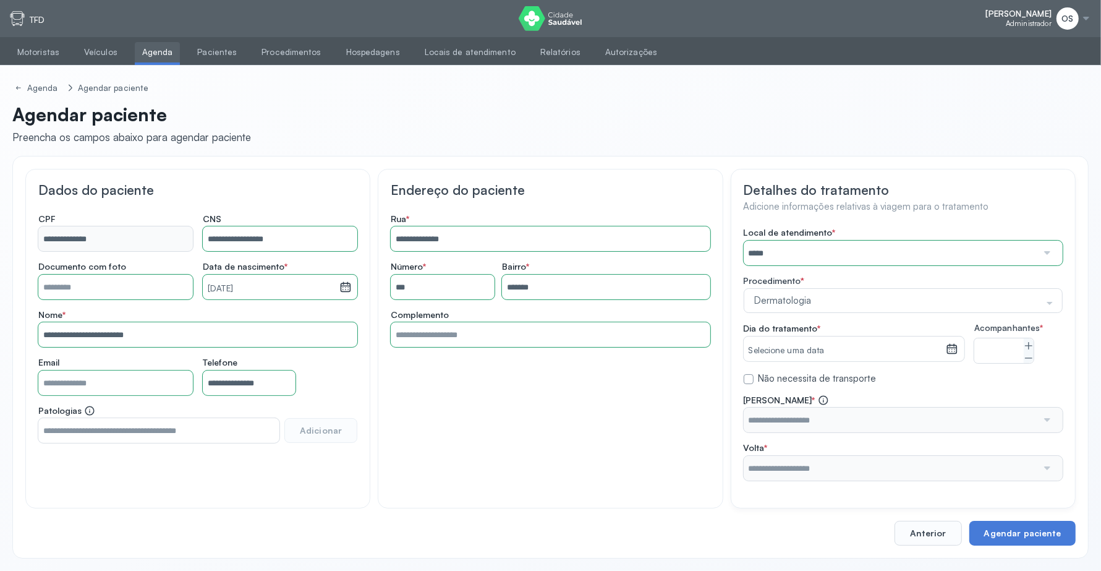
scroll to position [0, 0]
drag, startPoint x: 607, startPoint y: 458, endPoint x: 833, endPoint y: 393, distance: 235.7
click at [619, 448] on div "**********" at bounding box center [550, 339] width 345 height 340
click at [1033, 344] on icon at bounding box center [1029, 346] width 10 height 10
type input "*"
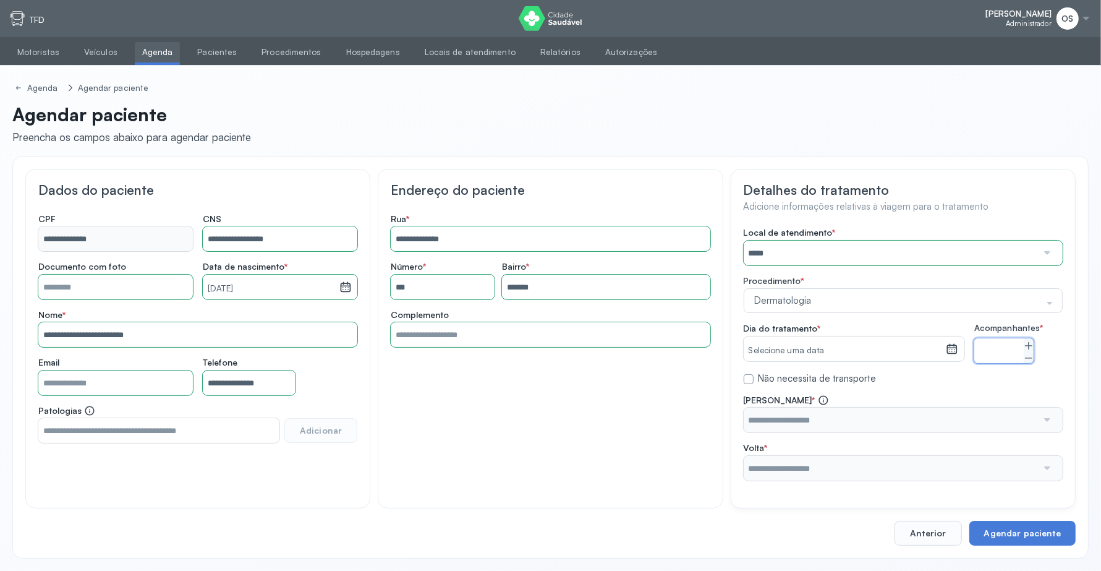
click at [950, 346] on icon at bounding box center [951, 345] width 9 height 5
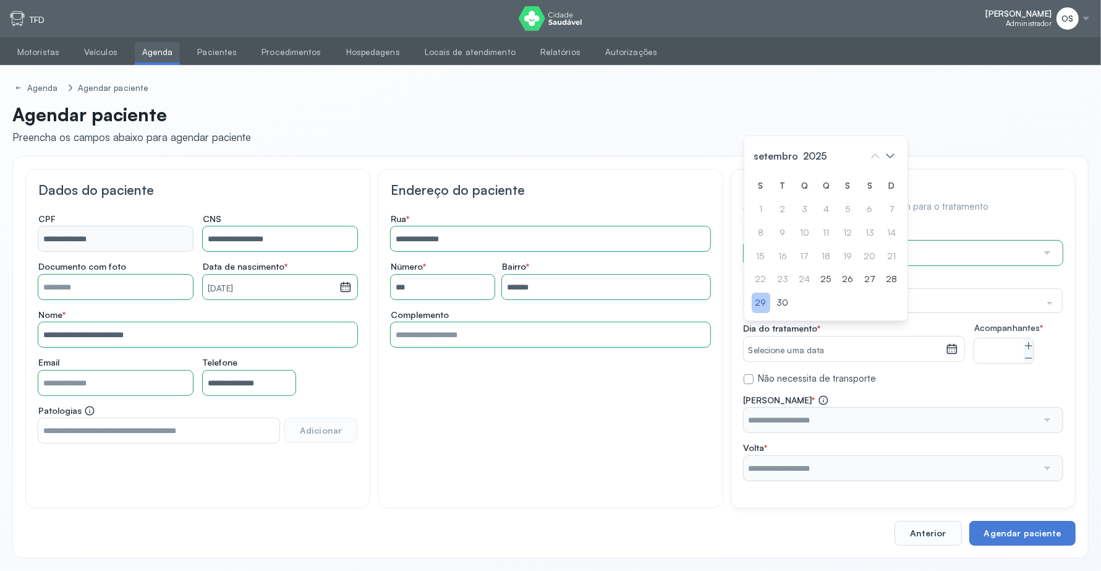
click at [765, 313] on div "29" at bounding box center [761, 303] width 19 height 20
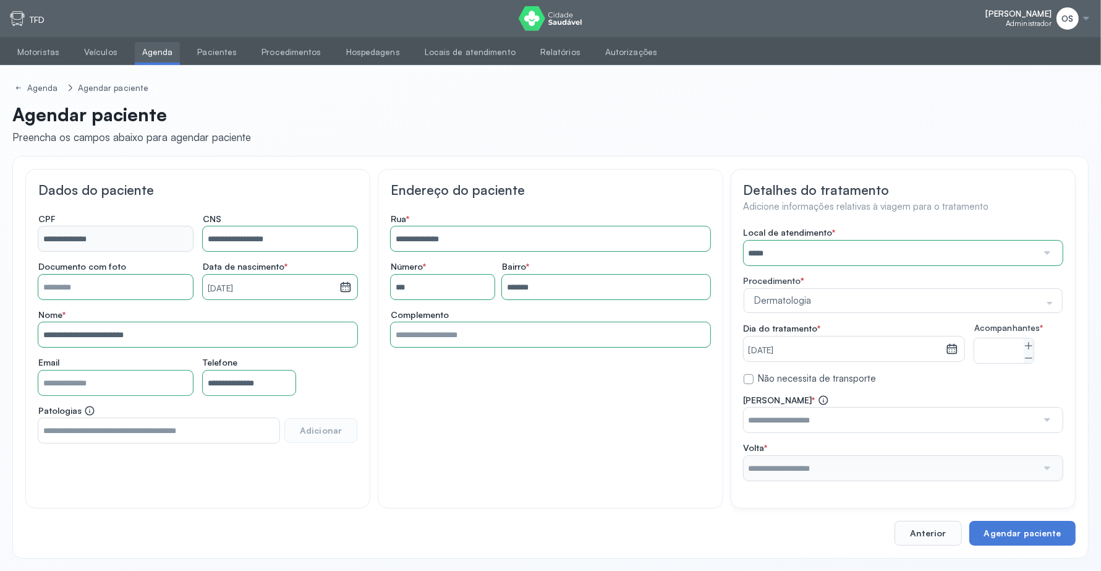
scroll to position [11, 0]
click at [939, 413] on input "text" at bounding box center [891, 420] width 294 height 25
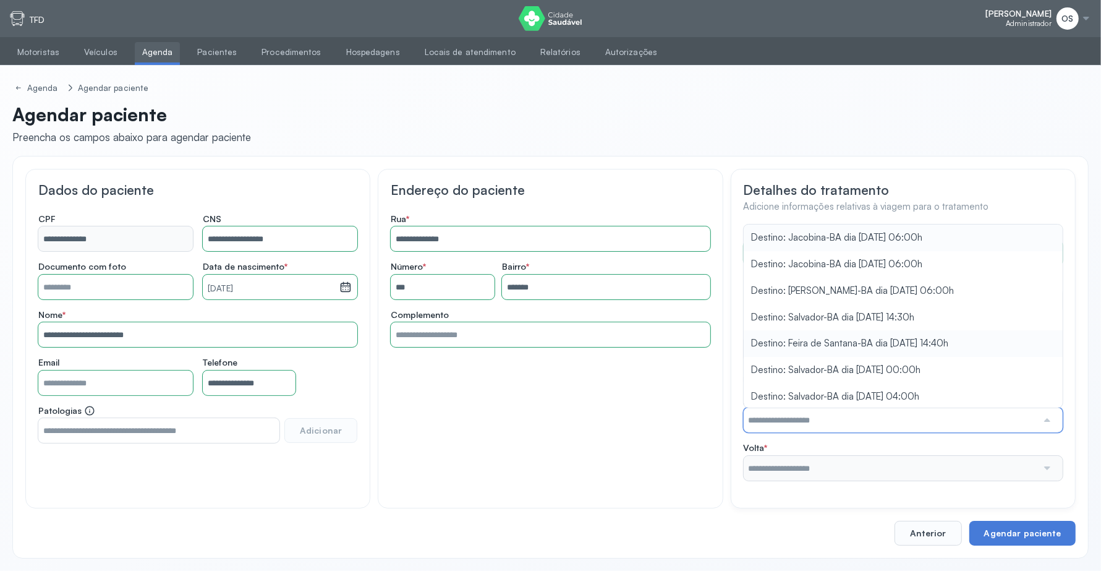
scroll to position [292, 0]
click at [931, 309] on div "Local de atendimento * ***** A Medicina Diagnostica E Diagnoson Apae Jacobina C…" at bounding box center [903, 354] width 319 height 254
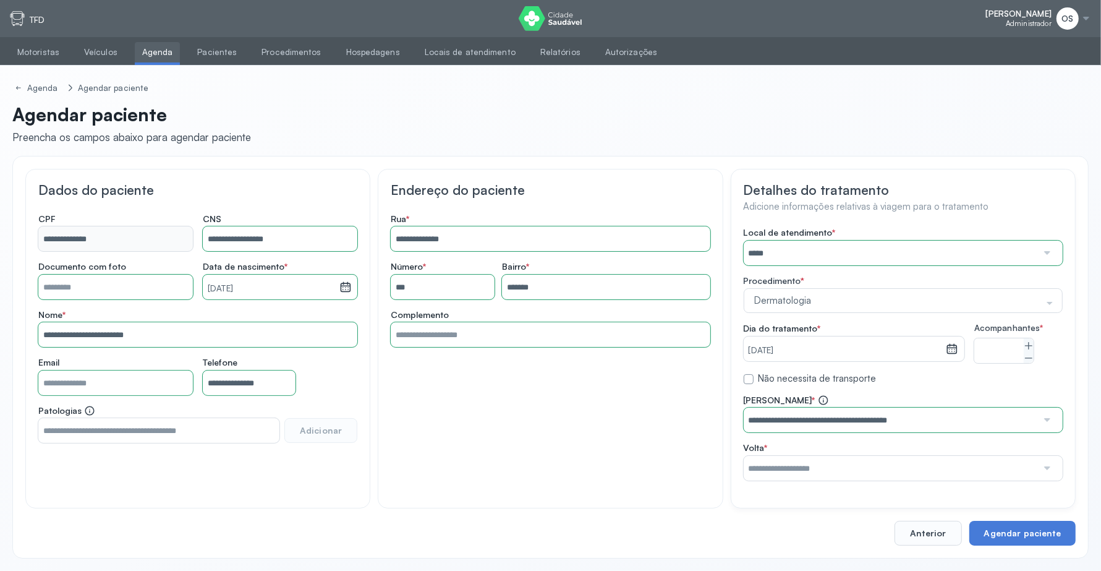
click at [922, 461] on input "text" at bounding box center [891, 468] width 294 height 25
click at [919, 416] on div "**********" at bounding box center [903, 438] width 319 height 86
click at [1031, 533] on button "Agendar paciente" at bounding box center [1023, 533] width 106 height 25
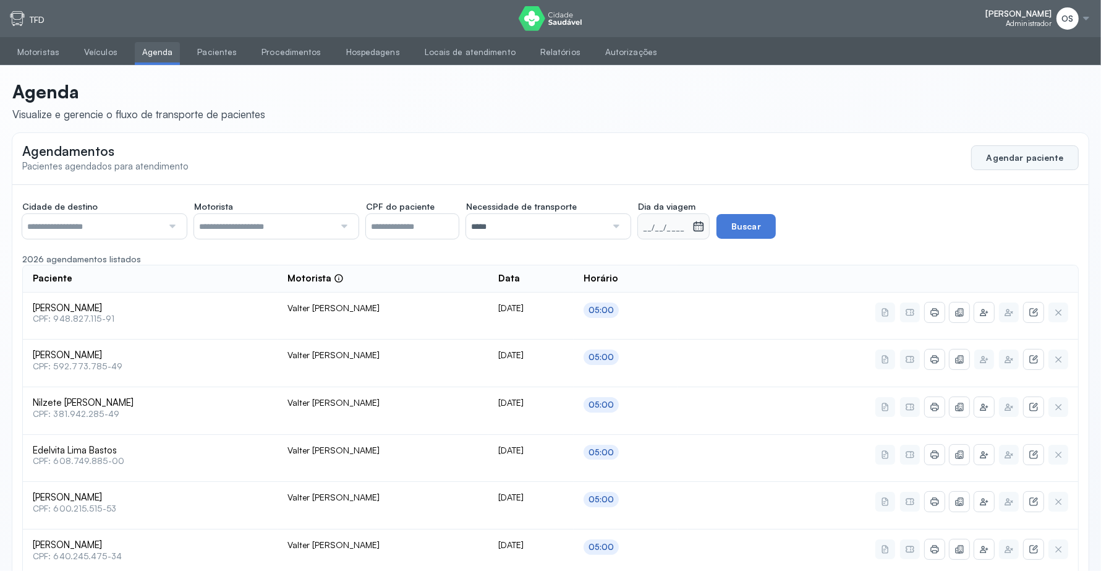
click at [1009, 156] on button "Agendar paciente" at bounding box center [1026, 157] width 108 height 25
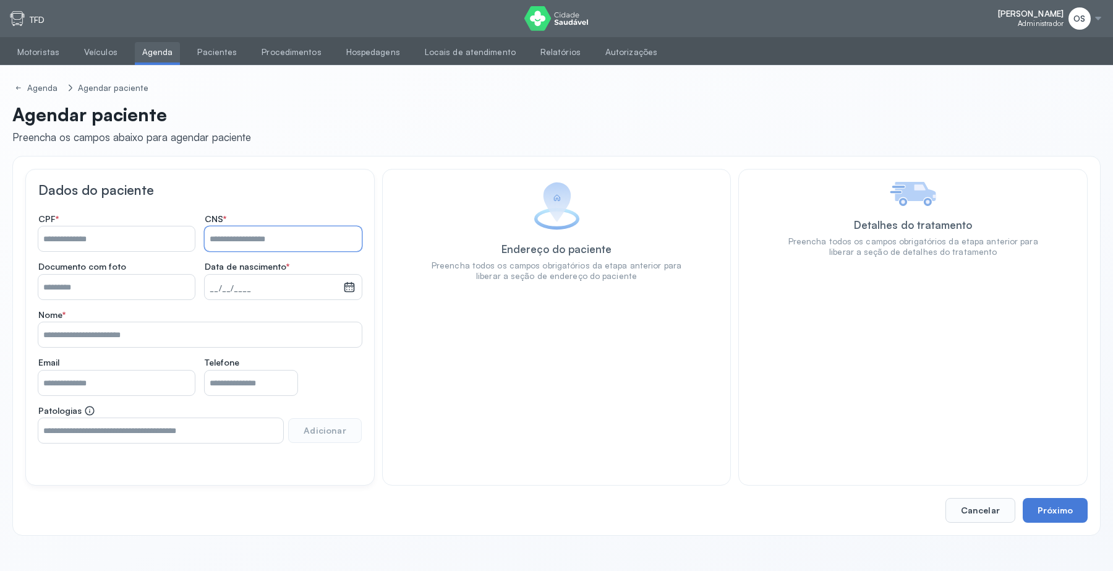
paste input "**********"
type input "**********"
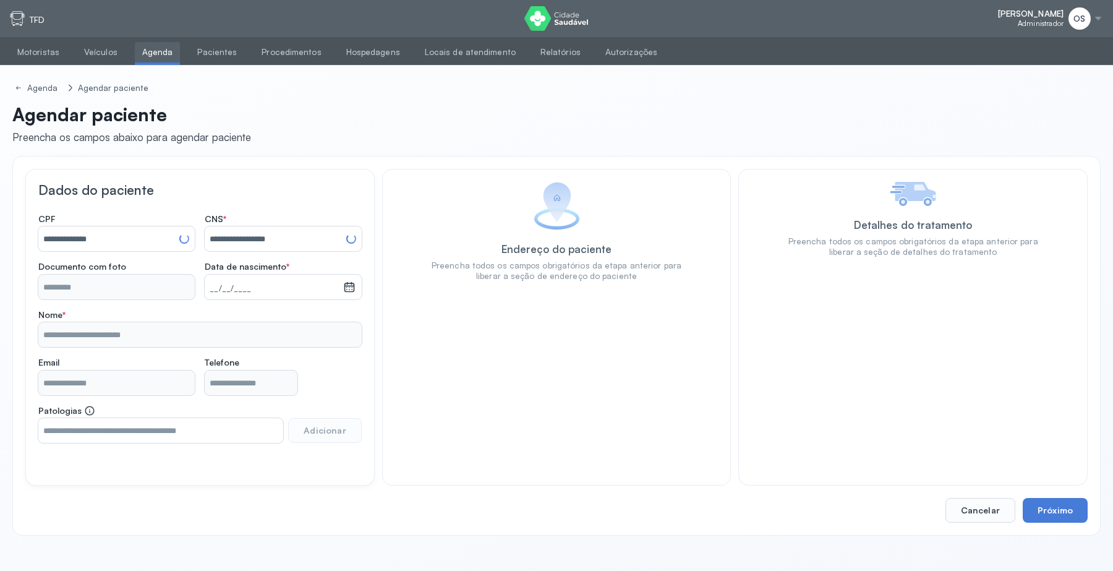
type input "**********"
click at [1047, 501] on button "Próximo" at bounding box center [1055, 510] width 65 height 25
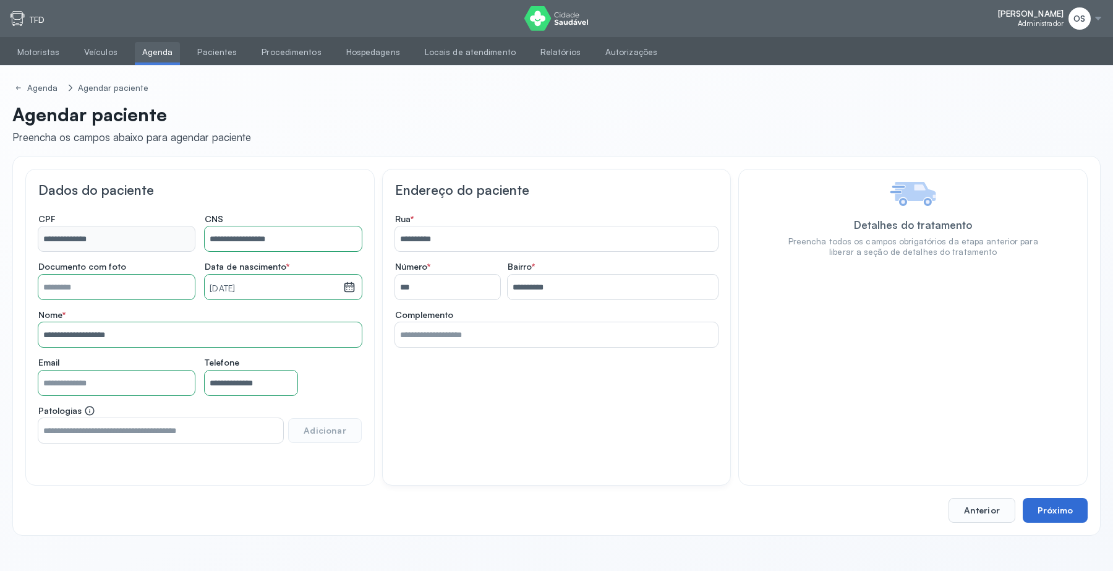
click at [1053, 511] on button "Próximo" at bounding box center [1055, 510] width 65 height 25
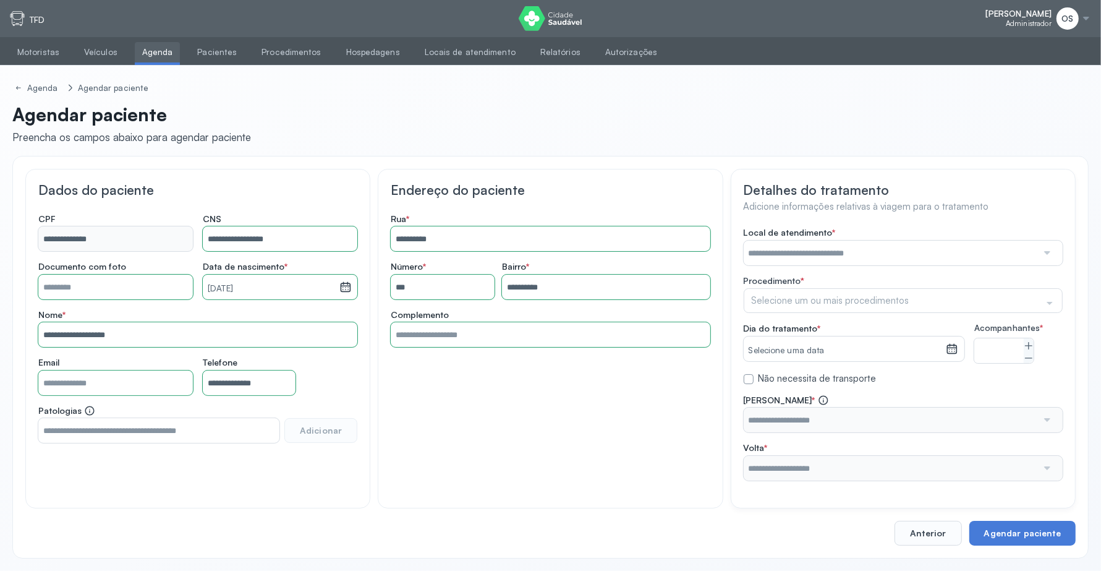
click at [854, 250] on input "text" at bounding box center [891, 253] width 294 height 25
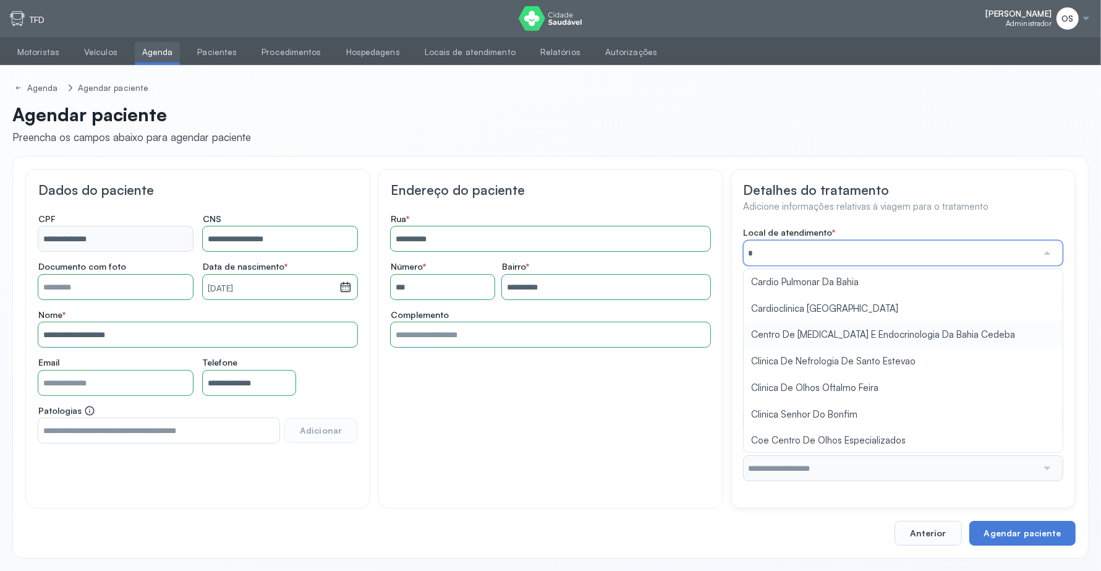
type input "**"
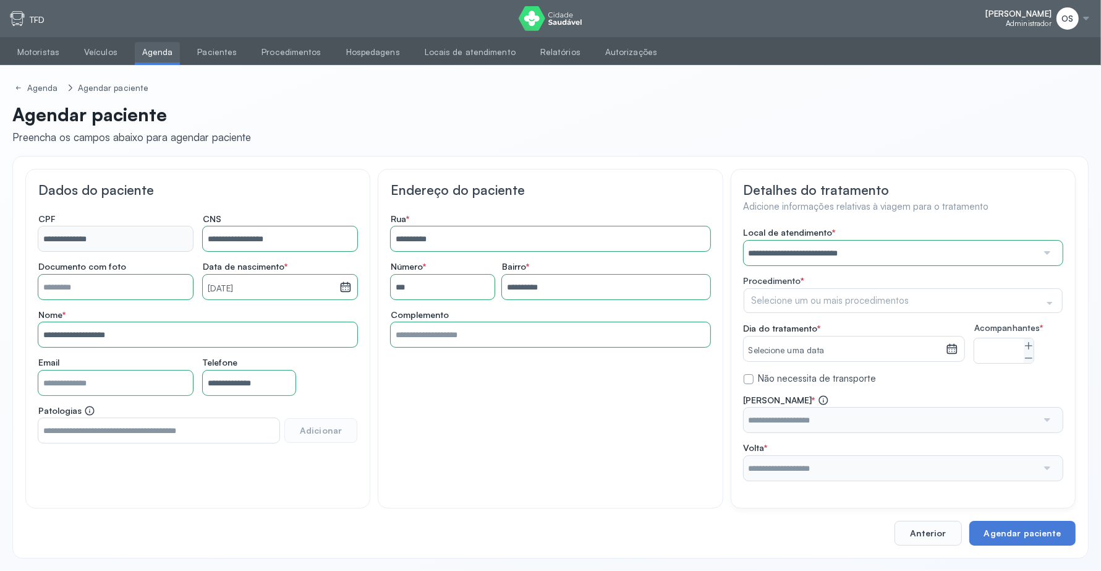
click at [816, 365] on div "**********" at bounding box center [903, 354] width 319 height 254
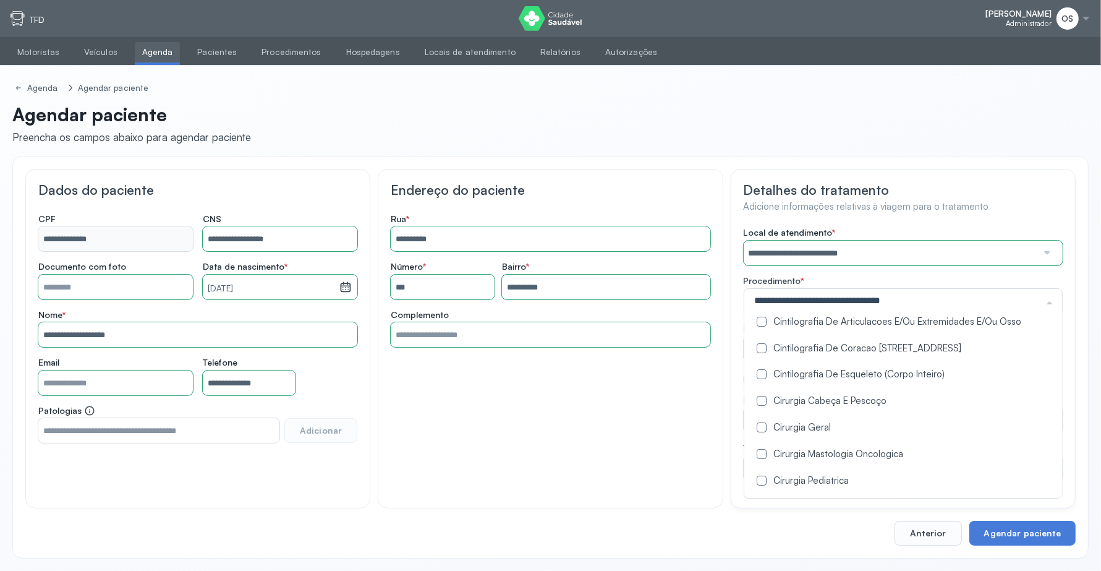
scroll to position [155, 0]
click at [758, 452] on Geral at bounding box center [762, 452] width 10 height 10
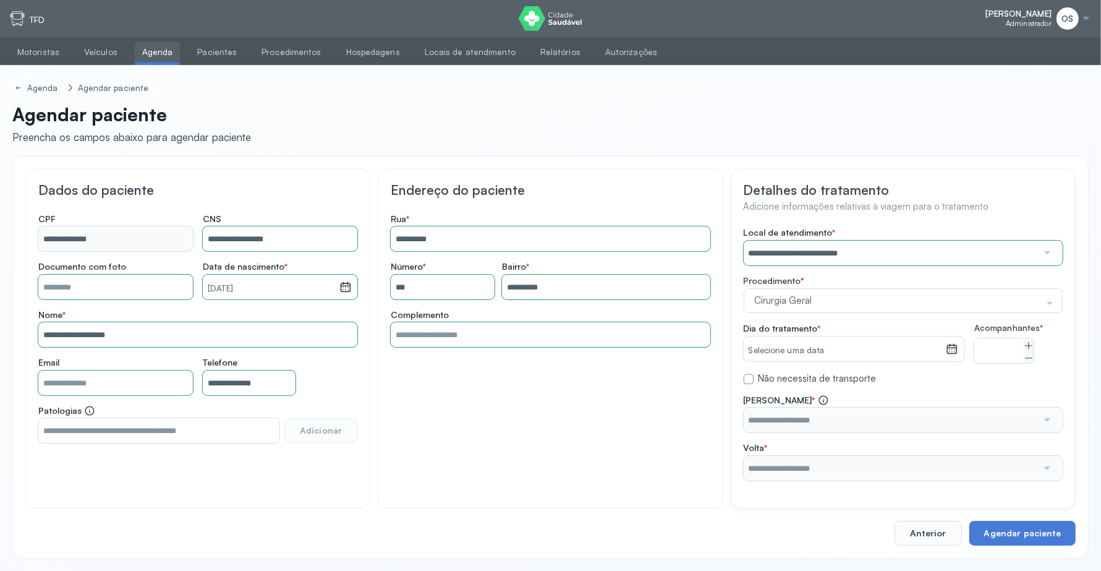
scroll to position [0, 0]
click at [688, 458] on div "**********" at bounding box center [550, 339] width 345 height 340
click at [1025, 341] on icon at bounding box center [1029, 346] width 10 height 10
type input "*"
click at [954, 344] on icon at bounding box center [952, 349] width 12 height 12
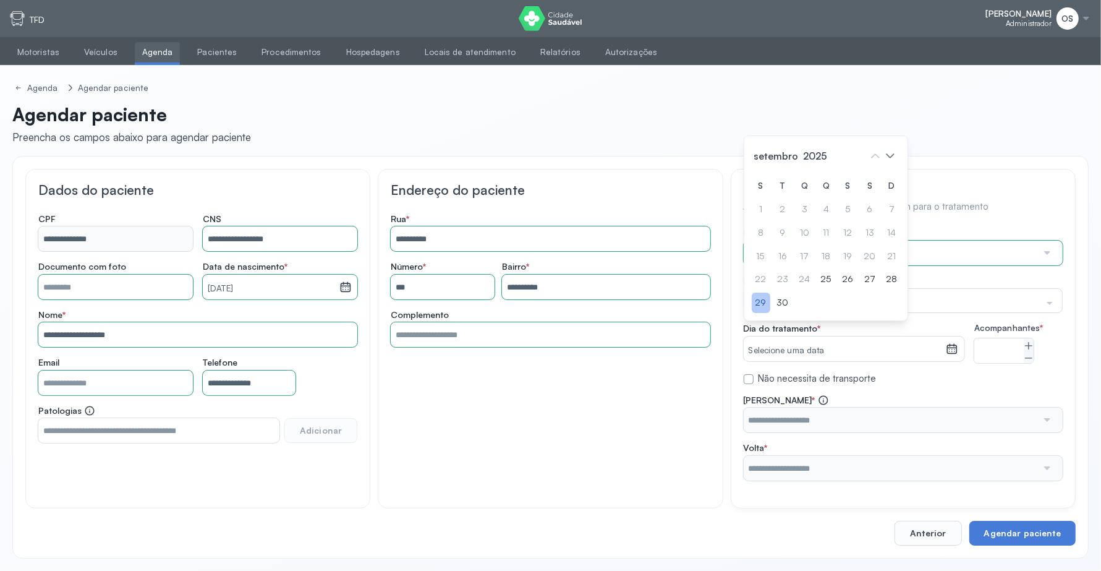
click at [762, 313] on div "29" at bounding box center [761, 303] width 19 height 20
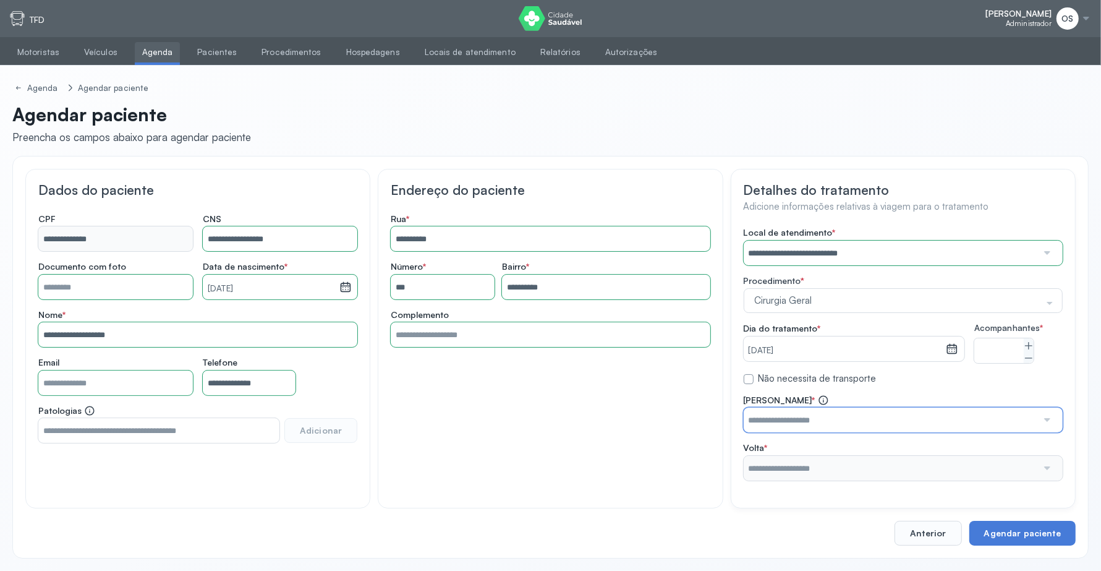
click at [953, 427] on input "text" at bounding box center [891, 420] width 294 height 25
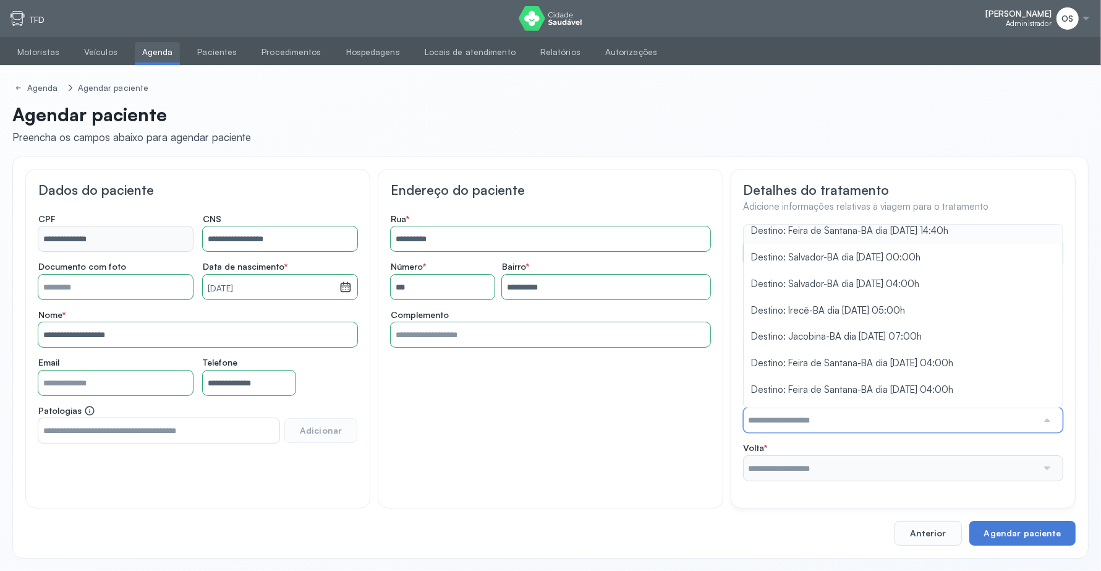
scroll to position [292, 0]
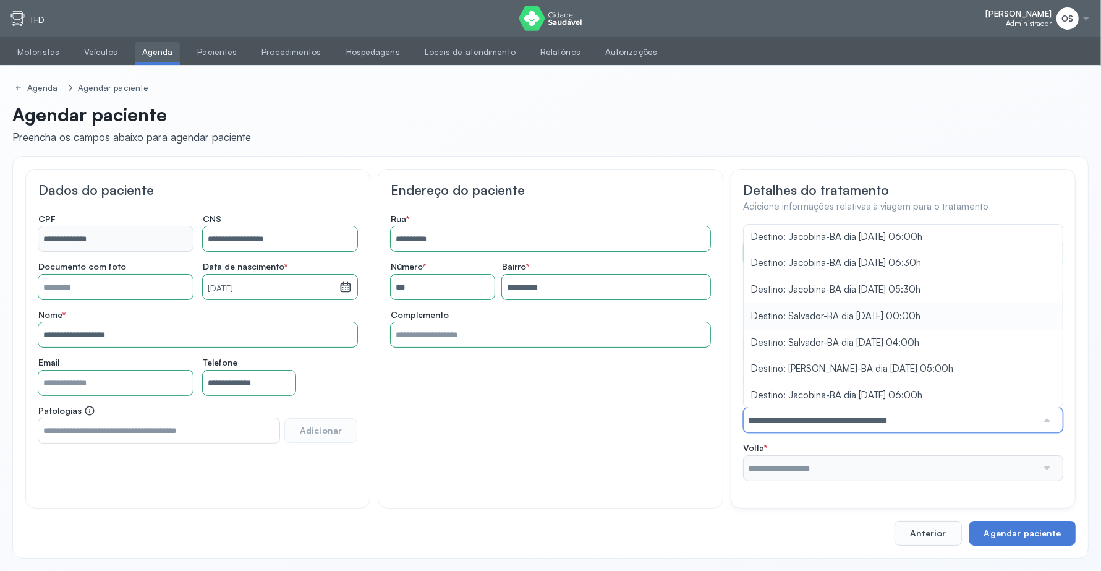
click at [909, 327] on div "**********" at bounding box center [903, 354] width 319 height 254
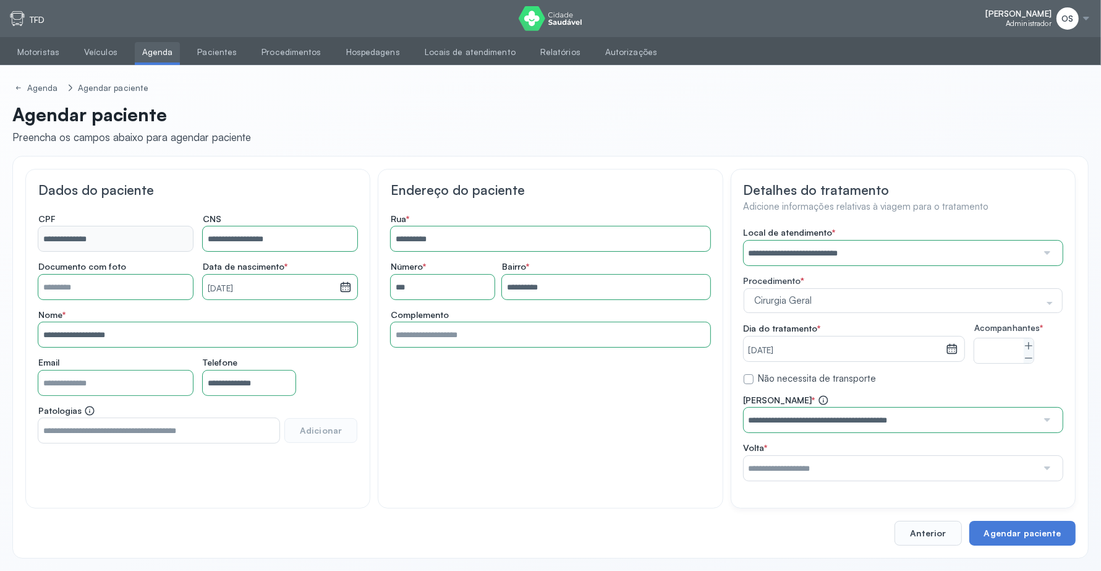
click at [917, 474] on input "text" at bounding box center [891, 468] width 294 height 25
click at [922, 432] on div "**********" at bounding box center [903, 438] width 319 height 86
click at [1011, 542] on button "Agendar paciente" at bounding box center [1023, 533] width 106 height 25
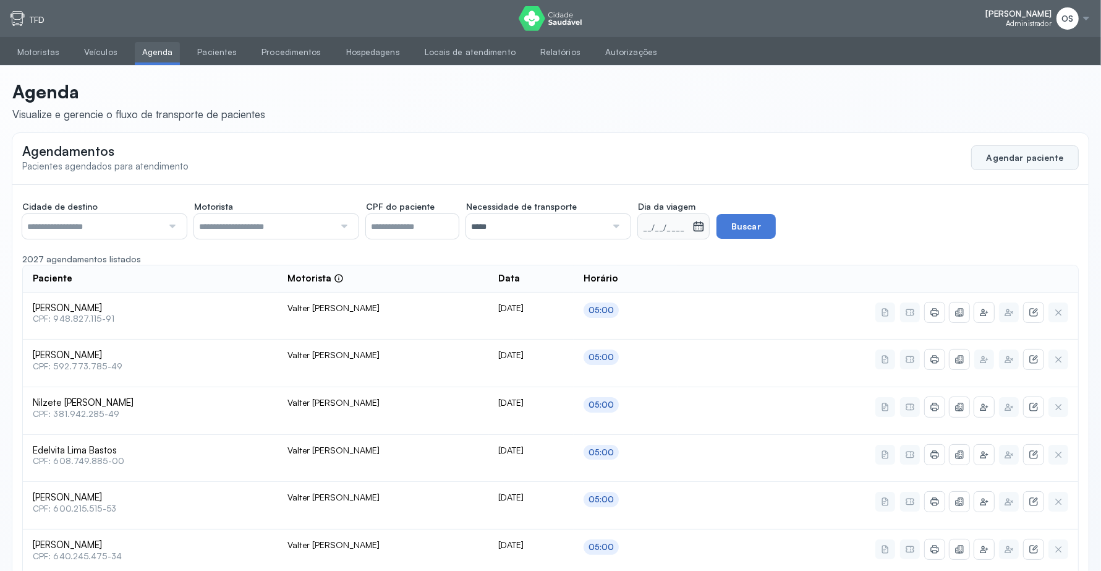
click at [1027, 158] on button "Agendar paciente" at bounding box center [1026, 157] width 108 height 25
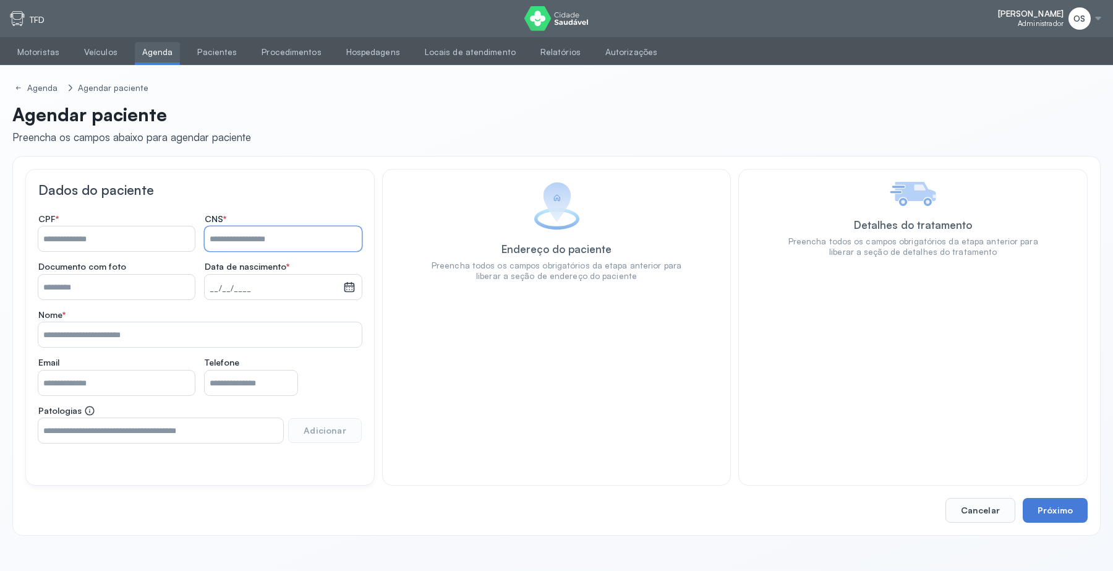
paste input "**********"
type input "**********"
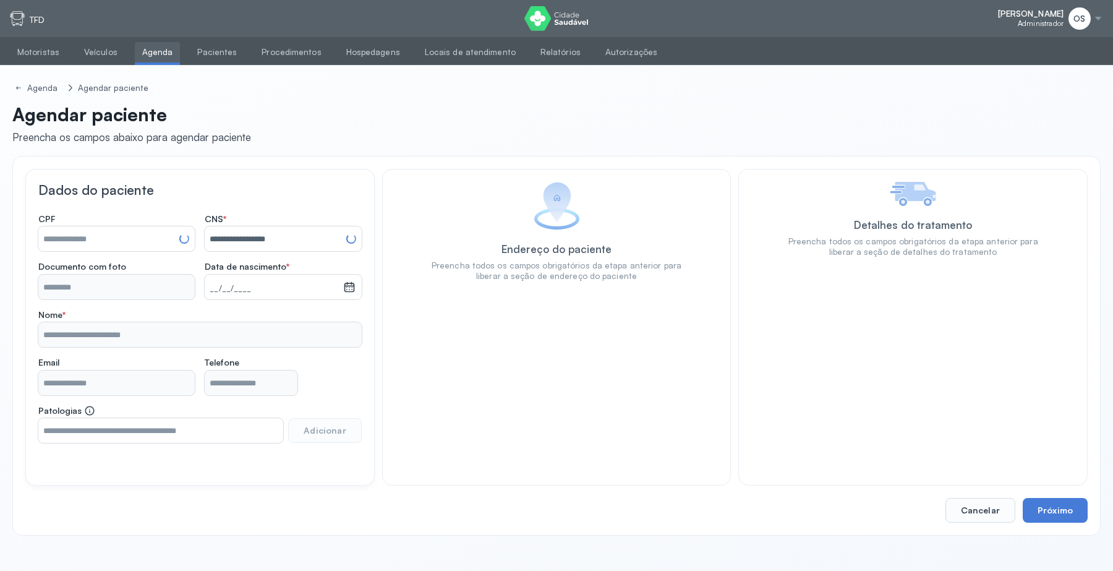
type input "**********"
click at [1068, 509] on button "Próximo" at bounding box center [1055, 510] width 65 height 25
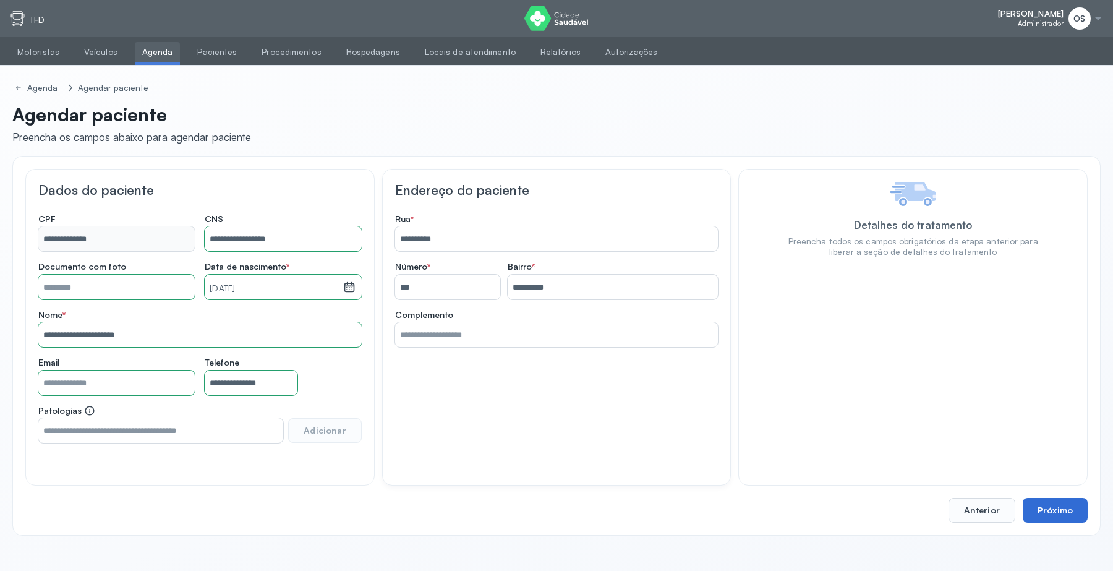
click at [1064, 508] on button "Próximo" at bounding box center [1055, 510] width 65 height 25
click at [1061, 508] on button "Próximo" at bounding box center [1055, 510] width 65 height 25
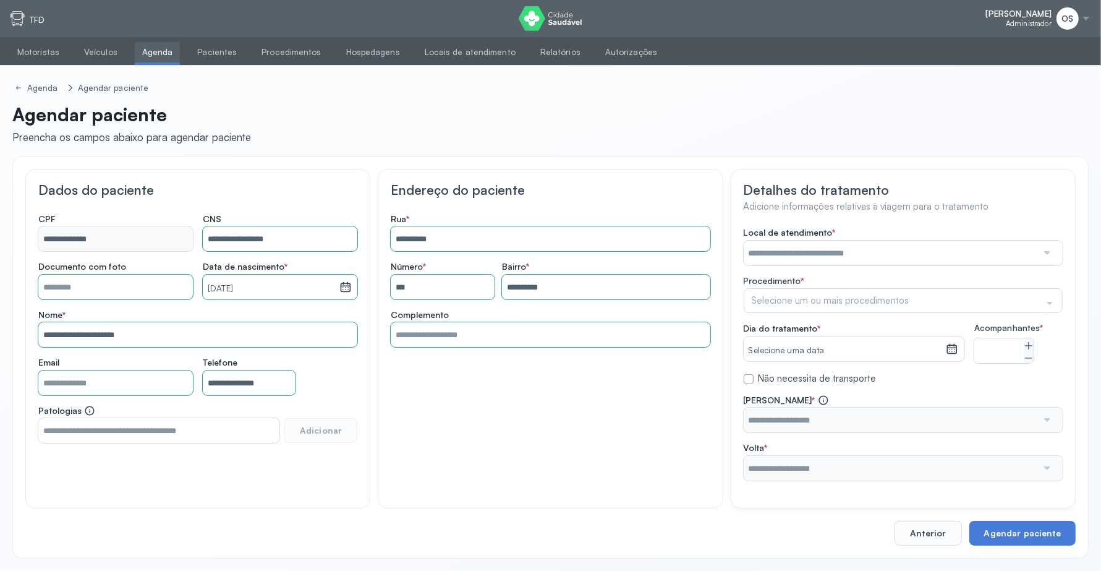
click at [801, 255] on input "text" at bounding box center [891, 253] width 294 height 25
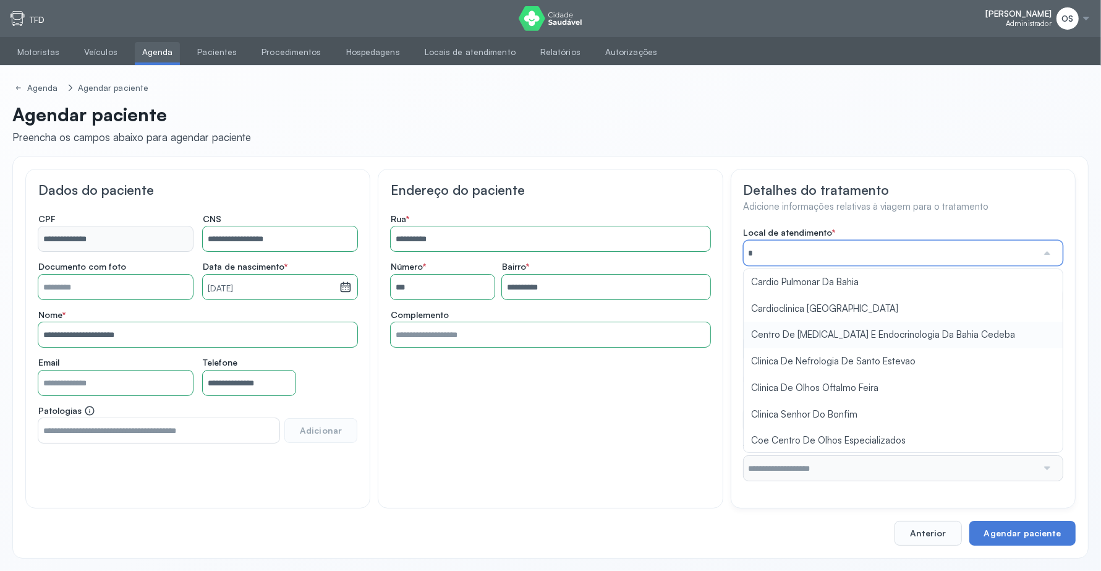
type input "**"
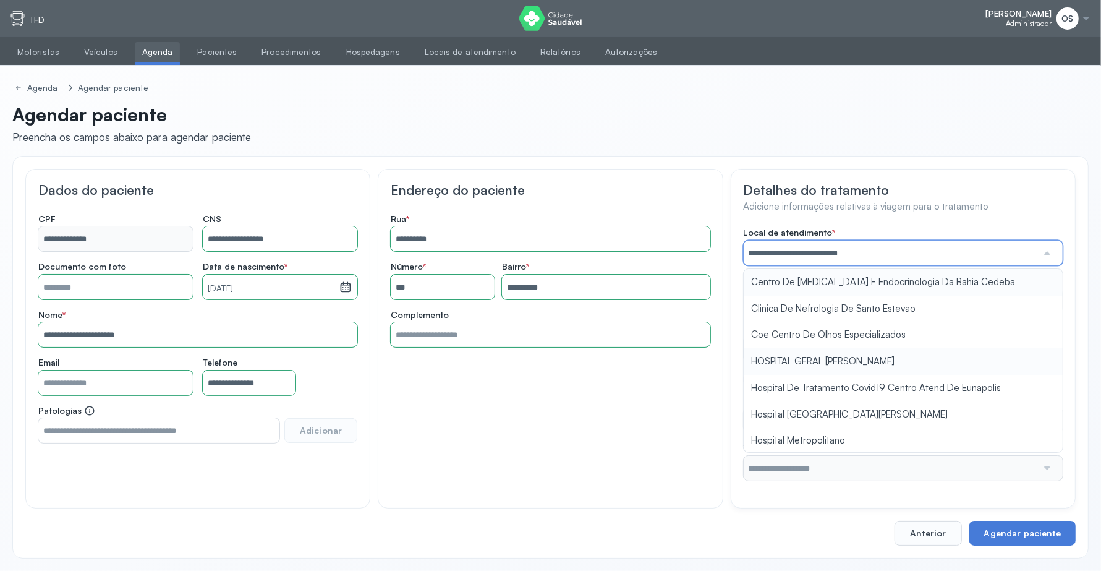
click at [882, 368] on div "**********" at bounding box center [903, 354] width 319 height 254
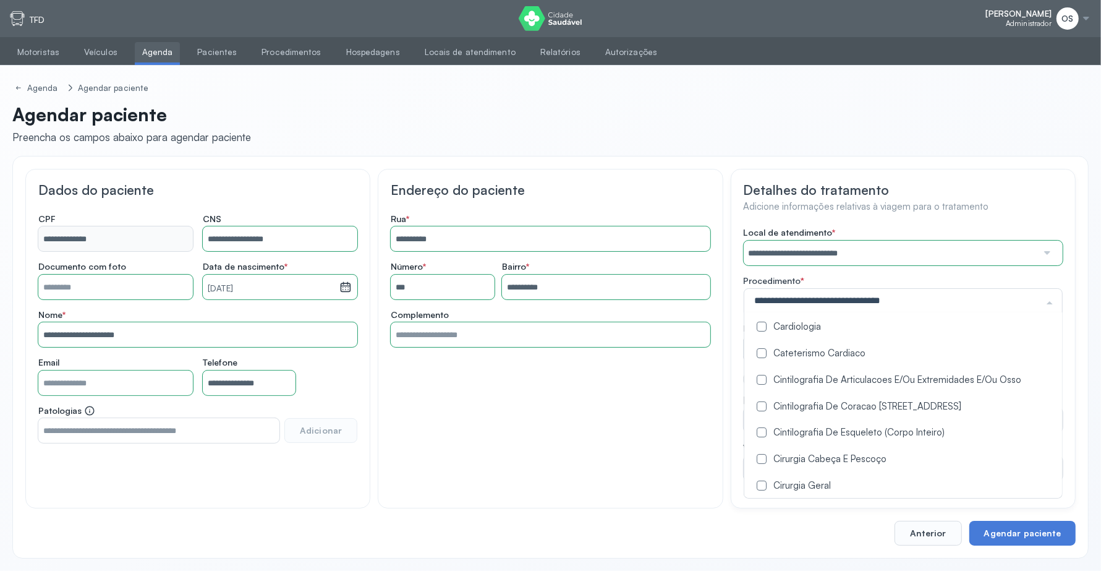
scroll to position [232, 0]
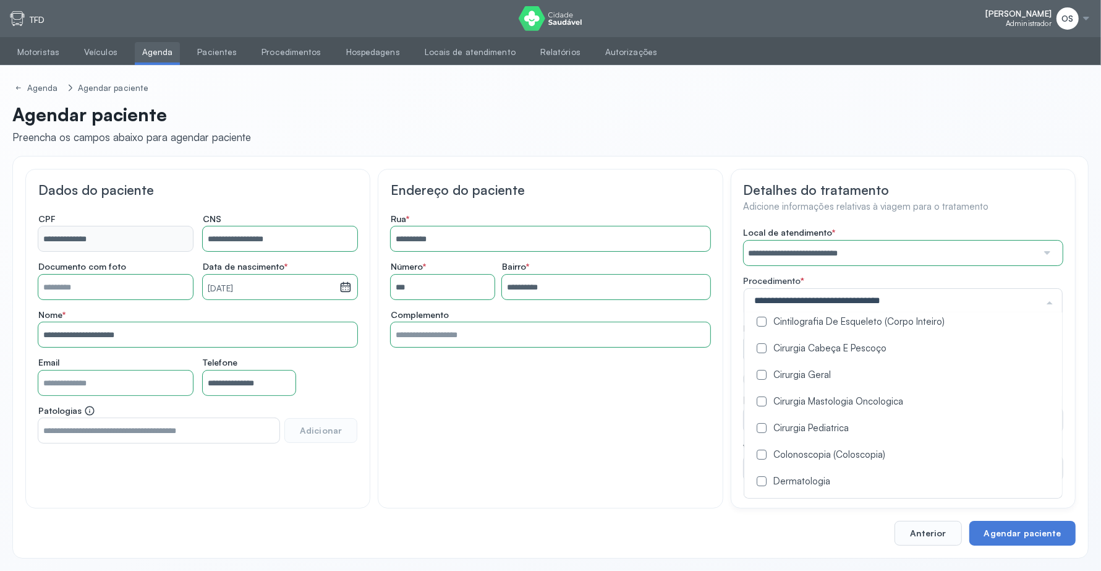
drag, startPoint x: 756, startPoint y: 375, endPoint x: 712, endPoint y: 395, distance: 48.2
click at [756, 377] on div "Cirurgia Geral" at bounding box center [922, 376] width 341 height 12
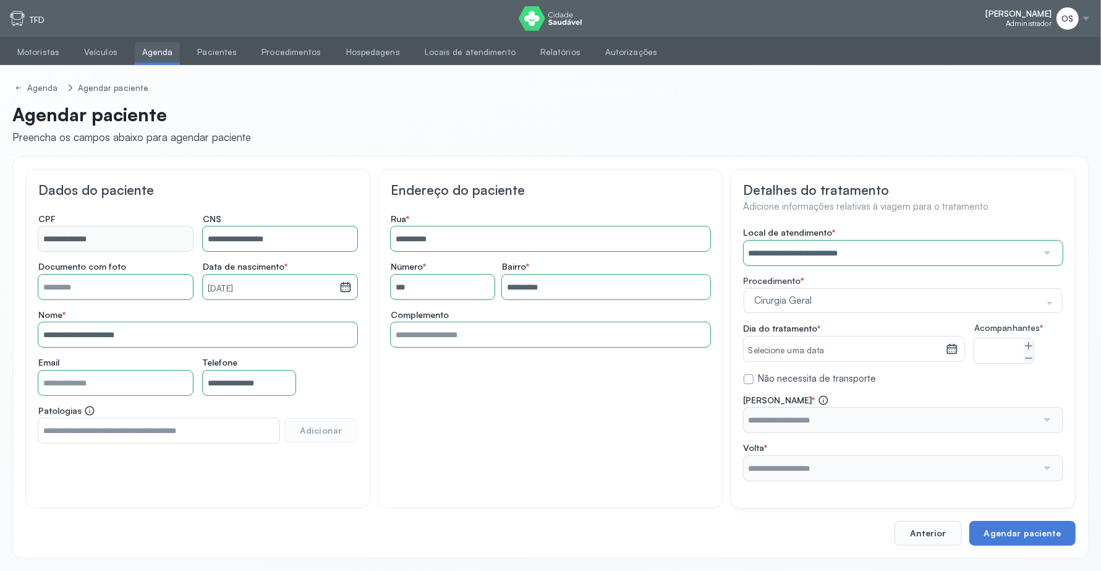
click at [680, 399] on div "**********" at bounding box center [550, 339] width 345 height 340
click at [1028, 339] on button at bounding box center [1029, 344] width 10 height 12
type input "*"
click at [953, 348] on icon at bounding box center [951, 345] width 9 height 5
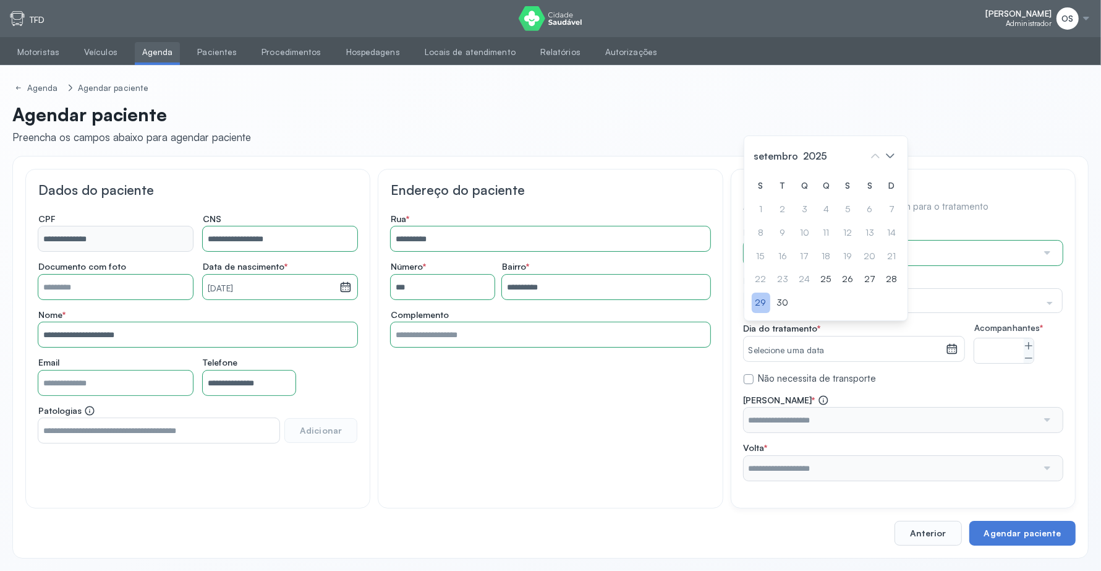
click at [764, 312] on div "29" at bounding box center [761, 303] width 19 height 20
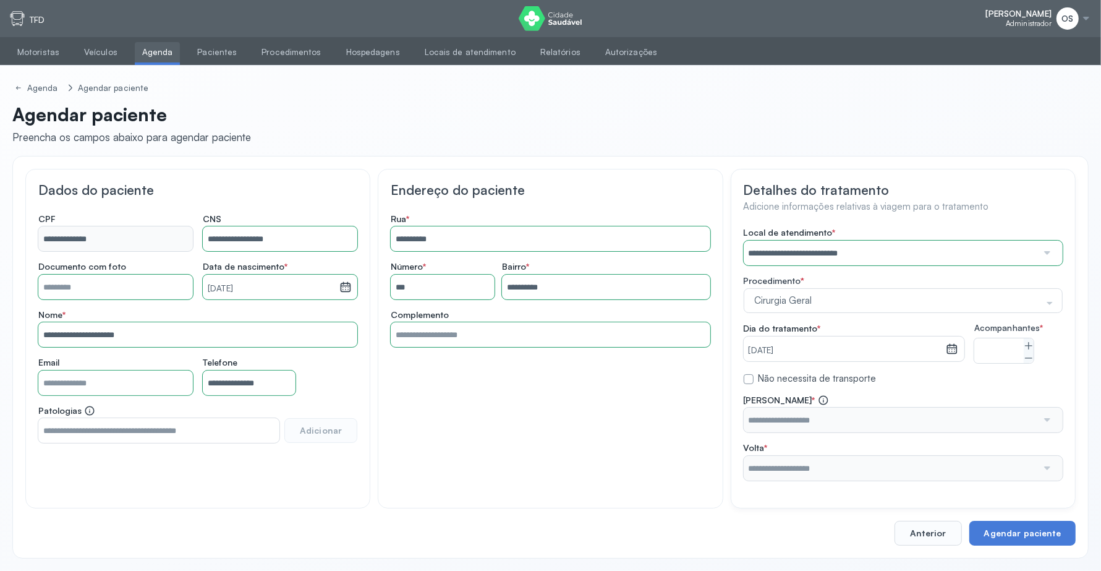
click at [971, 432] on input "text" at bounding box center [891, 420] width 294 height 25
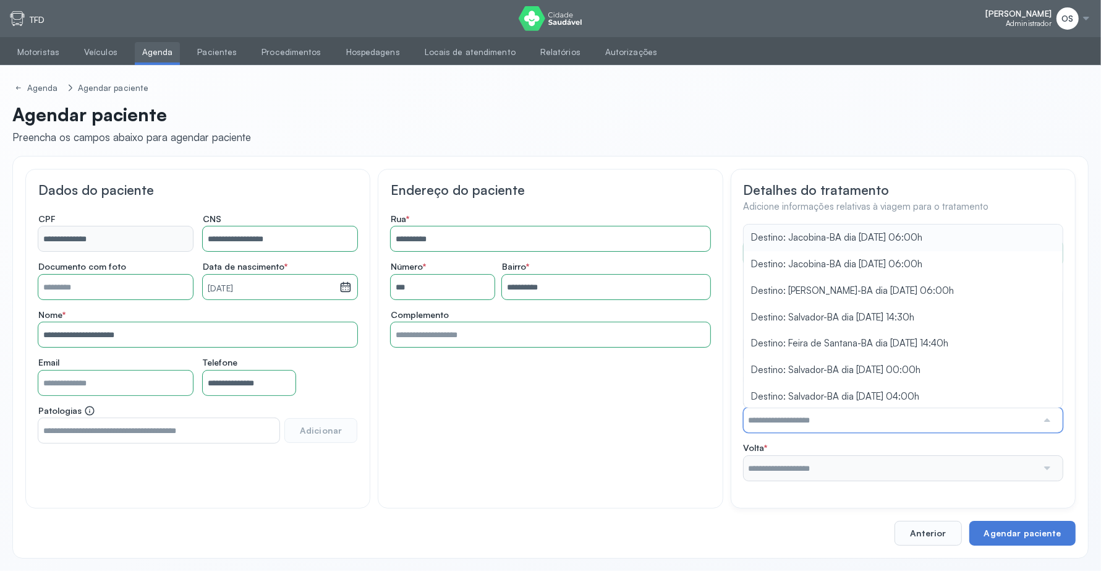
click at [971, 432] on input "text" at bounding box center [891, 420] width 294 height 25
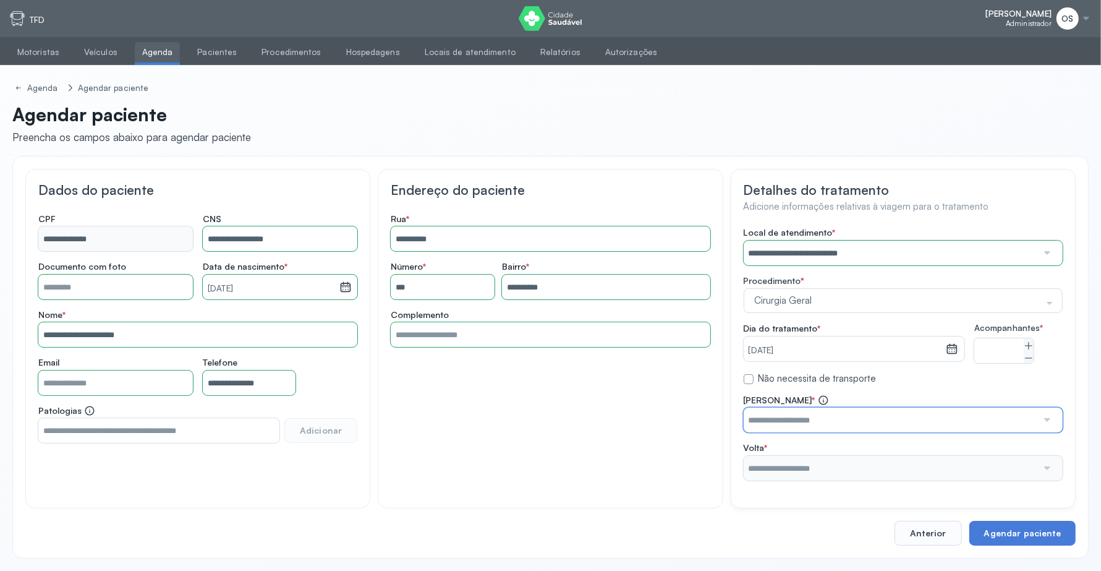
click at [965, 419] on input "text" at bounding box center [891, 420] width 294 height 25
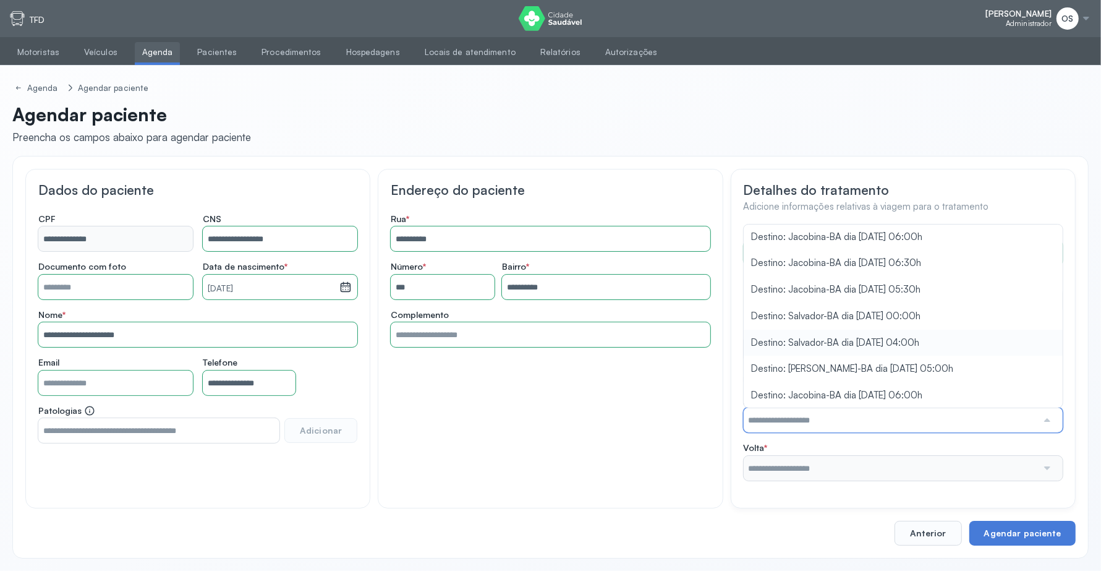
scroll to position [11, 0]
click at [944, 310] on div "**********" at bounding box center [903, 354] width 319 height 254
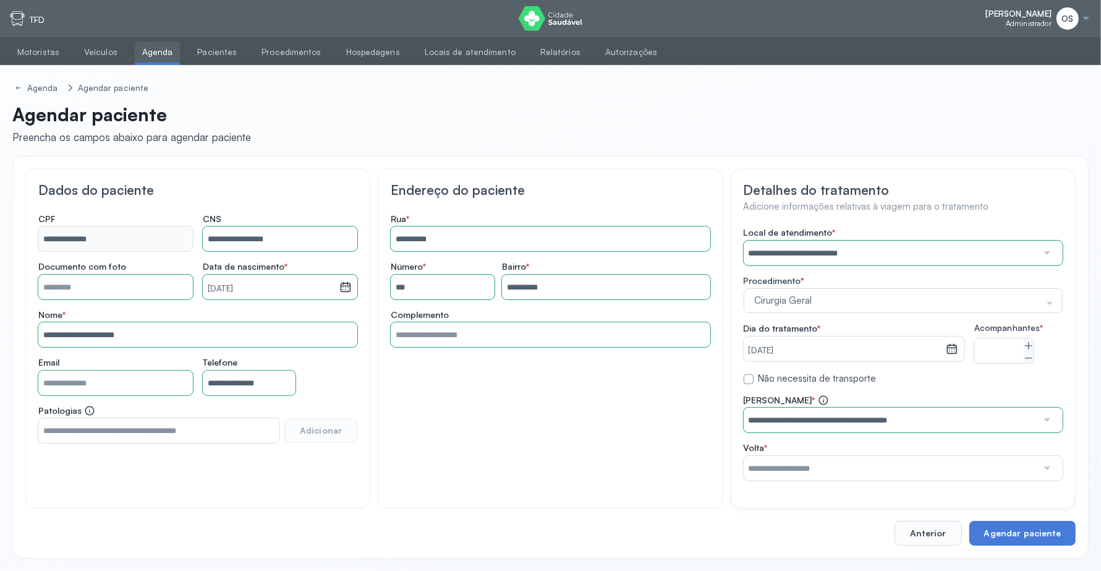
click at [928, 475] on input "text" at bounding box center [891, 468] width 294 height 25
click at [935, 411] on div "**********" at bounding box center [903, 438] width 319 height 86
click at [1022, 529] on button "Agendar paciente" at bounding box center [1023, 533] width 106 height 25
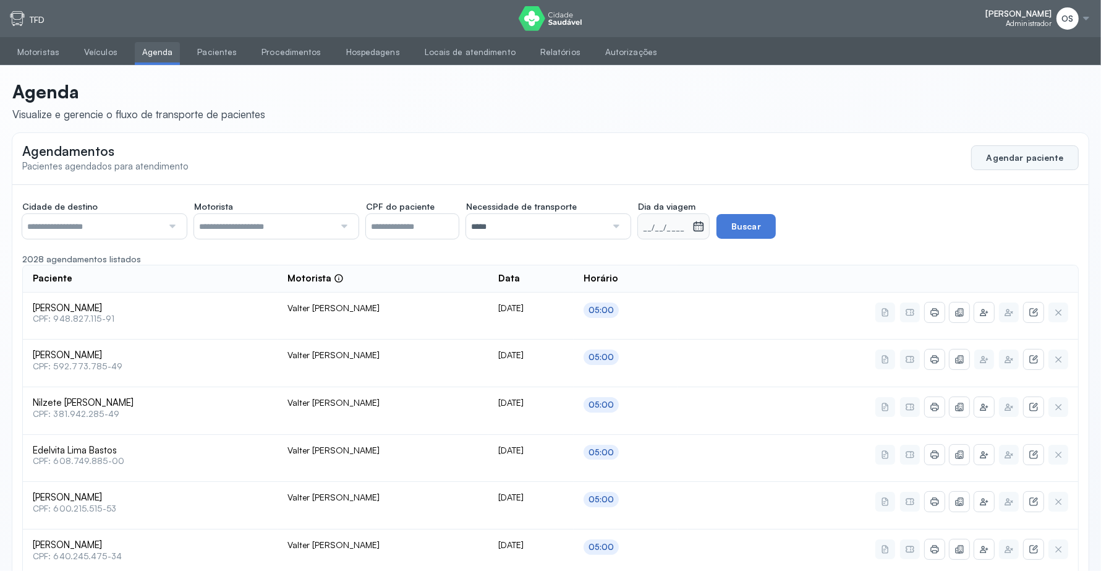
click at [997, 155] on button "Agendar paciente" at bounding box center [1026, 157] width 108 height 25
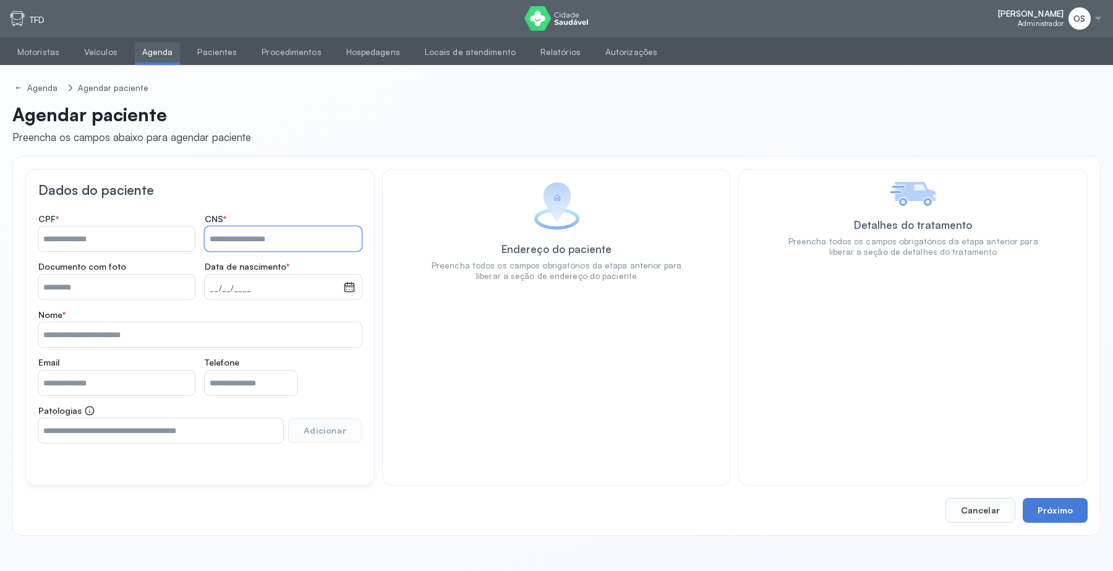
paste input "**********"
type input "**********"
click at [1069, 509] on button "Próximo" at bounding box center [1055, 510] width 65 height 25
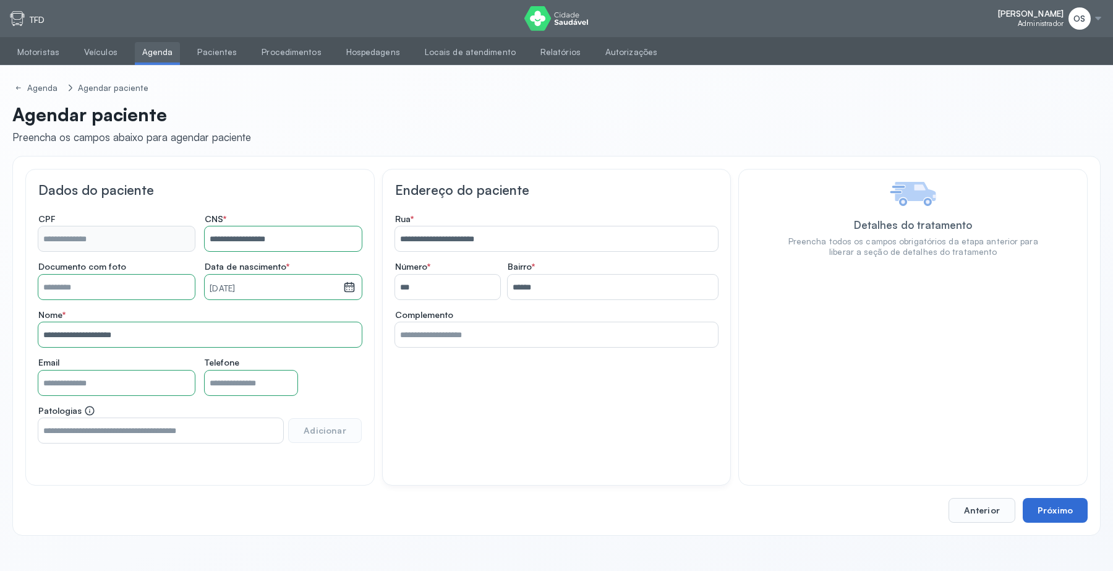
click at [1058, 505] on button "Próximo" at bounding box center [1055, 510] width 65 height 25
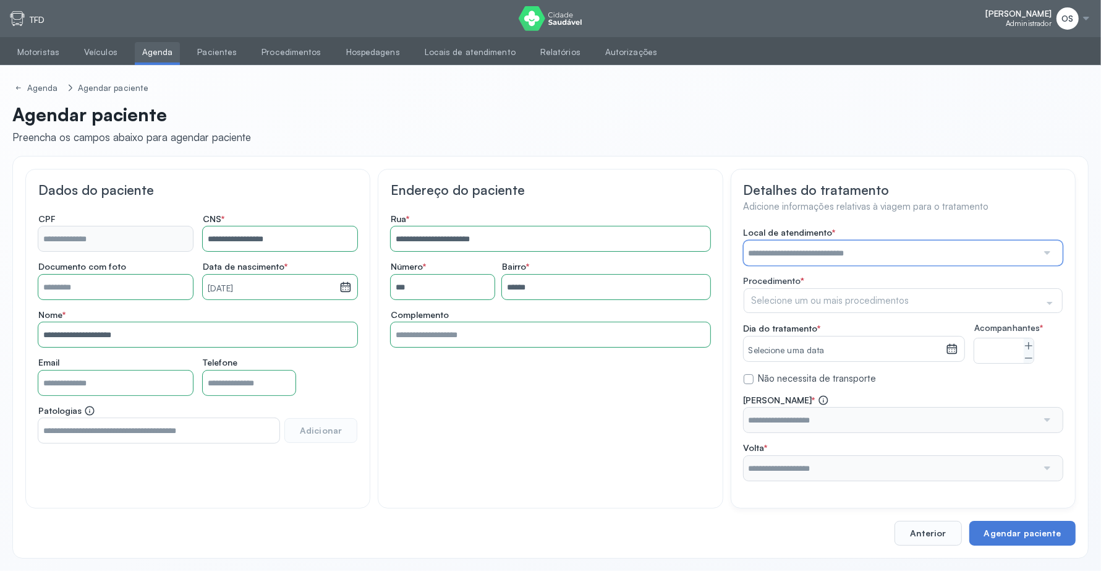
click at [849, 251] on input "text" at bounding box center [891, 253] width 294 height 25
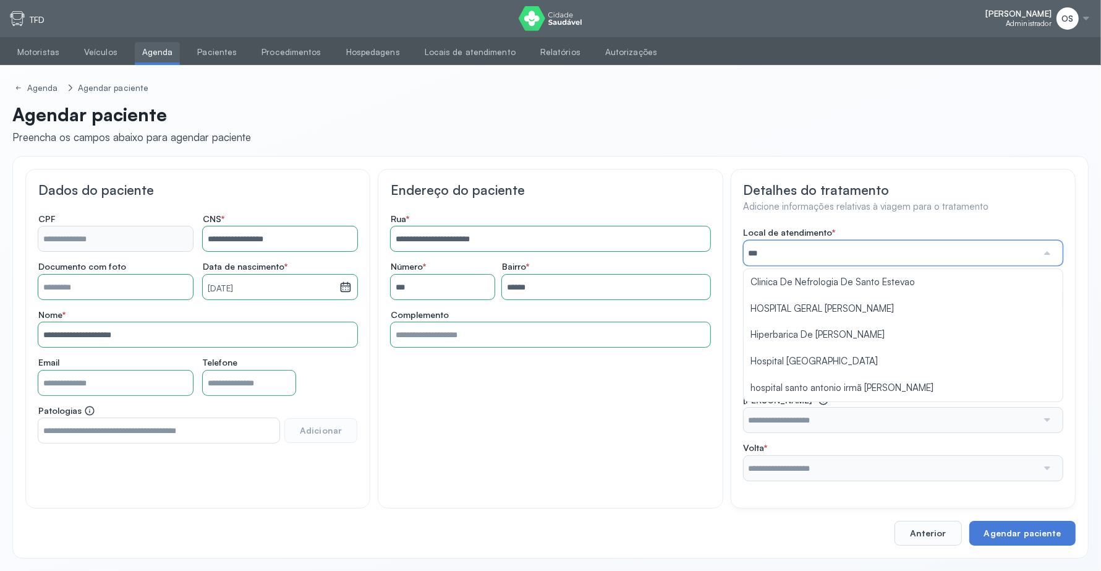
type input "****"
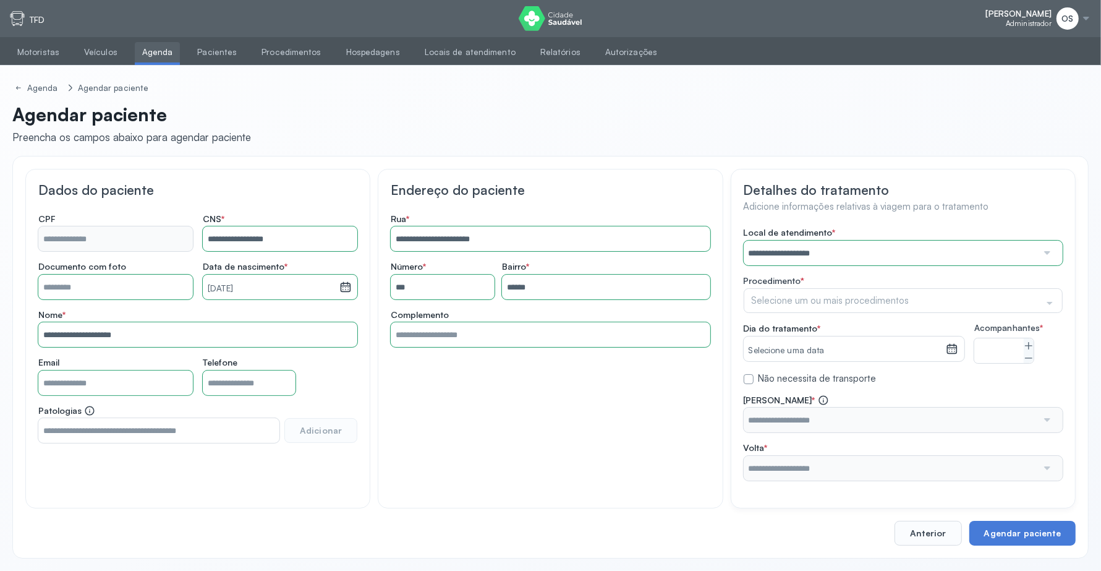
click at [826, 357] on div "**********" at bounding box center [903, 354] width 319 height 254
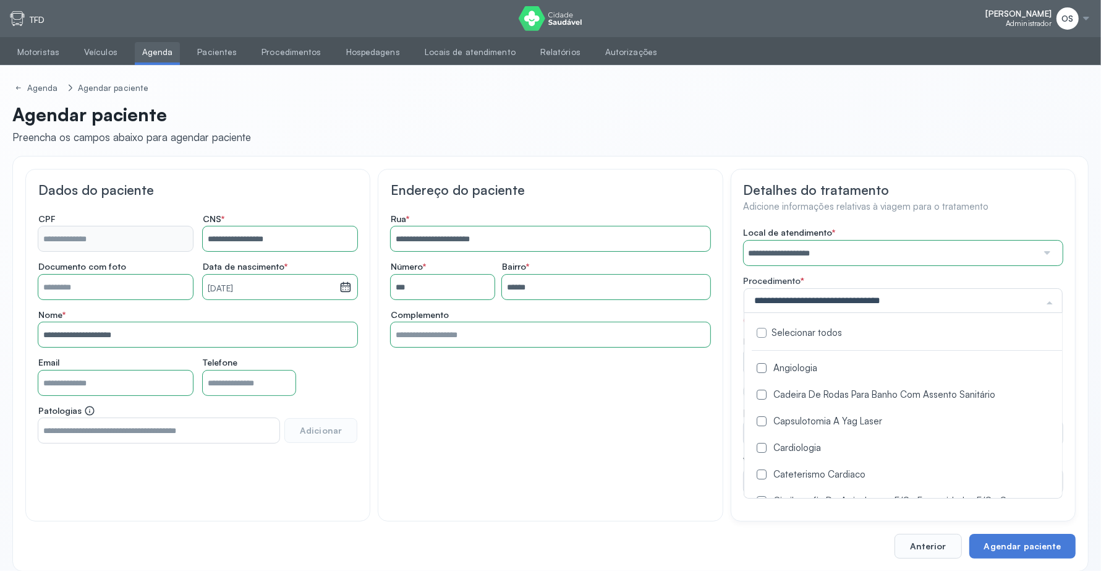
click at [826, 293] on div at bounding box center [903, 300] width 319 height 25
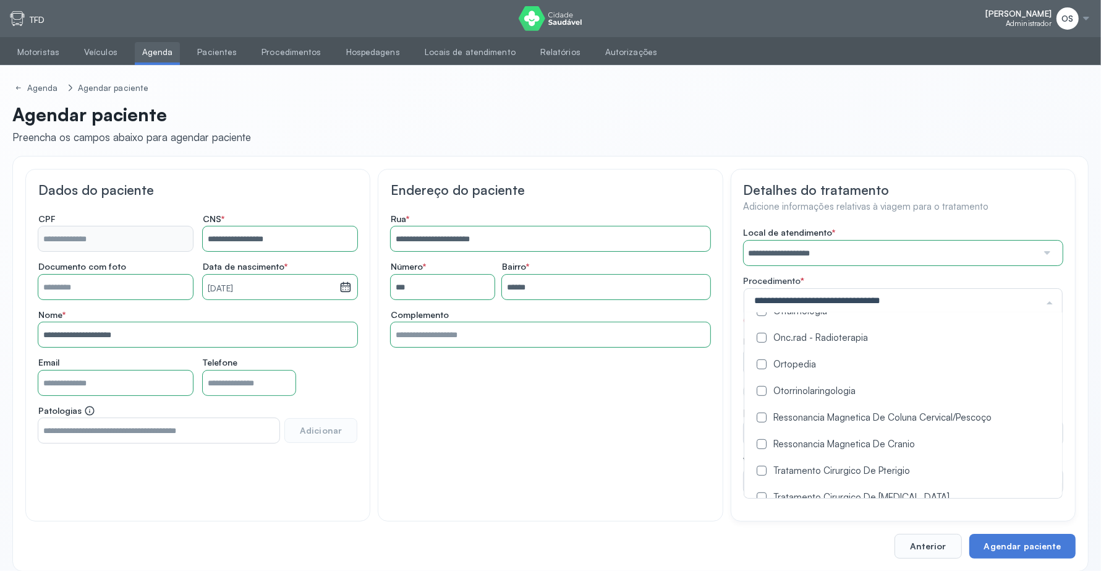
scroll to position [696, 0]
click at [766, 393] on label at bounding box center [762, 388] width 10 height 10
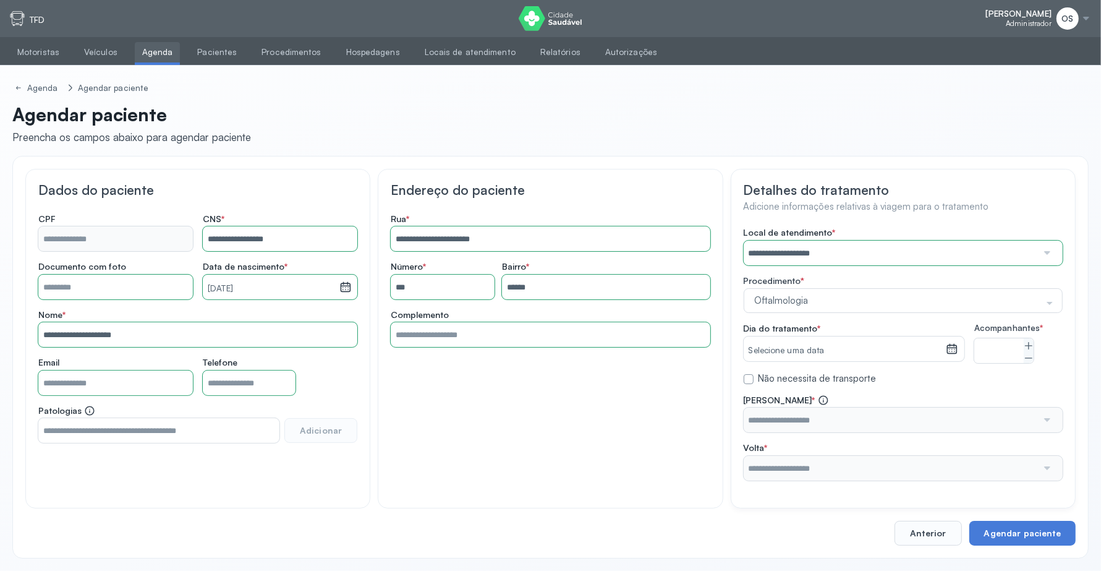
click at [633, 396] on div "**********" at bounding box center [550, 339] width 345 height 340
click at [1025, 348] on icon at bounding box center [1029, 346] width 10 height 10
type input "*"
click at [954, 350] on icon at bounding box center [952, 349] width 12 height 12
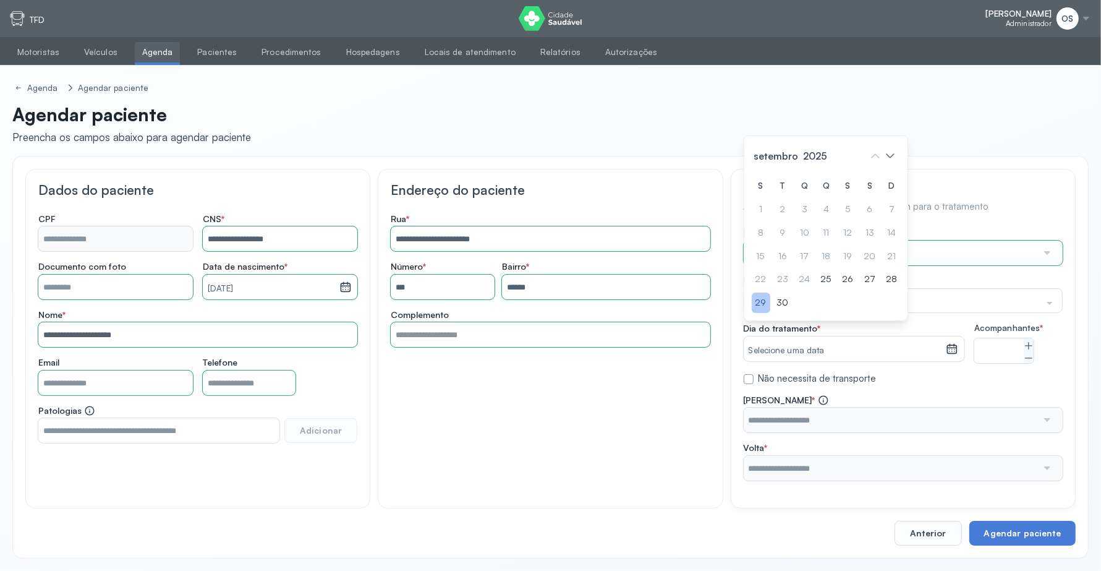
click at [759, 307] on div "29" at bounding box center [761, 303] width 19 height 20
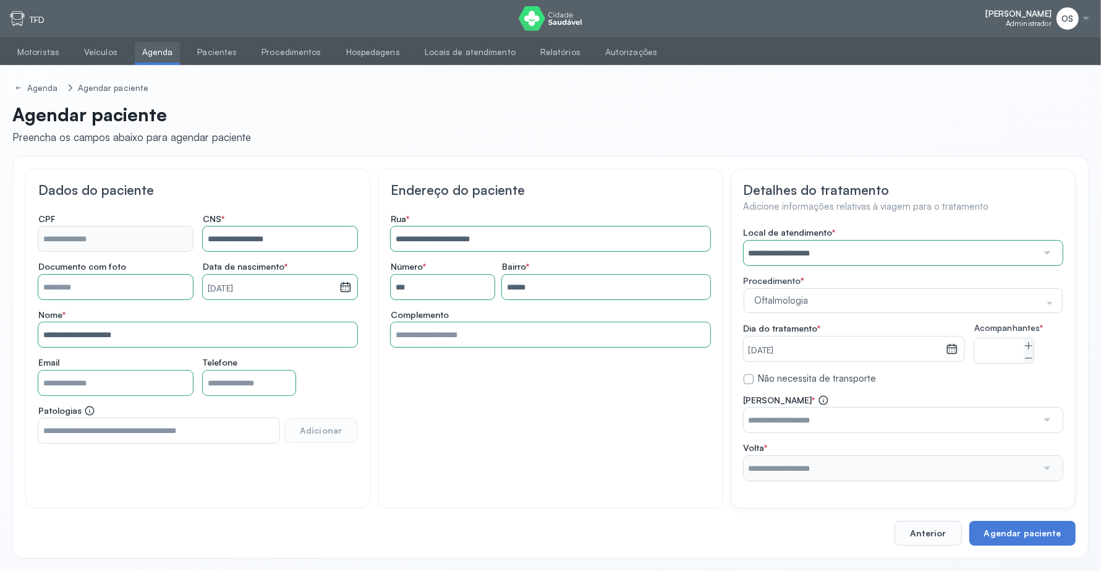
click at [939, 432] on input "text" at bounding box center [891, 420] width 294 height 25
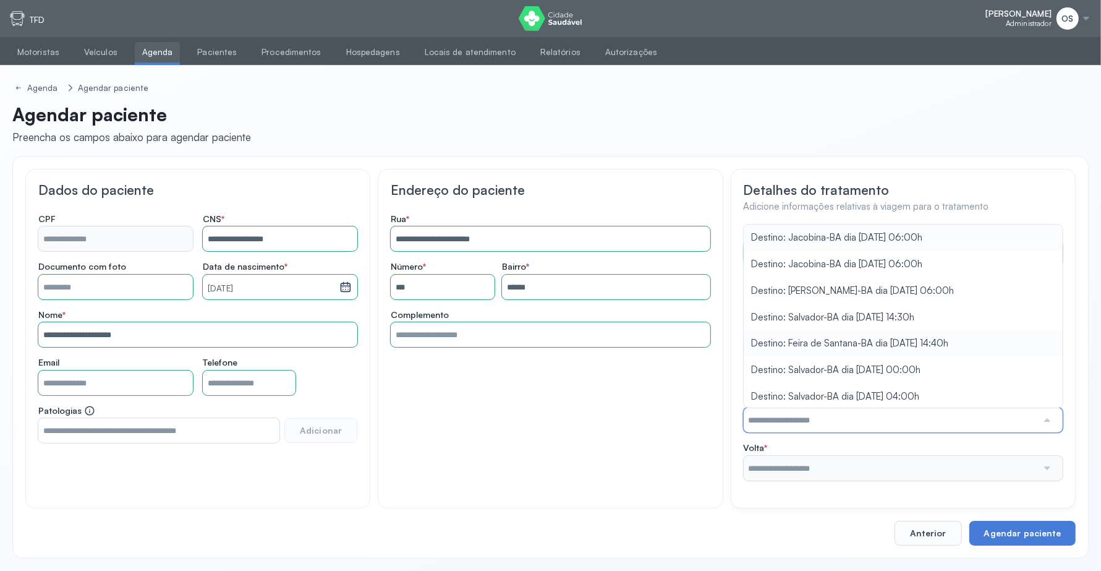
scroll to position [292, 0]
click at [923, 330] on div "**********" at bounding box center [903, 354] width 319 height 254
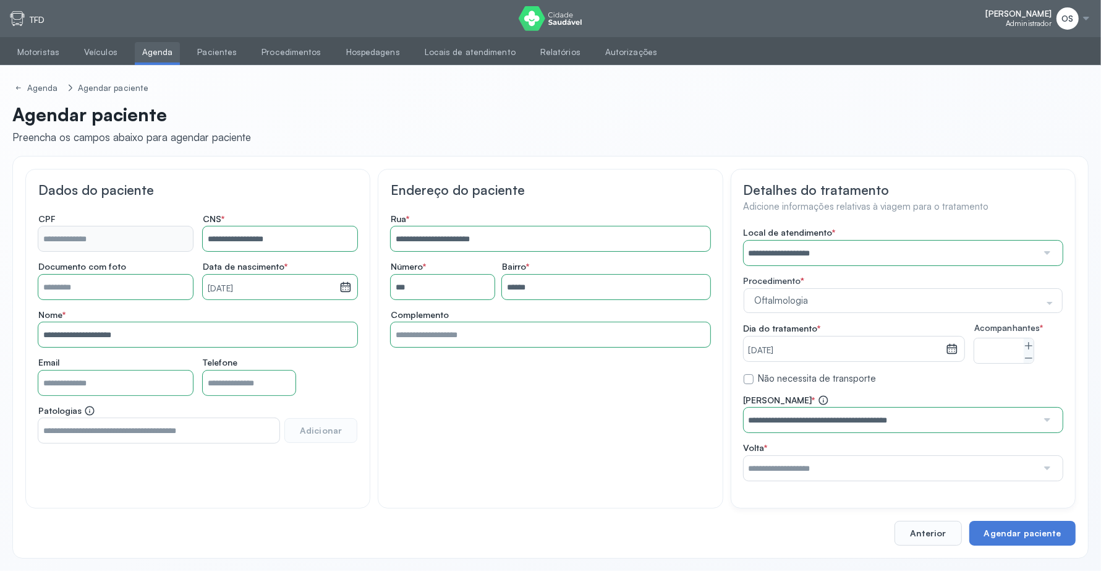
click at [887, 478] on input "text" at bounding box center [891, 468] width 294 height 25
drag, startPoint x: 916, startPoint y: 425, endPoint x: 979, endPoint y: 544, distance: 135.0
click at [918, 429] on div "**********" at bounding box center [903, 438] width 319 height 86
click at [1036, 543] on button "Agendar paciente" at bounding box center [1023, 533] width 106 height 25
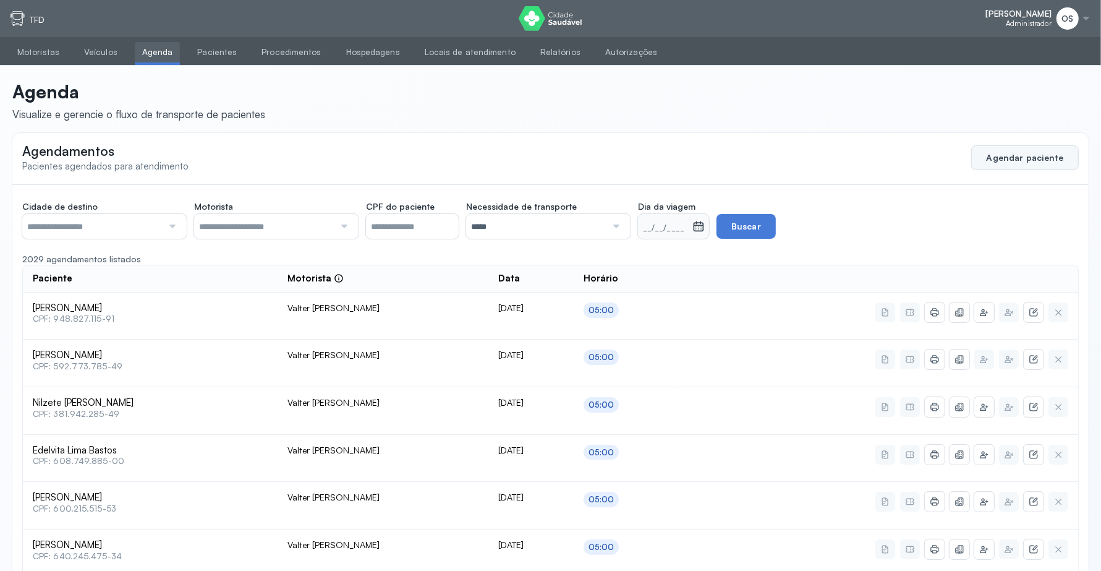
click at [1047, 161] on button "Agendar paciente" at bounding box center [1026, 157] width 108 height 25
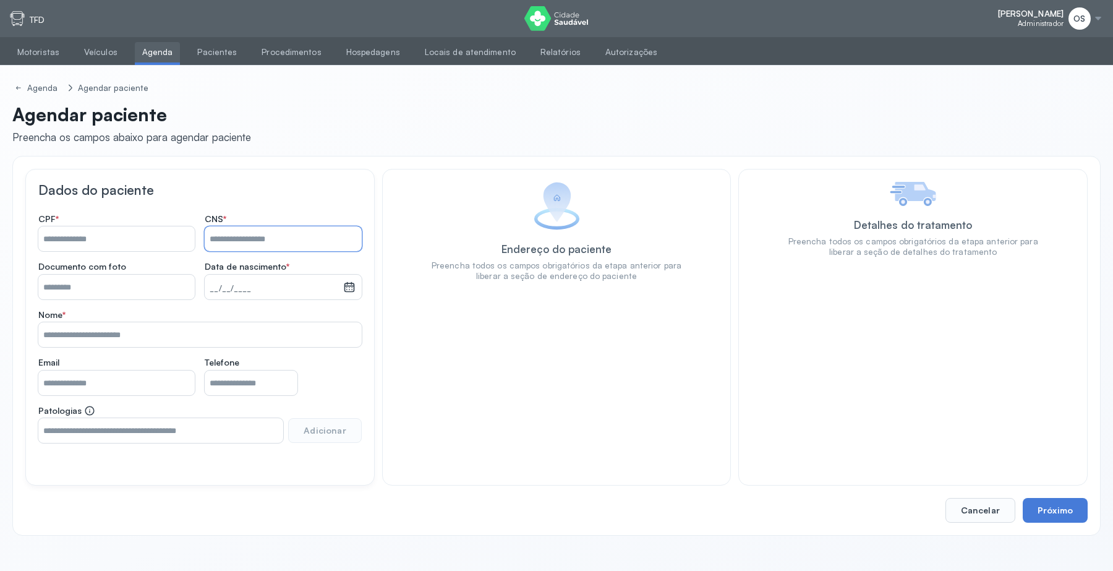
paste input "**********"
type input "**********"
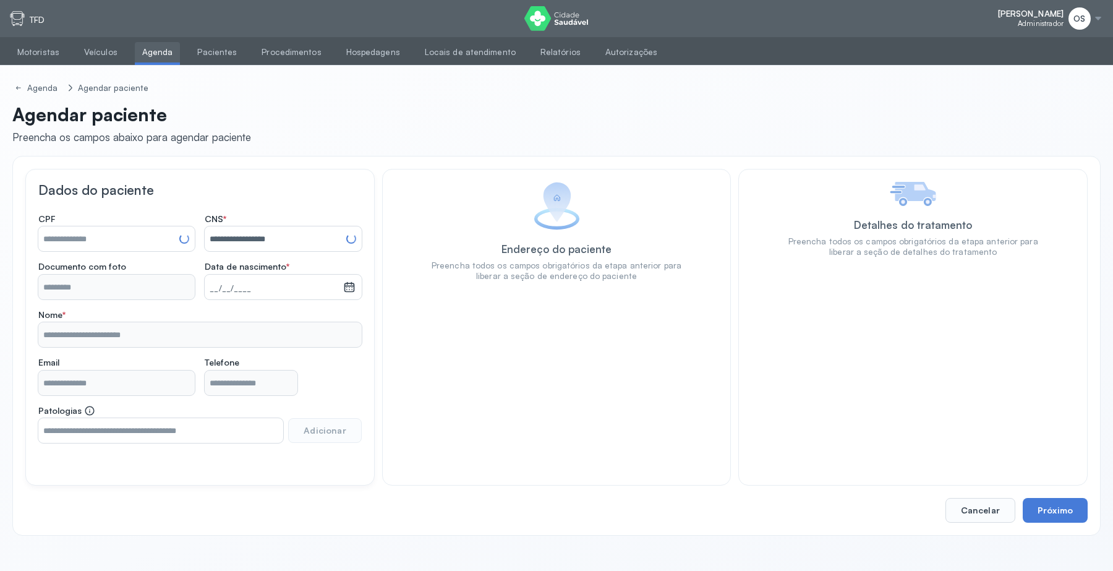
type input "**********"
click at [1046, 508] on button "Próximo" at bounding box center [1055, 510] width 65 height 25
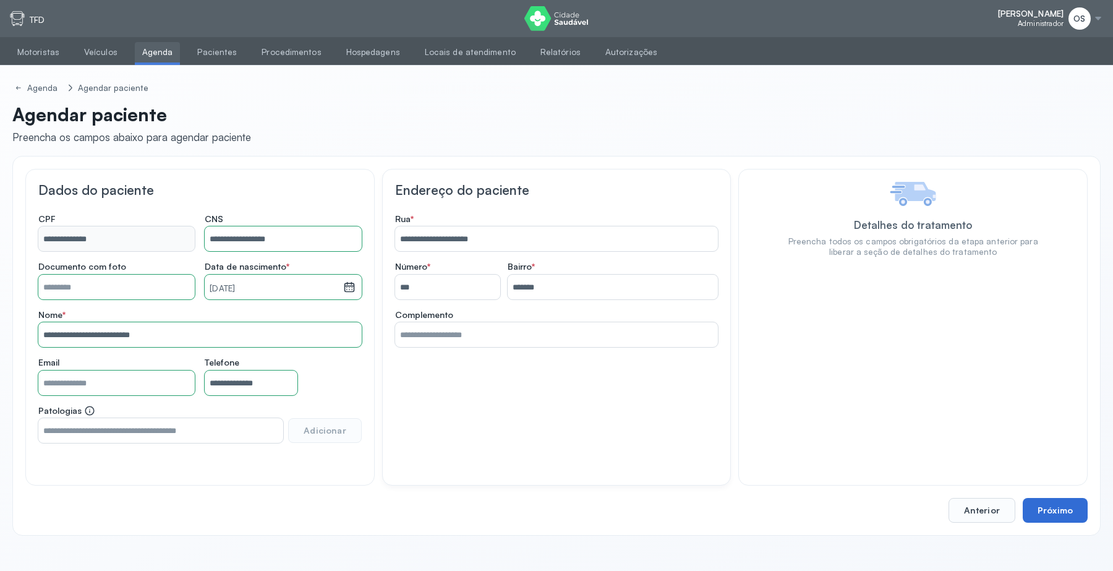
click at [1044, 506] on button "Próximo" at bounding box center [1055, 510] width 65 height 25
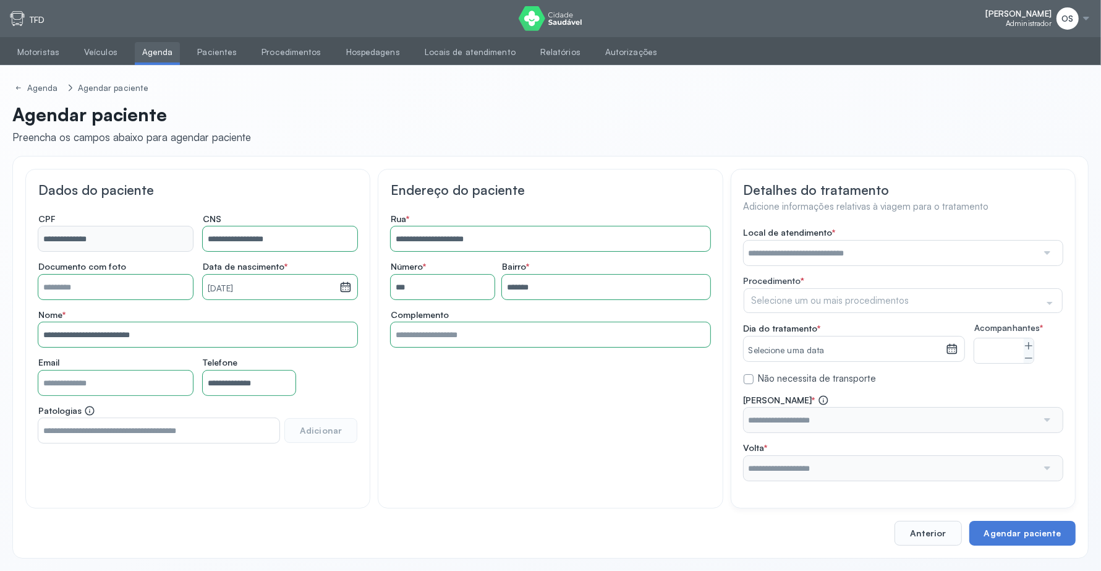
click at [802, 257] on input "text" at bounding box center [891, 253] width 294 height 25
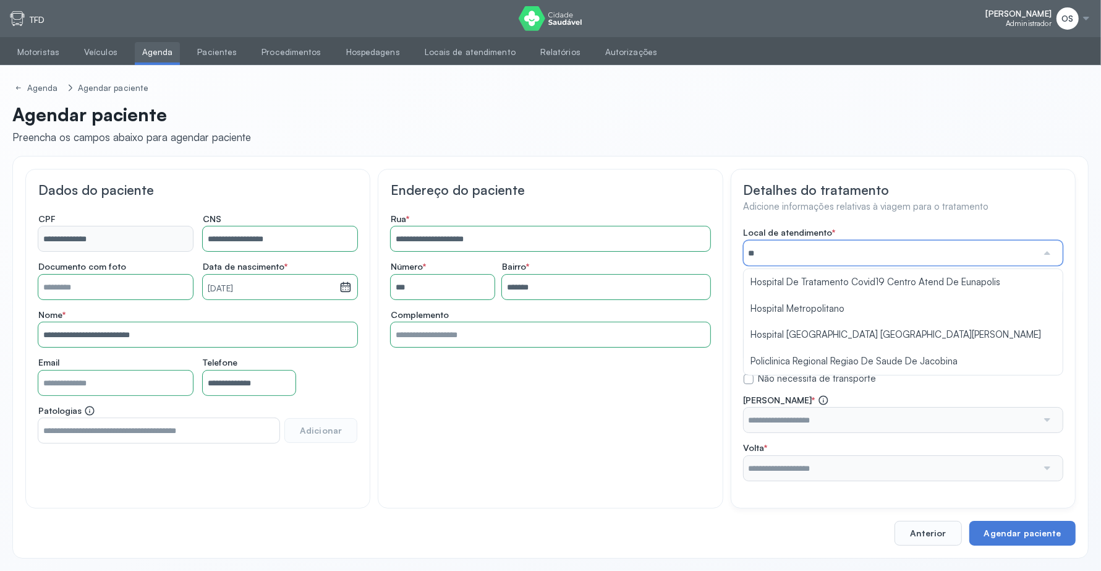
type input "*"
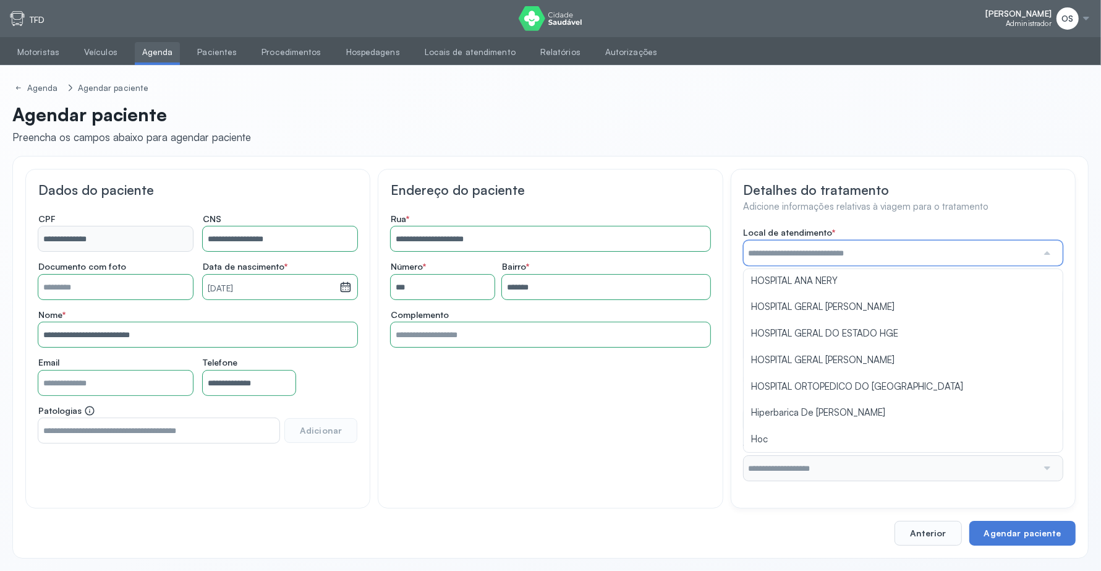
scroll to position [387, 0]
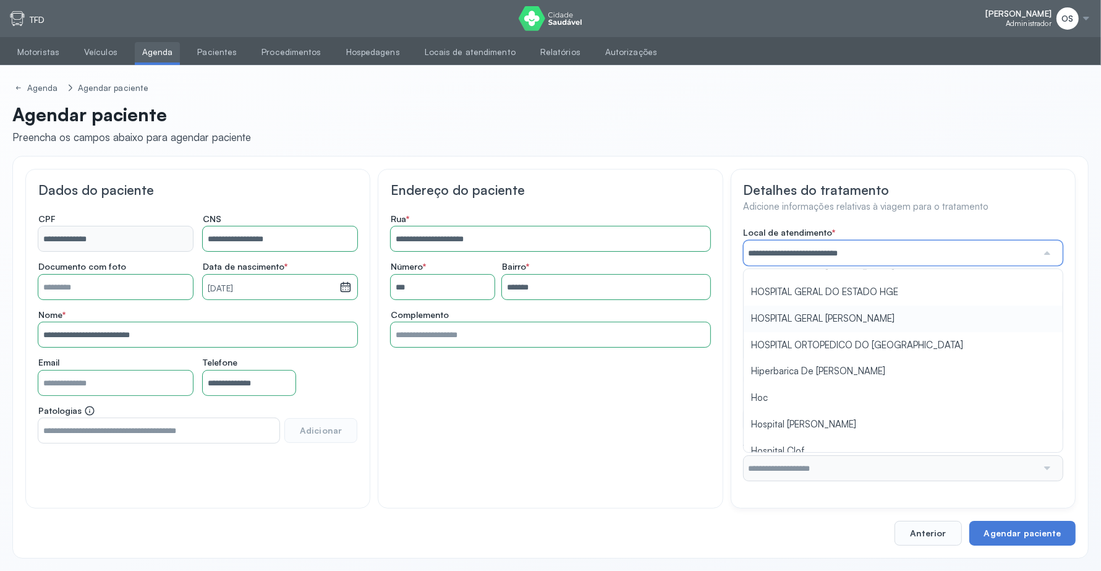
click at [814, 313] on div "**********" at bounding box center [903, 354] width 319 height 254
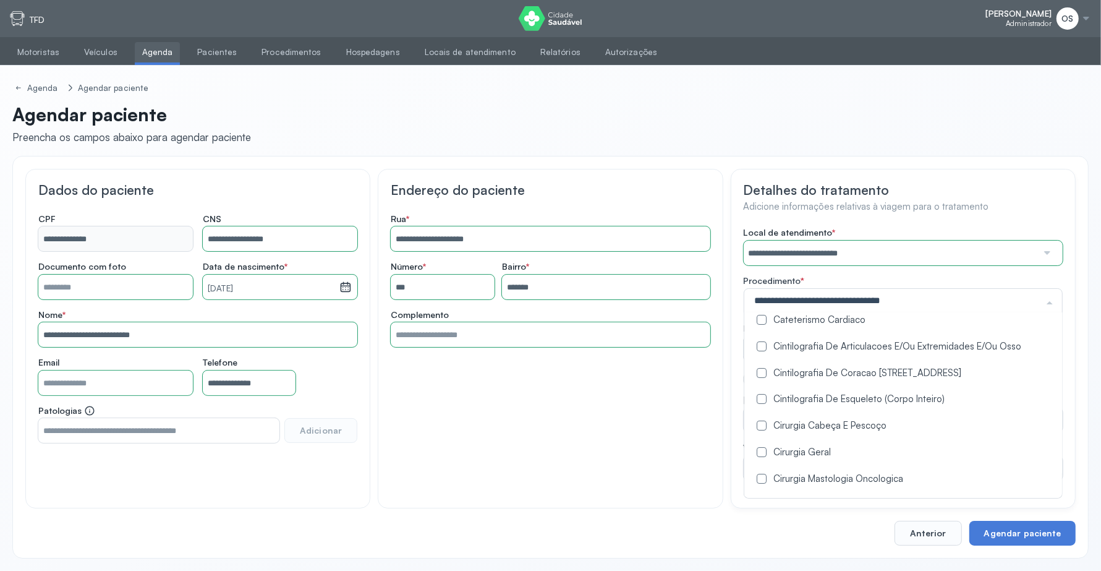
scroll to position [232, 0]
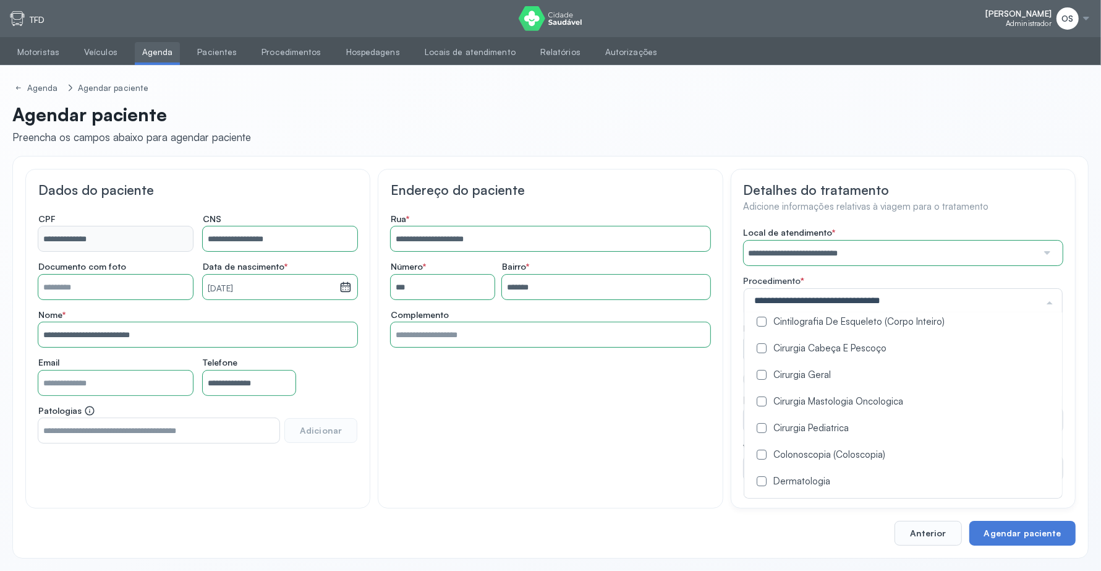
drag, startPoint x: 758, startPoint y: 376, endPoint x: 752, endPoint y: 381, distance: 7.4
click at [757, 377] on Geral at bounding box center [762, 375] width 10 height 10
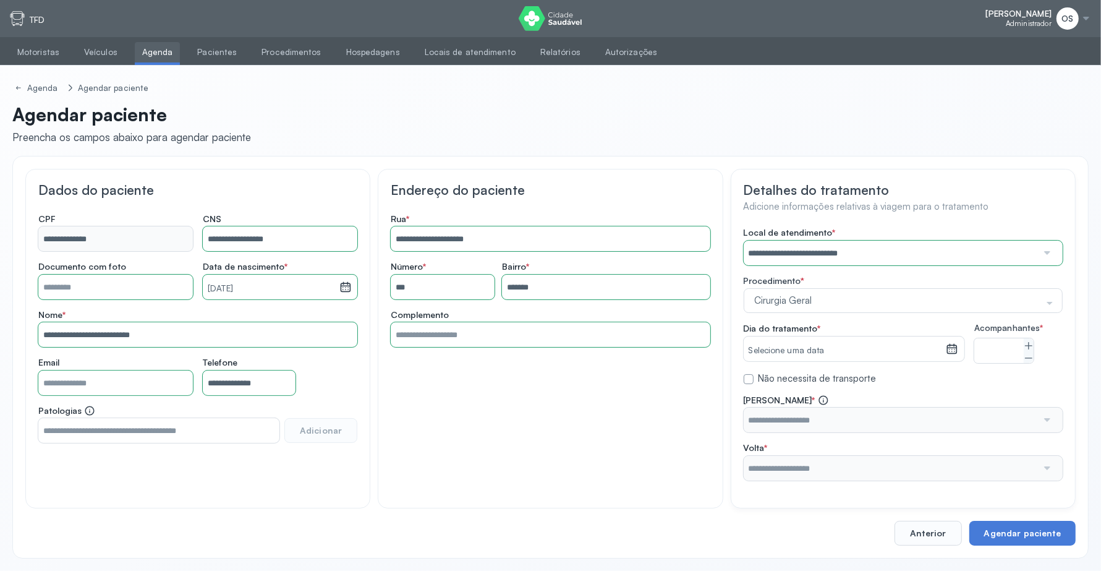
scroll to position [0, 0]
drag, startPoint x: 613, startPoint y: 413, endPoint x: 918, endPoint y: 418, distance: 305.6
click at [622, 413] on div "**********" at bounding box center [550, 339] width 345 height 340
click at [1028, 345] on icon at bounding box center [1029, 346] width 10 height 10
type input "*"
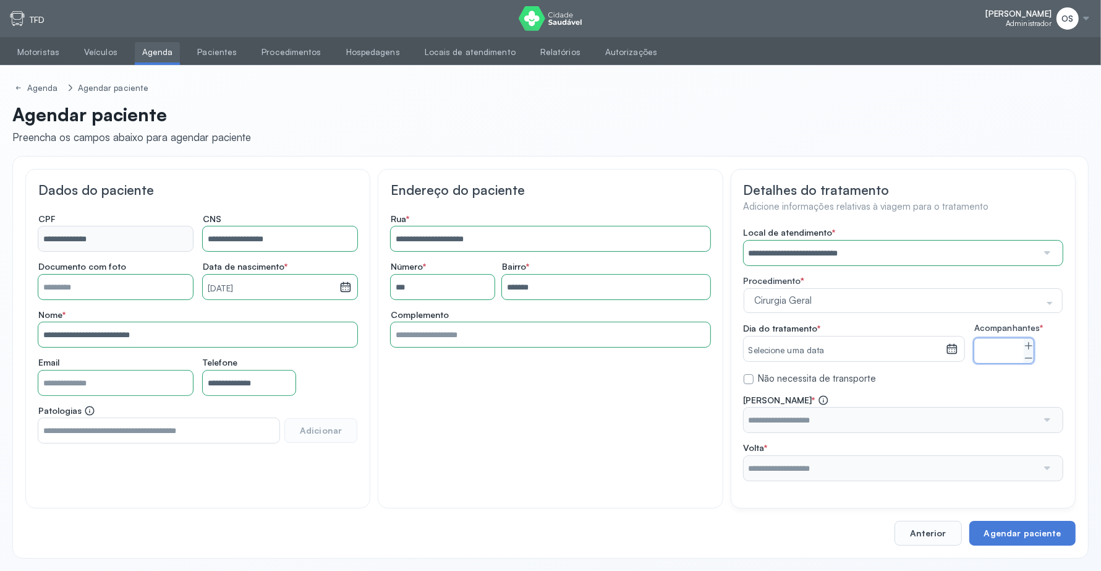
click at [957, 351] on icon at bounding box center [952, 348] width 11 height 9
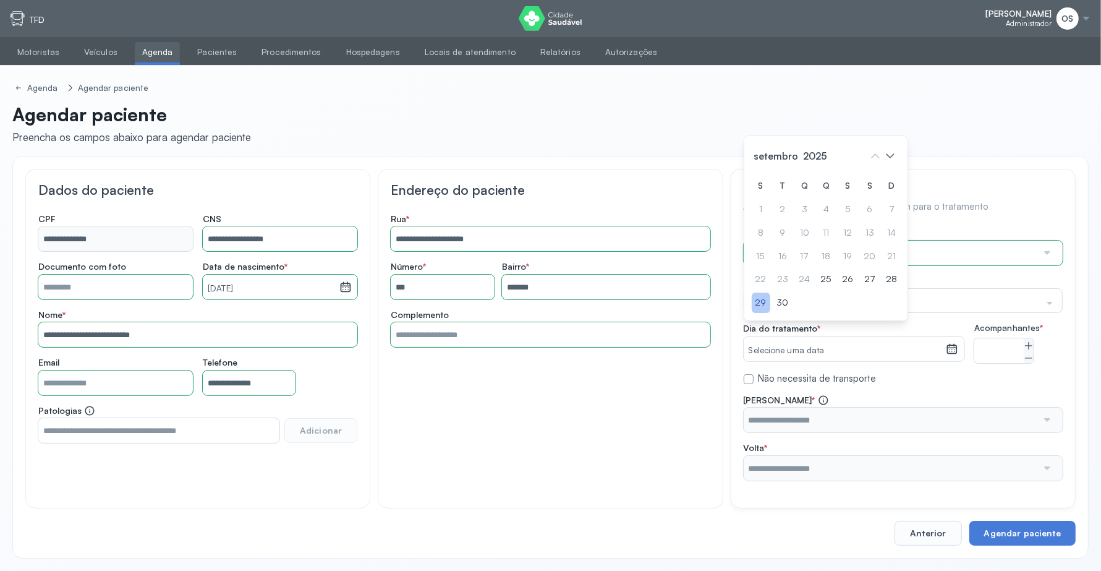
click at [759, 313] on div "29" at bounding box center [761, 303] width 19 height 20
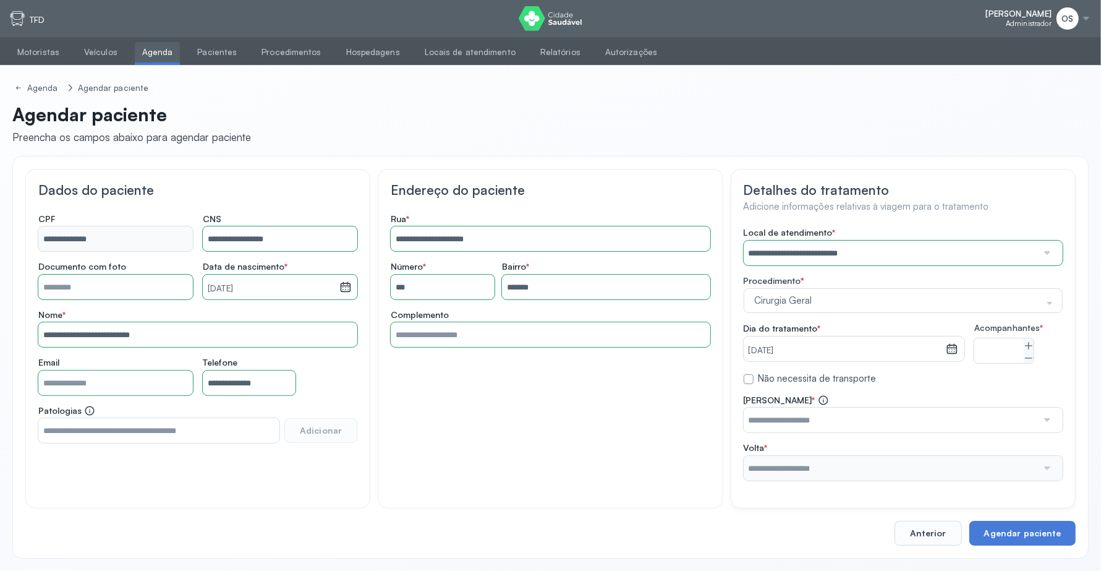
click at [960, 432] on input "text" at bounding box center [891, 420] width 294 height 25
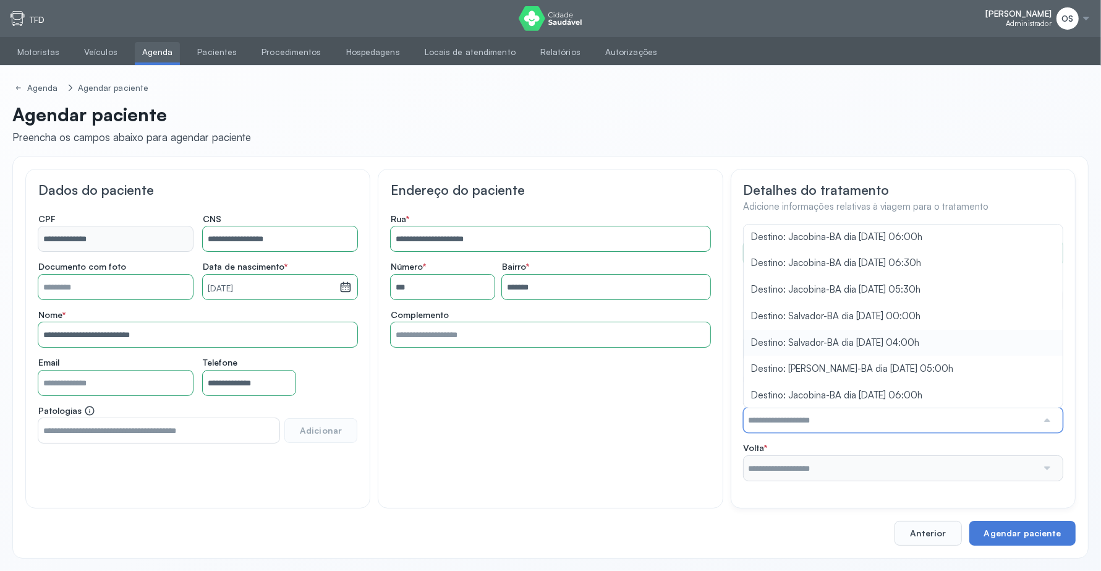
scroll to position [11, 0]
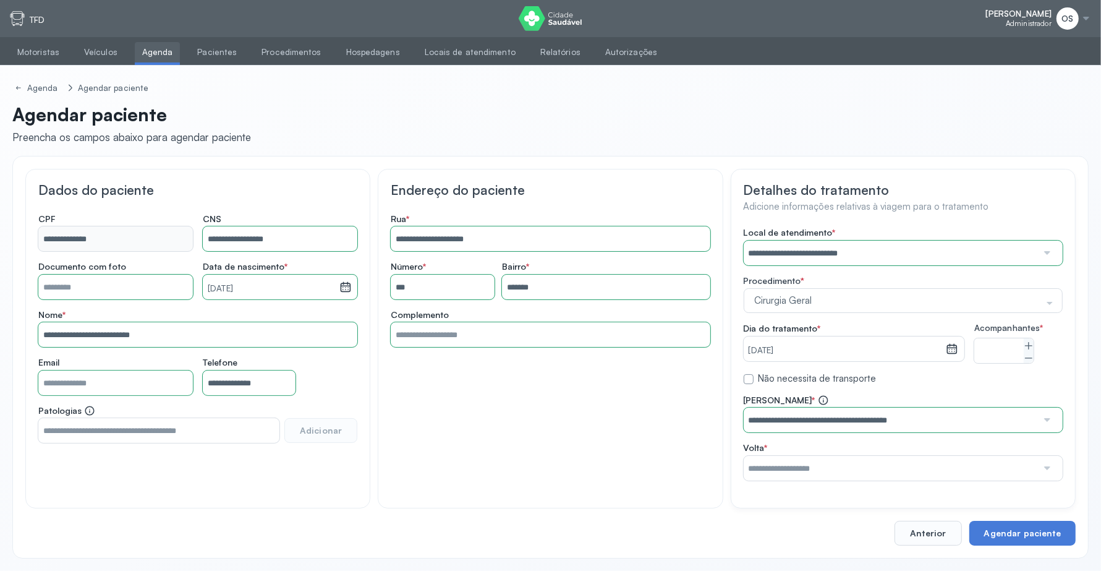
click at [920, 314] on div "**********" at bounding box center [903, 354] width 319 height 254
click at [925, 464] on input "text" at bounding box center [891, 468] width 294 height 25
drag, startPoint x: 941, startPoint y: 413, endPoint x: 985, endPoint y: 481, distance: 80.1
click at [953, 422] on div "**********" at bounding box center [903, 438] width 319 height 86
click at [996, 530] on button "Agendar paciente" at bounding box center [1023, 533] width 106 height 25
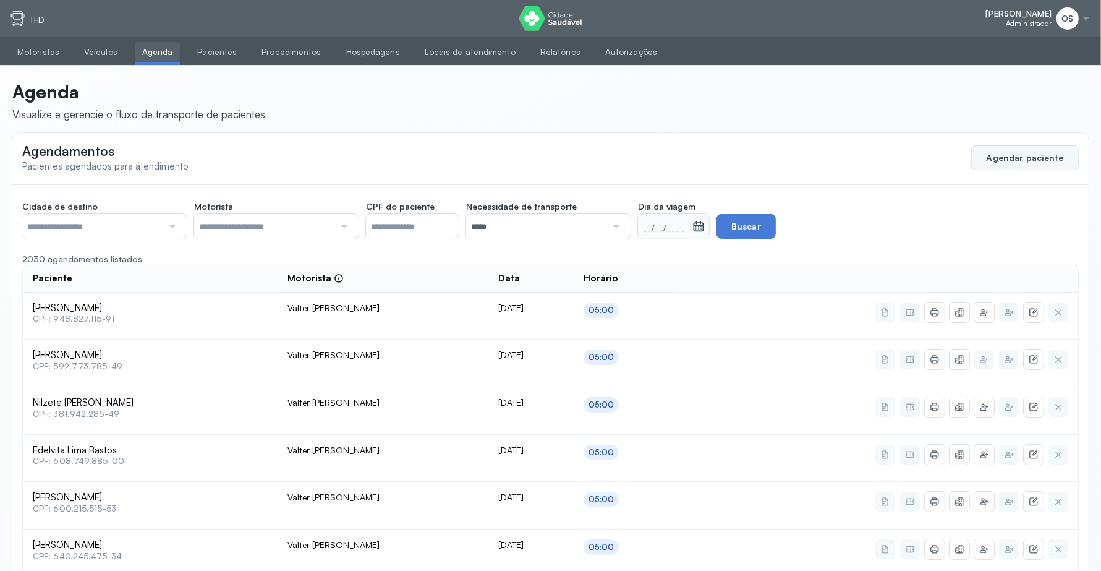
click at [1015, 156] on button "Agendar paciente" at bounding box center [1026, 157] width 108 height 25
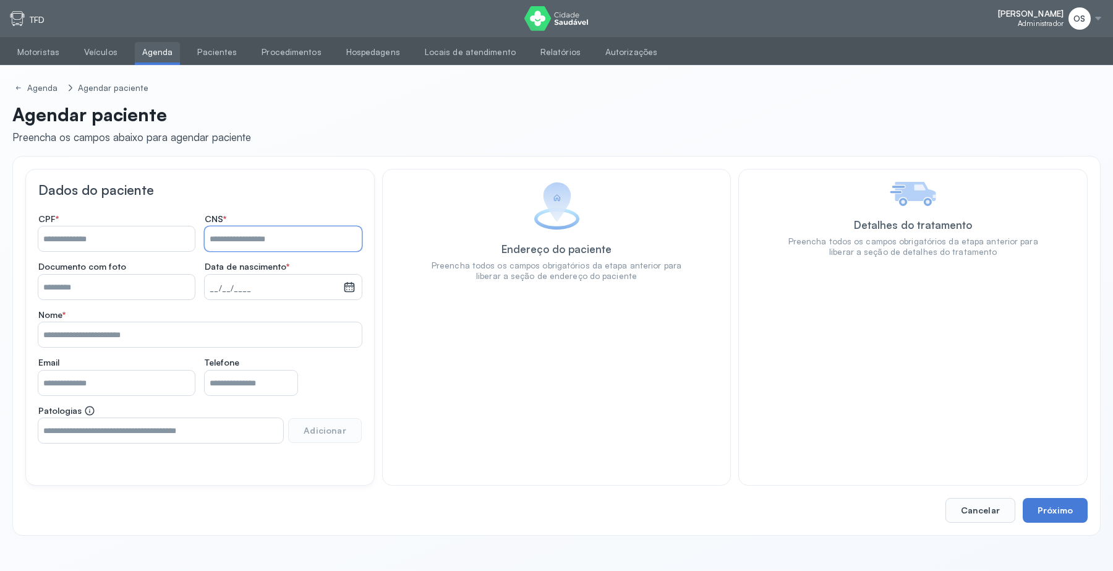
paste input "**********"
type input "**********"
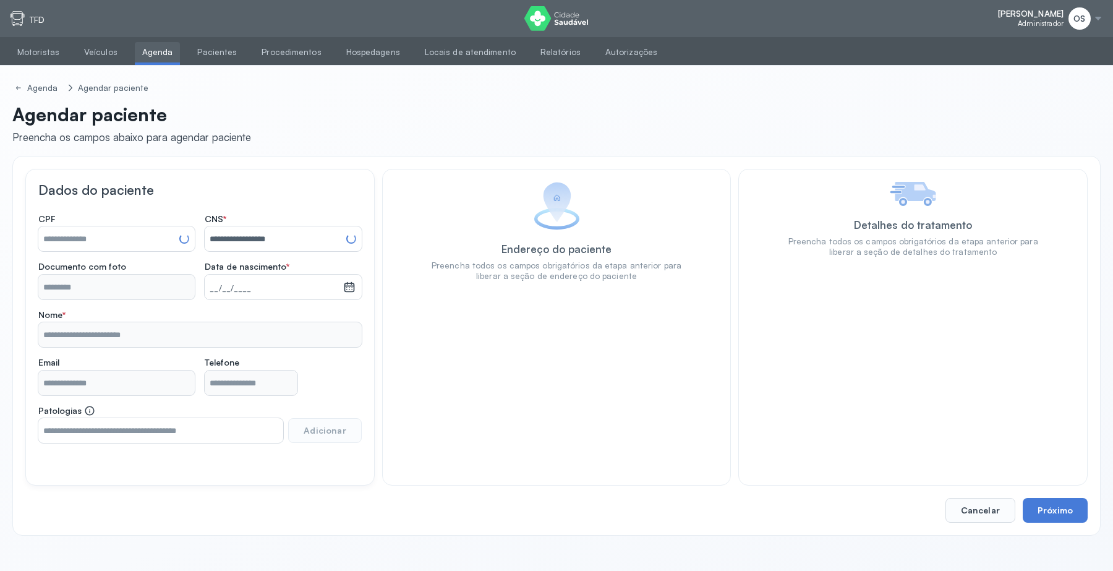
type input "**********"
click at [1059, 513] on button "Próximo" at bounding box center [1055, 510] width 65 height 25
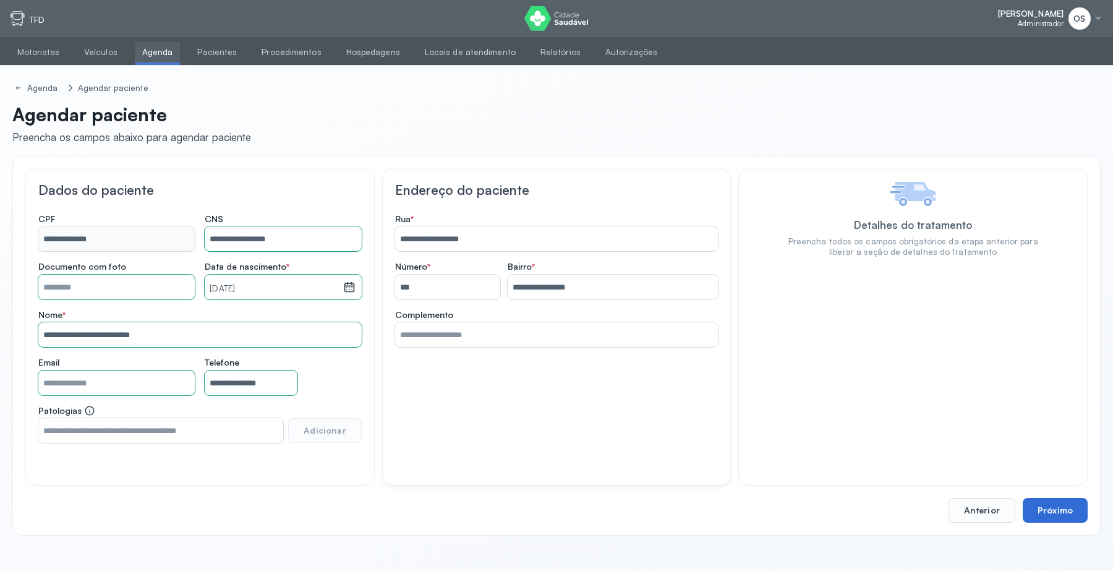
click at [1059, 513] on button "Próximo" at bounding box center [1055, 510] width 65 height 25
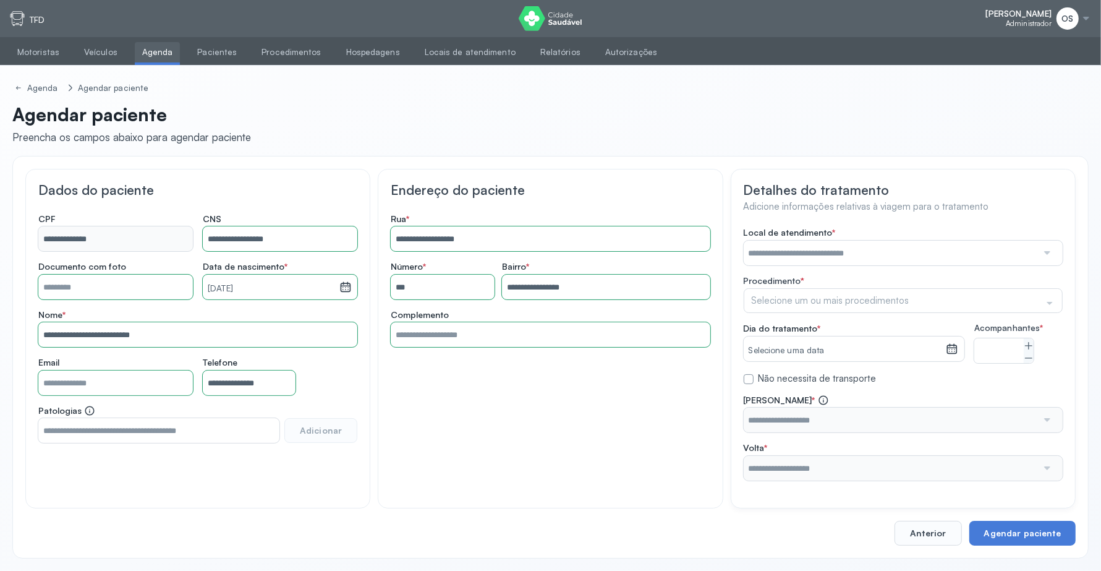
click at [842, 246] on input "text" at bounding box center [891, 253] width 294 height 25
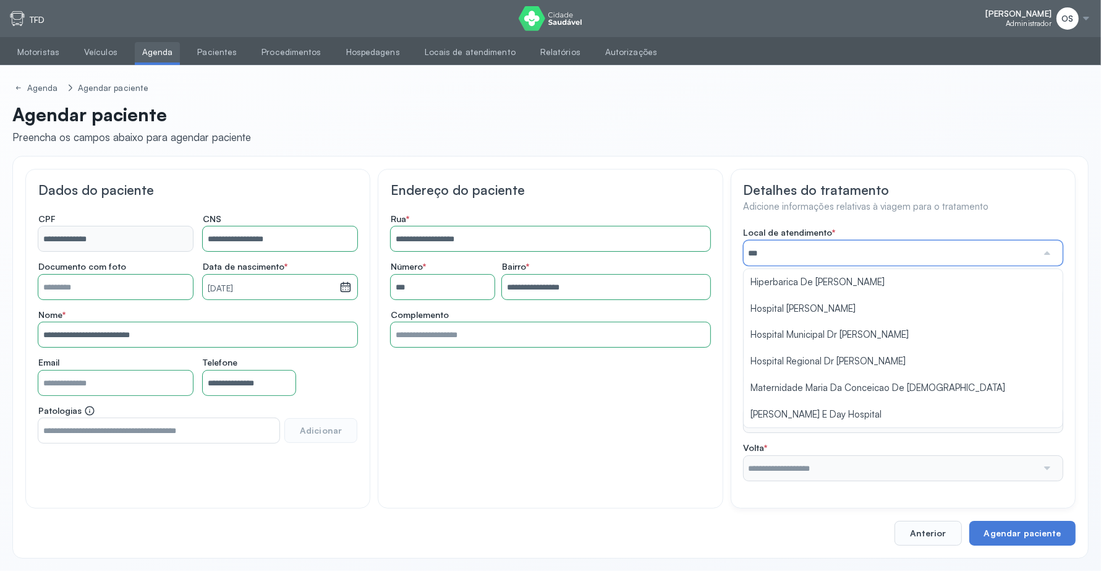
type input "****"
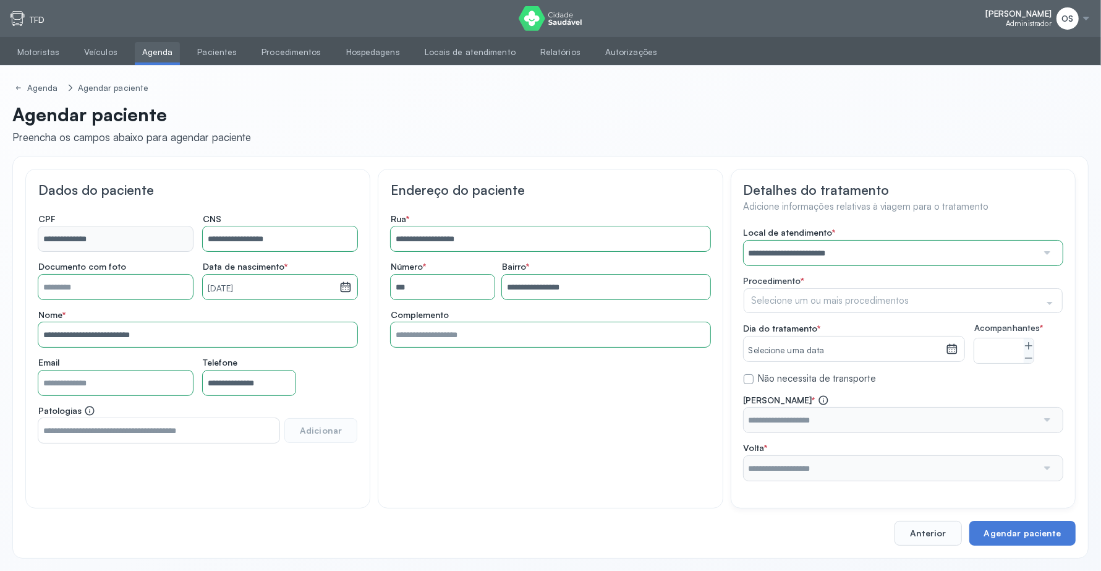
click at [832, 282] on div "**********" at bounding box center [903, 354] width 319 height 254
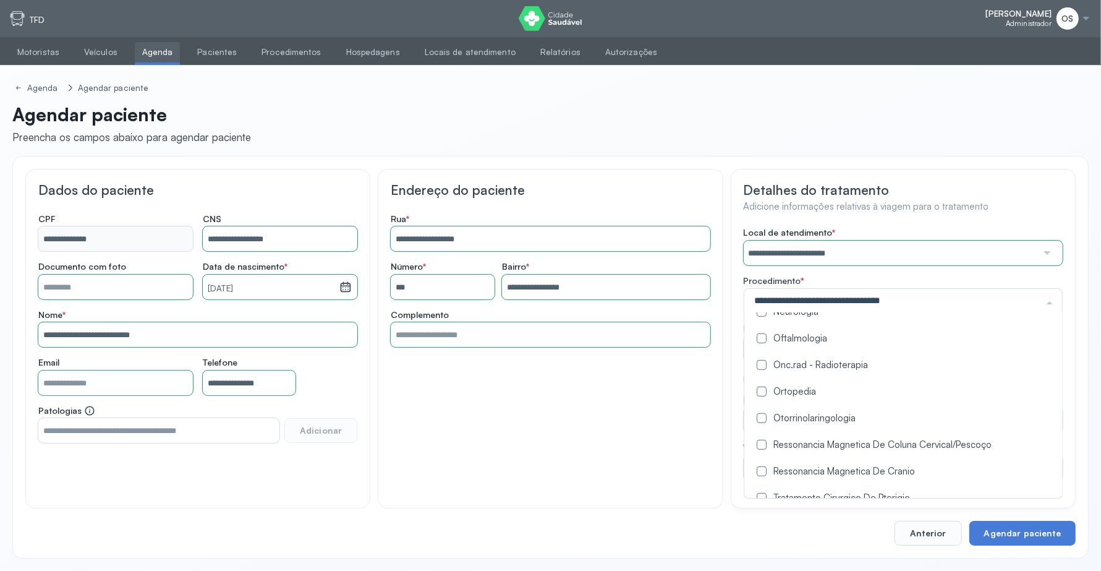
scroll to position [773, 0]
click at [761, 342] on Radioterapia at bounding box center [762, 338] width 10 height 10
click at [715, 410] on div "**********" at bounding box center [550, 339] width 345 height 340
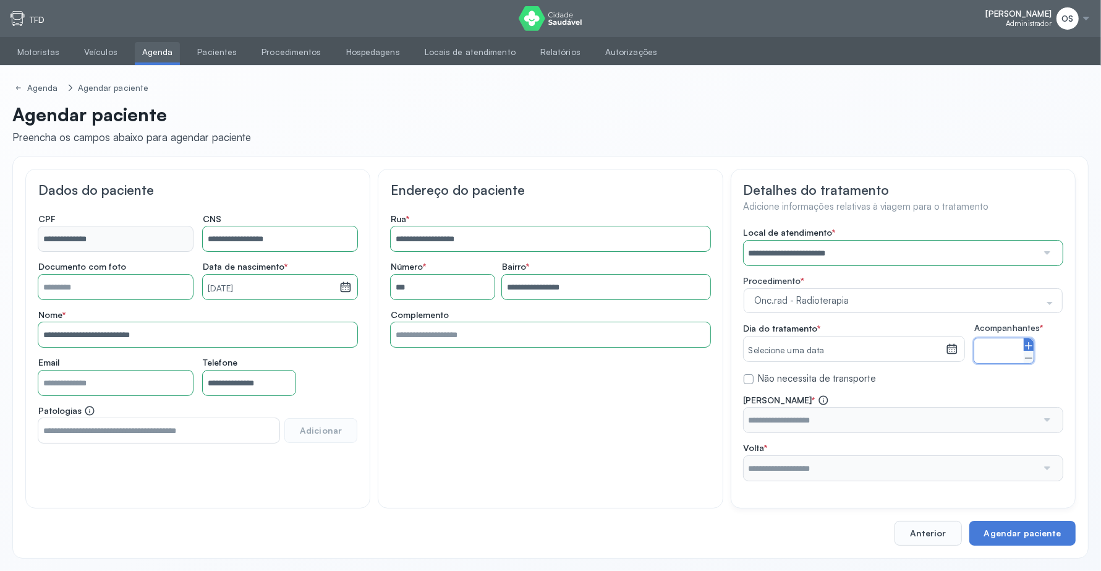
click at [1024, 342] on icon at bounding box center [1029, 346] width 10 height 10
type input "*"
click at [950, 350] on icon at bounding box center [952, 349] width 12 height 12
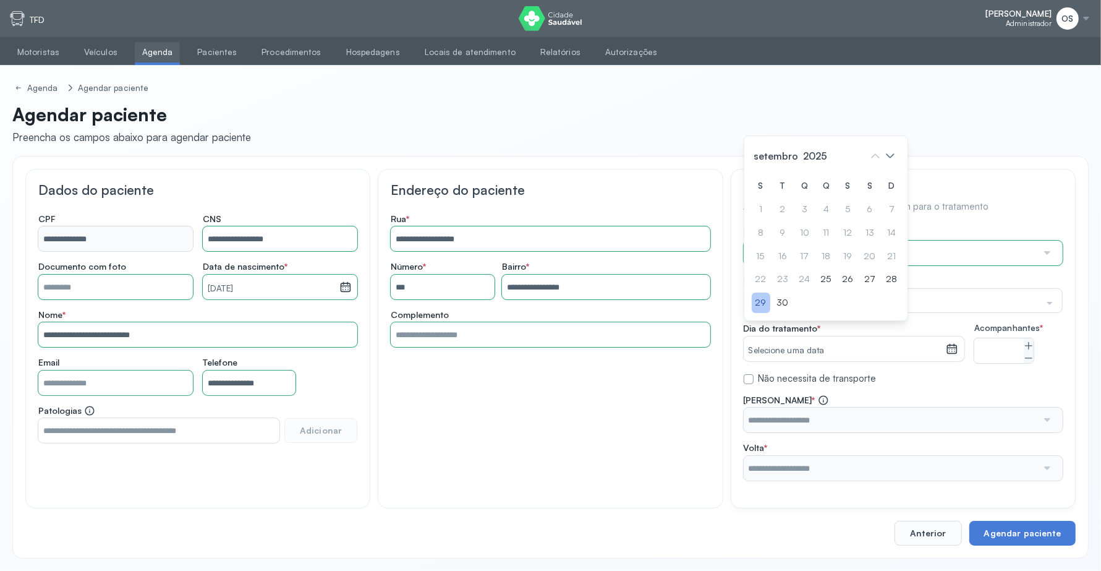
click at [761, 313] on div "29" at bounding box center [761, 303] width 19 height 20
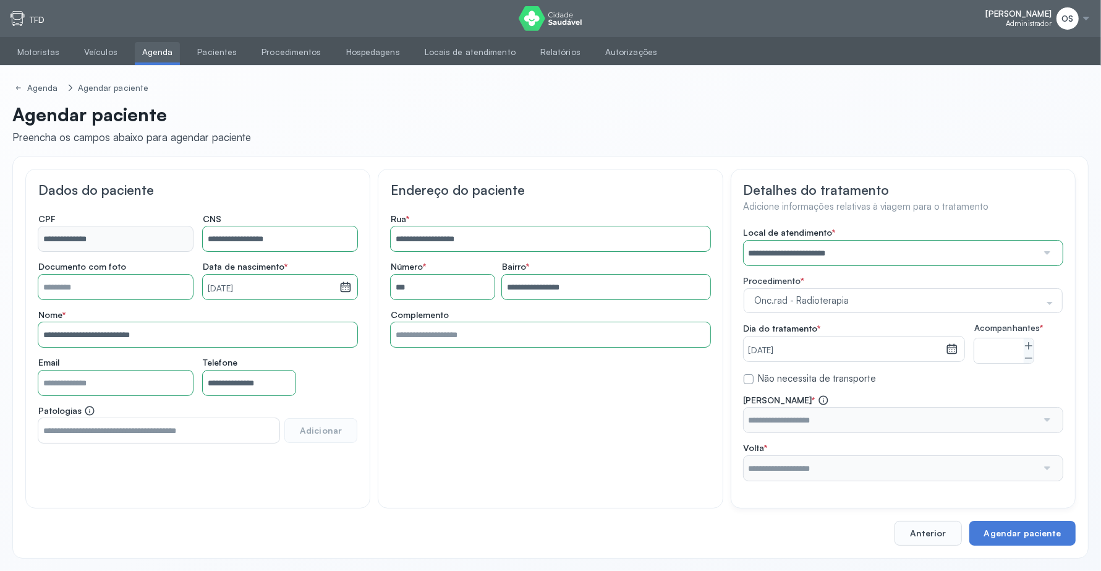
scroll to position [11, 0]
click at [970, 416] on input "text" at bounding box center [891, 420] width 294 height 25
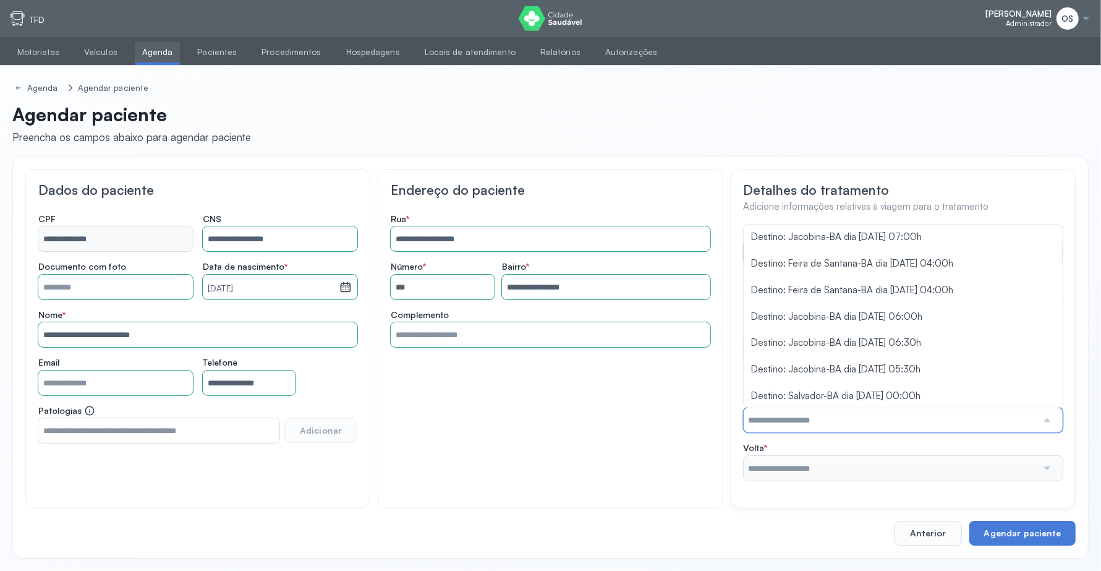
scroll to position [292, 0]
click at [913, 316] on div "**********" at bounding box center [903, 354] width 319 height 254
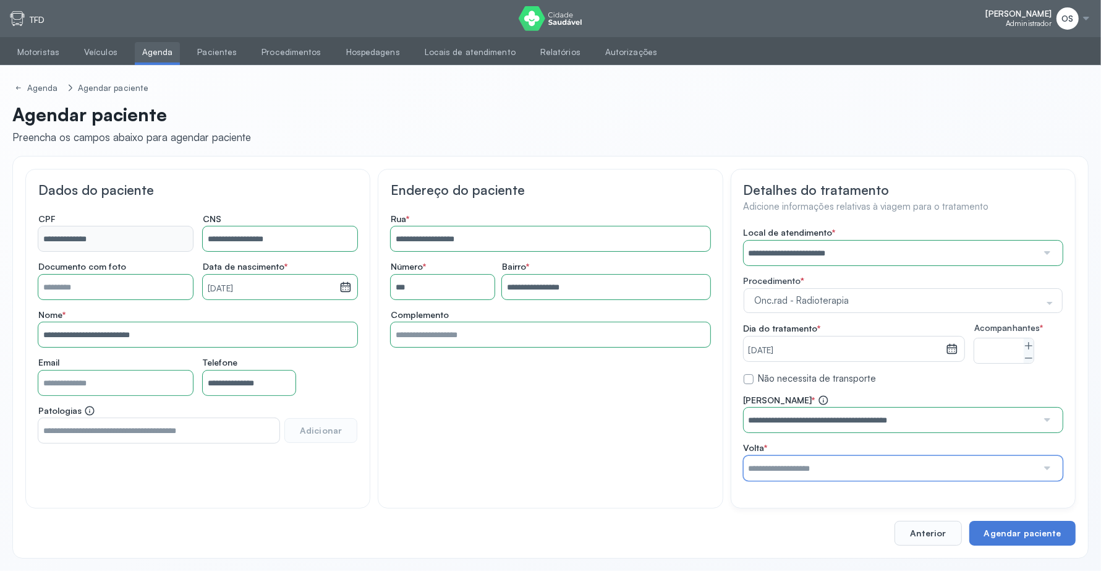
click at [960, 472] on input "text" at bounding box center [891, 468] width 294 height 25
click at [932, 419] on div "**********" at bounding box center [903, 438] width 319 height 86
click at [1025, 532] on button "Agendar paciente" at bounding box center [1023, 533] width 106 height 25
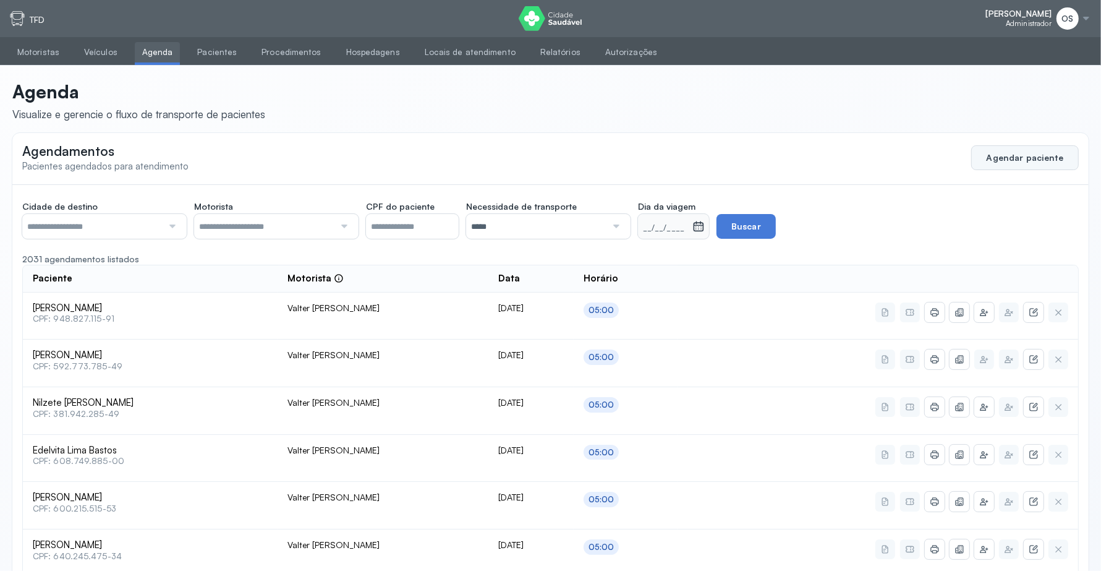
click at [1040, 163] on button "Agendar paciente" at bounding box center [1026, 157] width 108 height 25
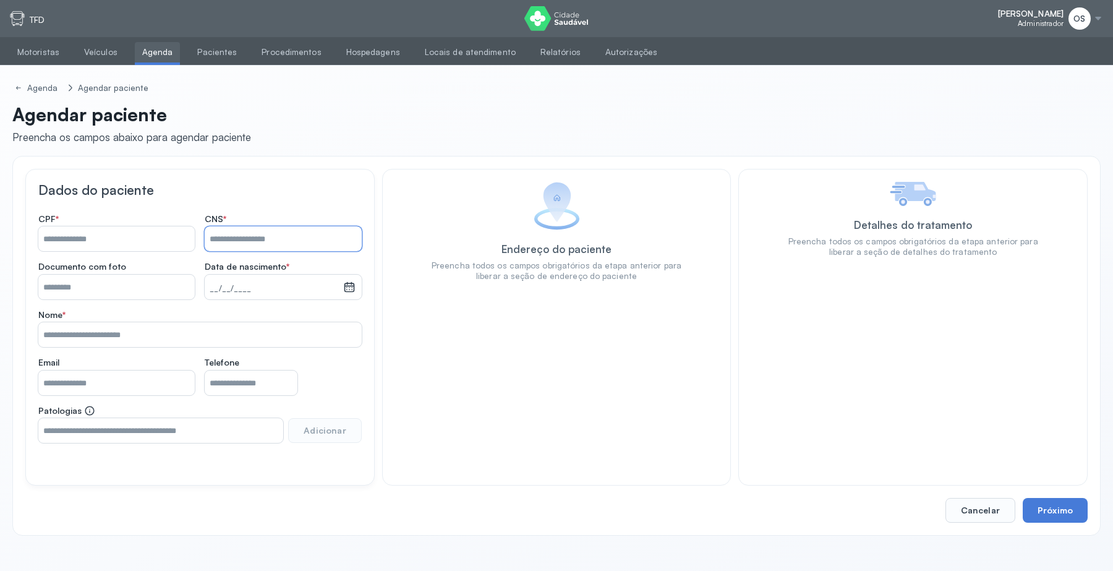
paste input "**********"
type input "**********"
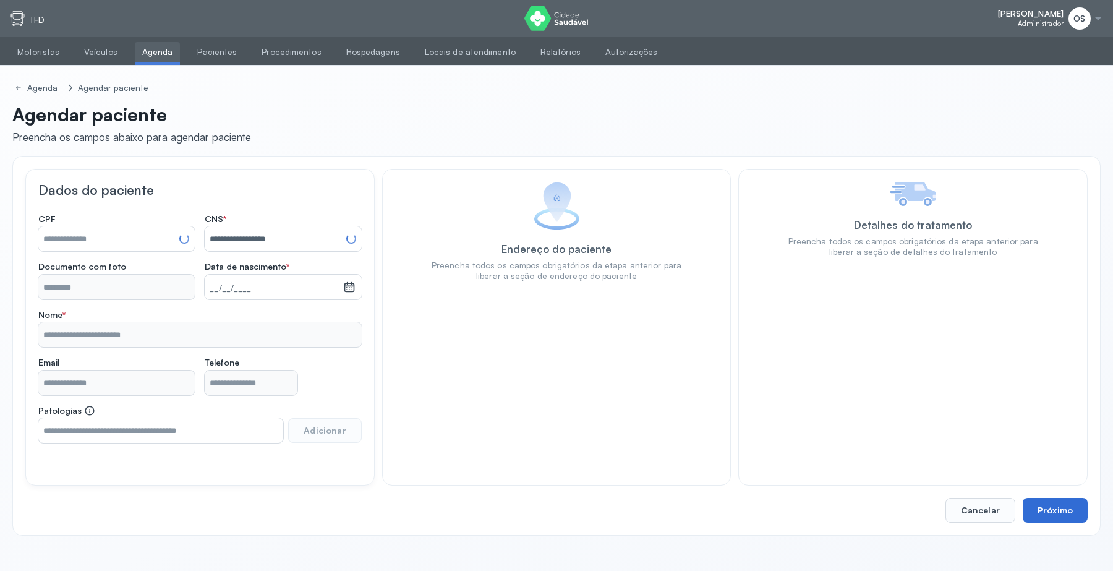
type input "**********"
click at [1058, 514] on button "Próximo" at bounding box center [1055, 510] width 65 height 25
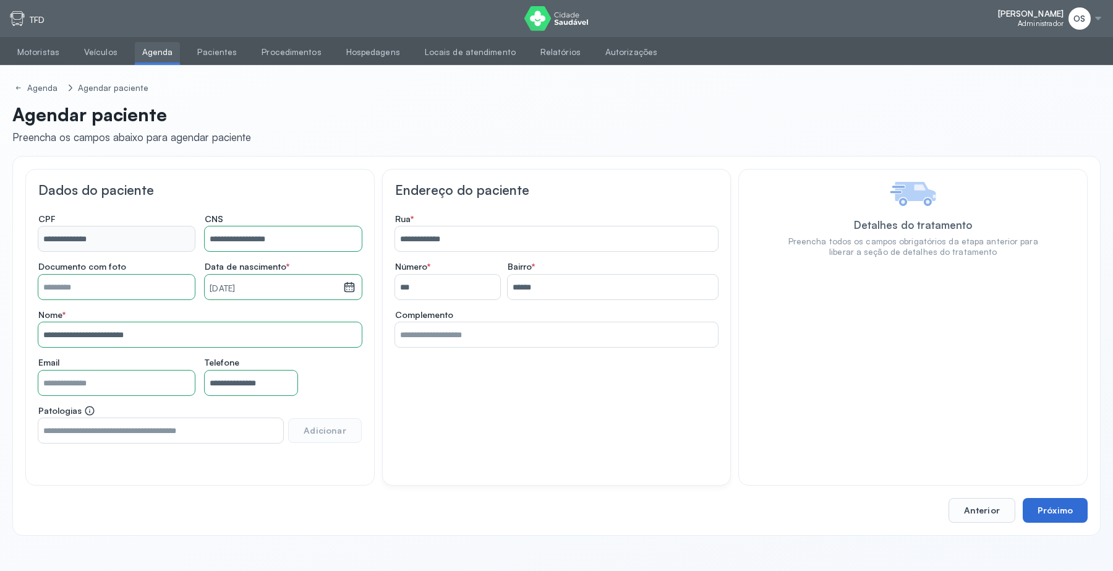
click at [1058, 514] on button "Próximo" at bounding box center [1055, 510] width 65 height 25
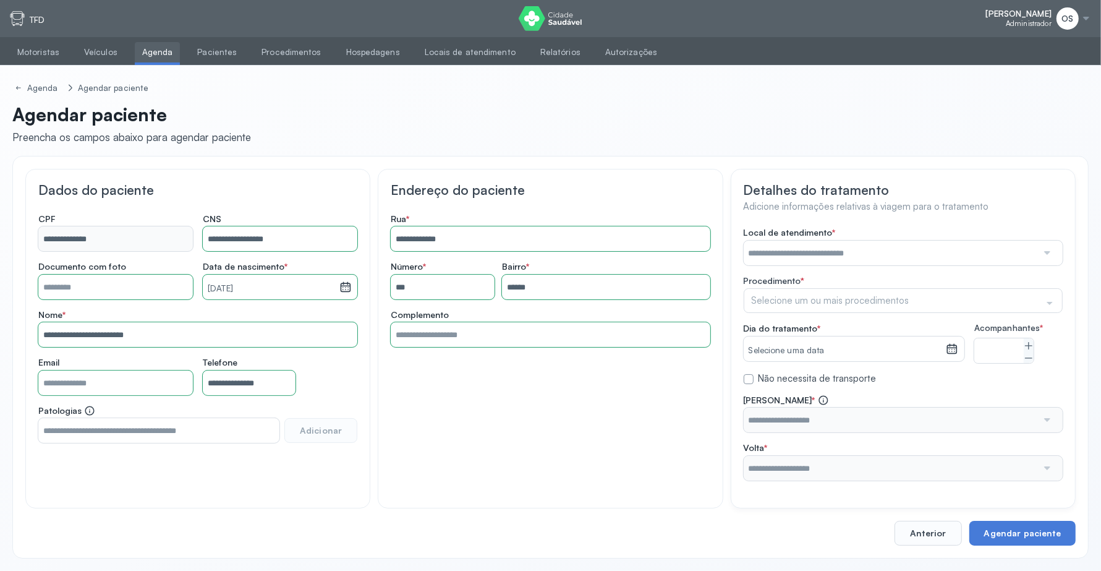
click at [883, 255] on input "text" at bounding box center [891, 253] width 294 height 25
click at [877, 248] on input "text" at bounding box center [891, 253] width 294 height 25
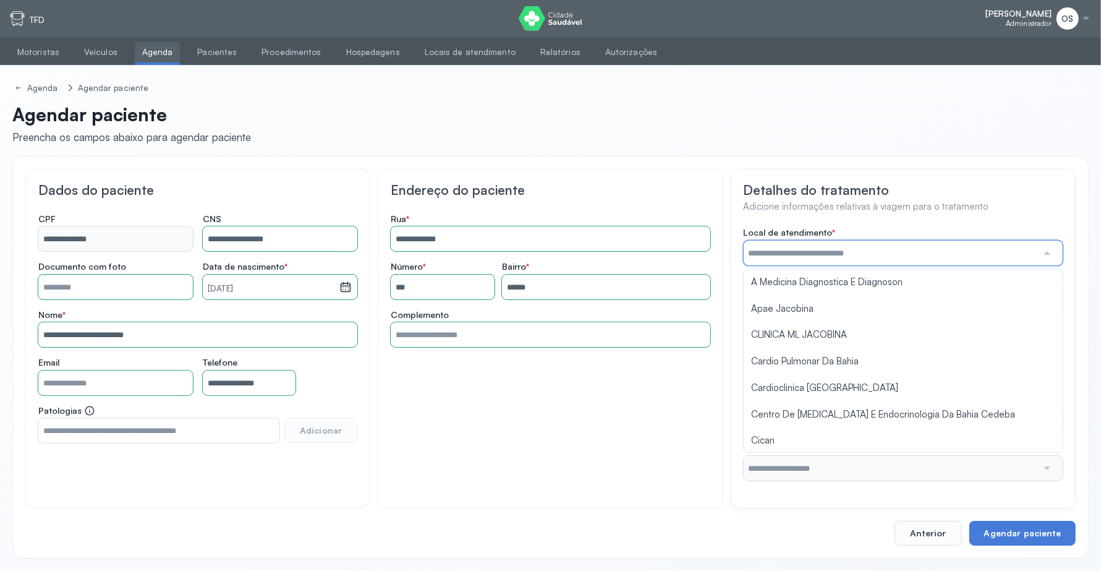
click at [877, 248] on input "text" at bounding box center [891, 253] width 294 height 25
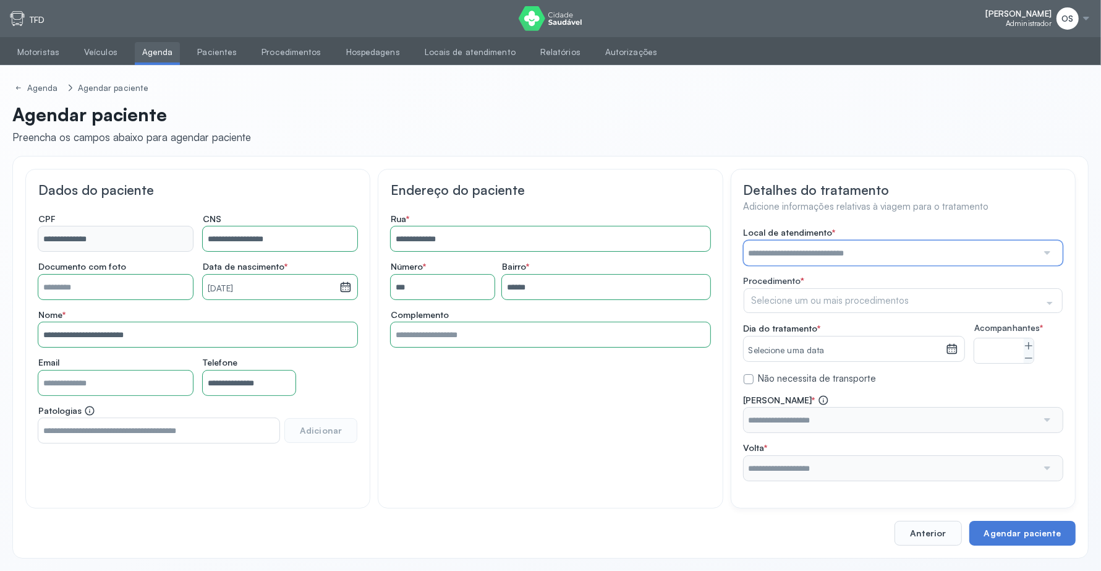
click at [877, 248] on input "text" at bounding box center [891, 253] width 294 height 25
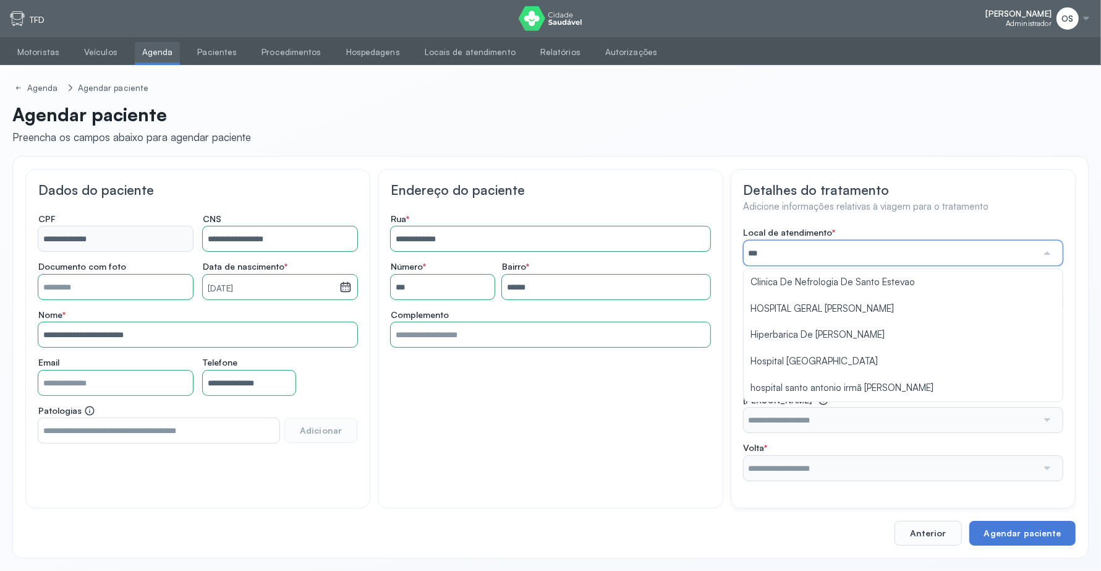
type input "****"
click at [809, 360] on div "**********" at bounding box center [903, 354] width 319 height 254
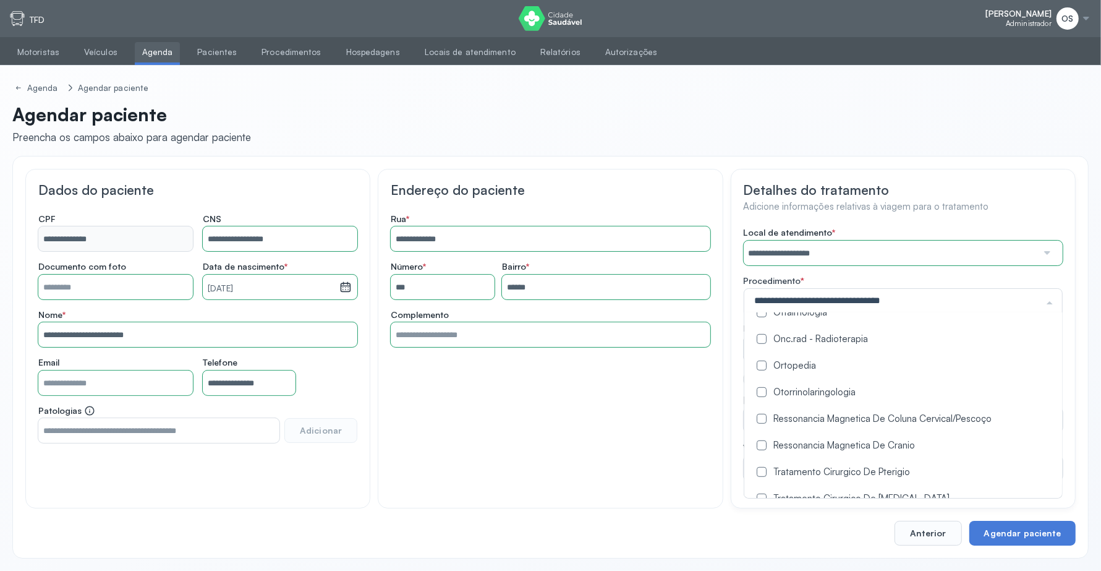
scroll to position [773, 0]
click at [759, 315] on div "Oftalmologia" at bounding box center [922, 312] width 341 height 12
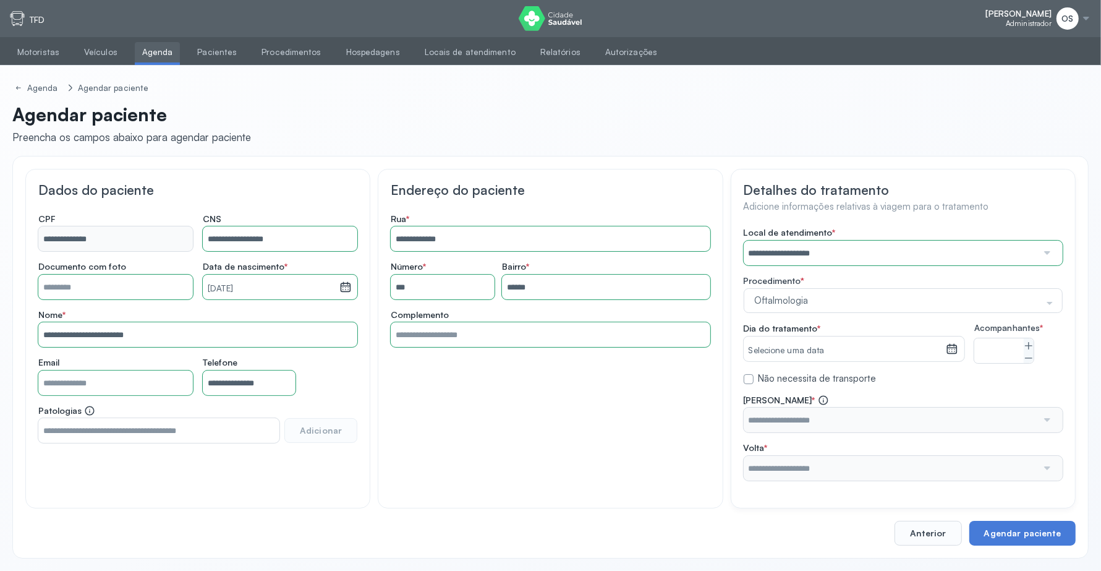
drag, startPoint x: 625, startPoint y: 424, endPoint x: 981, endPoint y: 365, distance: 360.4
click at [628, 422] on div "**********" at bounding box center [550, 339] width 345 height 340
click at [1031, 345] on icon at bounding box center [1029, 346] width 10 height 10
type input "*"
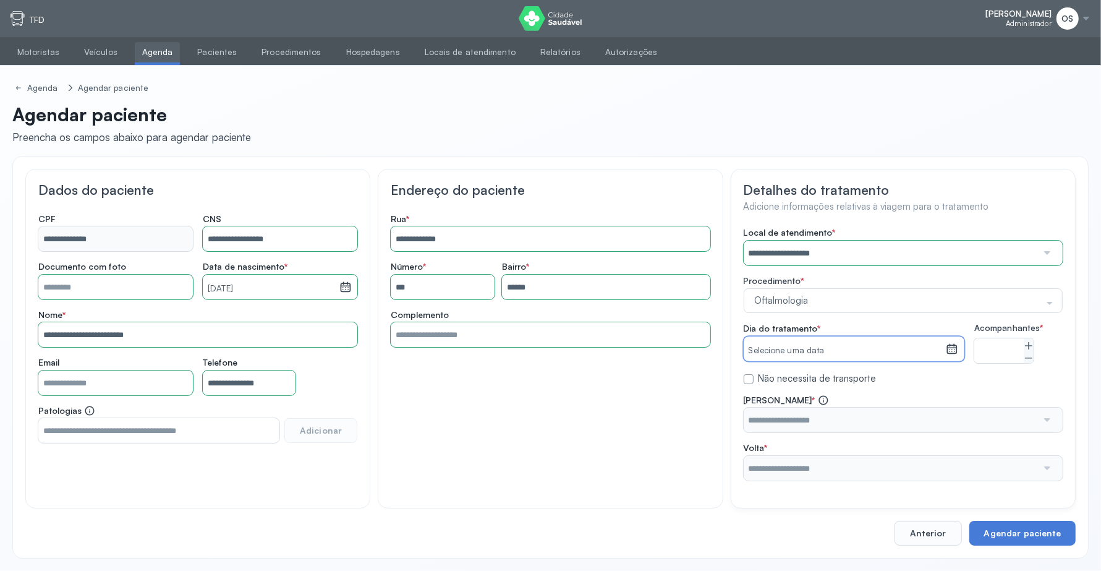
click at [933, 354] on small "Selecione uma data" at bounding box center [845, 350] width 192 height 12
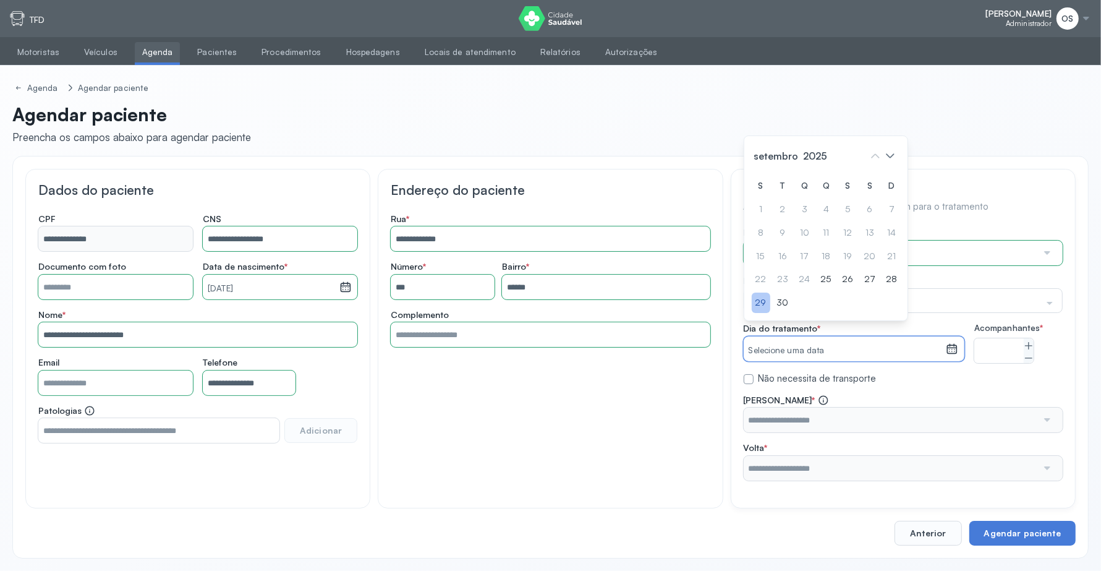
click at [753, 313] on div "29" at bounding box center [761, 303] width 19 height 20
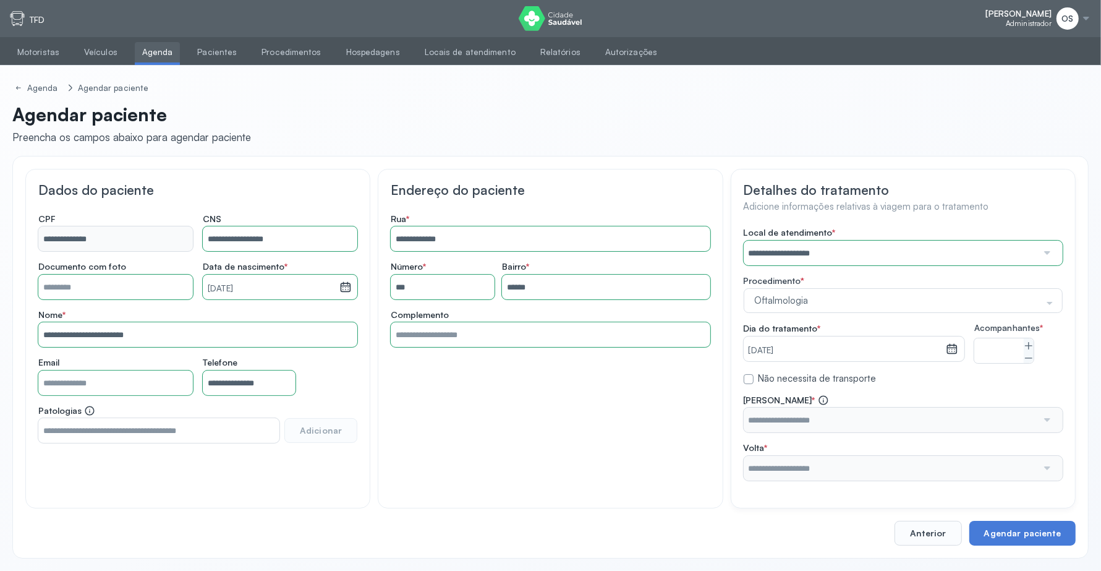
click at [978, 432] on input "text" at bounding box center [891, 420] width 294 height 25
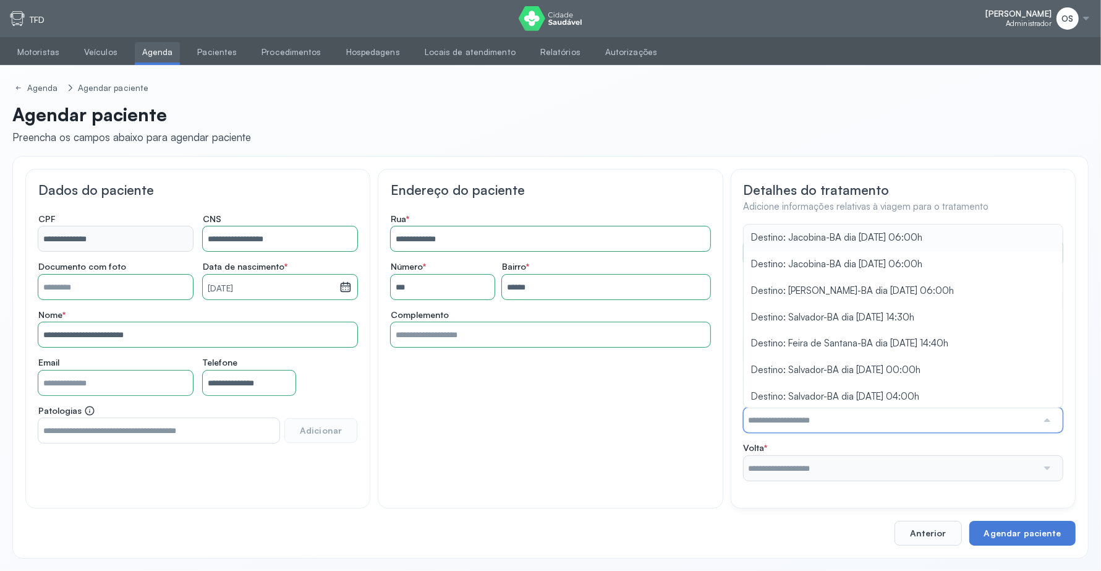
drag, startPoint x: 946, startPoint y: 432, endPoint x: 938, endPoint y: 428, distance: 8.9
click at [944, 432] on input "text" at bounding box center [891, 420] width 294 height 25
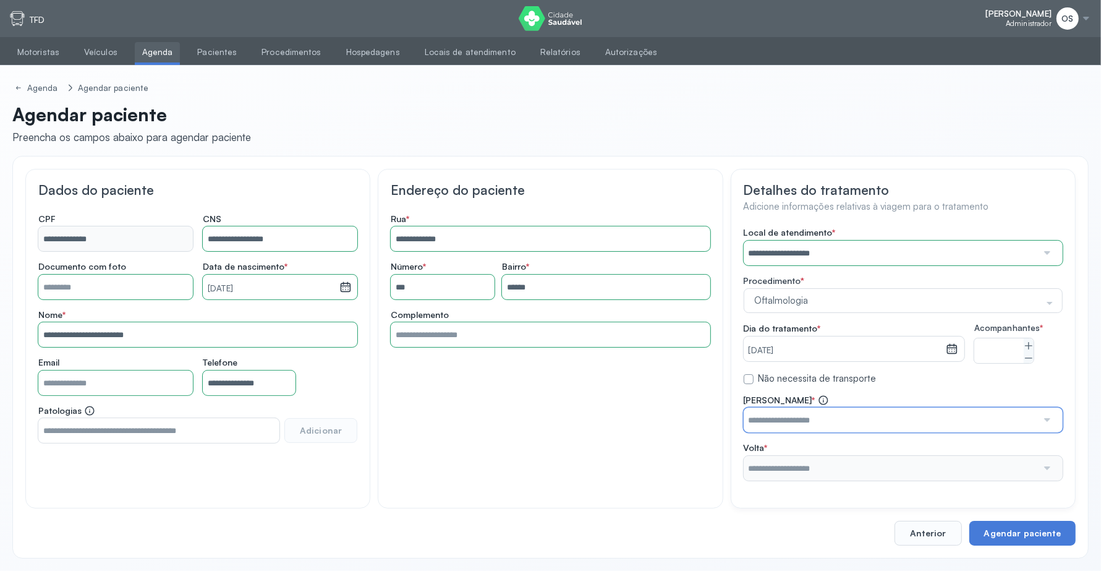
click at [938, 428] on input "text" at bounding box center [891, 420] width 294 height 25
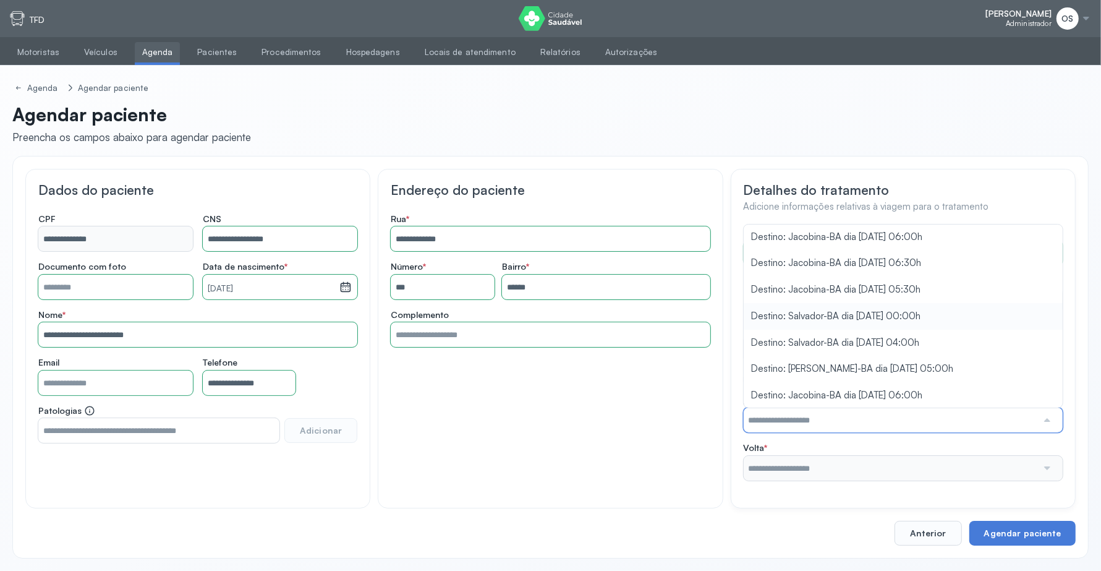
scroll to position [11, 0]
click at [944, 320] on div "**********" at bounding box center [903, 354] width 319 height 254
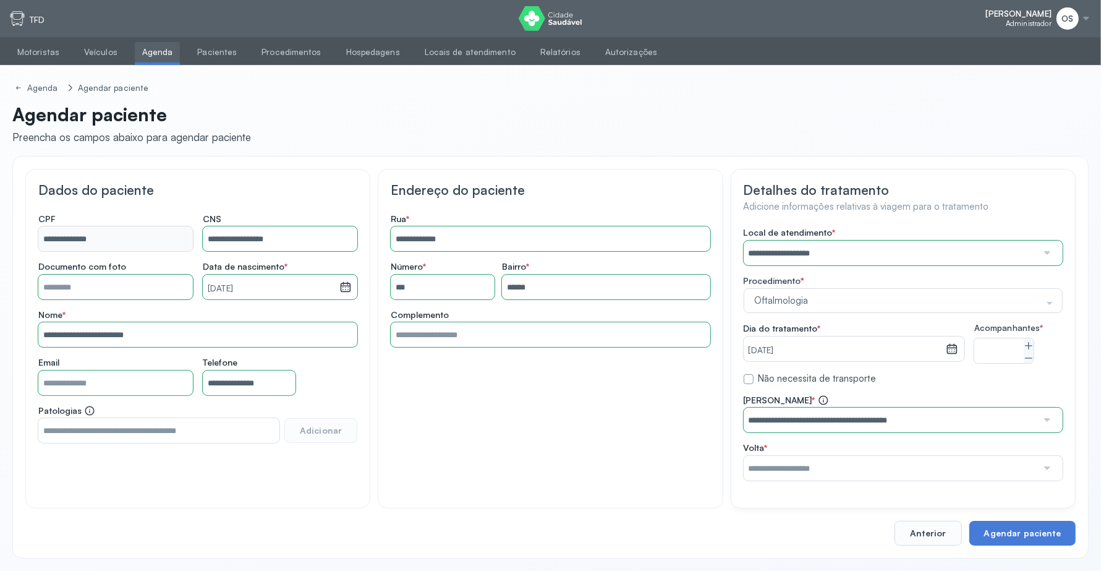
click at [937, 466] on input "text" at bounding box center [891, 468] width 294 height 25
click at [938, 410] on div "**********" at bounding box center [903, 438] width 319 height 86
click at [1025, 533] on button "Agendar paciente" at bounding box center [1023, 533] width 106 height 25
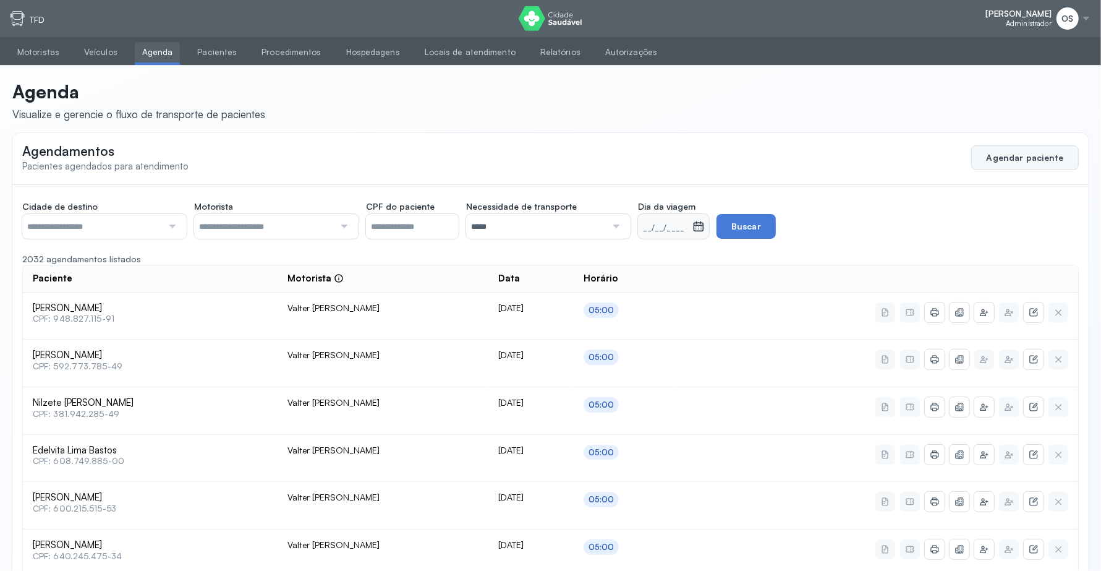
click at [1027, 159] on button "Agendar paciente" at bounding box center [1026, 157] width 108 height 25
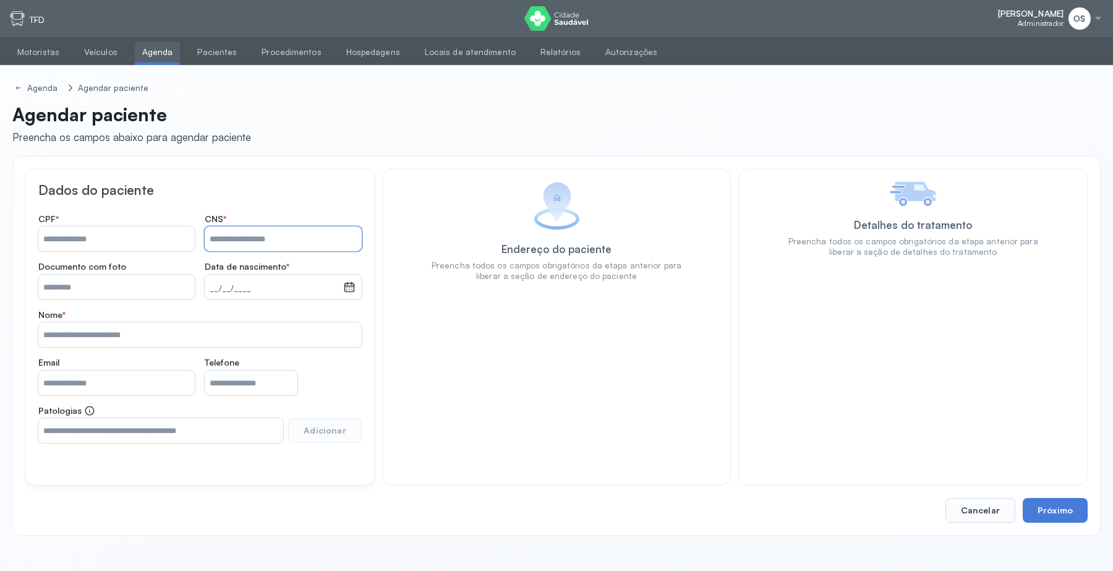
paste input "**********"
type input "*"
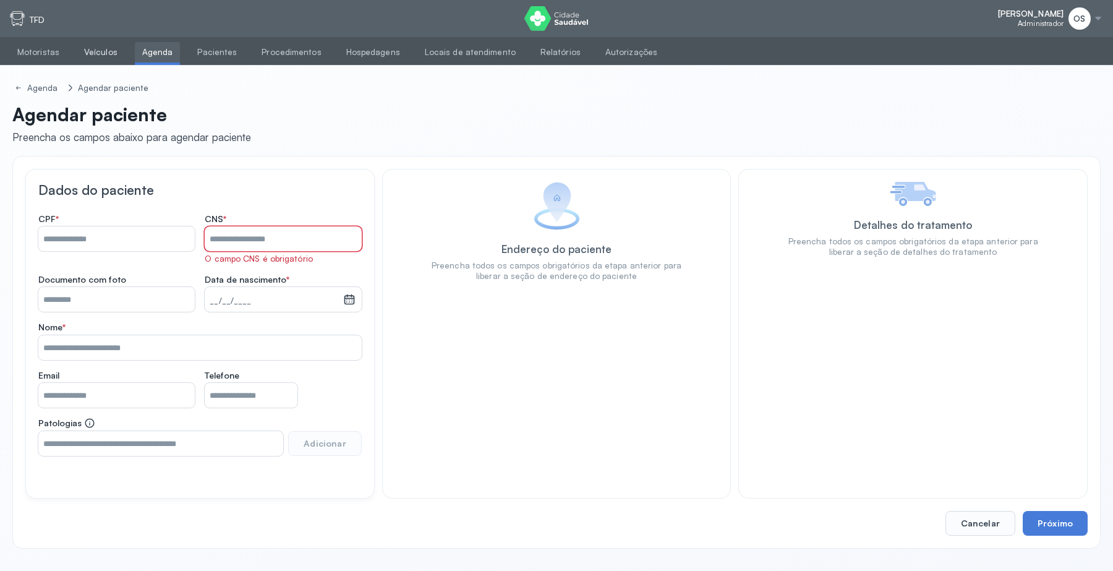
click at [112, 50] on link "Veículos" at bounding box center [101, 52] width 48 height 20
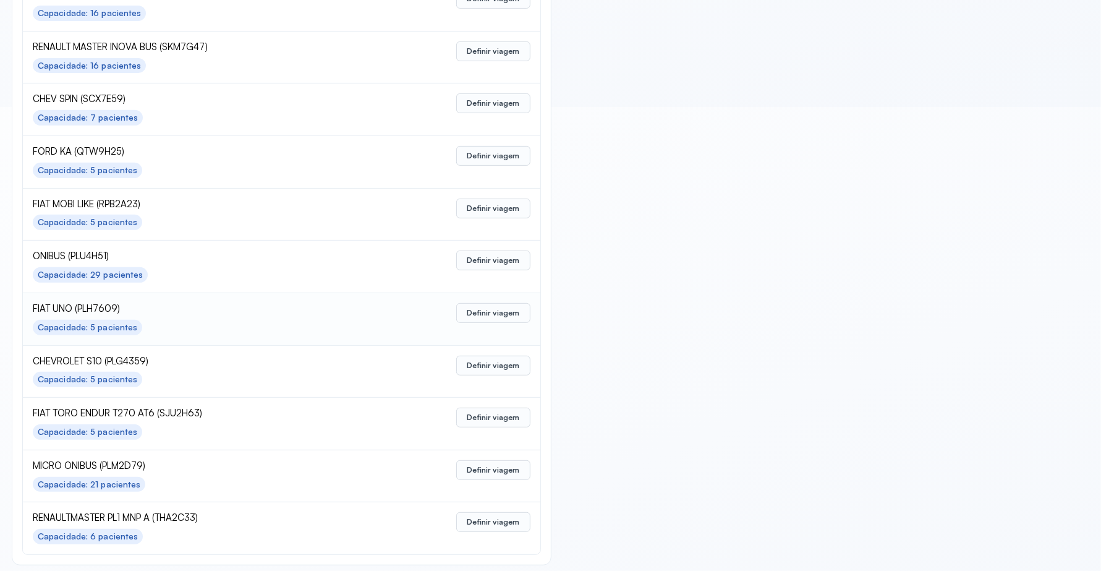
scroll to position [309, 0]
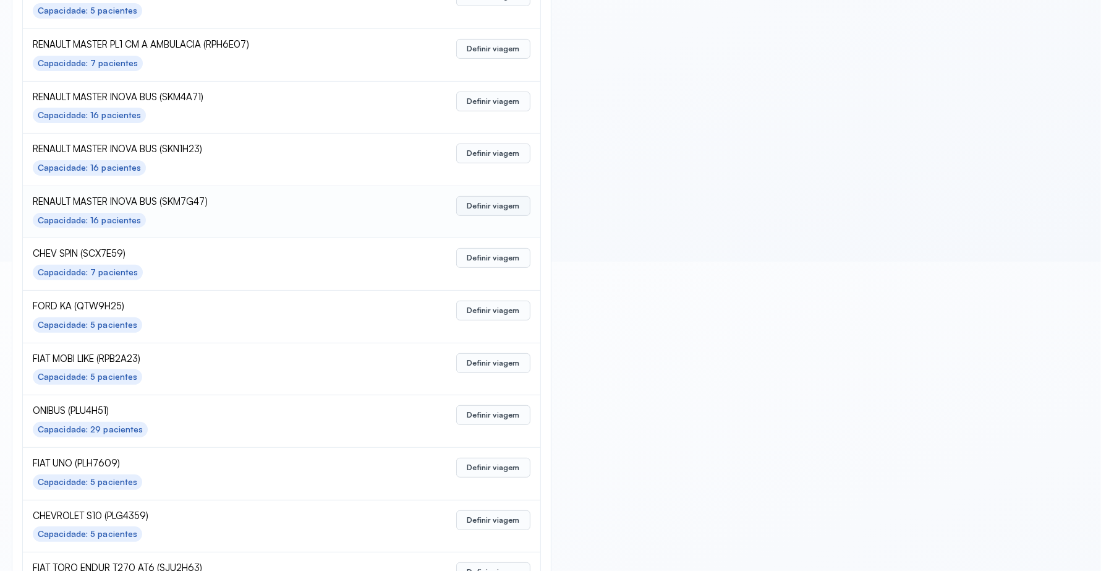
click at [479, 204] on button "Definir viagem" at bounding box center [493, 206] width 74 height 20
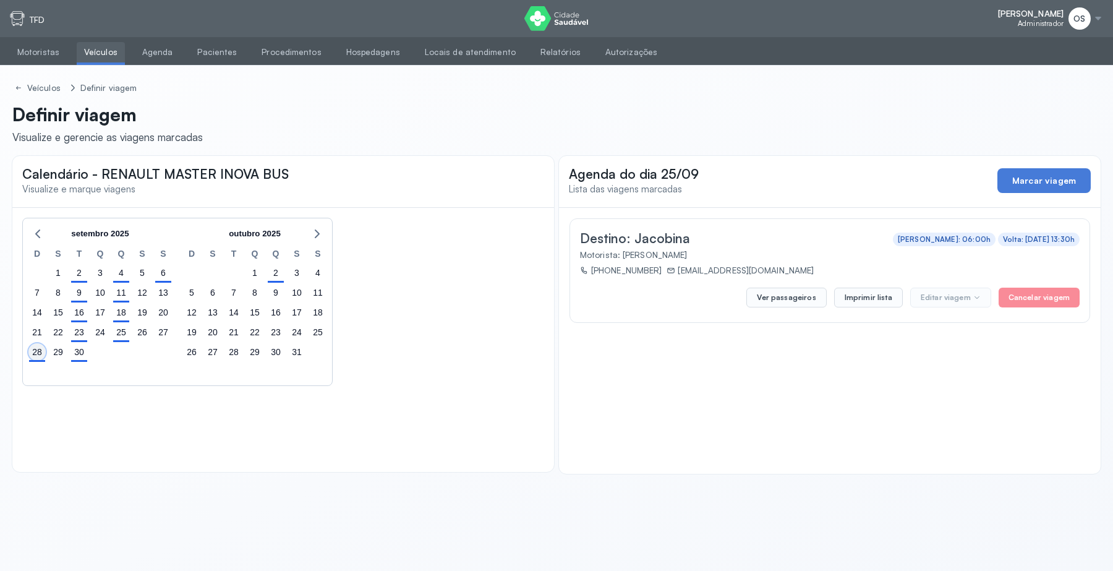
click at [32, 354] on div "28" at bounding box center [36, 351] width 17 height 17
click at [876, 293] on button "Imprimir lista" at bounding box center [868, 298] width 69 height 20
click at [275, 273] on div "2" at bounding box center [275, 272] width 17 height 17
click at [805, 295] on button "Ver passageiros" at bounding box center [786, 298] width 80 height 20
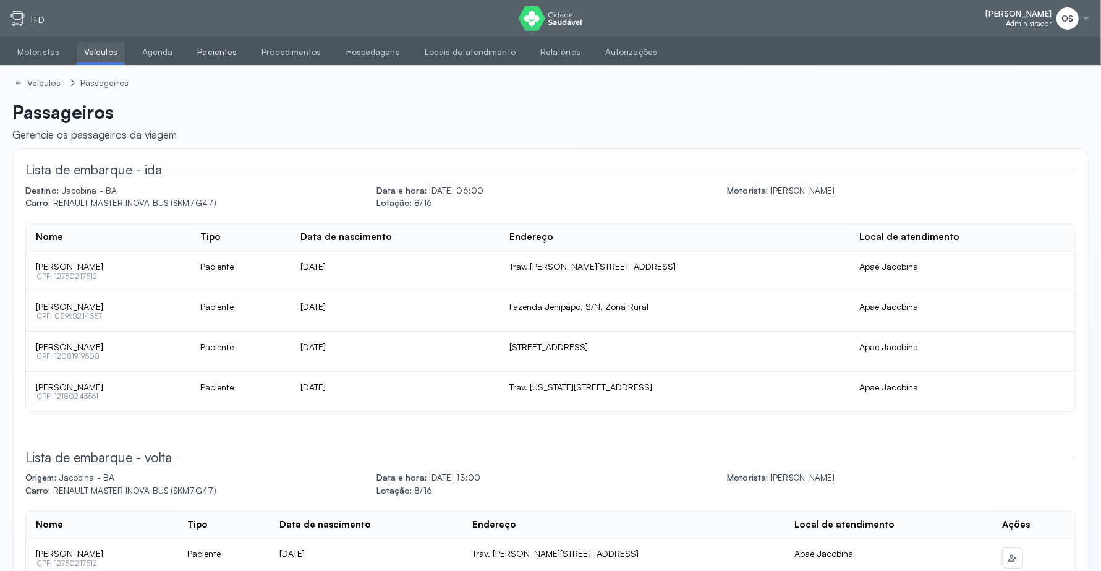
click at [214, 53] on link "Pacientes" at bounding box center [217, 52] width 54 height 20
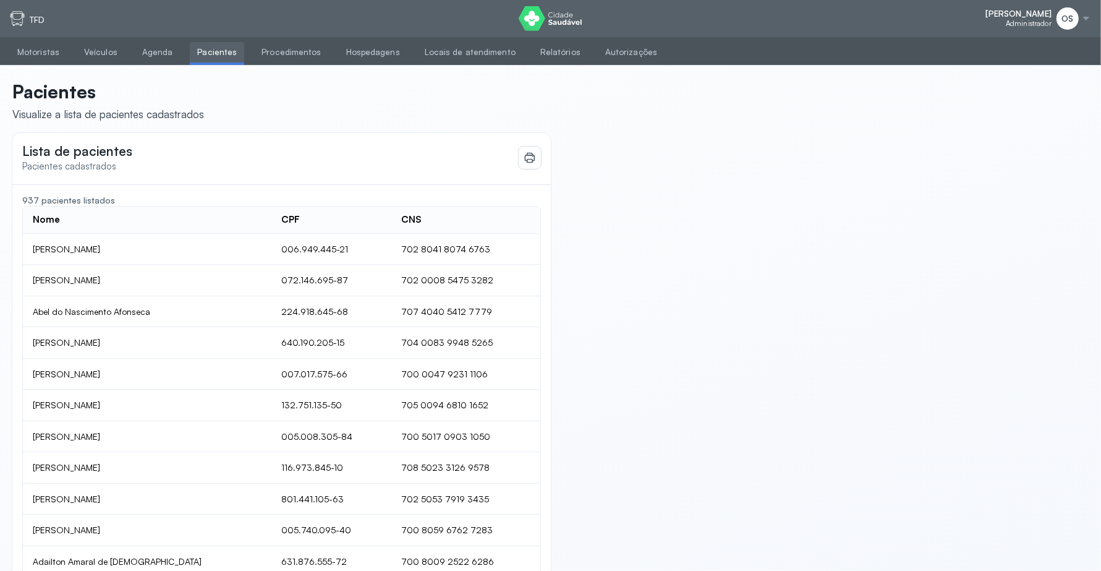
click at [99, 201] on div "937 pacientes listados" at bounding box center [281, 200] width 519 height 11
drag, startPoint x: 158, startPoint y: 208, endPoint x: 166, endPoint y: 212, distance: 8.3
click at [166, 212] on div "937 pacientes listados Nome CPF CNS [PERSON_NAME] Sousa 006.949.445-21 702 8041…" at bounding box center [281, 464] width 519 height 538
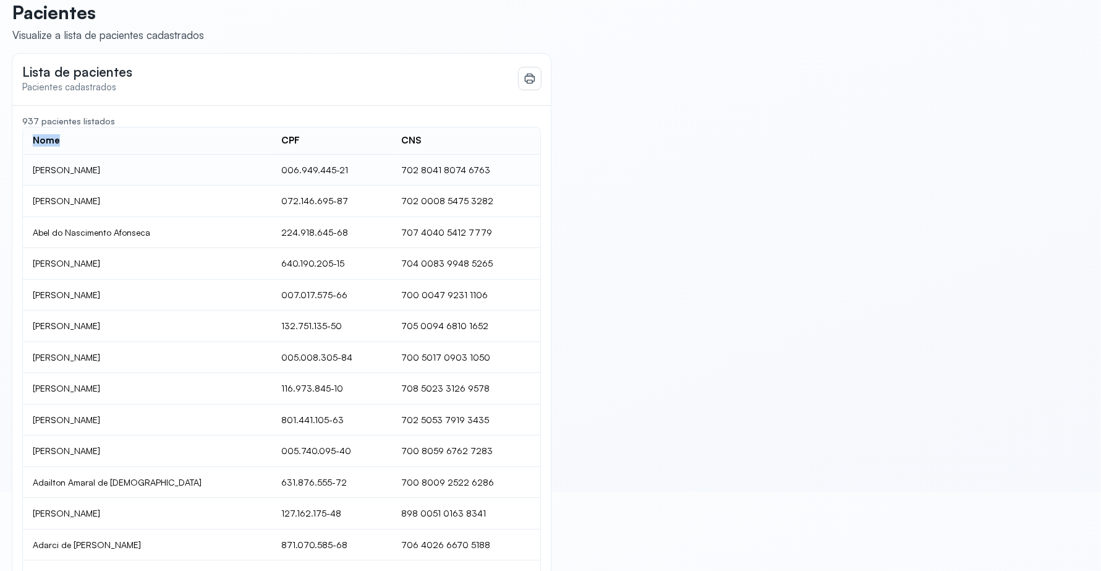
scroll to position [195, 0]
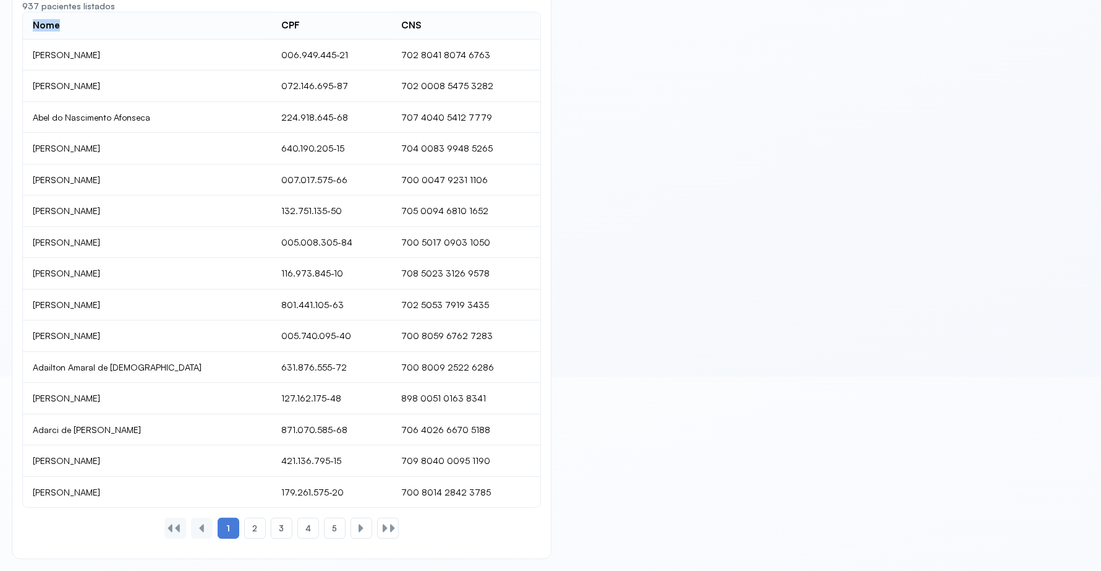
click at [177, 529] on div at bounding box center [178, 528] width 10 height 10
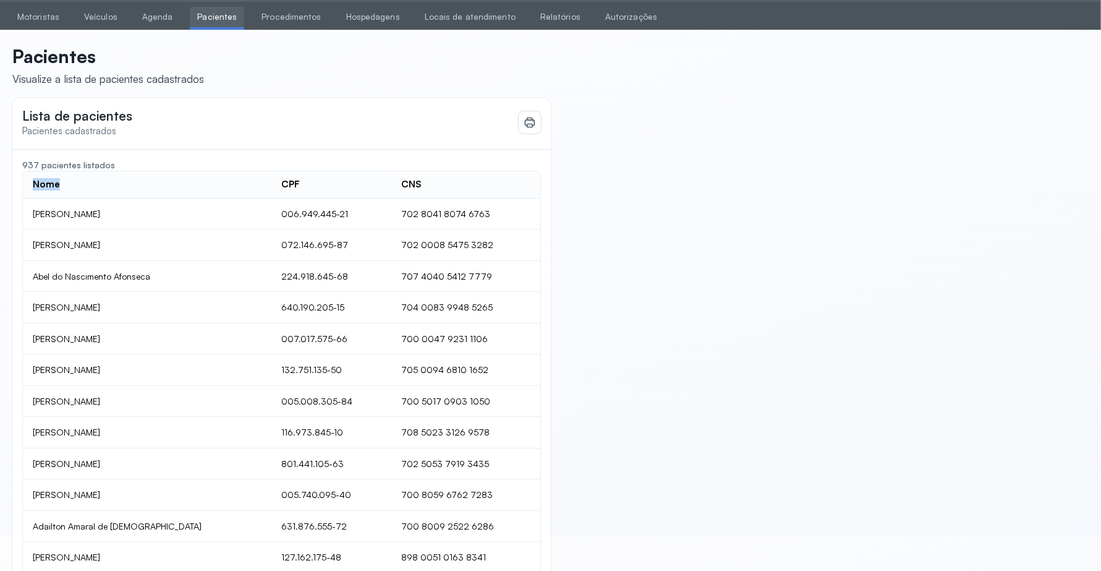
scroll to position [0, 0]
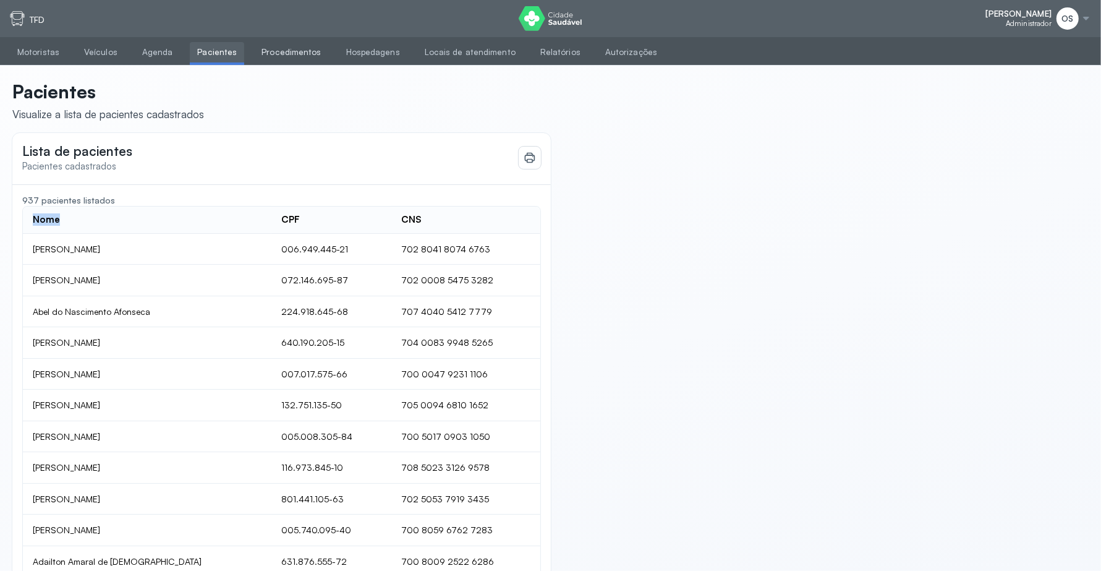
click at [289, 45] on link "Procedimentos" at bounding box center [291, 52] width 74 height 20
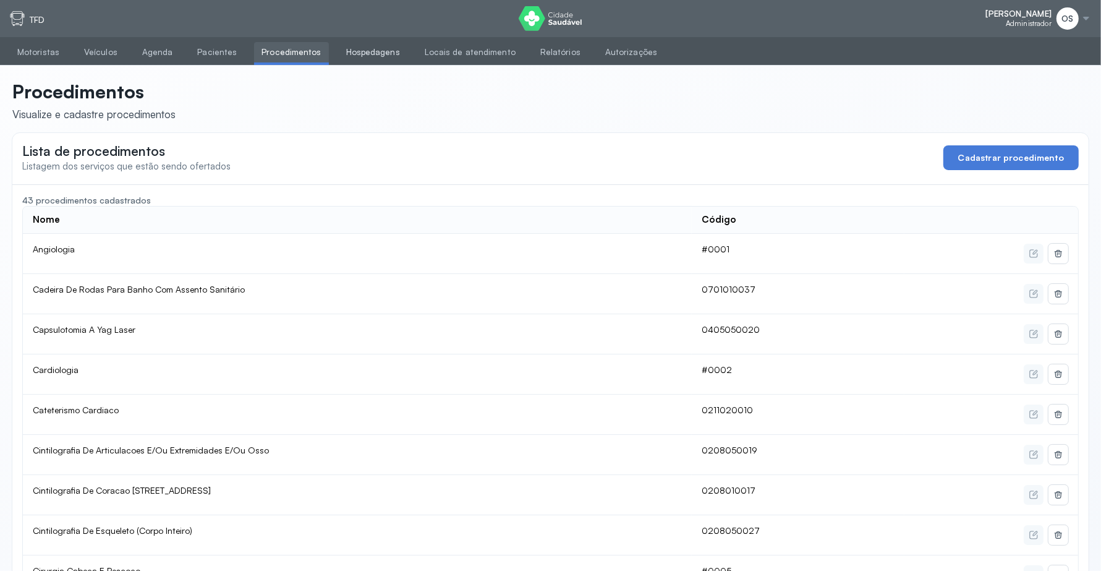
click at [364, 56] on link "Hospedagens" at bounding box center [373, 52] width 69 height 20
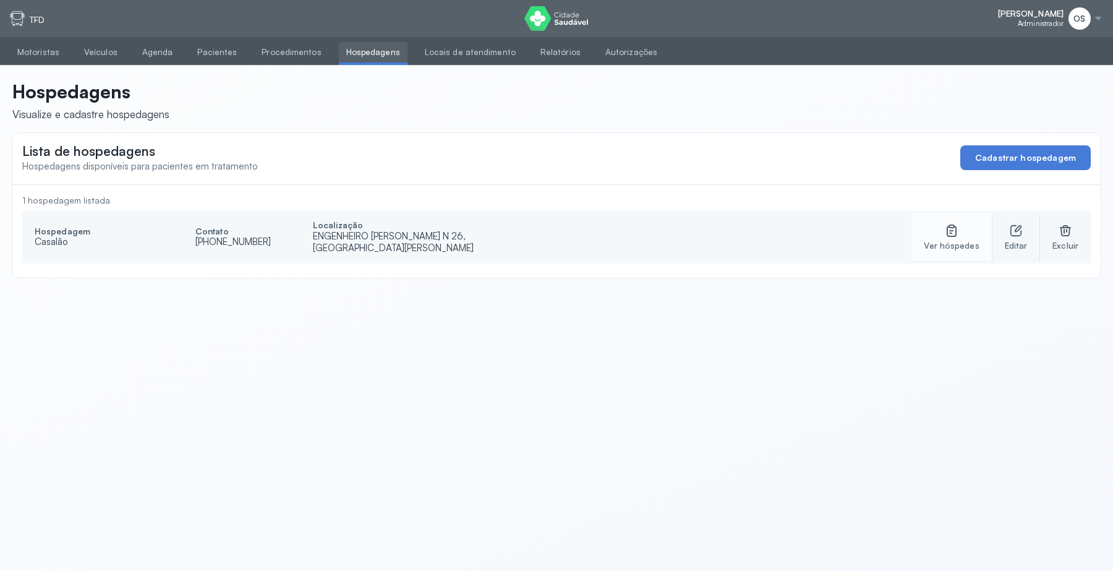
click at [953, 237] on icon at bounding box center [951, 230] width 15 height 15
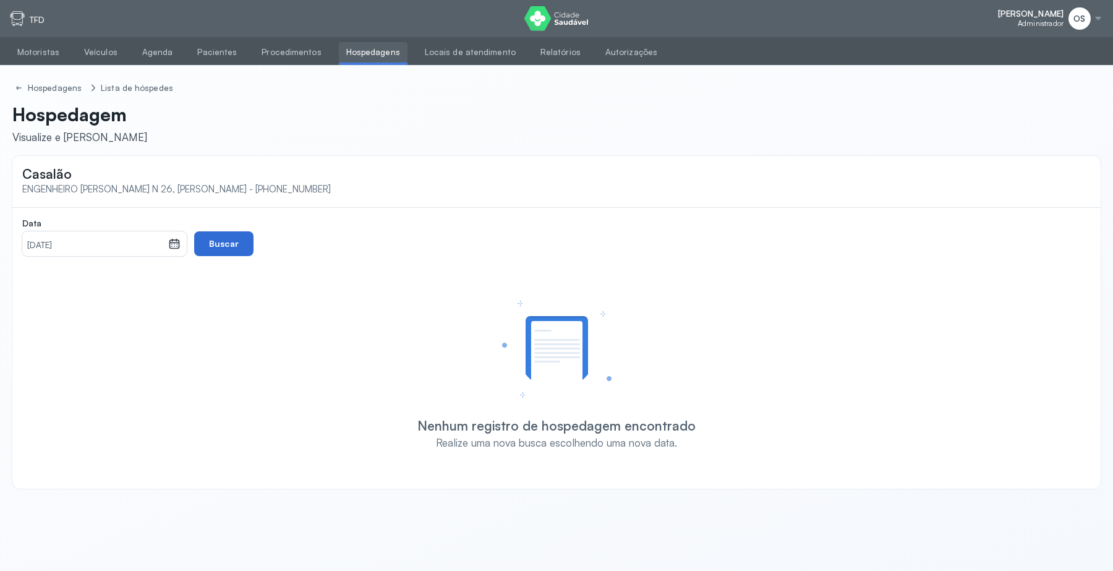
click at [223, 248] on button "Buscar" at bounding box center [223, 243] width 59 height 25
click at [213, 254] on button "Buscar" at bounding box center [223, 243] width 59 height 25
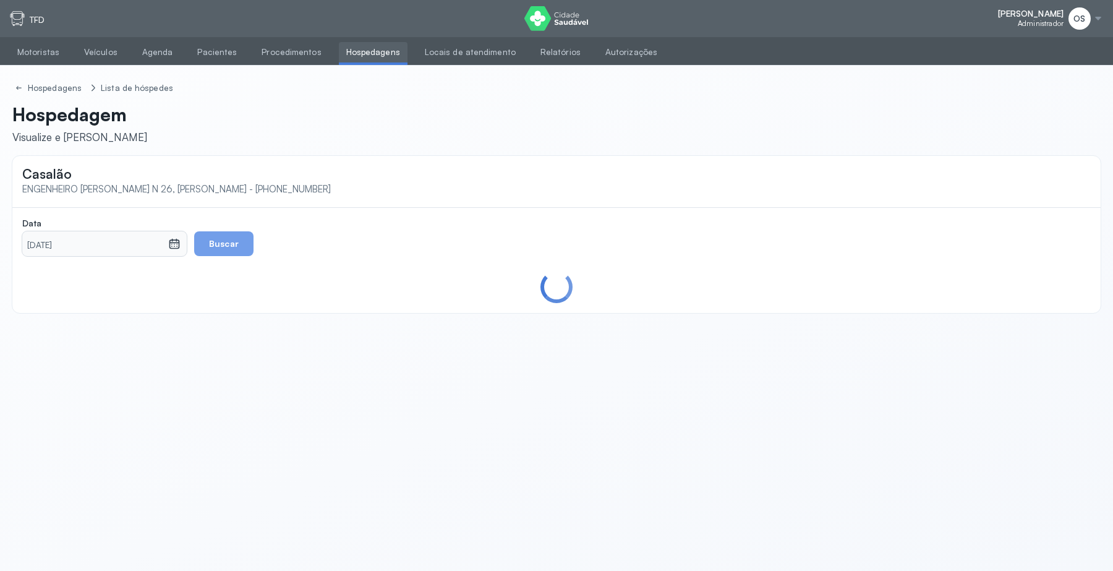
click at [213, 254] on button "Buscar" at bounding box center [223, 243] width 59 height 25
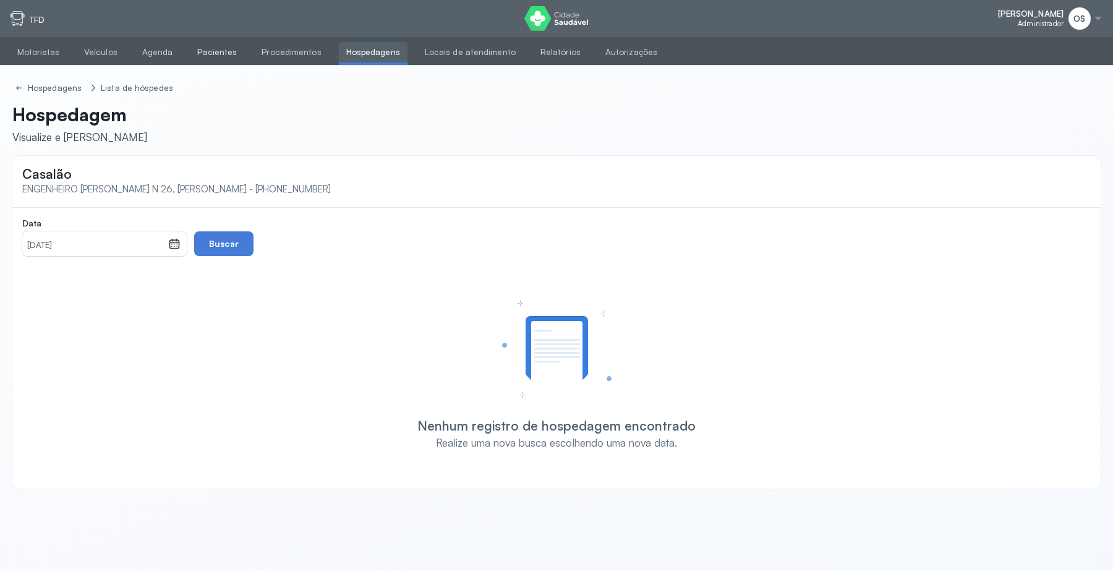
click at [215, 53] on link "Pacientes" at bounding box center [217, 52] width 54 height 20
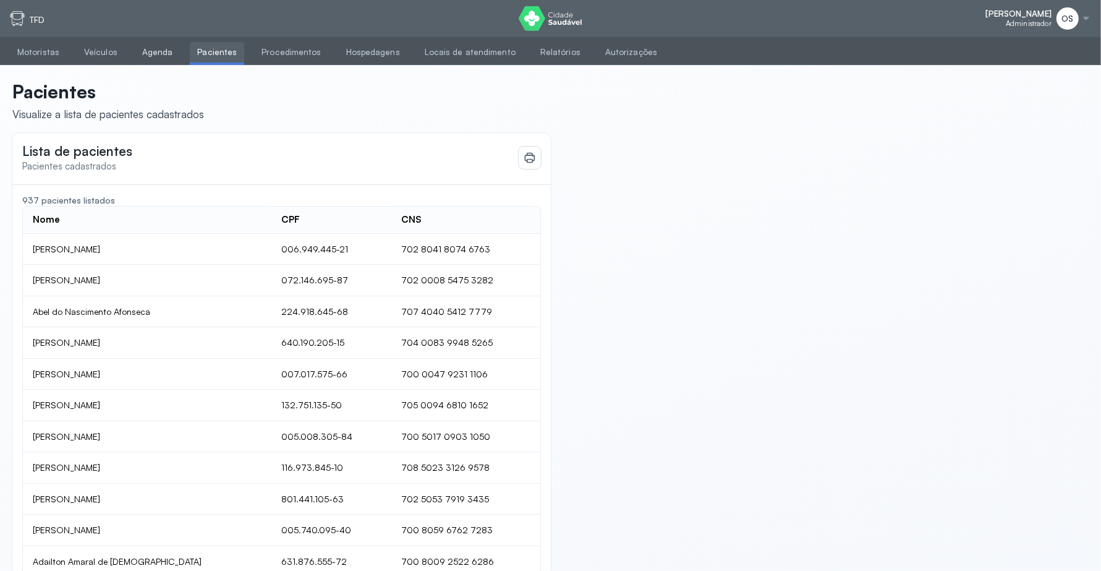
click at [147, 45] on link "Agenda" at bounding box center [158, 52] width 46 height 20
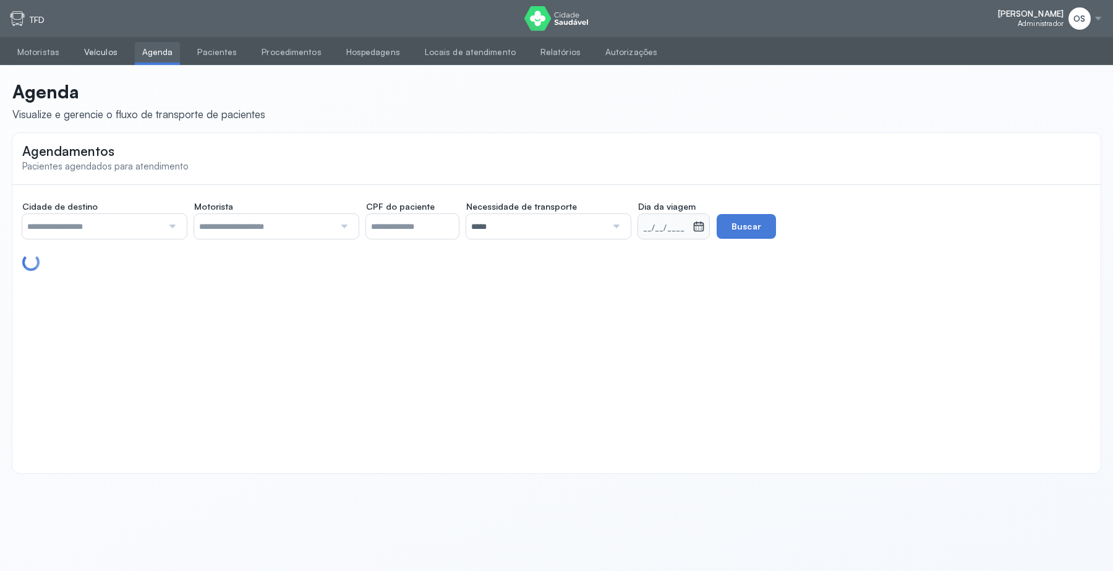
click at [97, 51] on link "Veículos" at bounding box center [101, 52] width 48 height 20
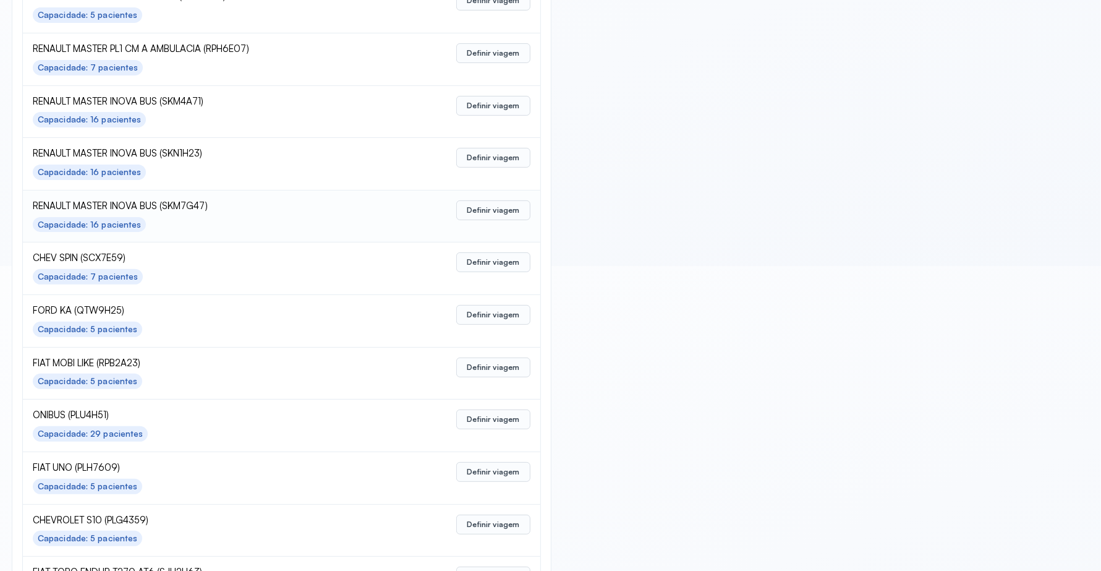
scroll to position [309, 0]
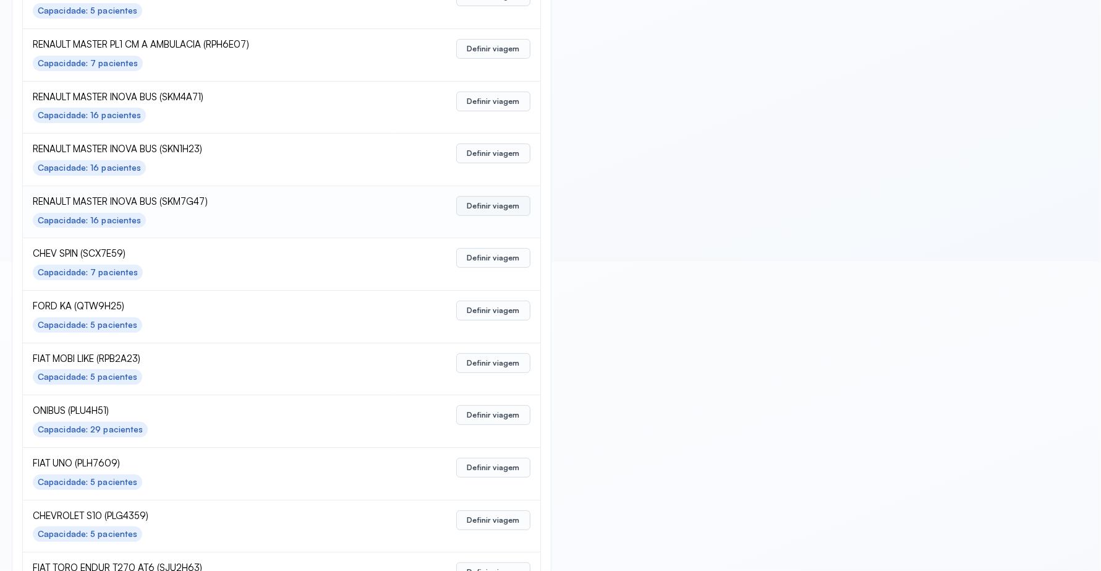
click at [499, 211] on button "Definir viagem" at bounding box center [493, 206] width 74 height 20
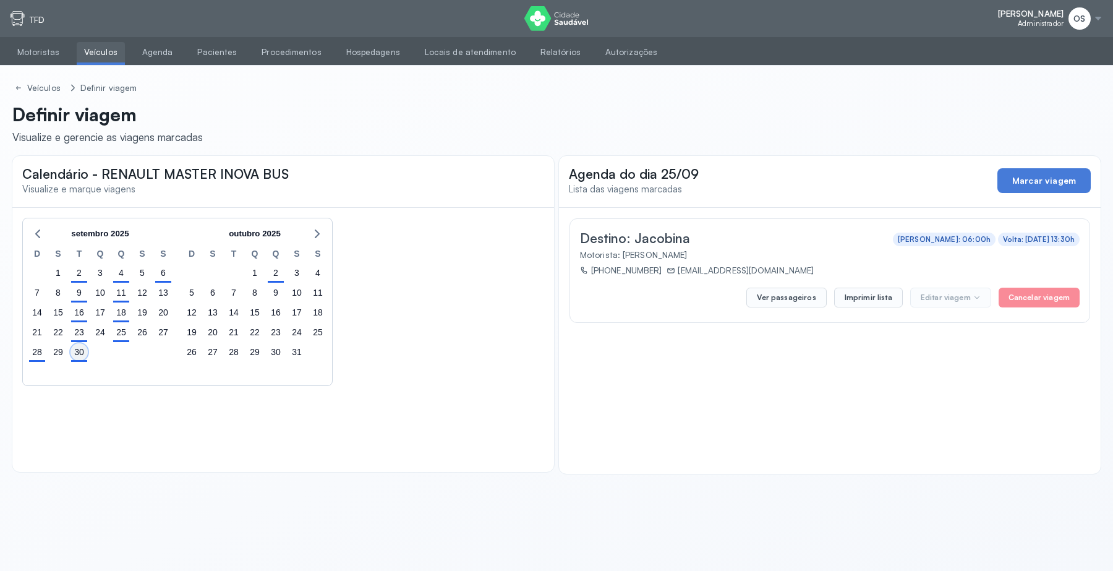
click at [81, 348] on div "30" at bounding box center [79, 351] width 17 height 17
click at [97, 53] on link "Veículos" at bounding box center [101, 52] width 48 height 20
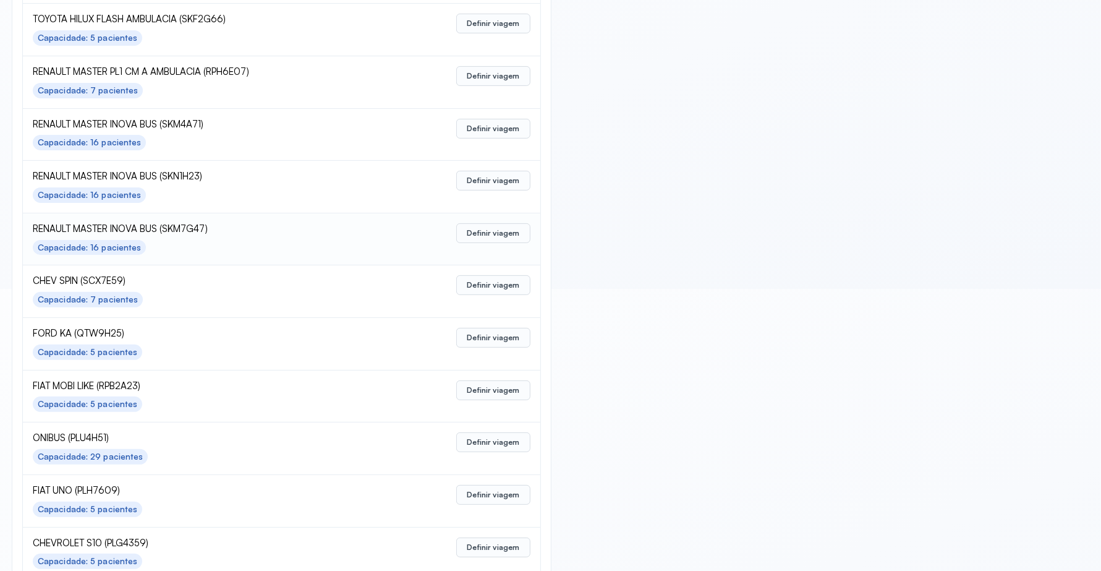
scroll to position [309, 0]
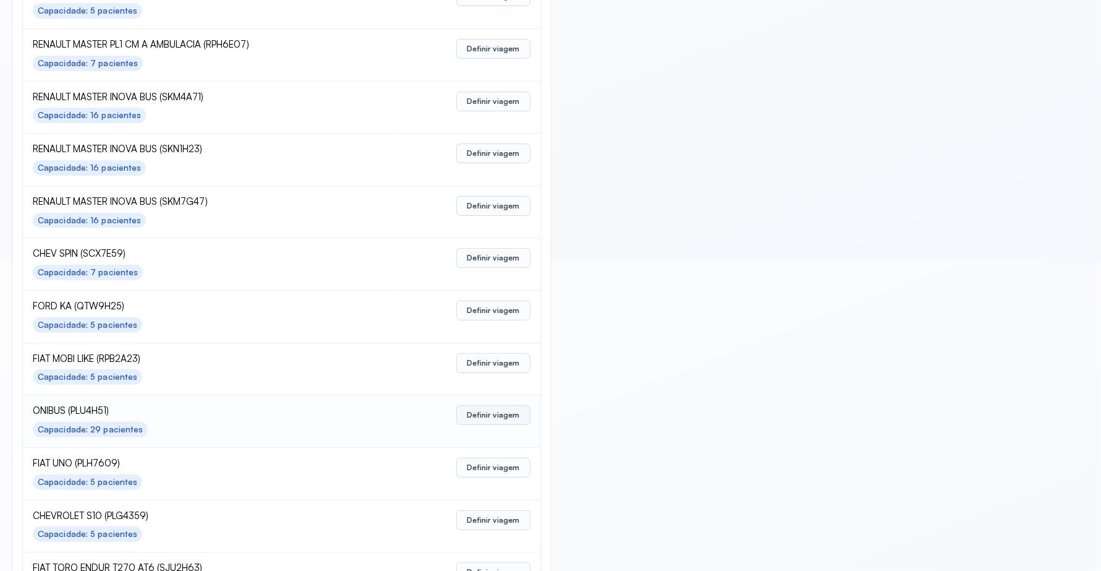
click at [493, 421] on button "Definir viagem" at bounding box center [493, 415] width 74 height 20
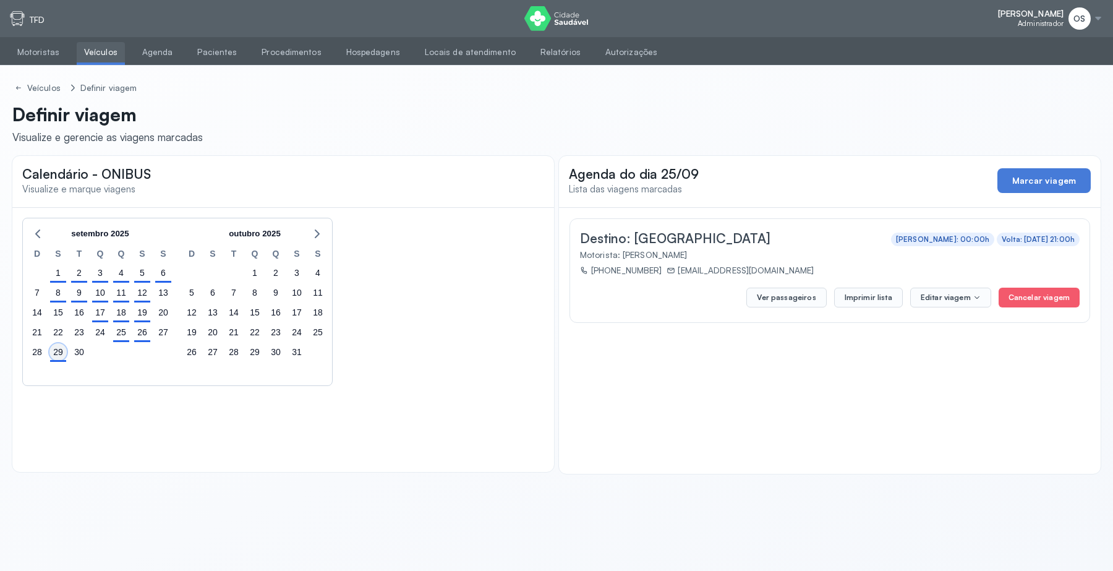
click at [59, 350] on div "29" at bounding box center [57, 351] width 17 height 17
click at [795, 294] on button "Ver passageiros" at bounding box center [786, 298] width 80 height 20
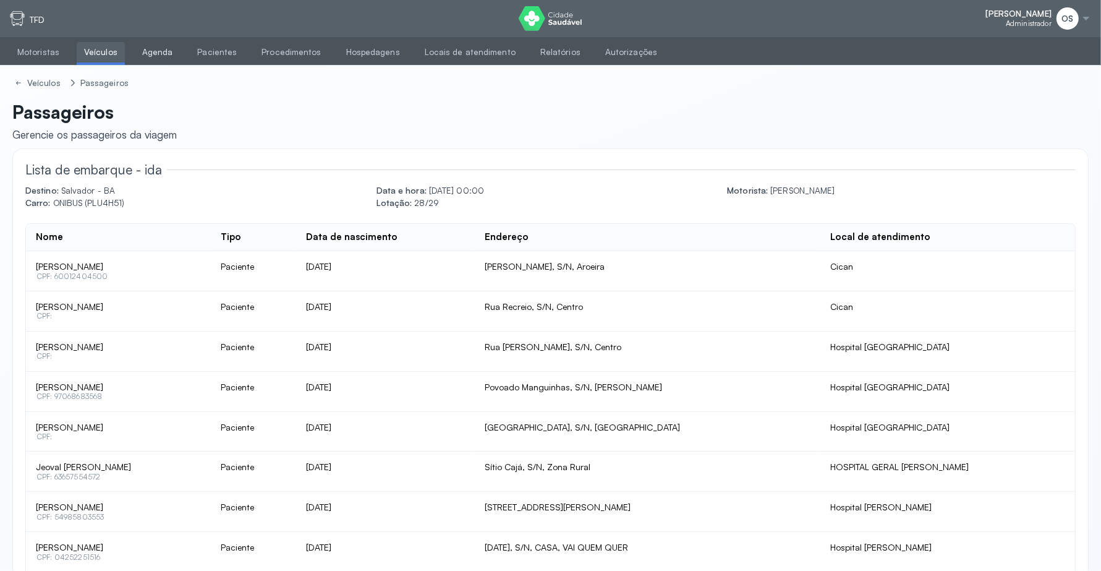
click at [152, 51] on link "Agenda" at bounding box center [158, 52] width 46 height 20
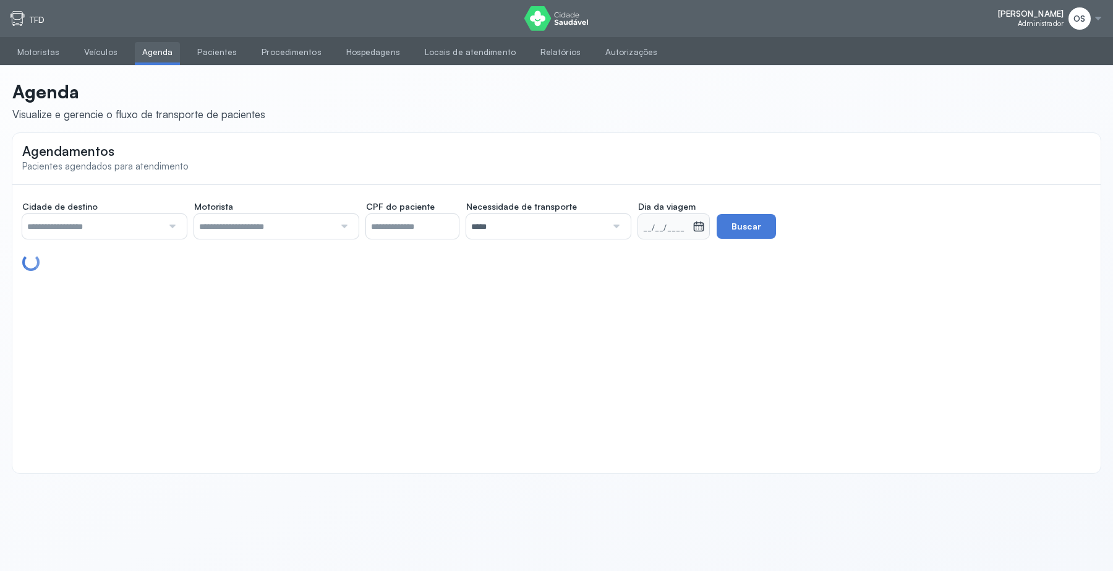
click at [169, 226] on div at bounding box center [171, 226] width 17 height 25
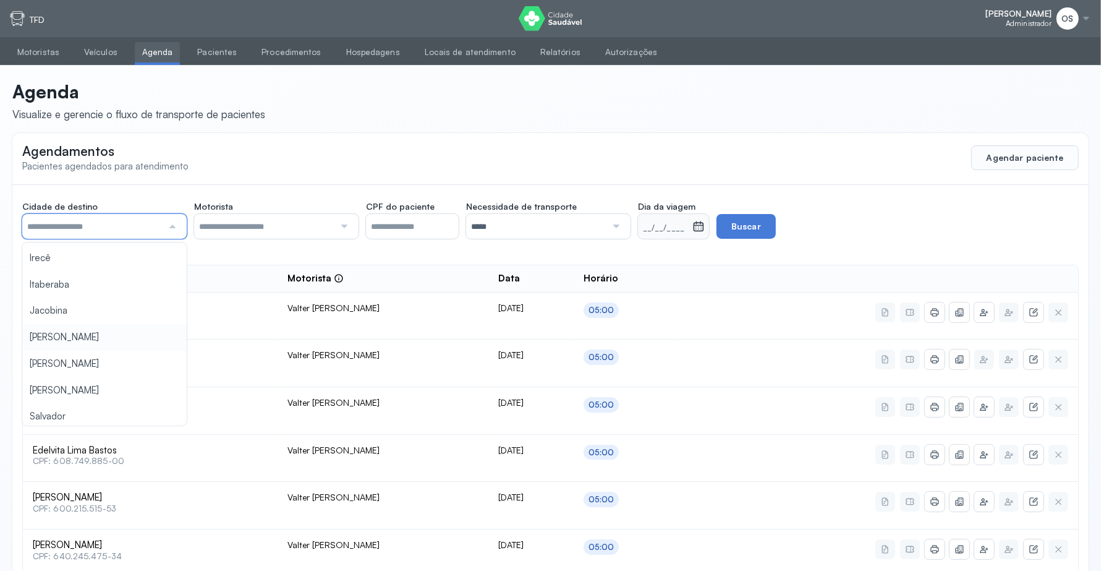
scroll to position [134, 0]
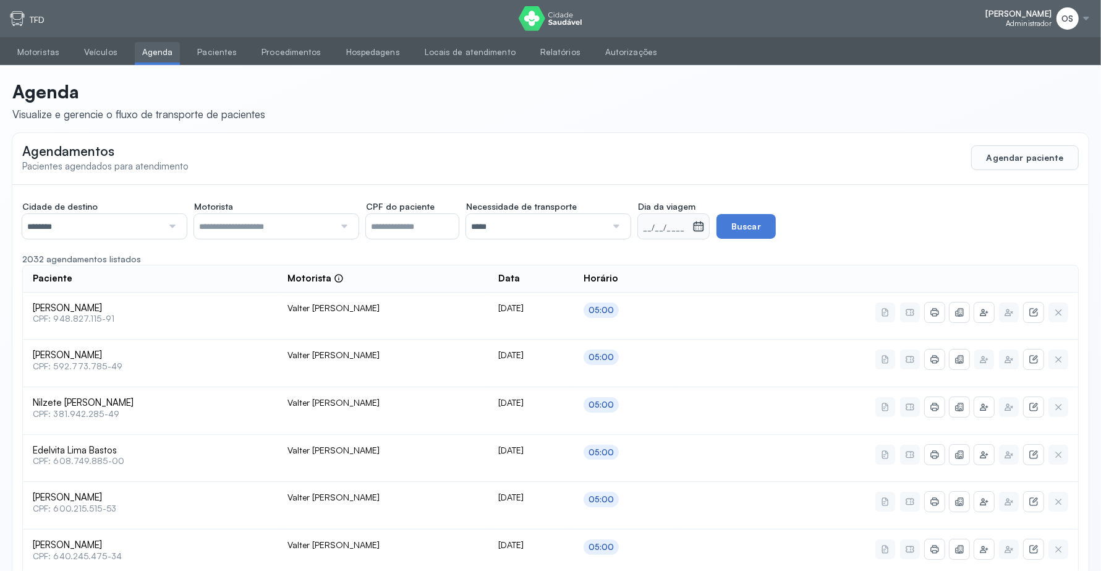
click at [654, 229] on small "__/__/____" at bounding box center [665, 228] width 45 height 12
drag, startPoint x: 662, startPoint y: 230, endPoint x: 674, endPoint y: 233, distance: 12.2
click at [664, 231] on small "__/__/____" at bounding box center [665, 228] width 45 height 12
click at [678, 235] on div "__/__/____" at bounding box center [665, 226] width 54 height 25
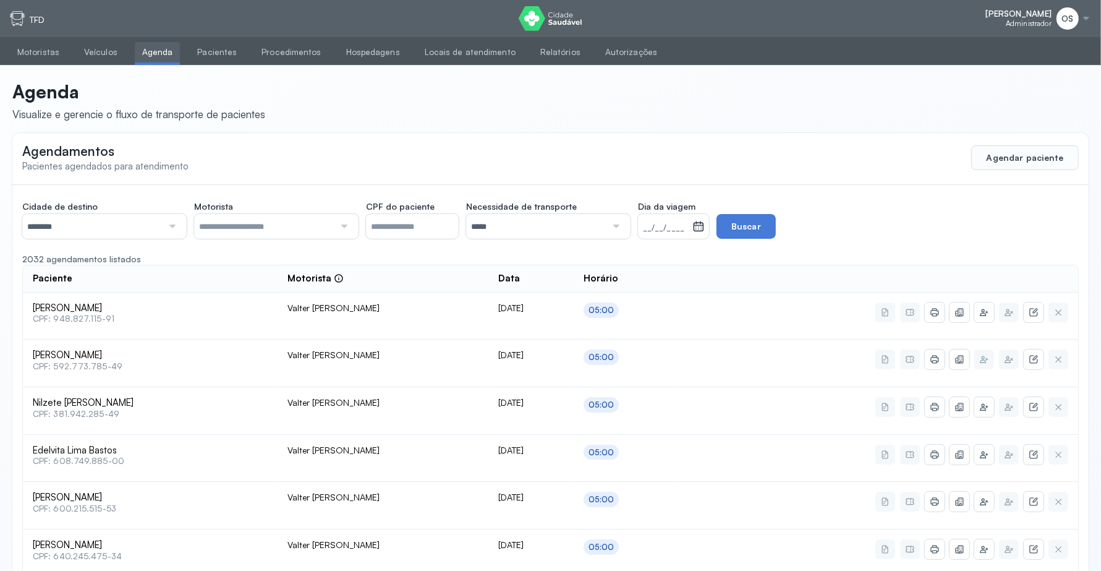
drag, startPoint x: 628, startPoint y: 224, endPoint x: 644, endPoint y: 229, distance: 16.7
click at [631, 228] on div "*****" at bounding box center [548, 226] width 165 height 25
click at [644, 229] on div "__/__/____" at bounding box center [665, 226] width 54 height 25
click at [617, 229] on div at bounding box center [615, 226] width 17 height 25
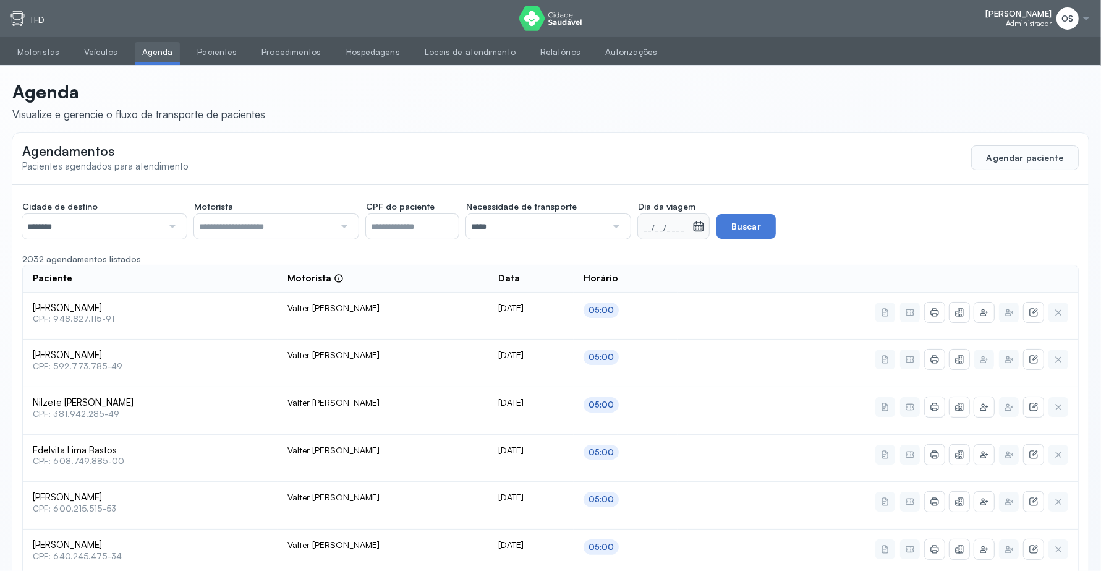
click at [702, 236] on div at bounding box center [697, 226] width 9 height 25
click at [699, 229] on icon at bounding box center [699, 227] width 11 height 9
click at [705, 229] on icon at bounding box center [699, 226] width 12 height 12
drag, startPoint x: 707, startPoint y: 229, endPoint x: 707, endPoint y: 213, distance: 15.5
click at [705, 228] on icon at bounding box center [699, 226] width 12 height 12
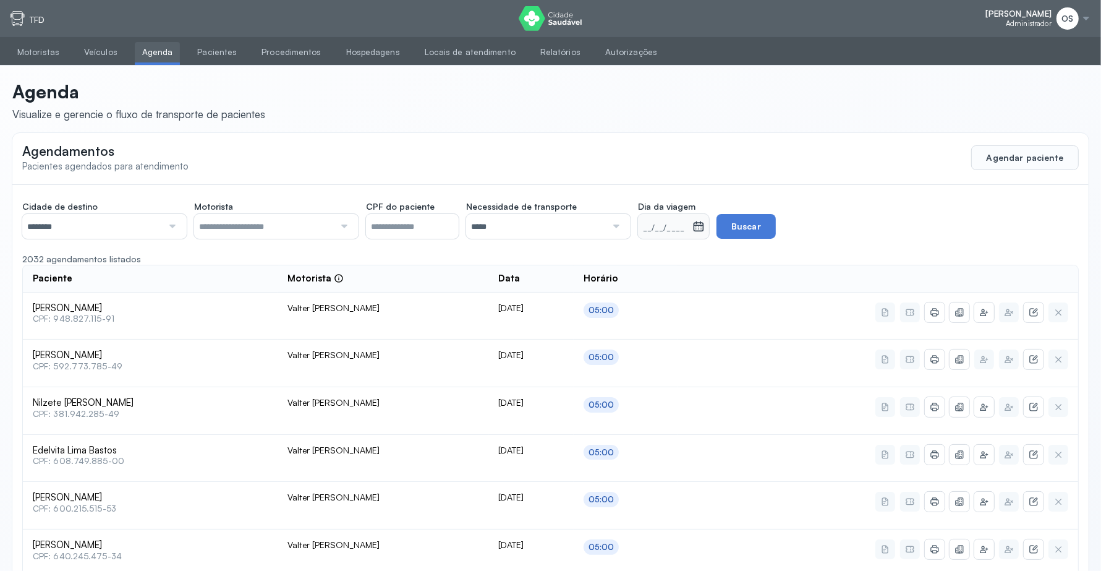
drag, startPoint x: 693, startPoint y: 218, endPoint x: 645, endPoint y: 208, distance: 48.6
click at [690, 218] on div "__/__/____" at bounding box center [673, 226] width 71 height 25
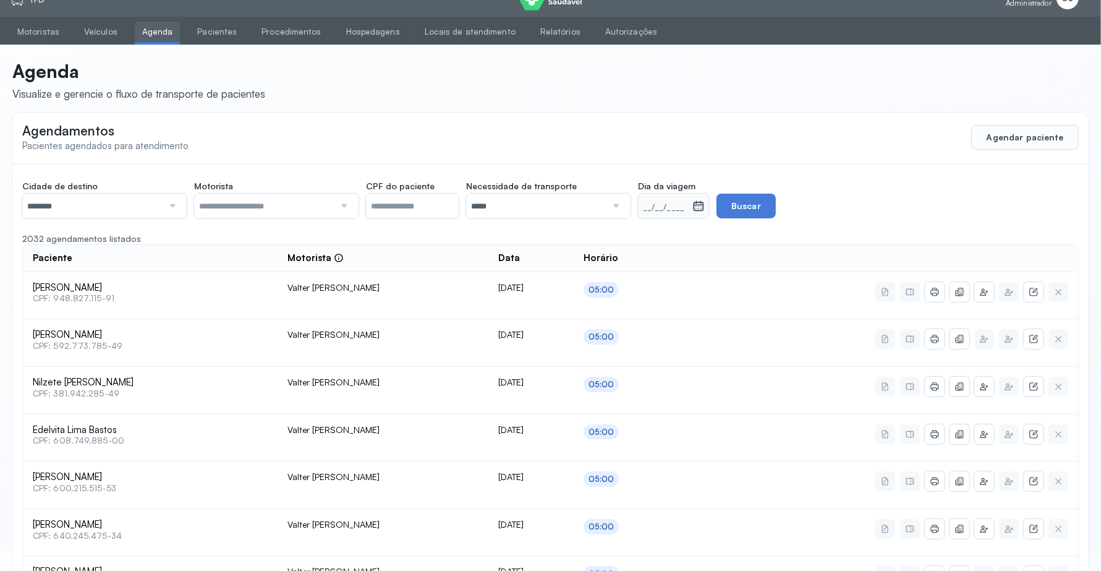
scroll to position [0, 0]
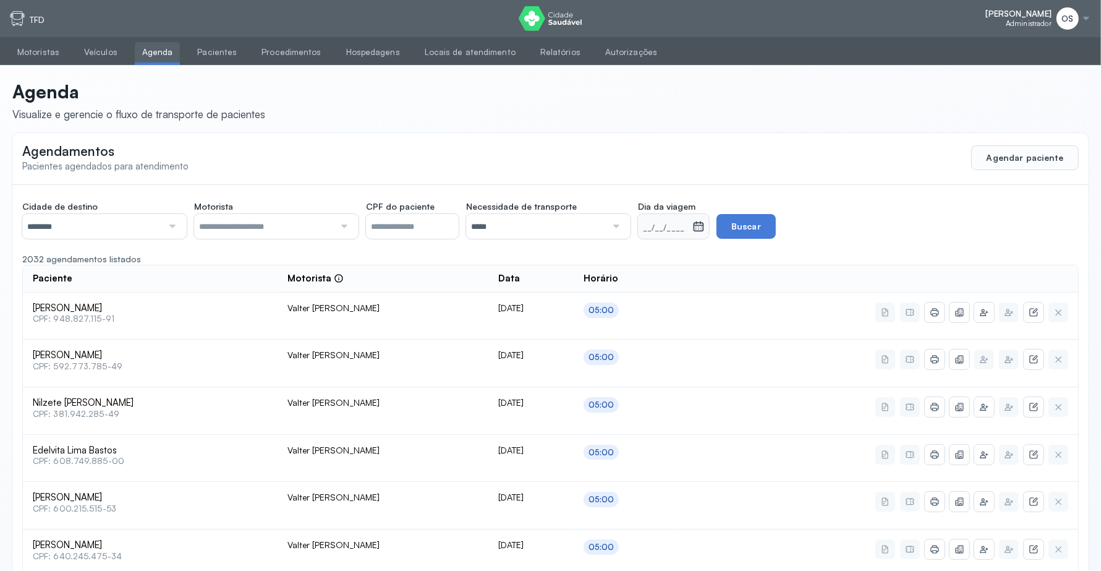
click at [623, 229] on div at bounding box center [615, 226] width 17 height 25
click at [691, 223] on icon at bounding box center [685, 227] width 11 height 9
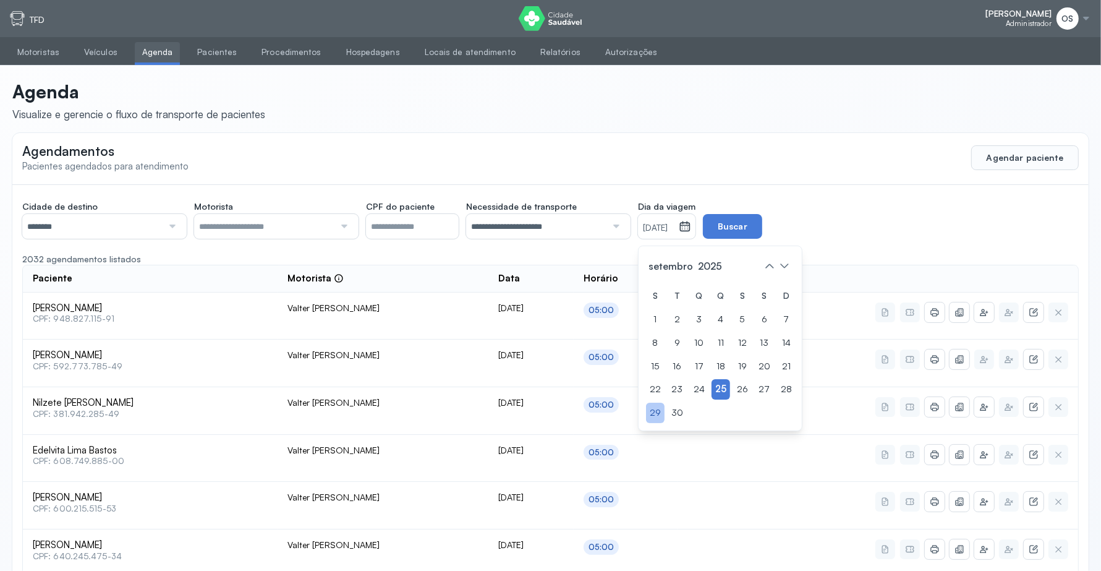
click at [653, 406] on div "29" at bounding box center [655, 413] width 19 height 20
click at [755, 224] on button "Buscar" at bounding box center [732, 226] width 59 height 25
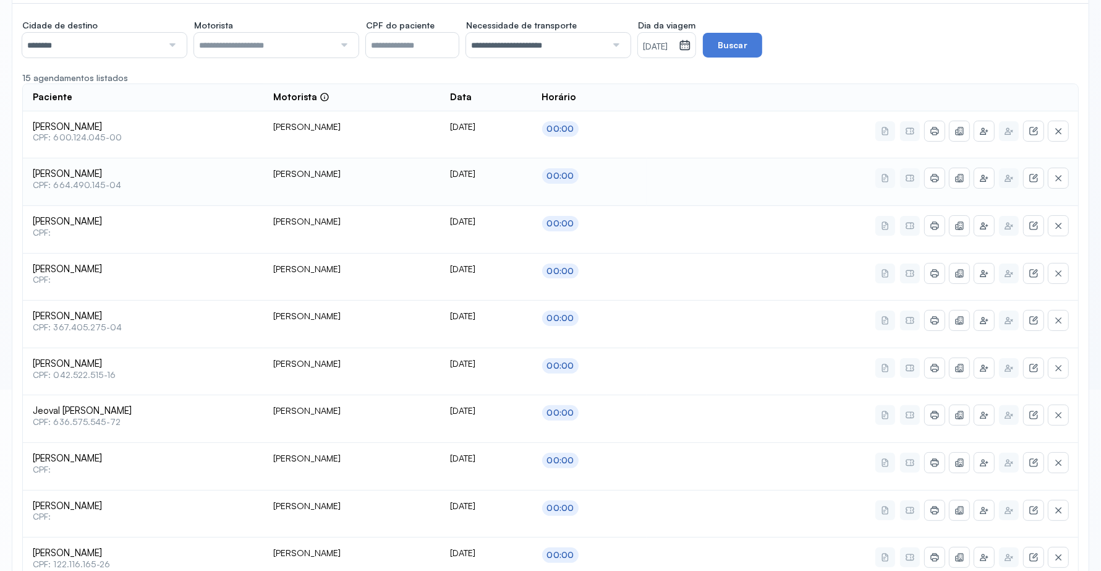
scroll to position [155, 0]
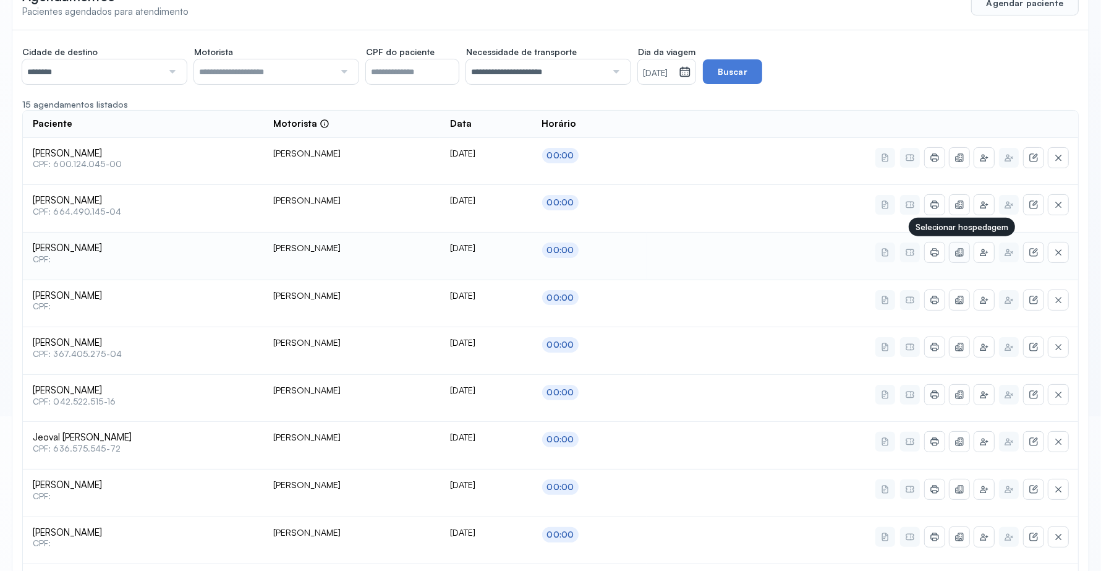
click at [963, 252] on icon at bounding box center [960, 252] width 10 height 10
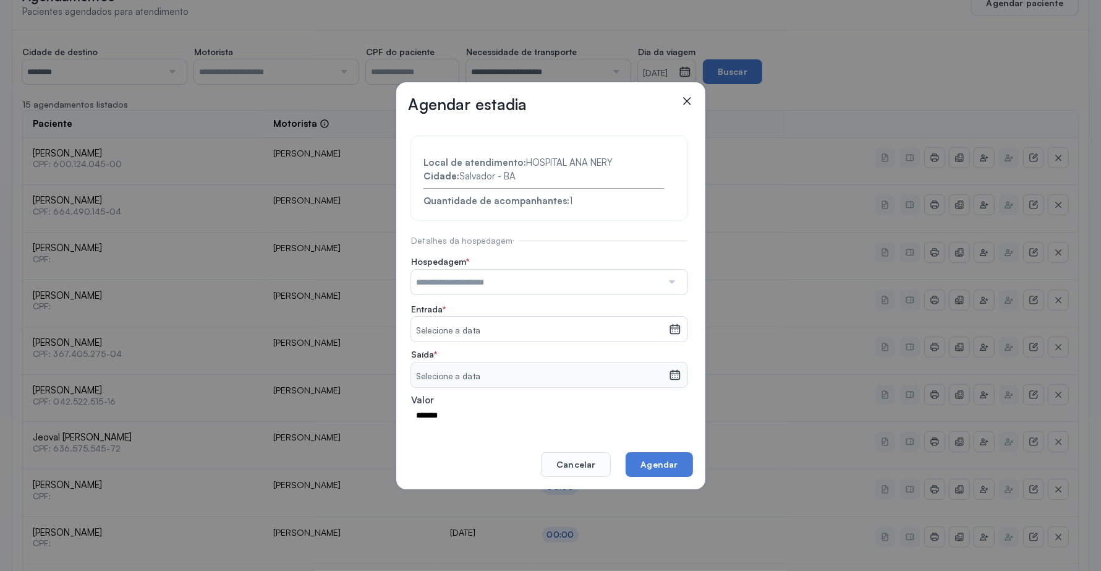
click at [667, 285] on div at bounding box center [671, 282] width 18 height 25
click at [631, 314] on section "Local de atendimento: HOSPITAL ANA NERY Cidade: [GEOGRAPHIC_DATA] - BA Quantida…" at bounding box center [549, 280] width 276 height 289
click at [669, 331] on icon at bounding box center [675, 329] width 12 height 12
click at [540, 372] on icon at bounding box center [543, 369] width 20 height 20
click at [542, 407] on div "S" at bounding box center [537, 398] width 19 height 20
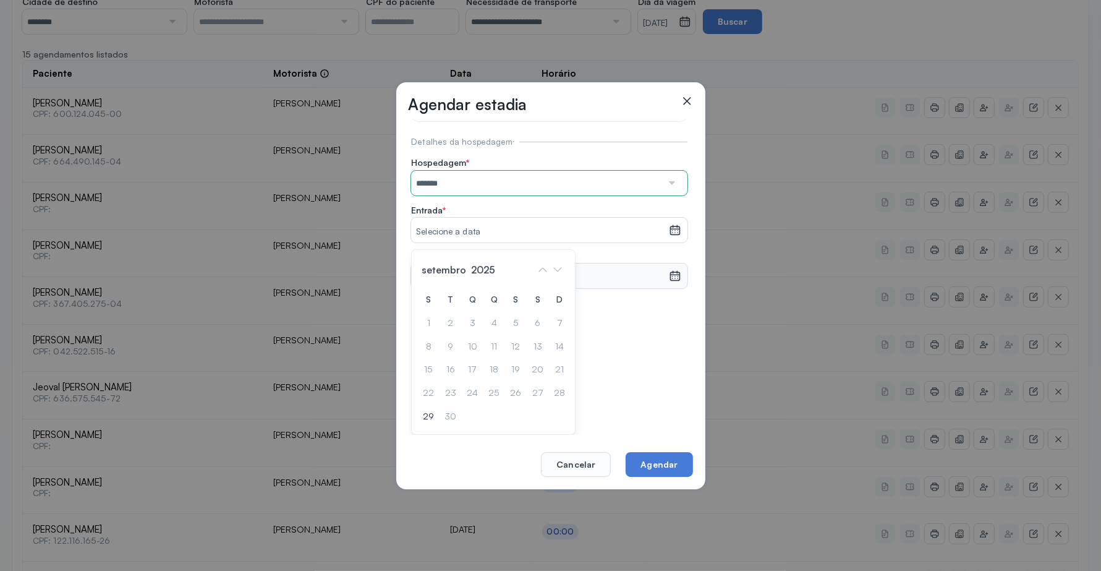
scroll to position [232, 0]
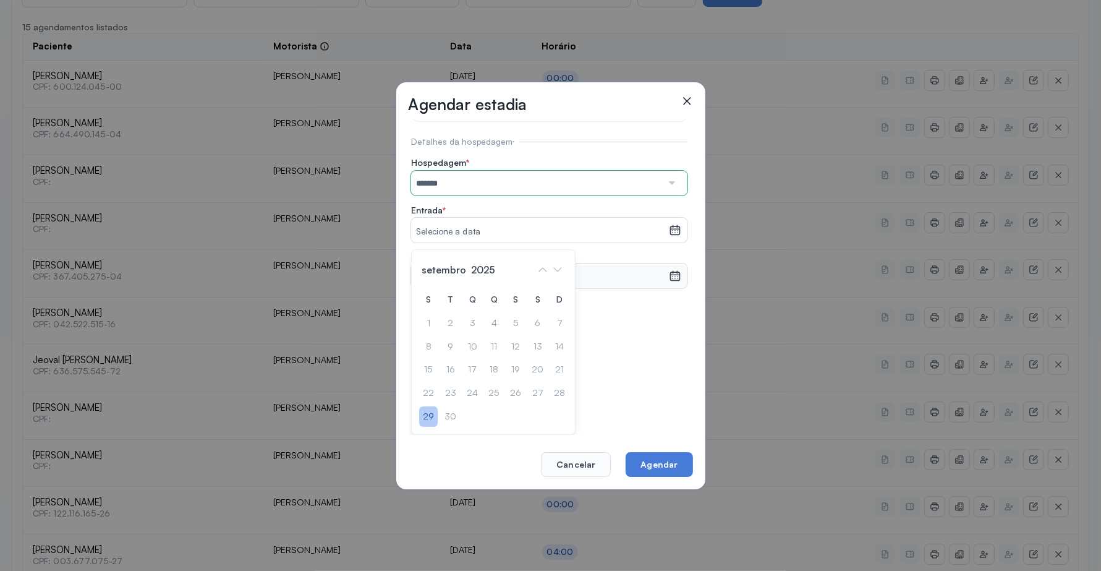
click at [434, 413] on div "29" at bounding box center [428, 416] width 19 height 20
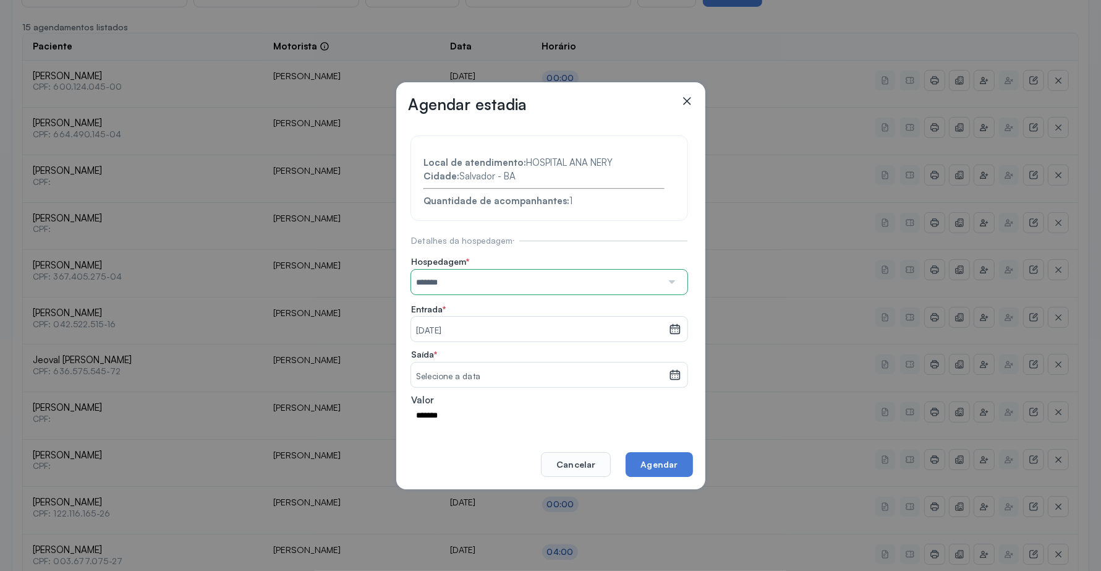
scroll to position [0, 0]
click at [669, 372] on icon at bounding box center [675, 375] width 12 height 12
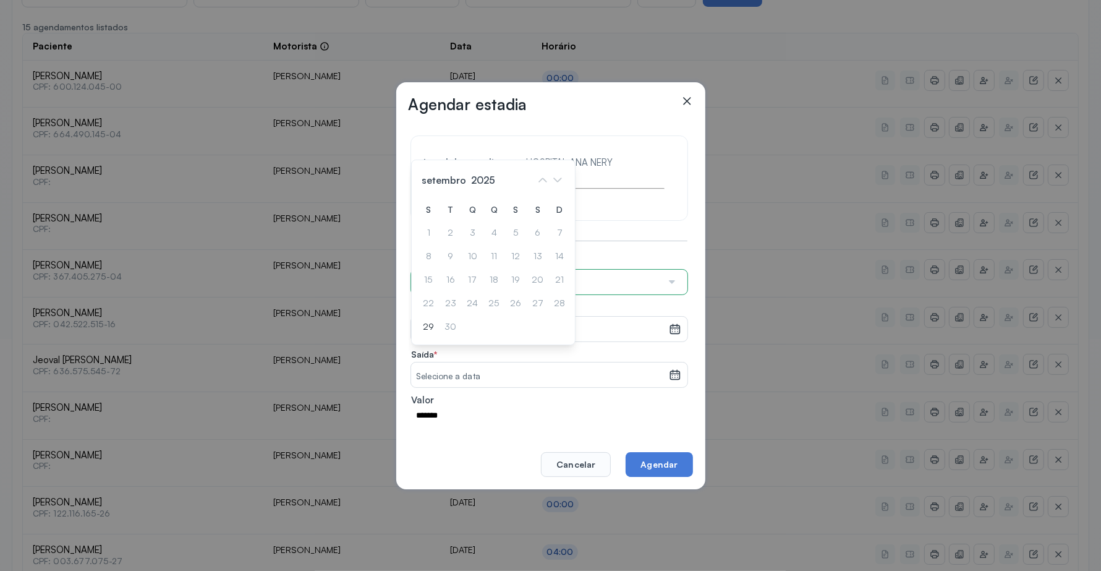
click at [453, 328] on div "S T Q Q S S D 1 2 3 4 5 6 7 8 9 10 11 12 13 14 15 16 17 18 19 20 21 22 23 24 25…" at bounding box center [493, 268] width 148 height 137
click at [452, 328] on div "S T Q Q S S D 1 2 3 4 5 6 7 8 9 10 11 12 13 14 15 16 17 18 19 20 21 22 23 24 25…" at bounding box center [493, 268] width 148 height 137
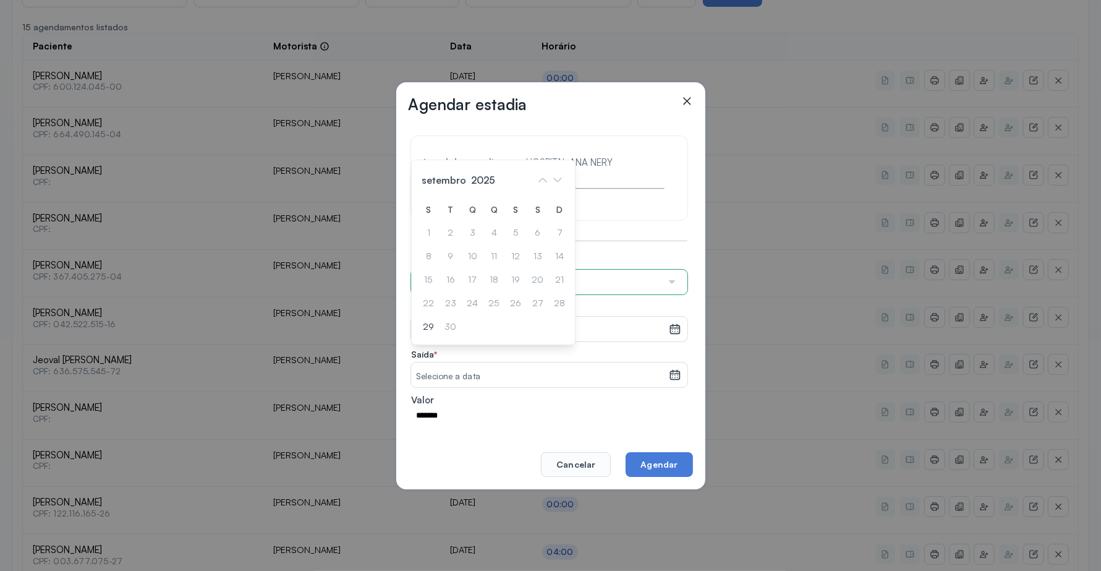
click at [560, 189] on icon at bounding box center [558, 180] width 20 height 20
click at [432, 330] on div "29" at bounding box center [428, 327] width 19 height 20
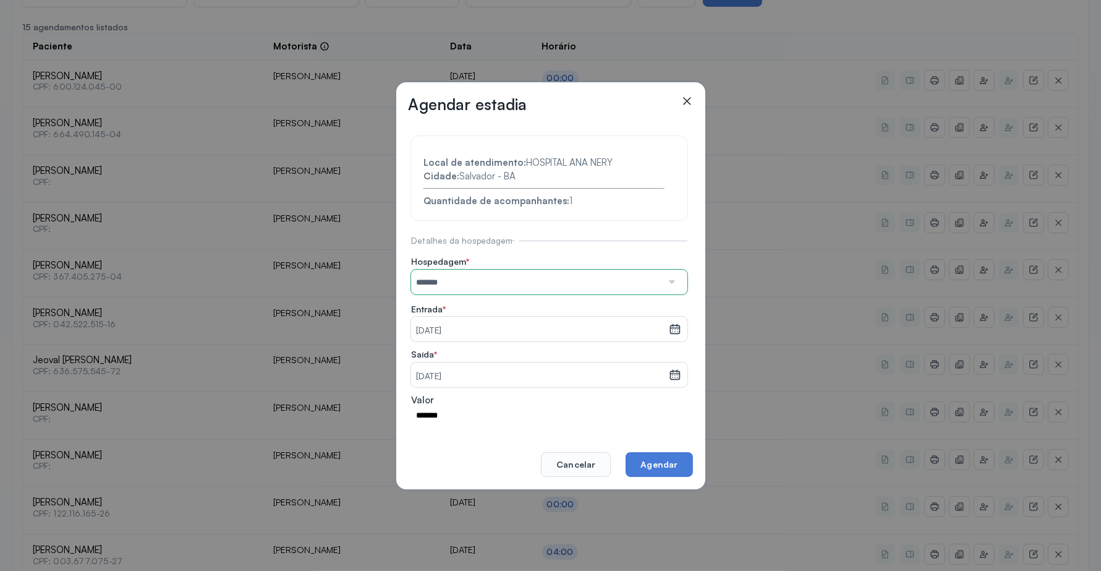
click at [670, 372] on icon at bounding box center [675, 374] width 11 height 9
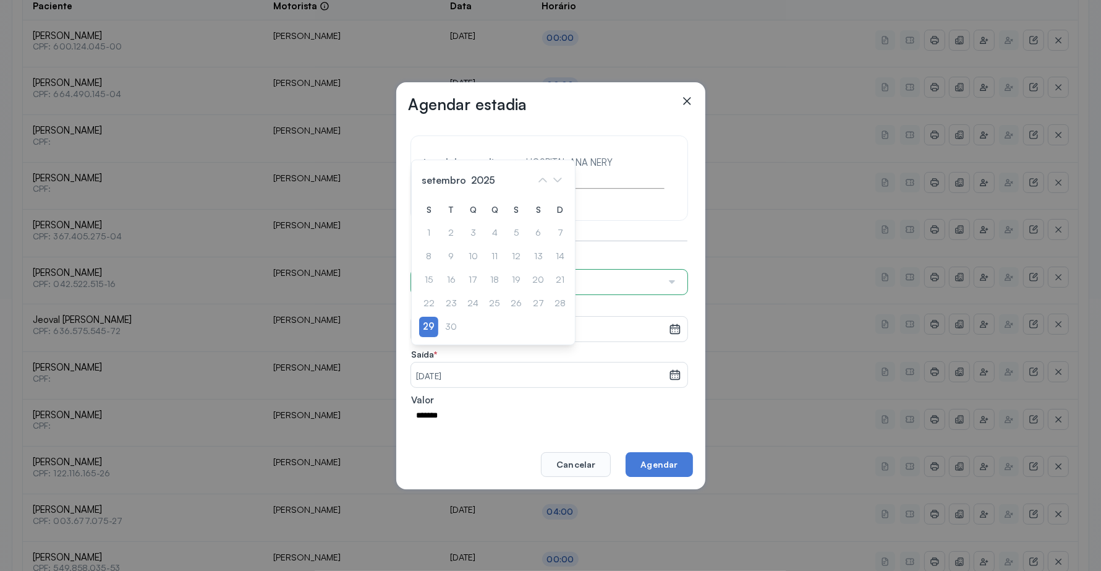
scroll to position [464, 0]
click at [743, 331] on div "Agendar estadia Local de atendimento: HOSPITAL ANA [GEOGRAPHIC_DATA]: [GEOGRAPH…" at bounding box center [550, 285] width 1101 height 571
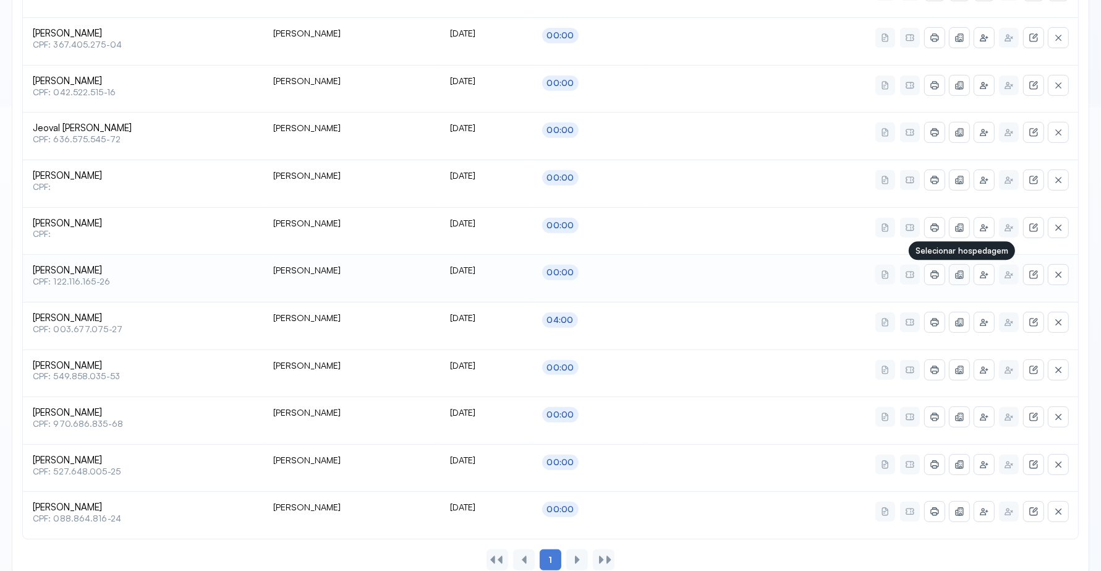
click at [960, 280] on icon at bounding box center [960, 275] width 10 height 10
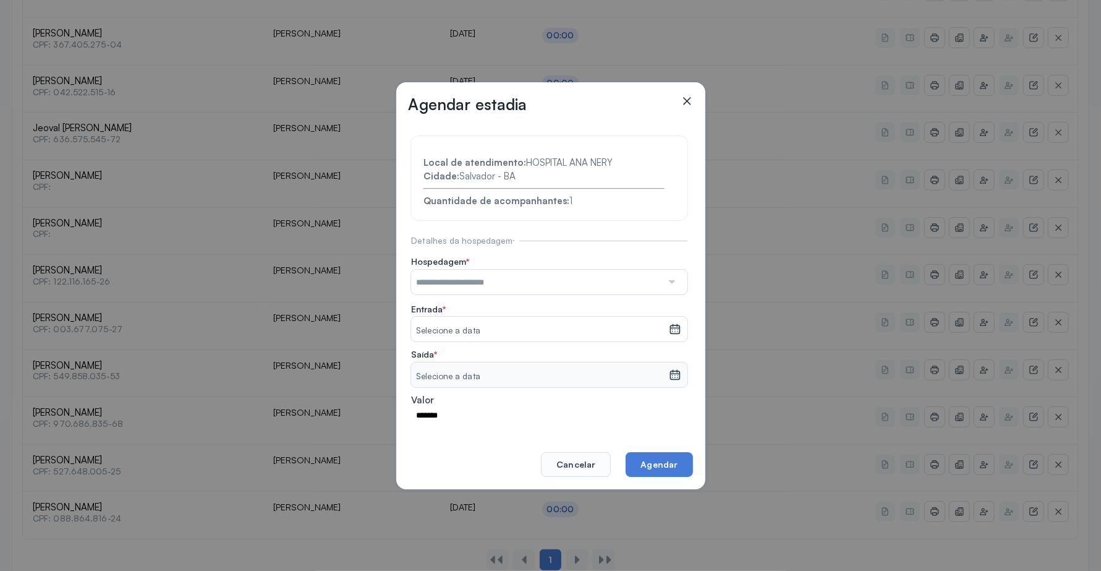
click at [649, 279] on input "text" at bounding box center [536, 282] width 251 height 25
click at [625, 308] on section "Local de atendimento: HOSPITAL ANA NERY Cidade: [GEOGRAPHIC_DATA] - BA Quantida…" at bounding box center [549, 280] width 276 height 289
click at [670, 328] on icon at bounding box center [675, 329] width 11 height 9
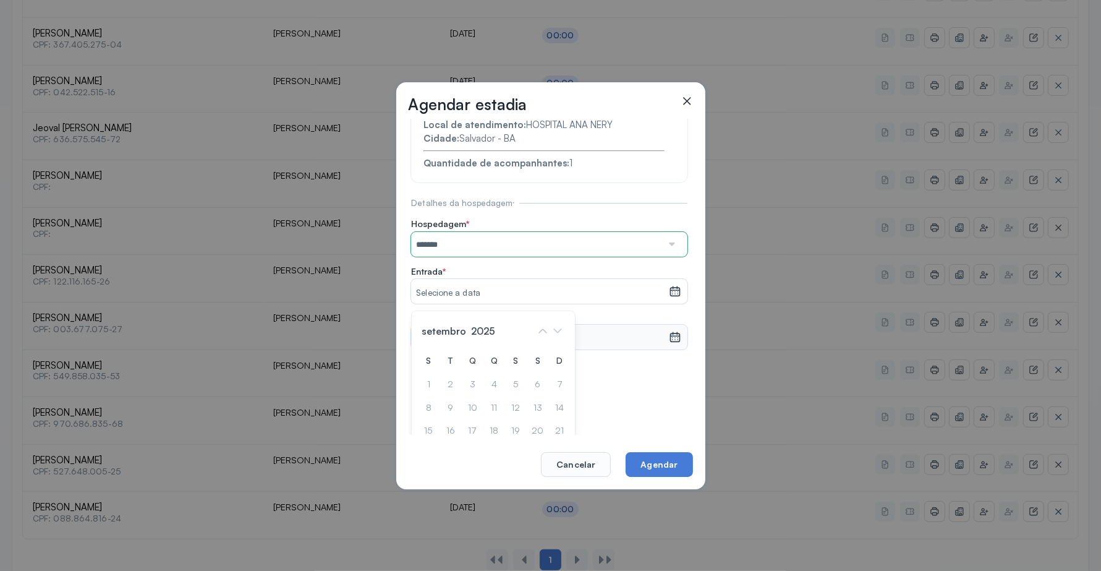
scroll to position [99, 0]
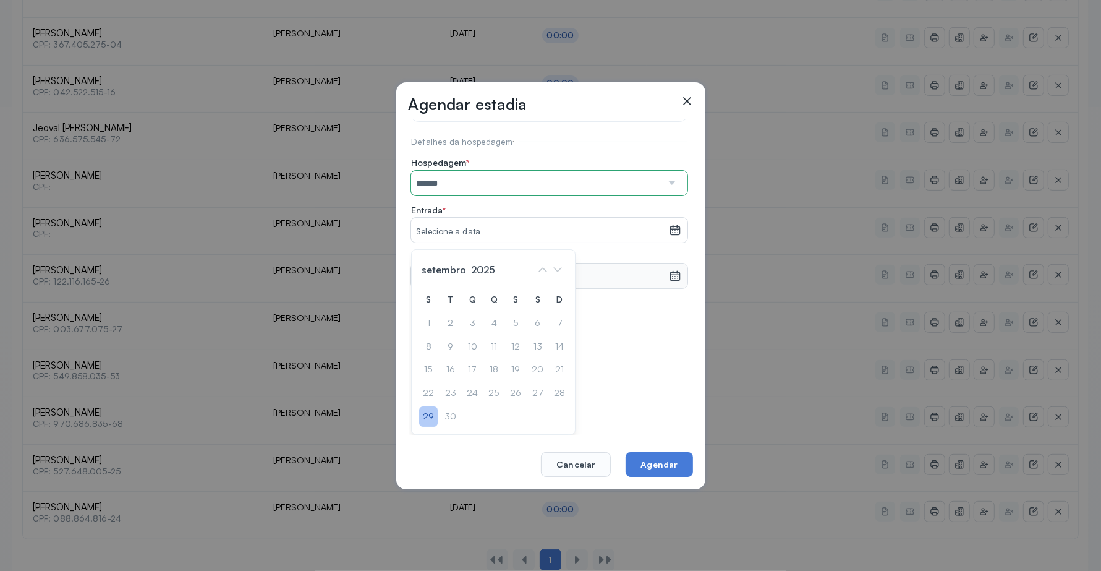
click at [424, 414] on div "29" at bounding box center [428, 416] width 19 height 20
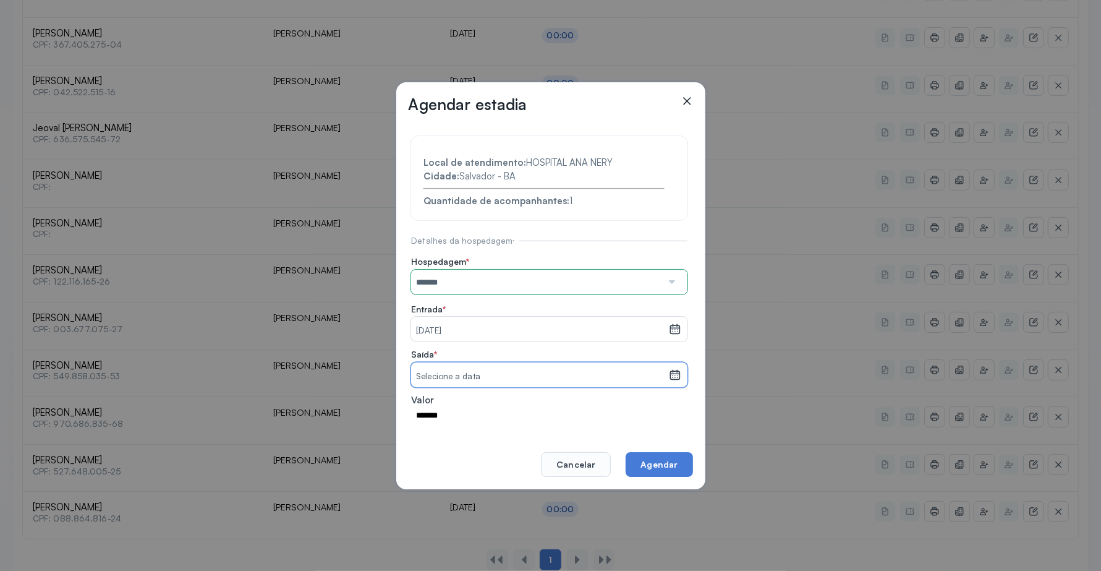
click at [575, 376] on small "Selecione a data" at bounding box center [539, 376] width 247 height 12
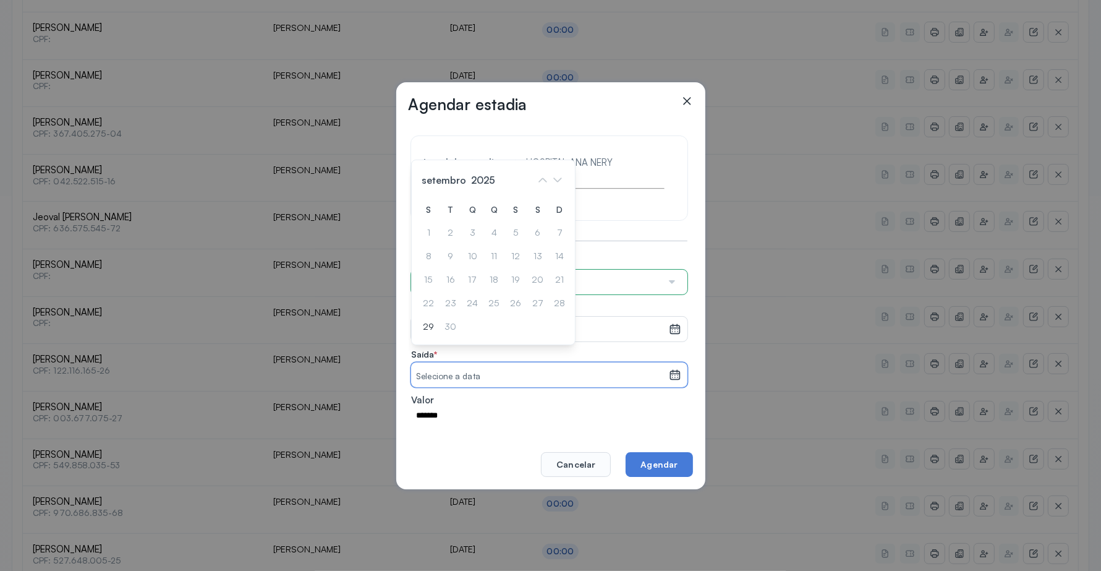
scroll to position [497, 0]
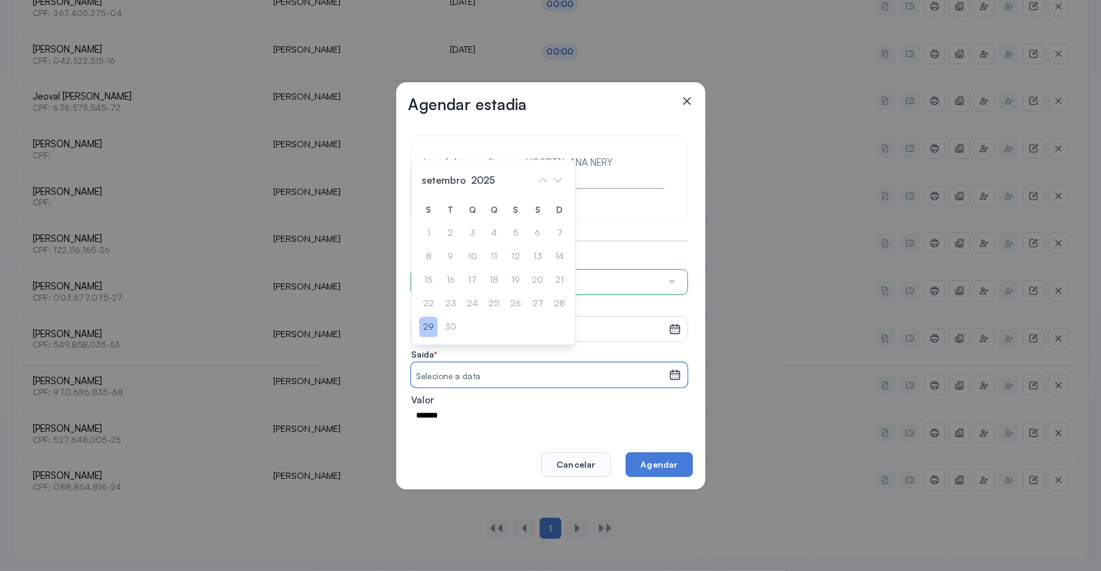
click at [435, 331] on div "29" at bounding box center [428, 327] width 19 height 20
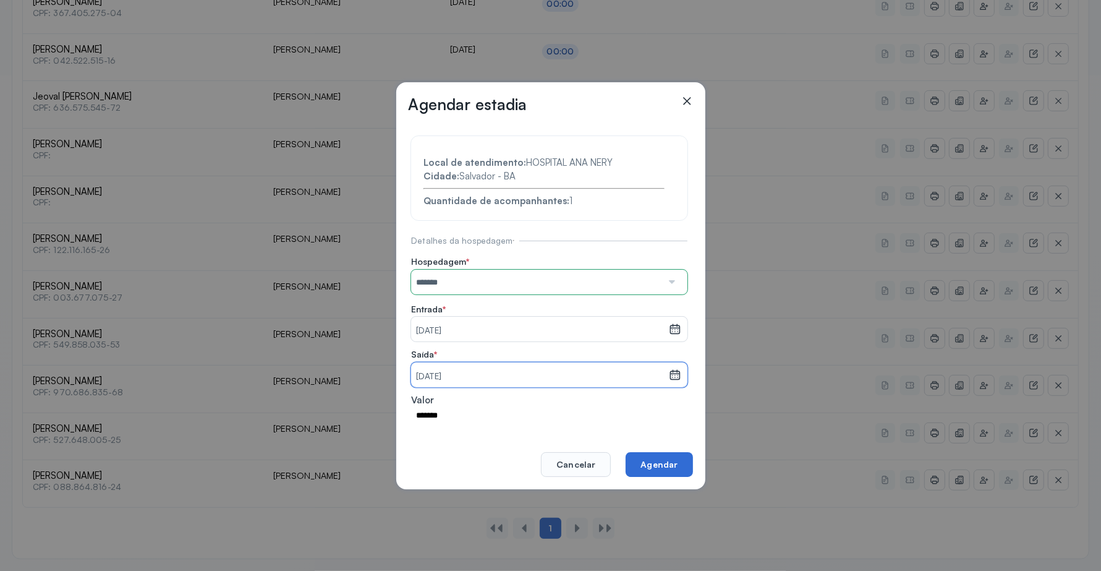
click at [678, 456] on button "Agendar" at bounding box center [659, 464] width 67 height 25
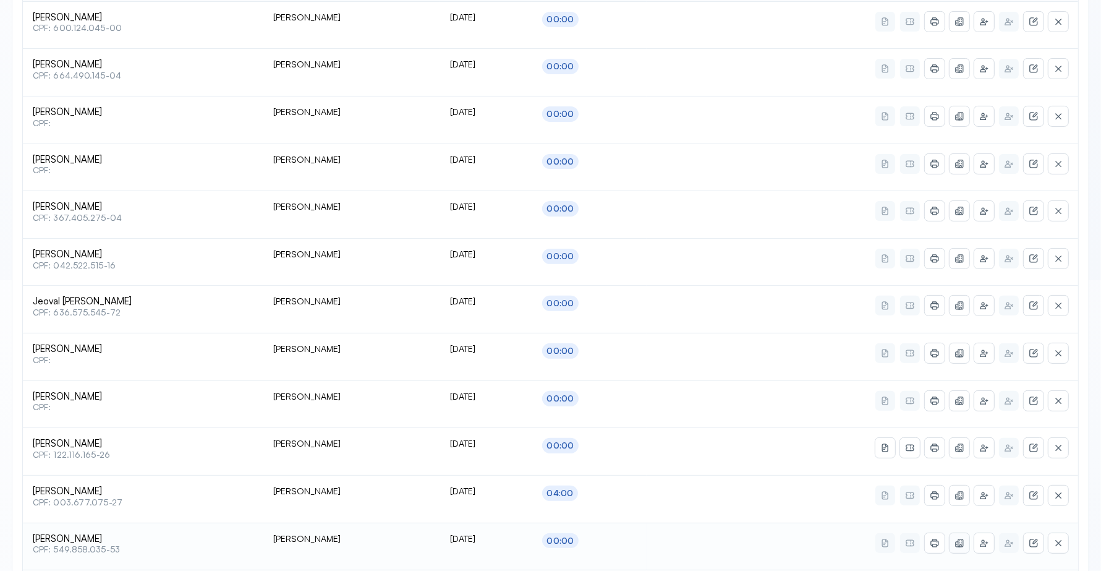
scroll to position [265, 0]
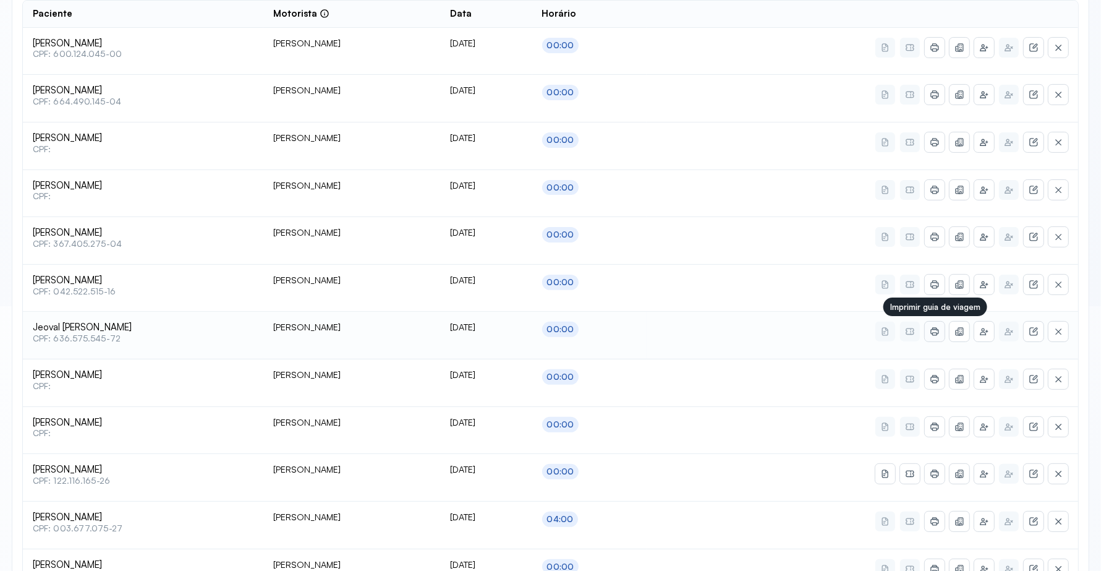
click at [932, 332] on icon at bounding box center [935, 332] width 10 height 10
click at [964, 424] on icon at bounding box center [961, 426] width 6 height 8
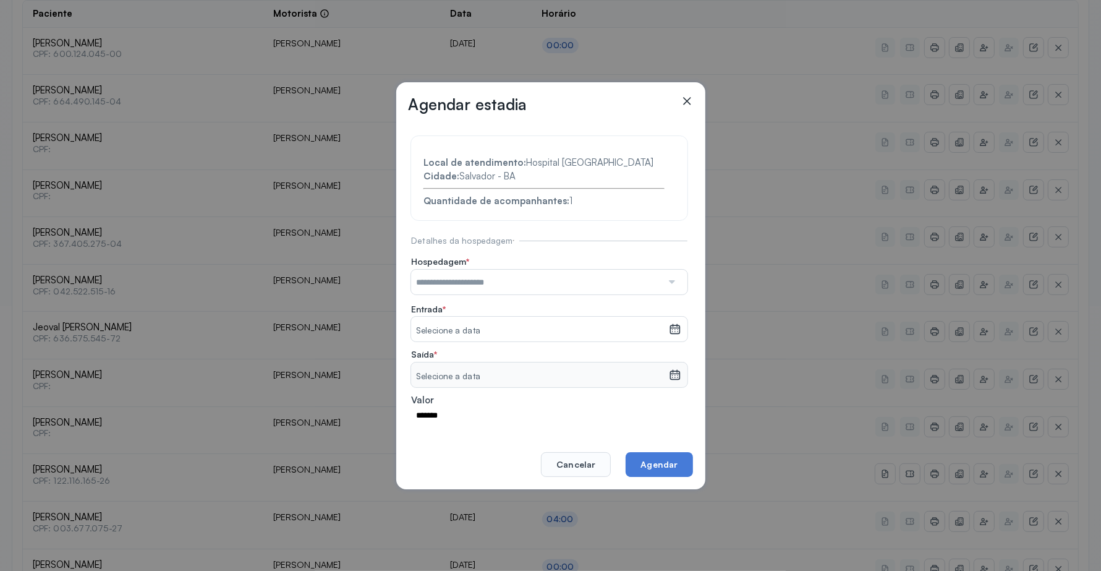
click at [662, 280] on div at bounding box center [671, 282] width 18 height 25
click at [617, 301] on section "Local de atendimento: Hospital [GEOGRAPHIC_DATA]: [GEOGRAPHIC_DATA] - BA Quanti…" at bounding box center [549, 280] width 276 height 289
click at [669, 325] on icon at bounding box center [675, 329] width 12 height 12
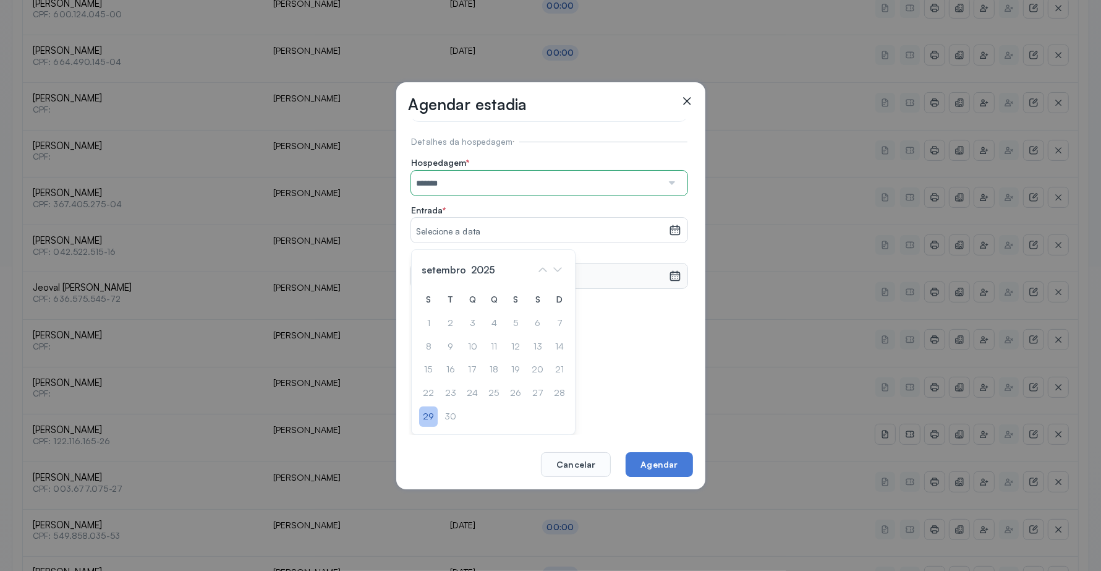
scroll to position [342, 0]
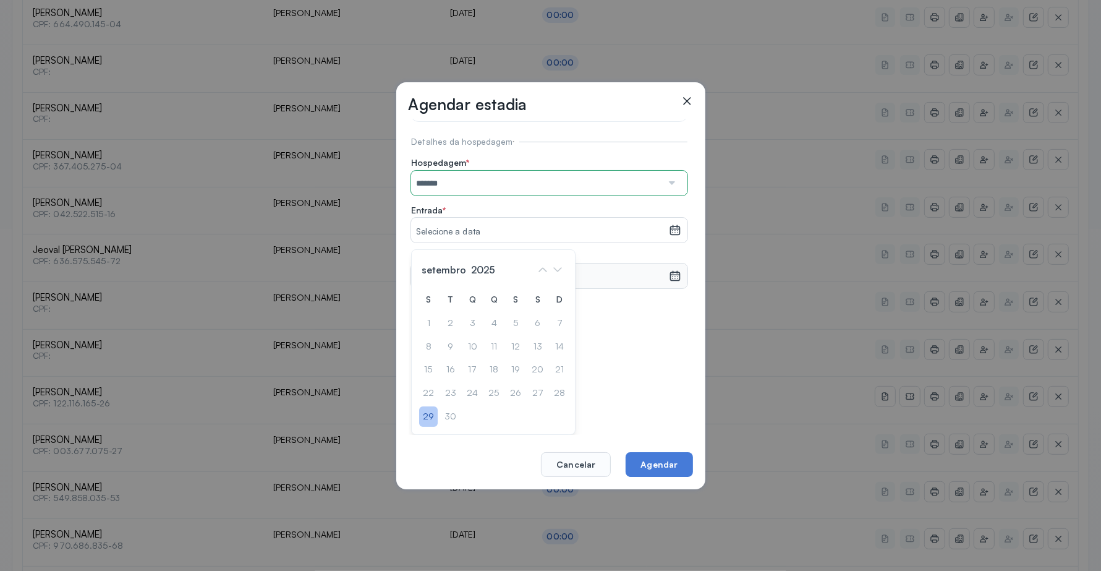
click at [429, 413] on div "29" at bounding box center [428, 416] width 19 height 20
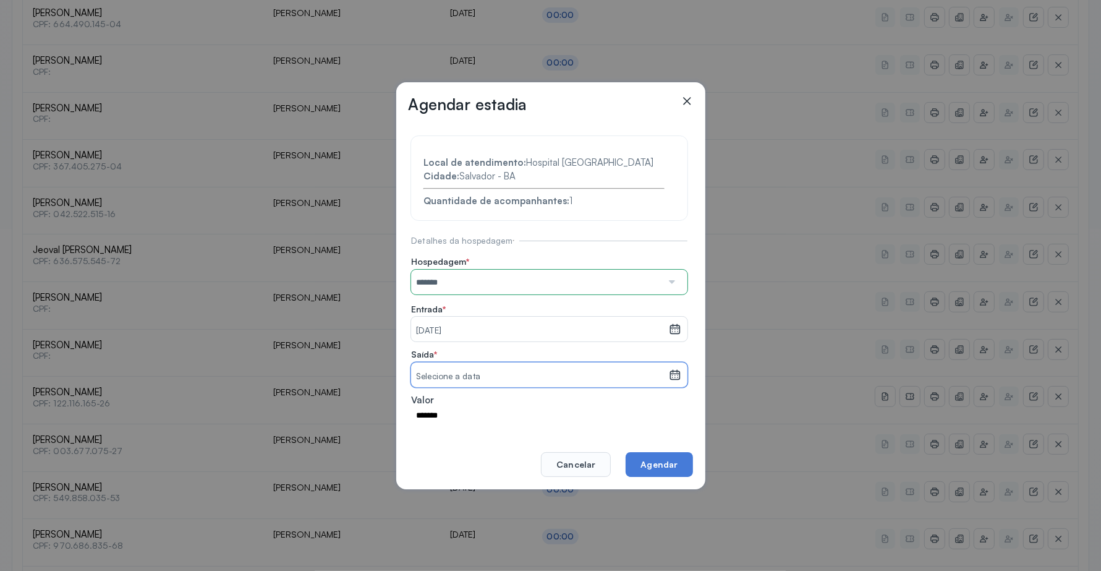
click at [586, 374] on small "Selecione a data" at bounding box center [539, 376] width 247 height 12
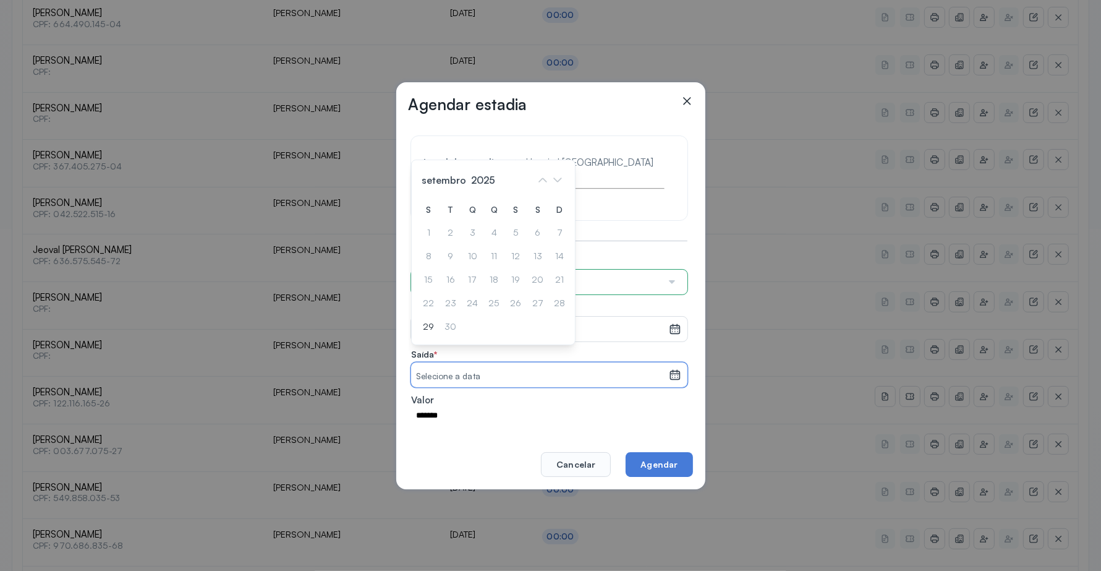
drag, startPoint x: 425, startPoint y: 323, endPoint x: 487, endPoint y: 387, distance: 89.2
click at [427, 325] on div "29" at bounding box center [428, 327] width 19 height 20
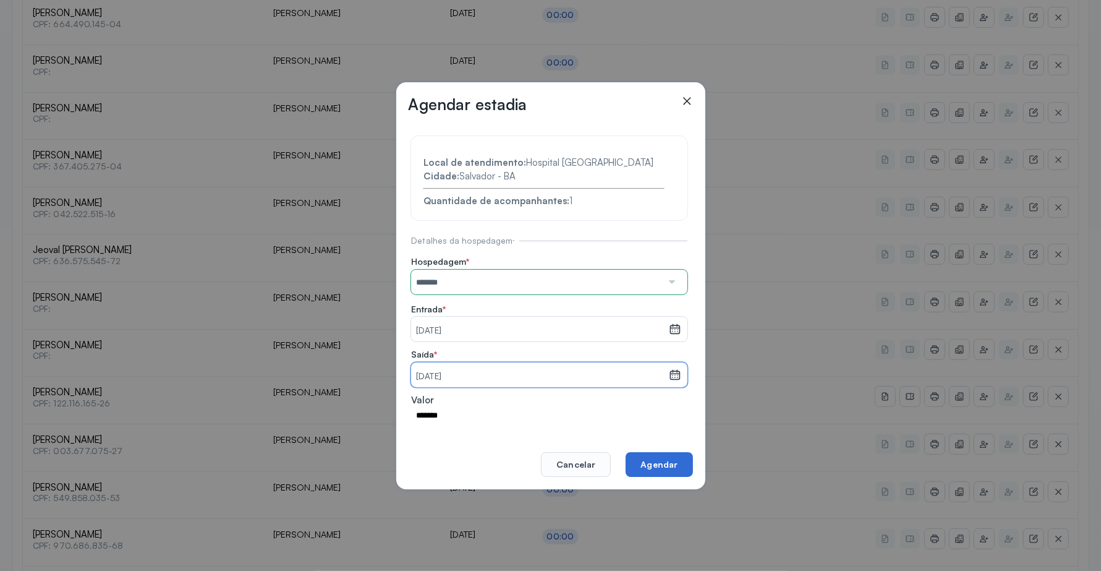
click at [651, 462] on button "Agendar" at bounding box center [659, 464] width 67 height 25
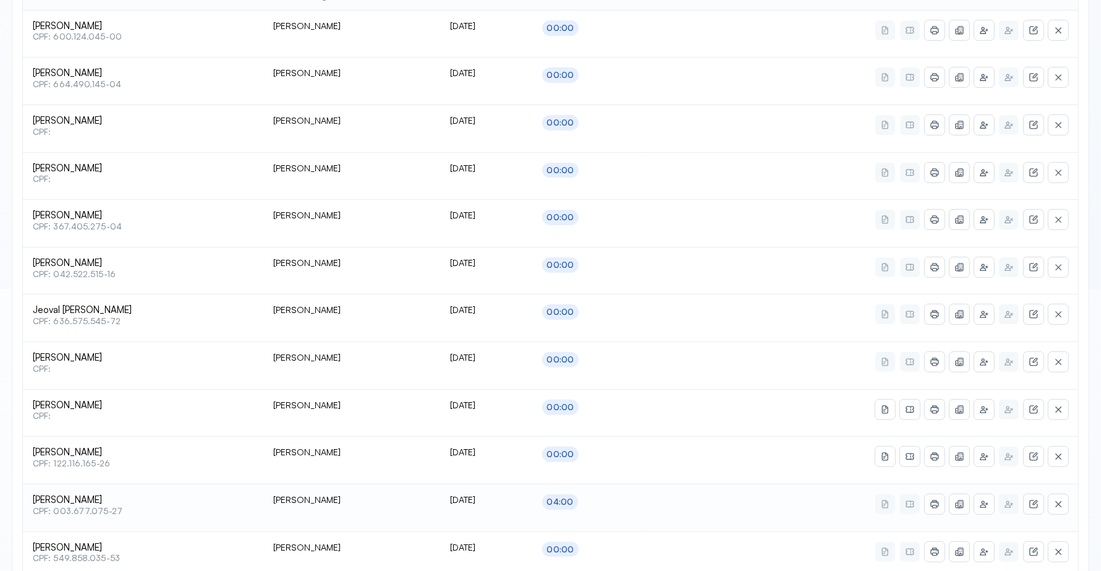
scroll to position [309, 0]
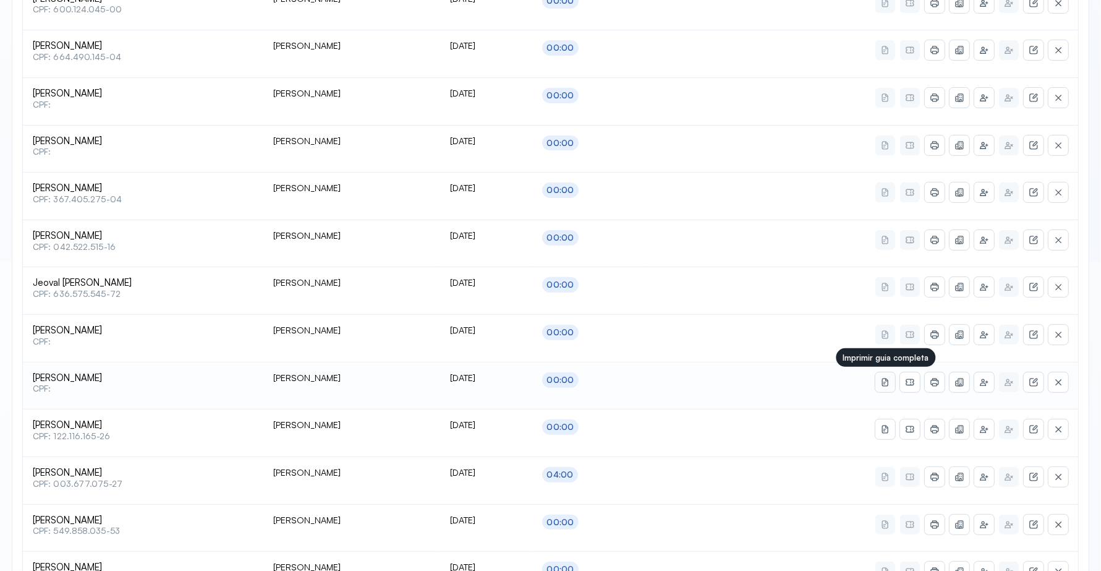
click at [884, 387] on icon at bounding box center [886, 382] width 10 height 10
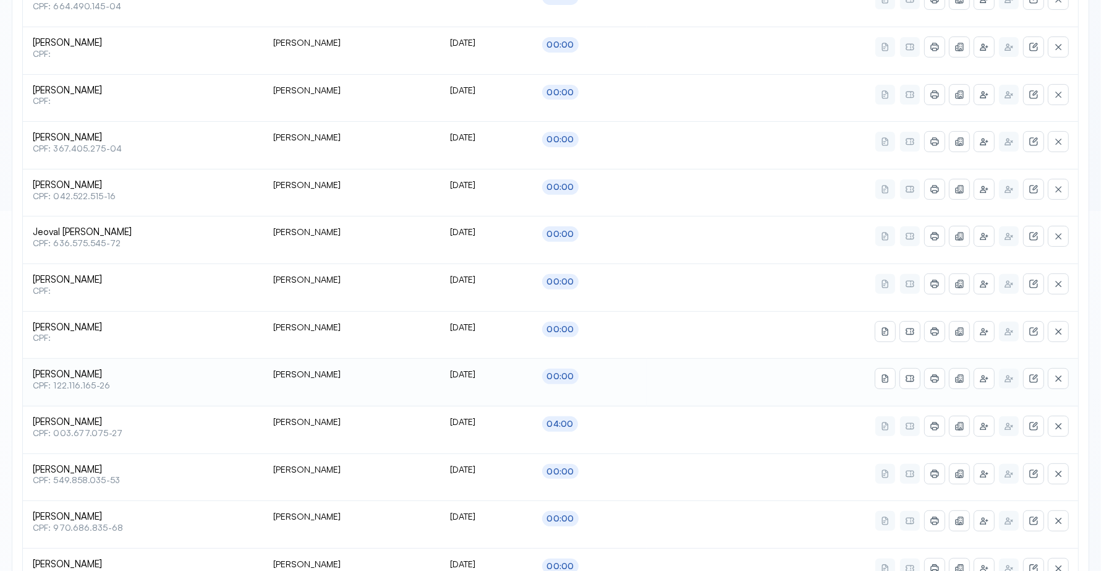
scroll to position [387, 0]
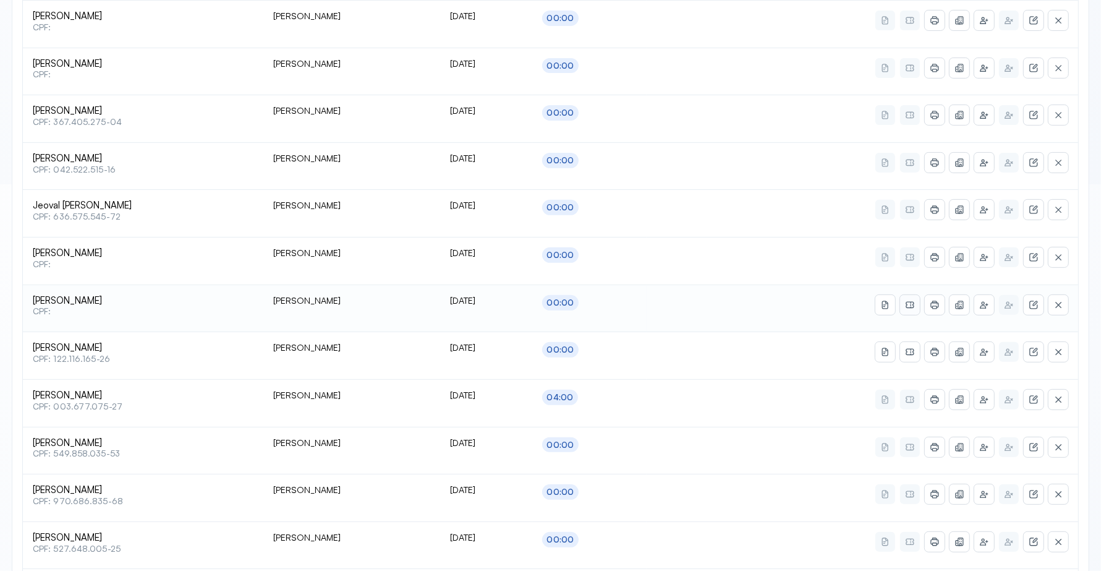
click at [904, 305] on button at bounding box center [910, 305] width 20 height 20
click at [906, 258] on icon at bounding box center [910, 257] width 10 height 10
click at [910, 254] on icon at bounding box center [910, 257] width 10 height 10
click at [919, 255] on button at bounding box center [910, 257] width 20 height 20
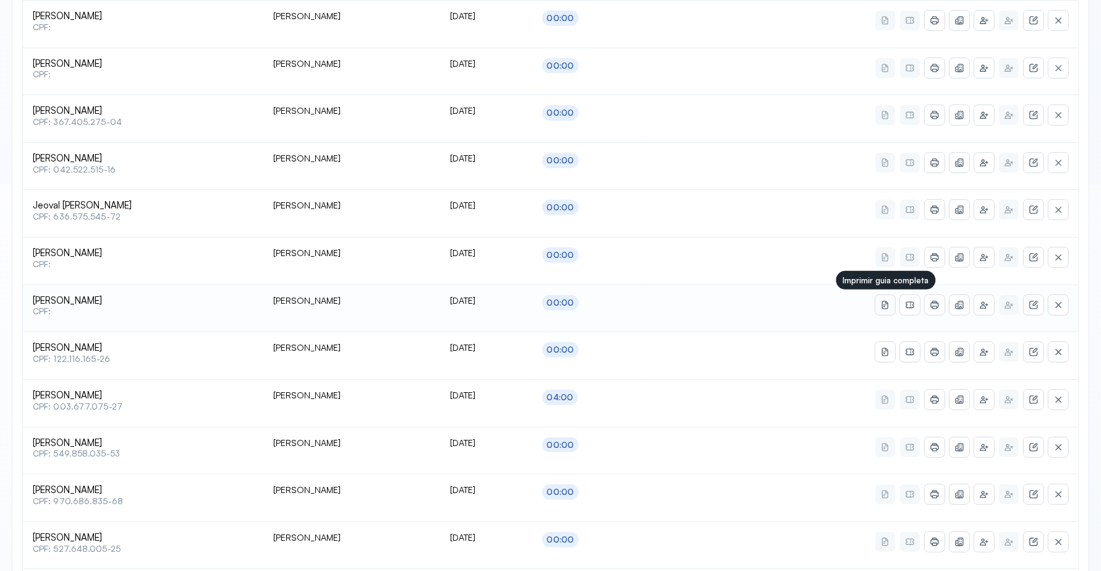
click at [886, 305] on icon at bounding box center [886, 304] width 5 height 6
click at [937, 304] on icon at bounding box center [935, 305] width 10 height 10
click at [884, 70] on icon at bounding box center [886, 68] width 10 height 10
click at [884, 67] on icon at bounding box center [886, 68] width 10 height 10
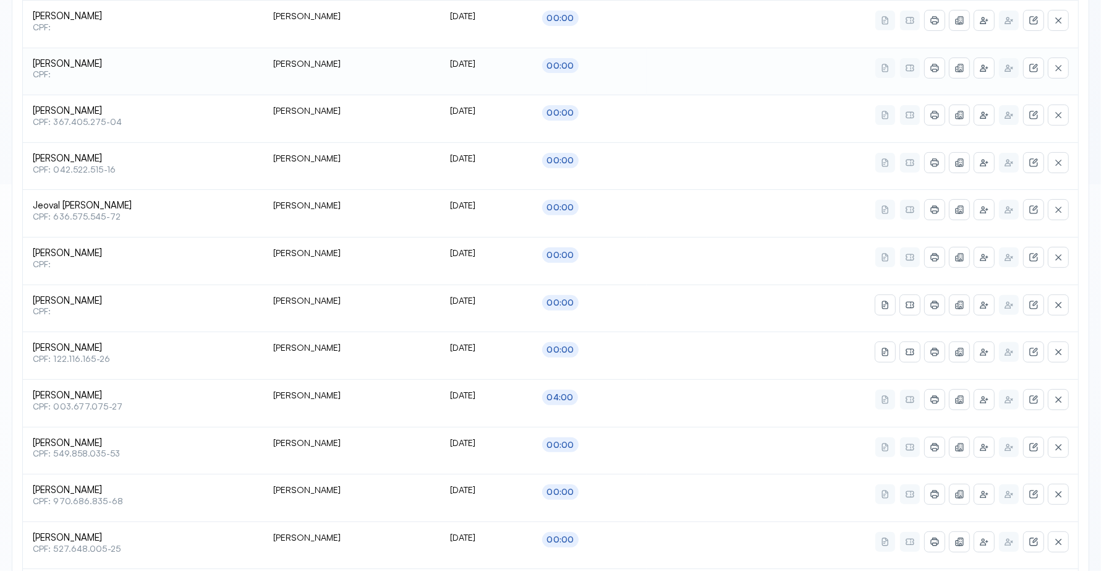
click at [884, 67] on icon at bounding box center [886, 68] width 10 height 10
click at [881, 67] on icon at bounding box center [886, 68] width 10 height 10
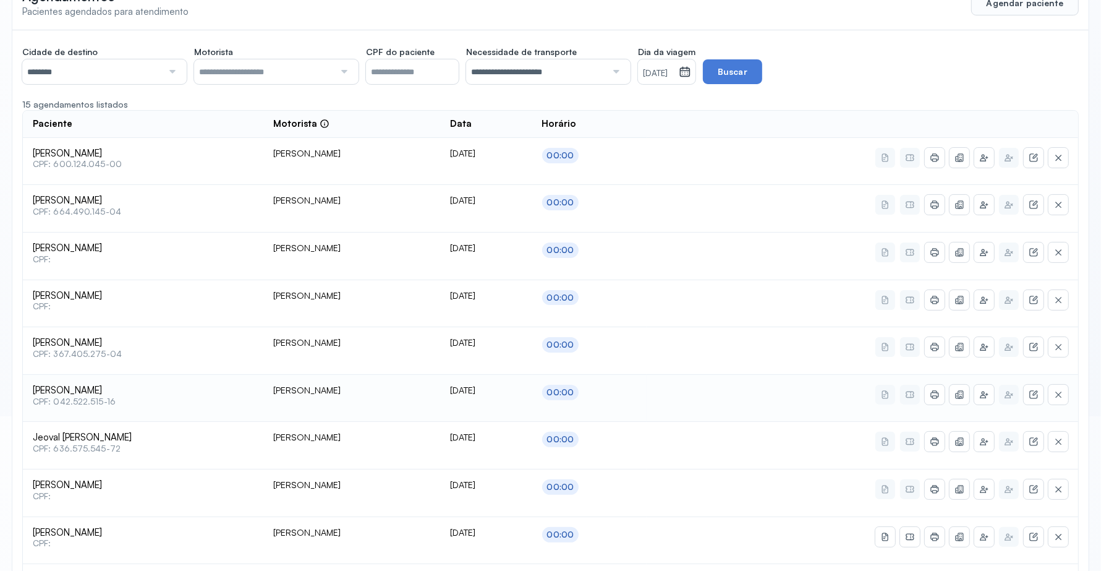
scroll to position [232, 0]
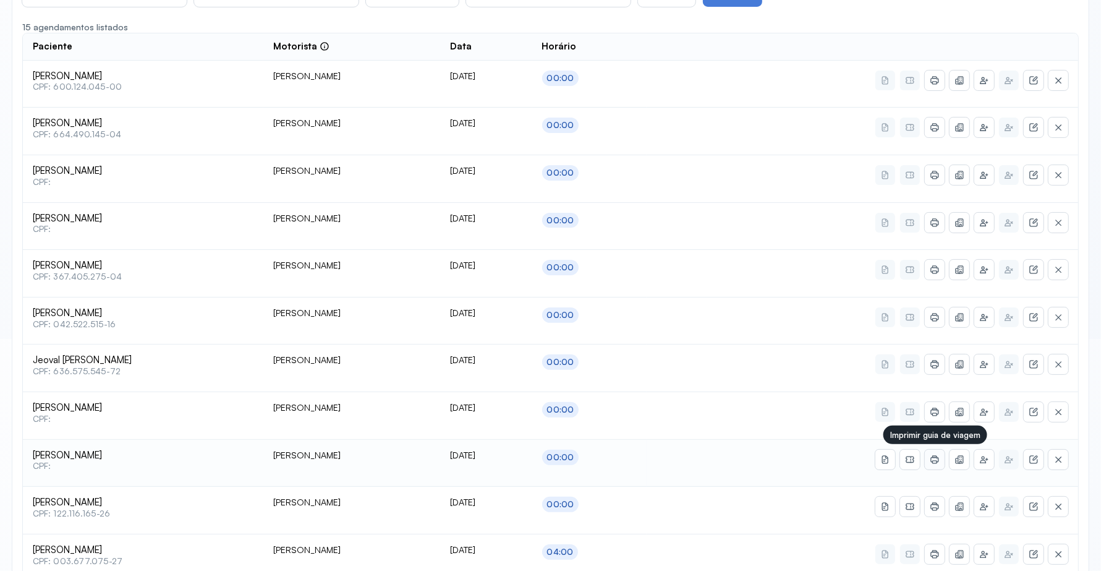
click at [926, 458] on button at bounding box center [935, 460] width 20 height 20
